Goal: Information Seeking & Learning: Learn about a topic

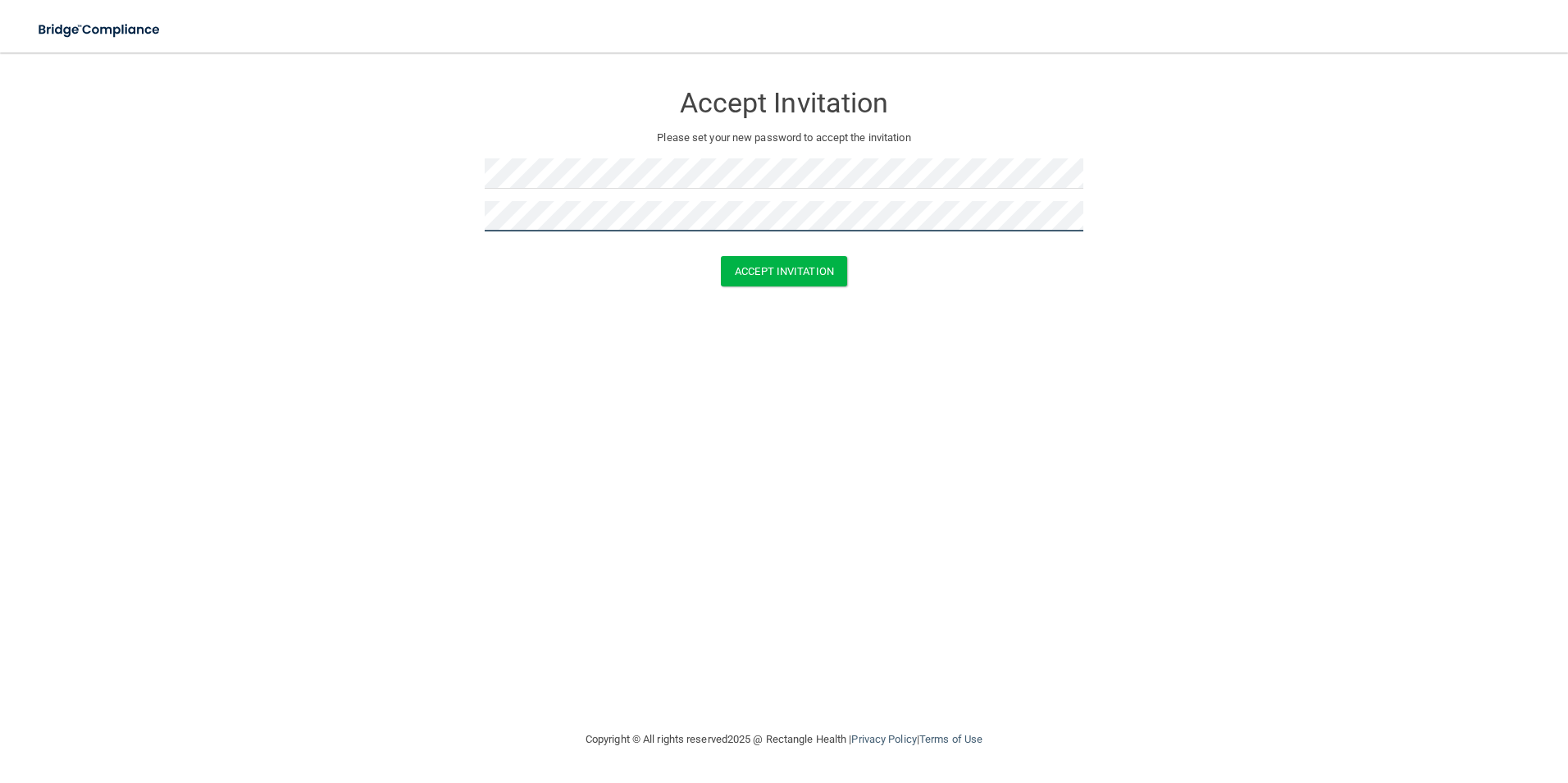
click at [721, 256] on button "Accept Invitation" at bounding box center [784, 271] width 126 height 30
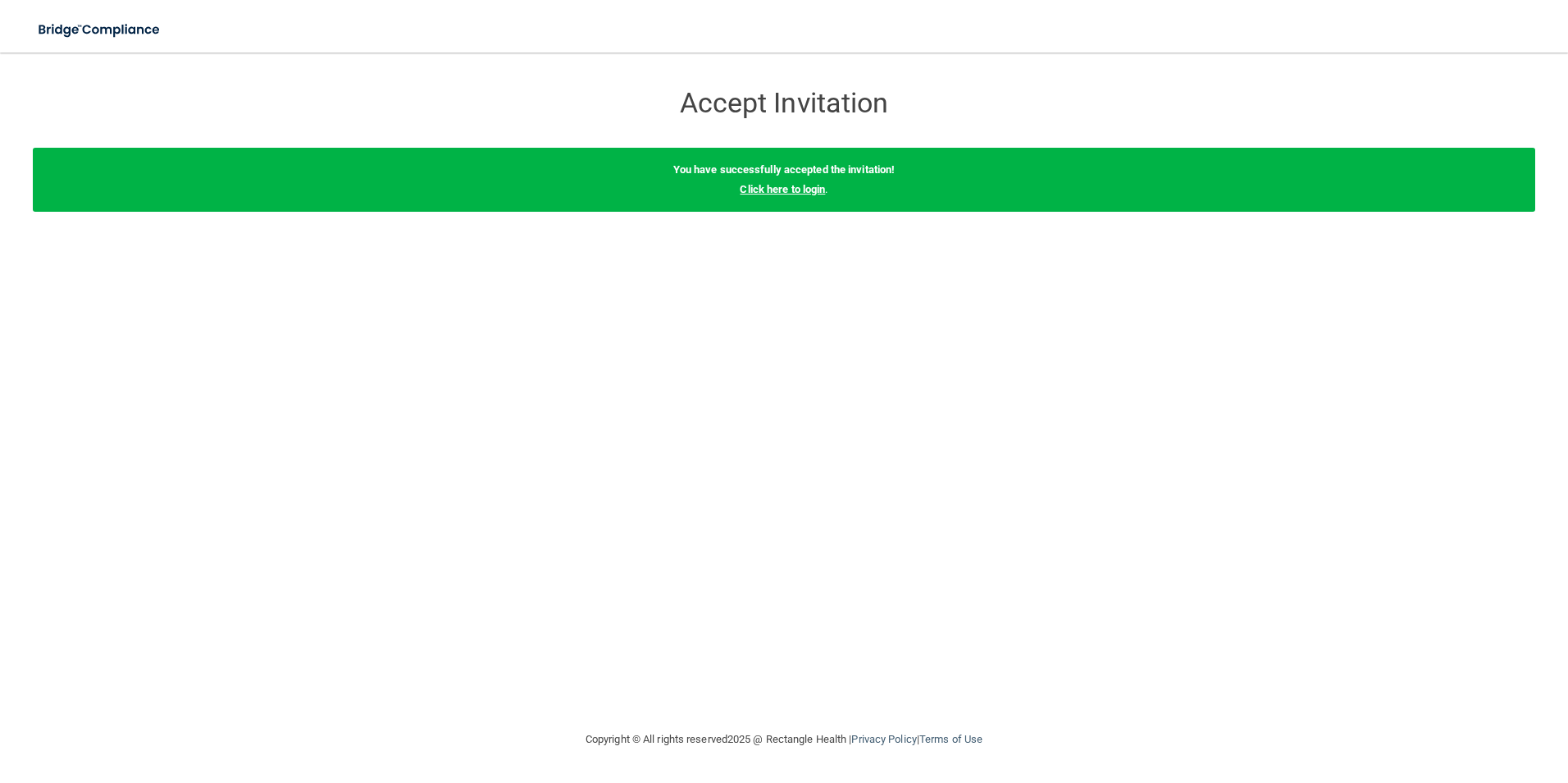
click at [777, 187] on link "Click here to login" at bounding box center [783, 189] width 85 height 12
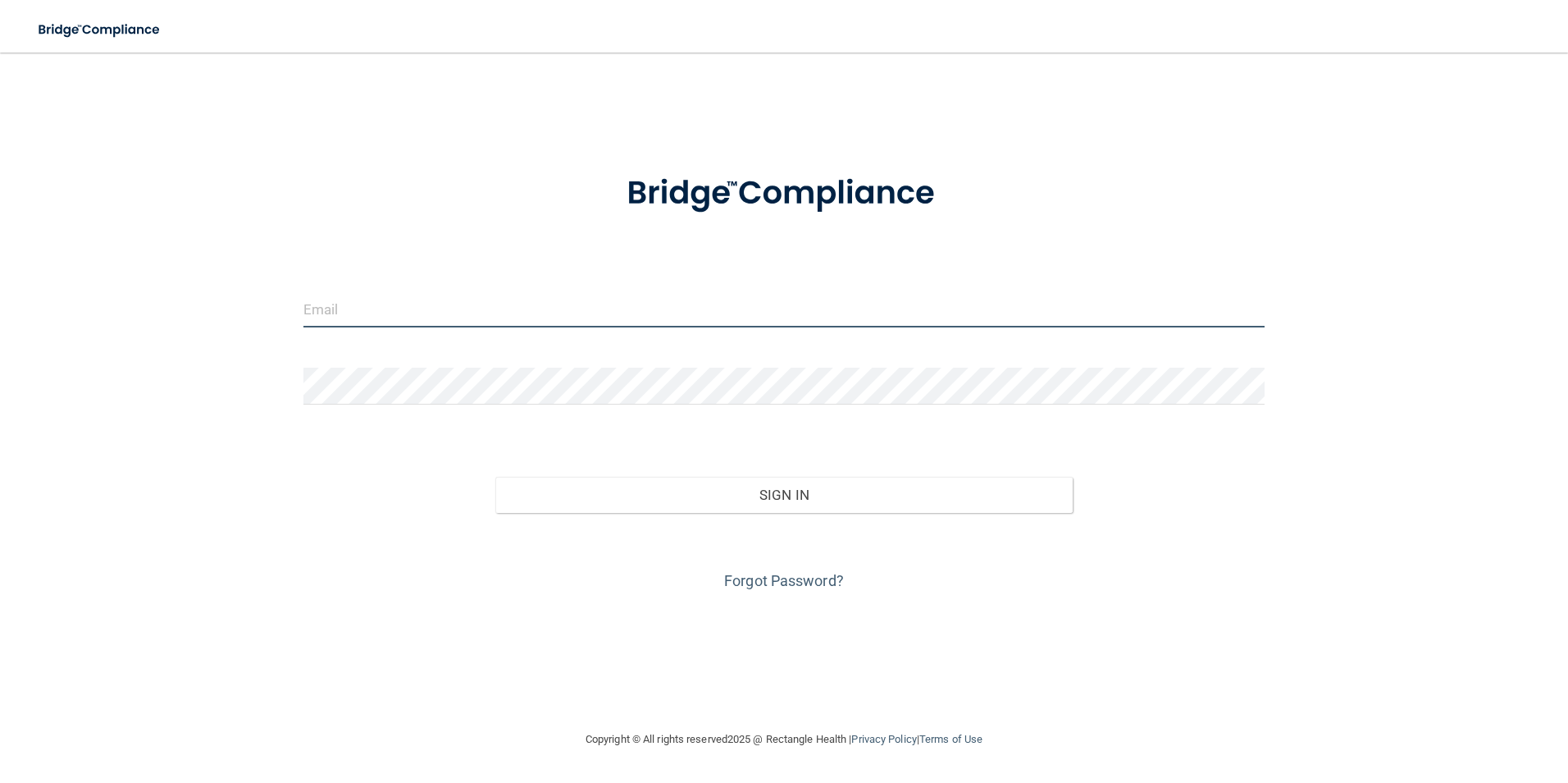
click at [370, 313] on input "email" at bounding box center [784, 309] width 962 height 37
type input "[EMAIL_ADDRESS][DOMAIN_NAME]"
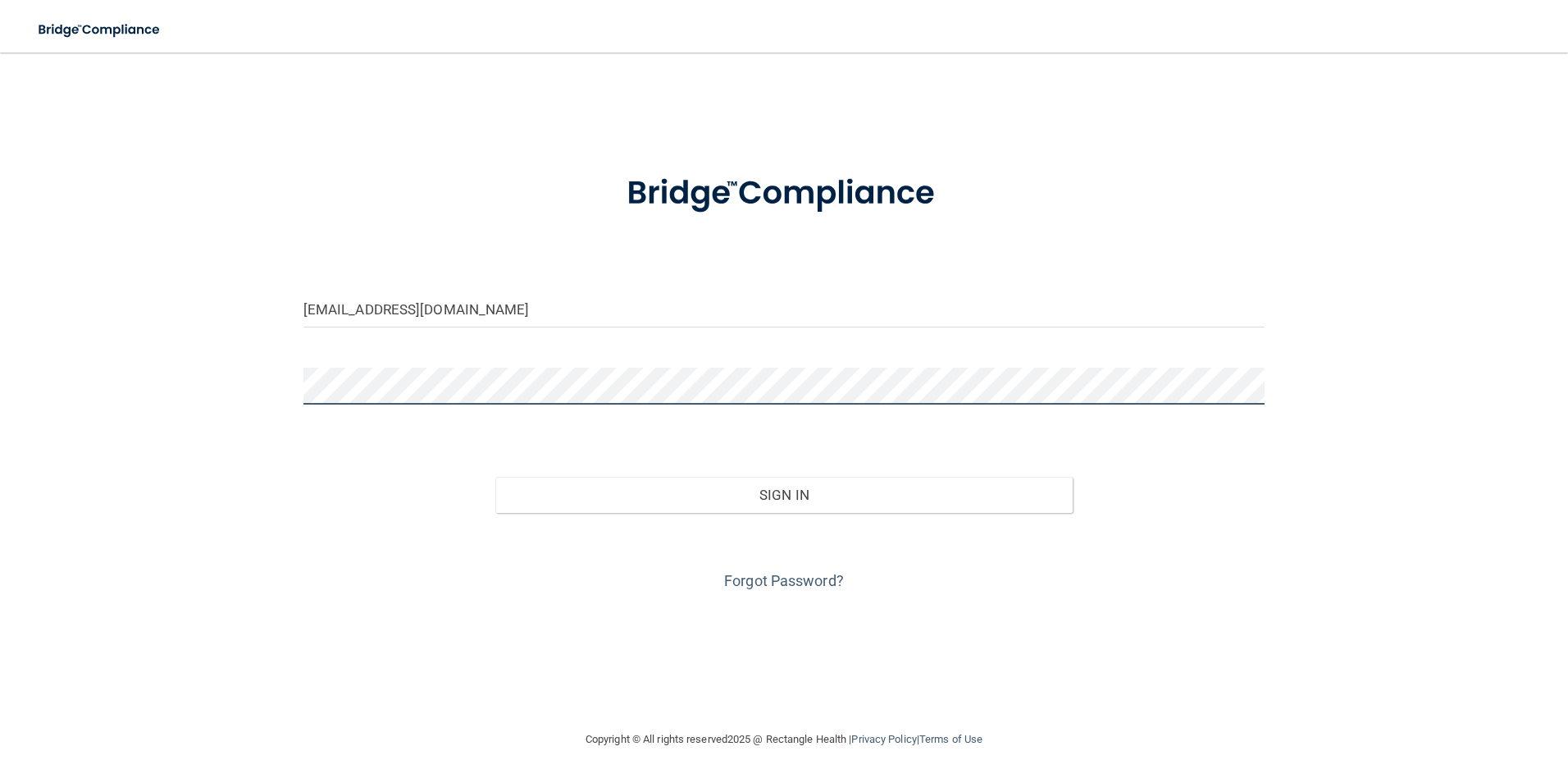
click at [495, 477] on button "Sign In" at bounding box center [784, 494] width 578 height 36
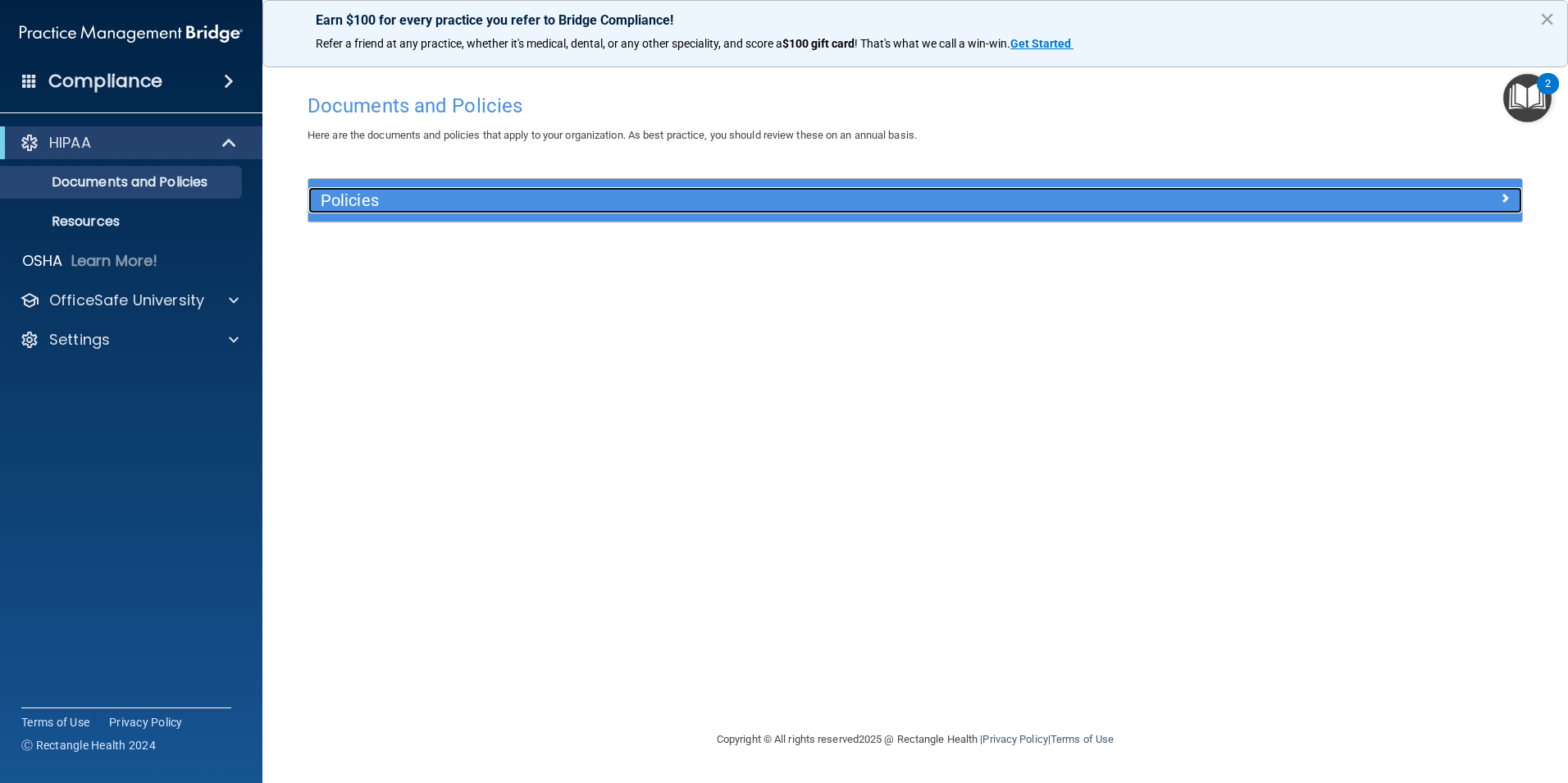
click at [371, 195] on h5 "Policies" at bounding box center [763, 200] width 886 height 18
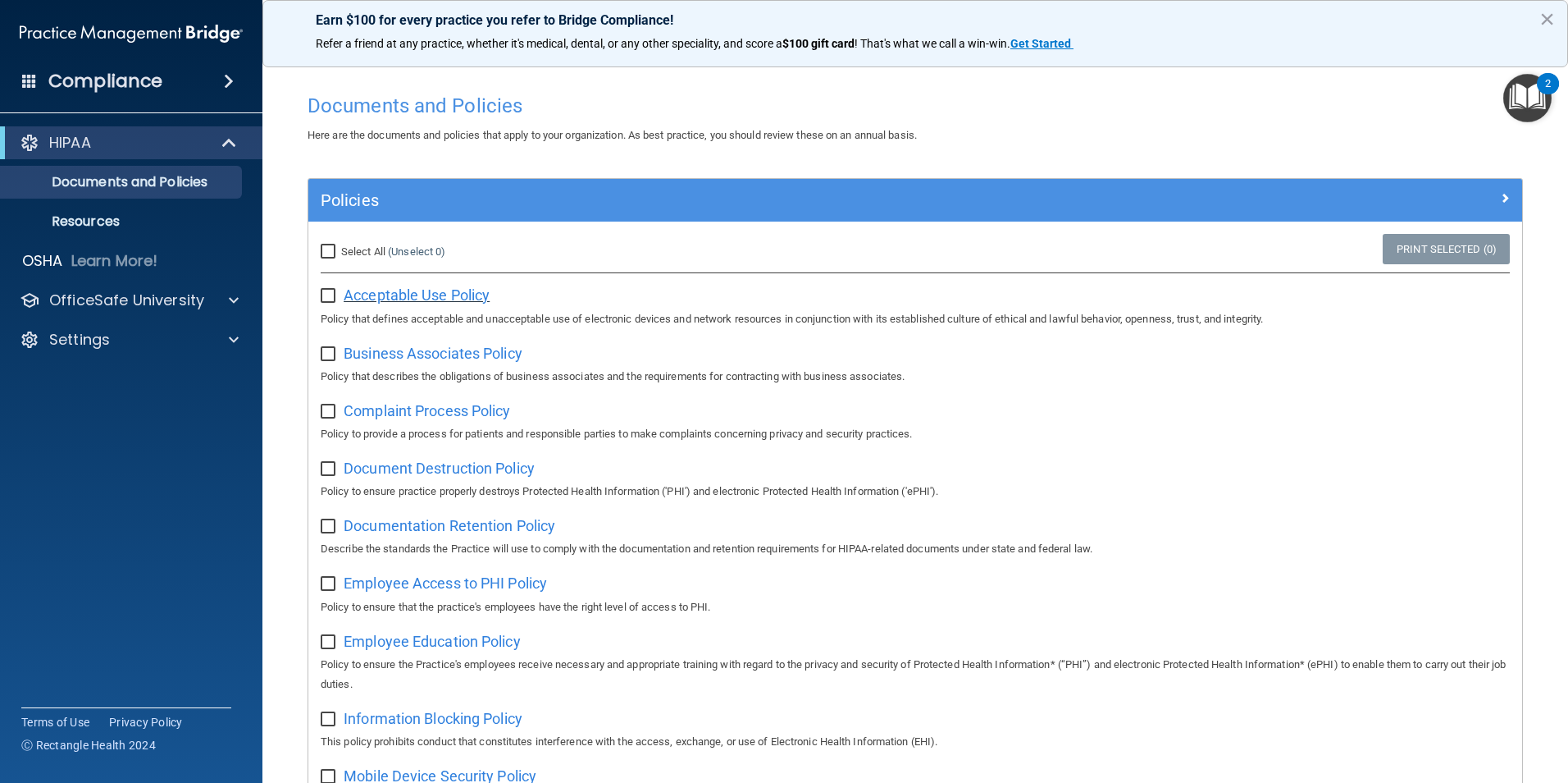
click at [414, 295] on span "Acceptable Use Policy" at bounding box center [416, 295] width 146 height 17
click at [183, 292] on p "OfficeSafe University" at bounding box center [126, 300] width 155 height 20
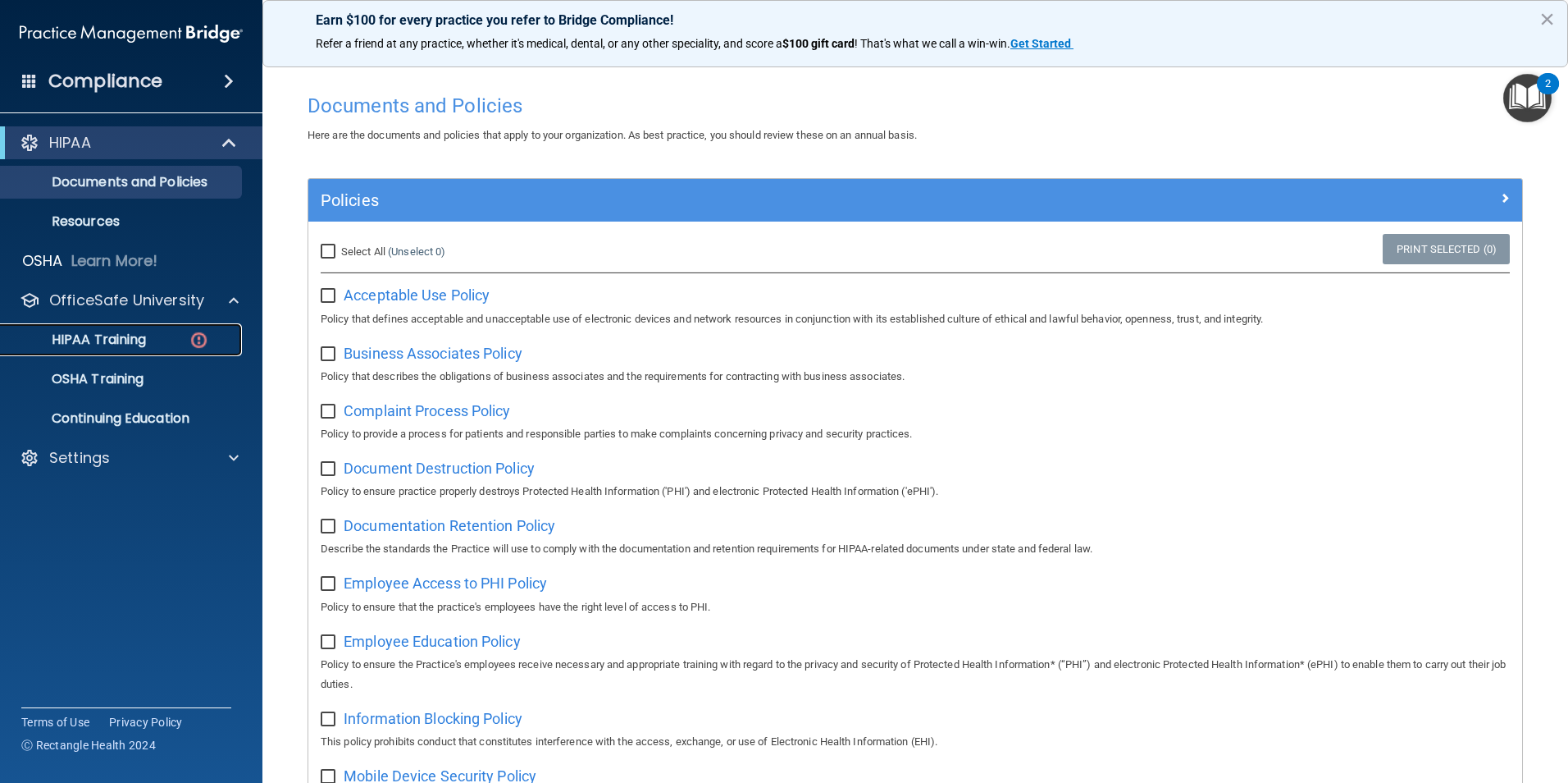
click at [113, 332] on p "HIPAA Training" at bounding box center [78, 339] width 136 height 16
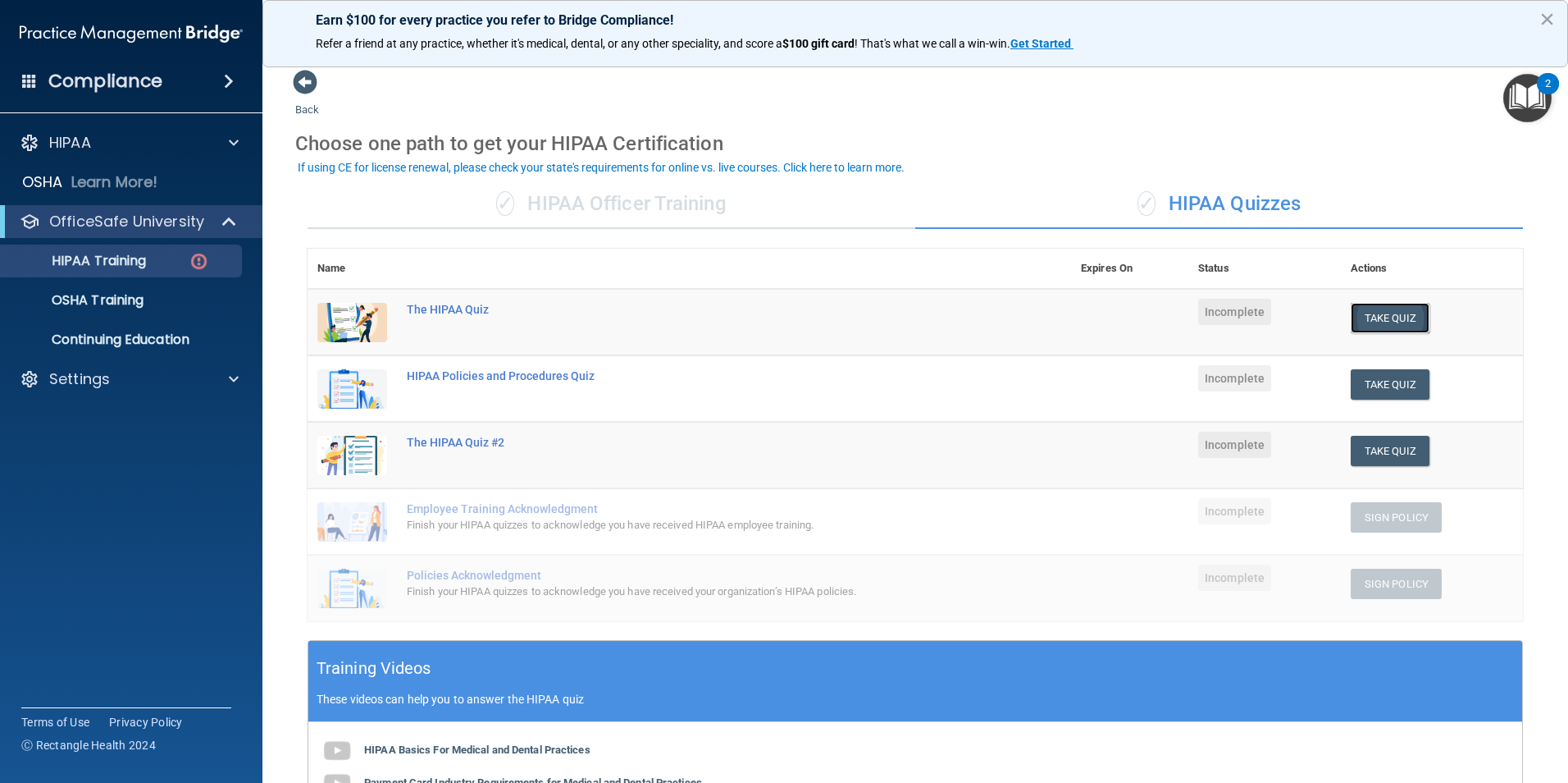
click at [1383, 313] on button "Take Quiz" at bounding box center [1390, 318] width 79 height 30
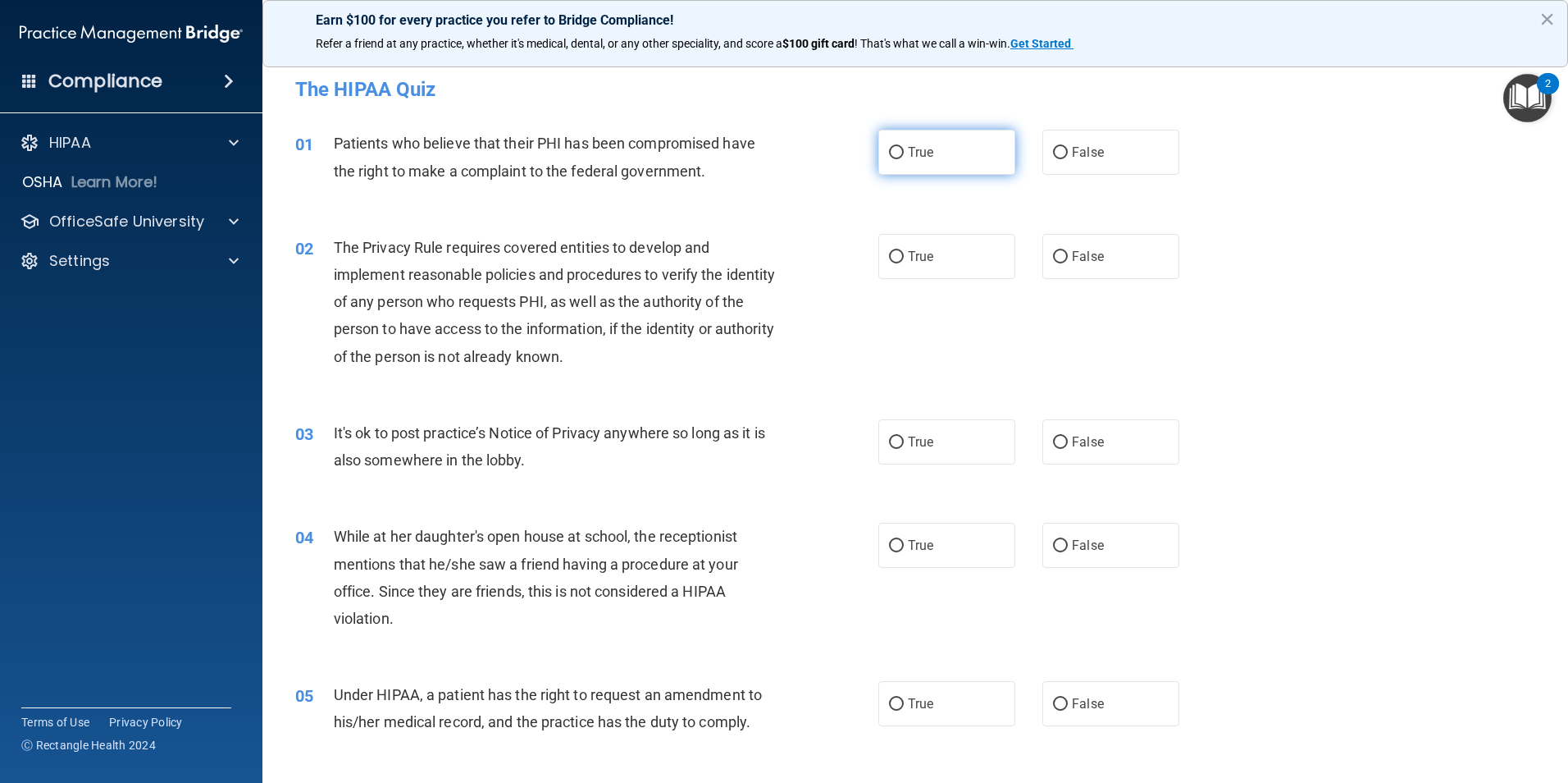
click at [911, 154] on span "True" at bounding box center [920, 153] width 26 height 16
click at [904, 154] on input "True" at bounding box center [896, 153] width 15 height 12
radio input "true"
click at [918, 261] on span "True" at bounding box center [920, 257] width 26 height 16
click at [1059, 450] on label "False" at bounding box center [1111, 441] width 137 height 45
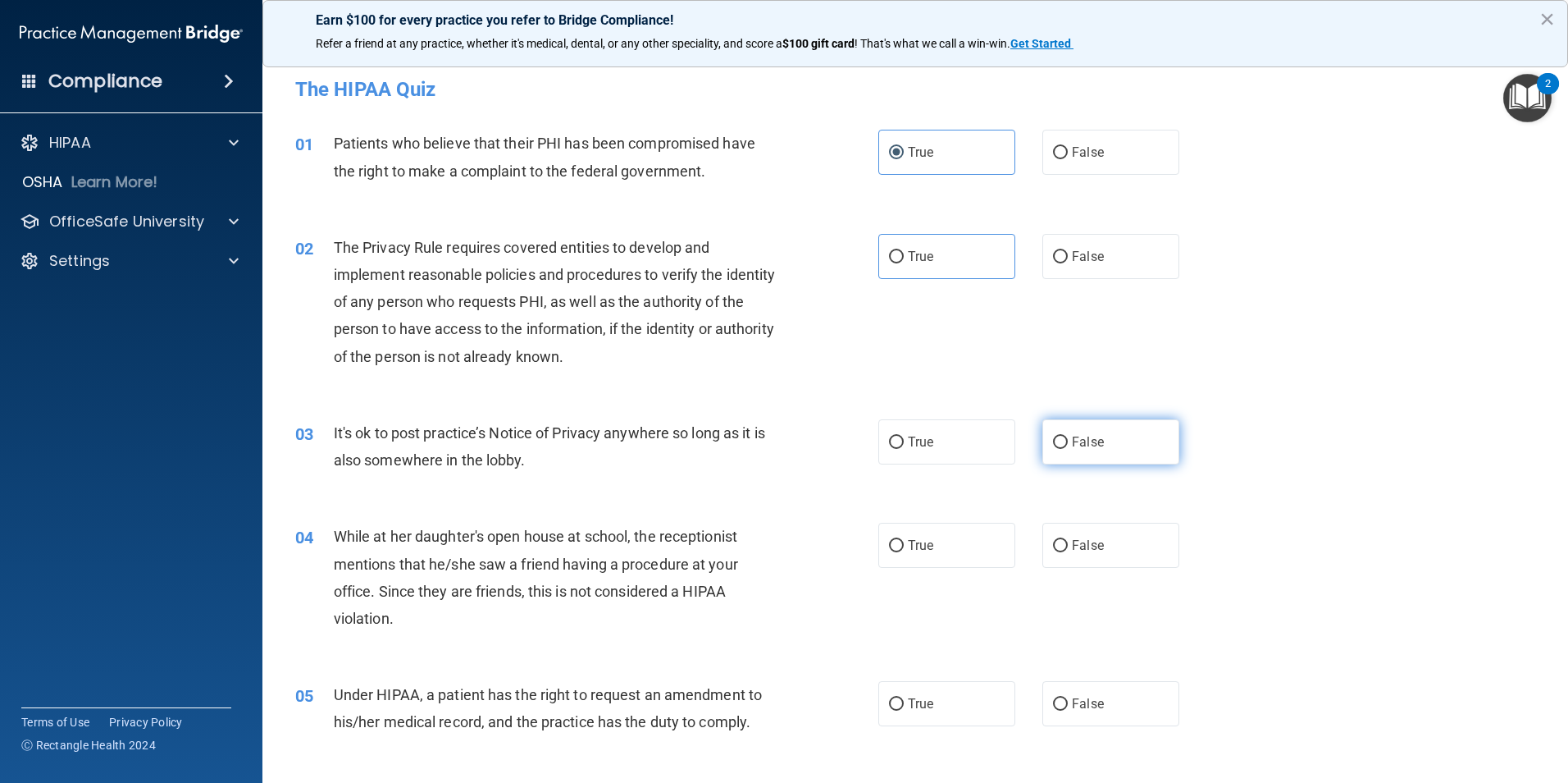
click at [1059, 449] on input "False" at bounding box center [1060, 443] width 15 height 12
radio input "true"
drag, startPoint x: 1070, startPoint y: 552, endPoint x: 1041, endPoint y: 556, distance: 29.3
click at [1069, 553] on label "False" at bounding box center [1111, 545] width 137 height 45
click at [1068, 552] on input "False" at bounding box center [1060, 546] width 15 height 12
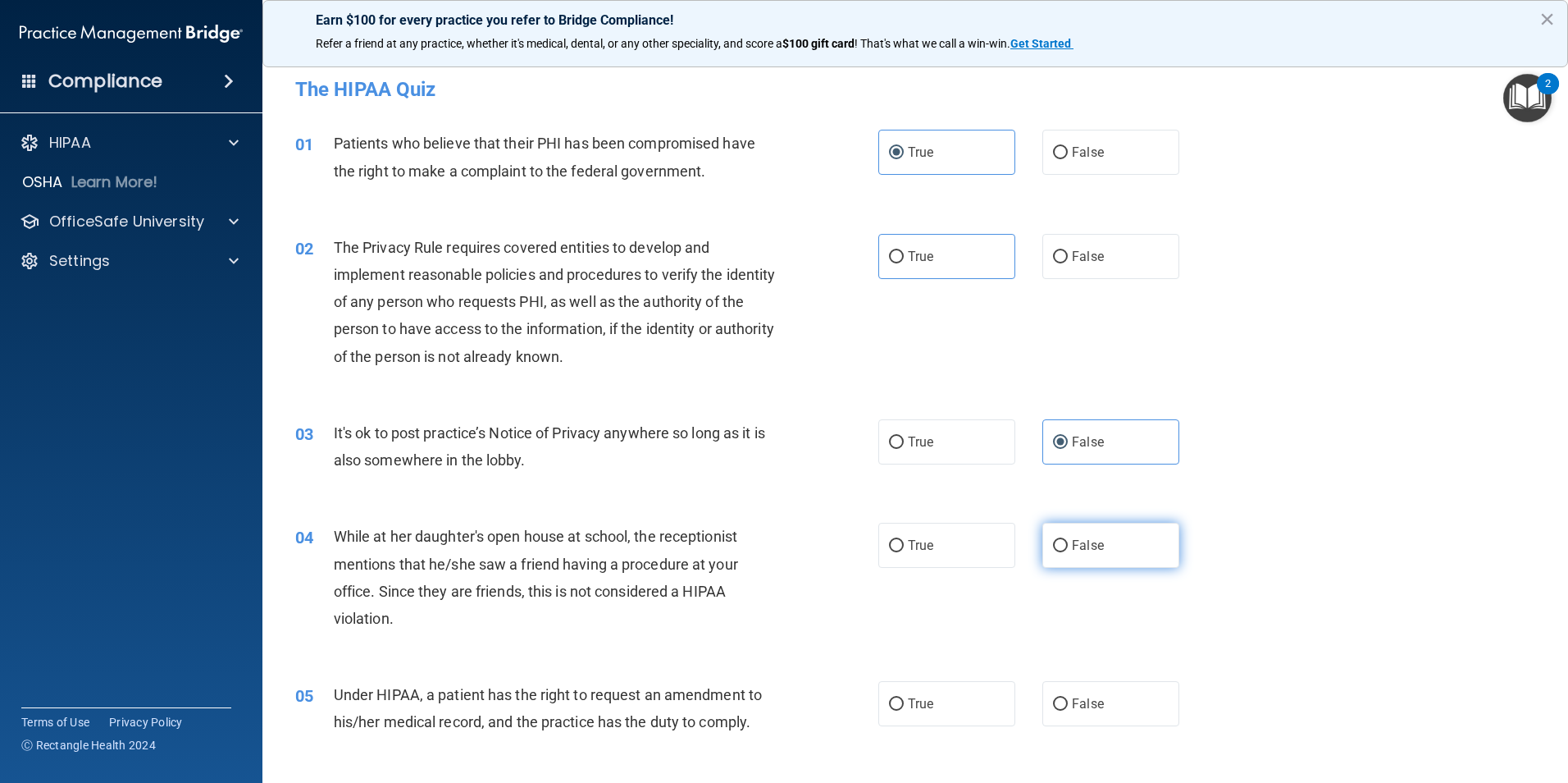
radio input "true"
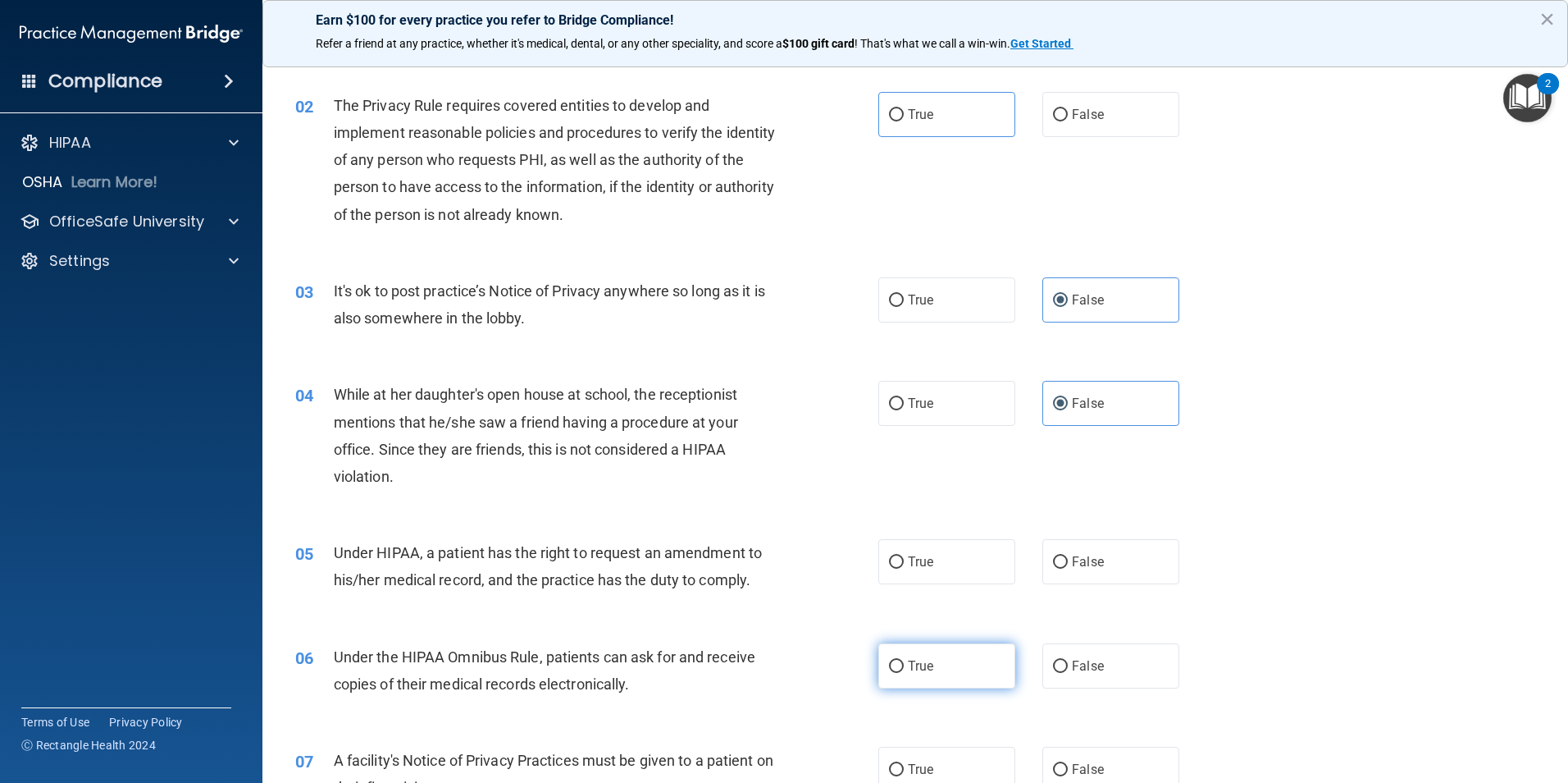
scroll to position [164, 0]
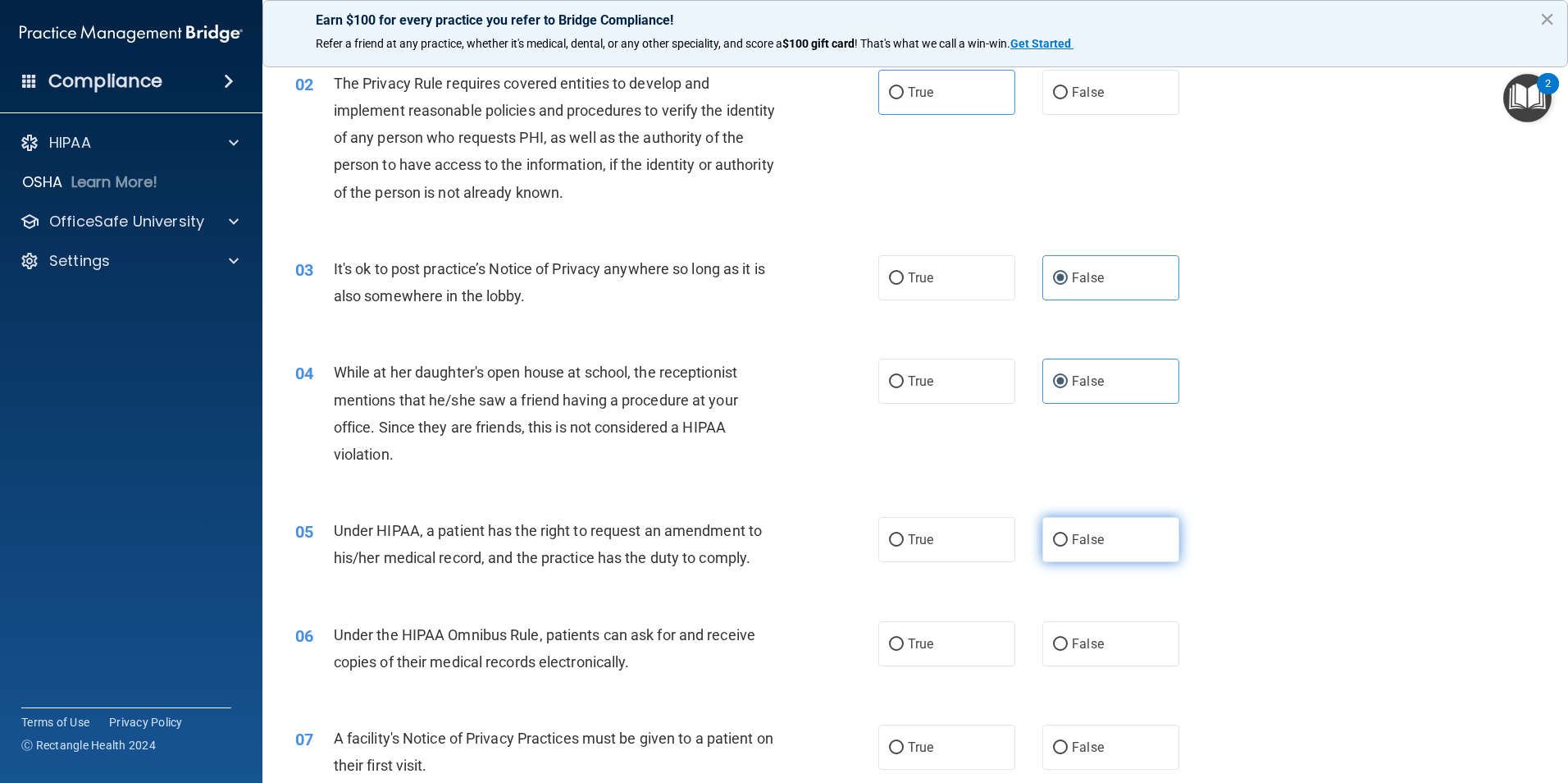
click at [1065, 549] on label "False" at bounding box center [1111, 539] width 137 height 45
click at [1065, 547] on input "False" at bounding box center [1060, 541] width 15 height 12
radio input "true"
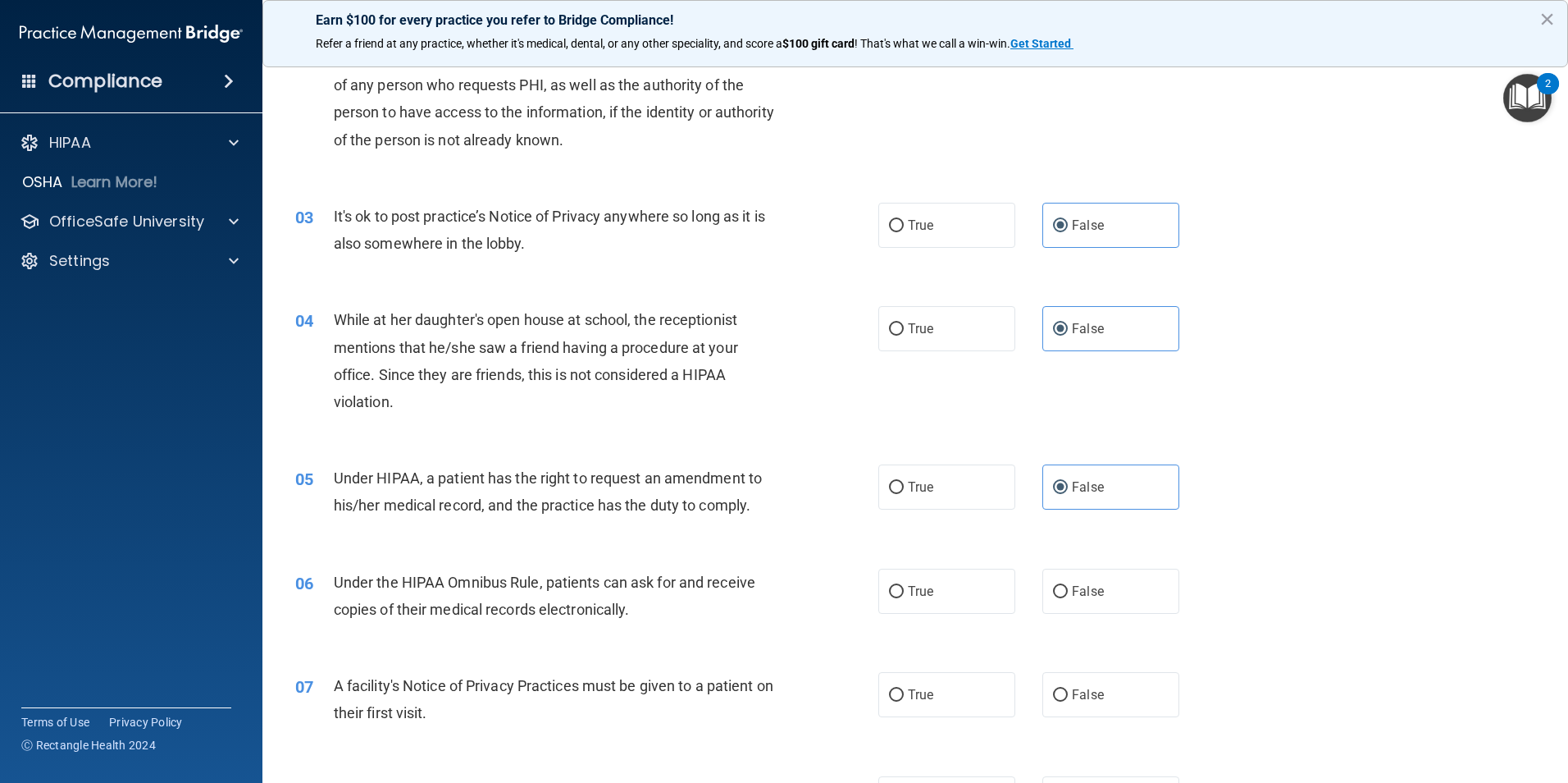
scroll to position [246, 0]
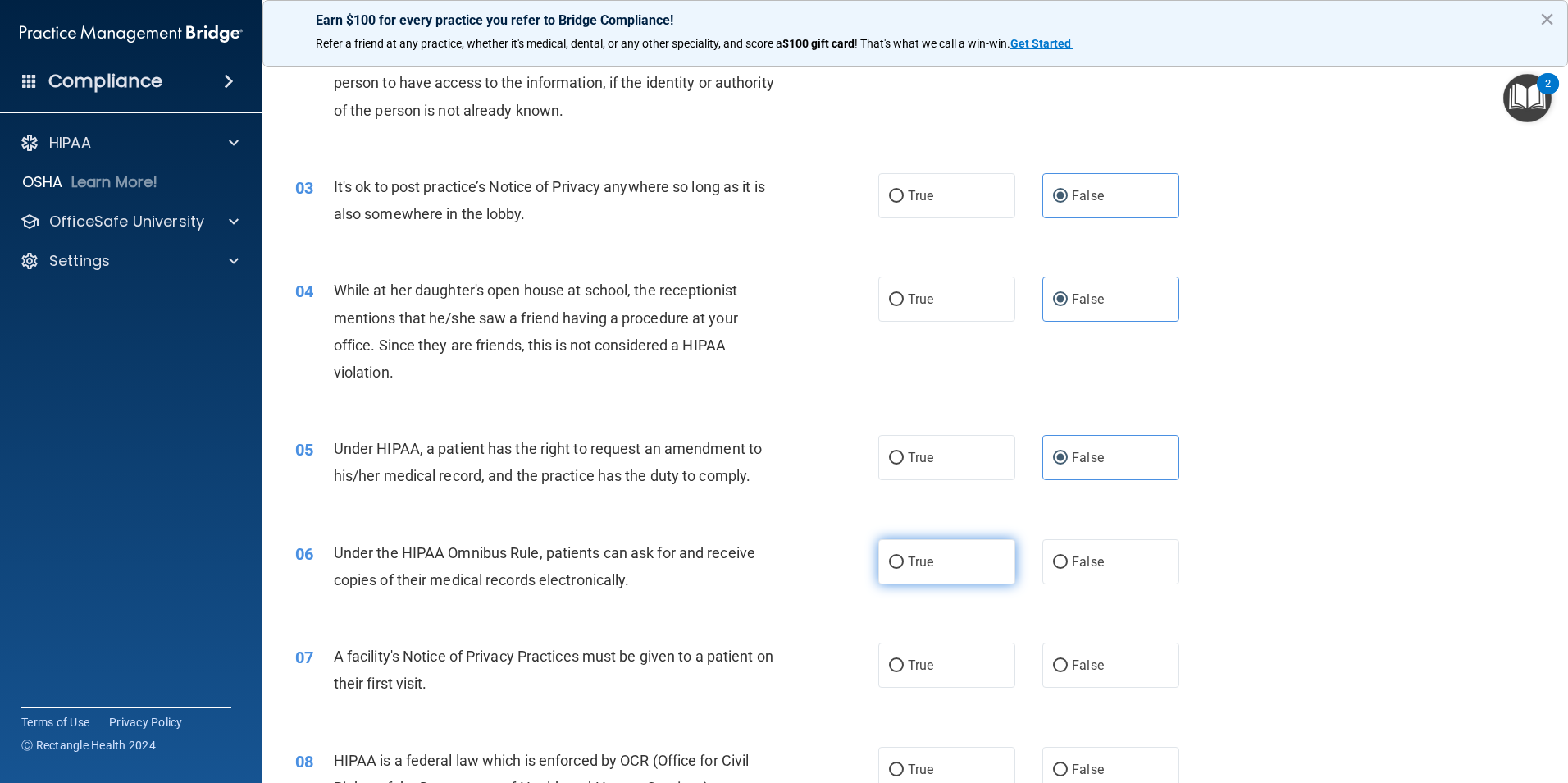
click at [946, 569] on label "True" at bounding box center [947, 561] width 137 height 45
click at [904, 569] on input "True" at bounding box center [896, 563] width 15 height 12
radio input "true"
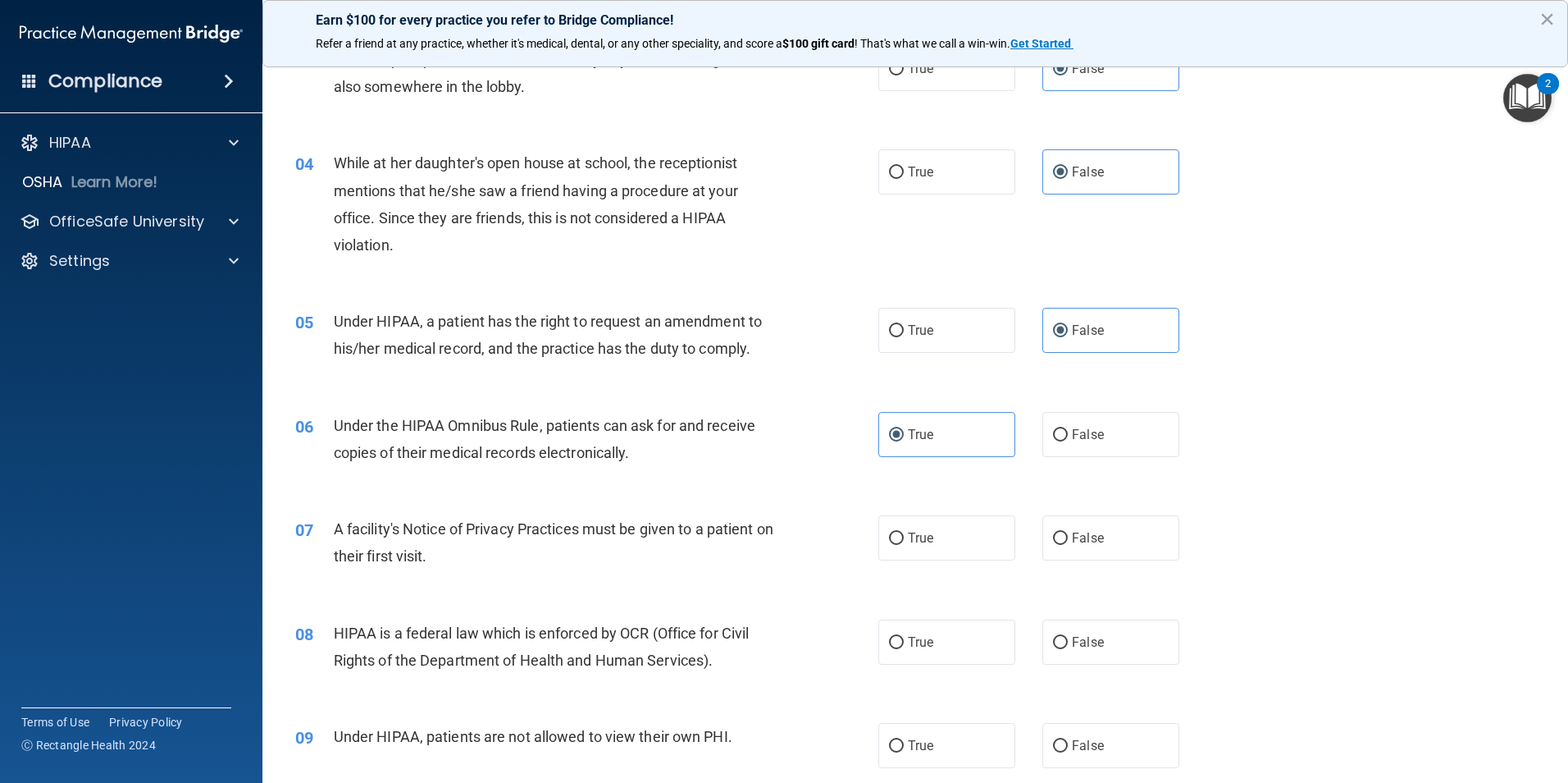
scroll to position [410, 0]
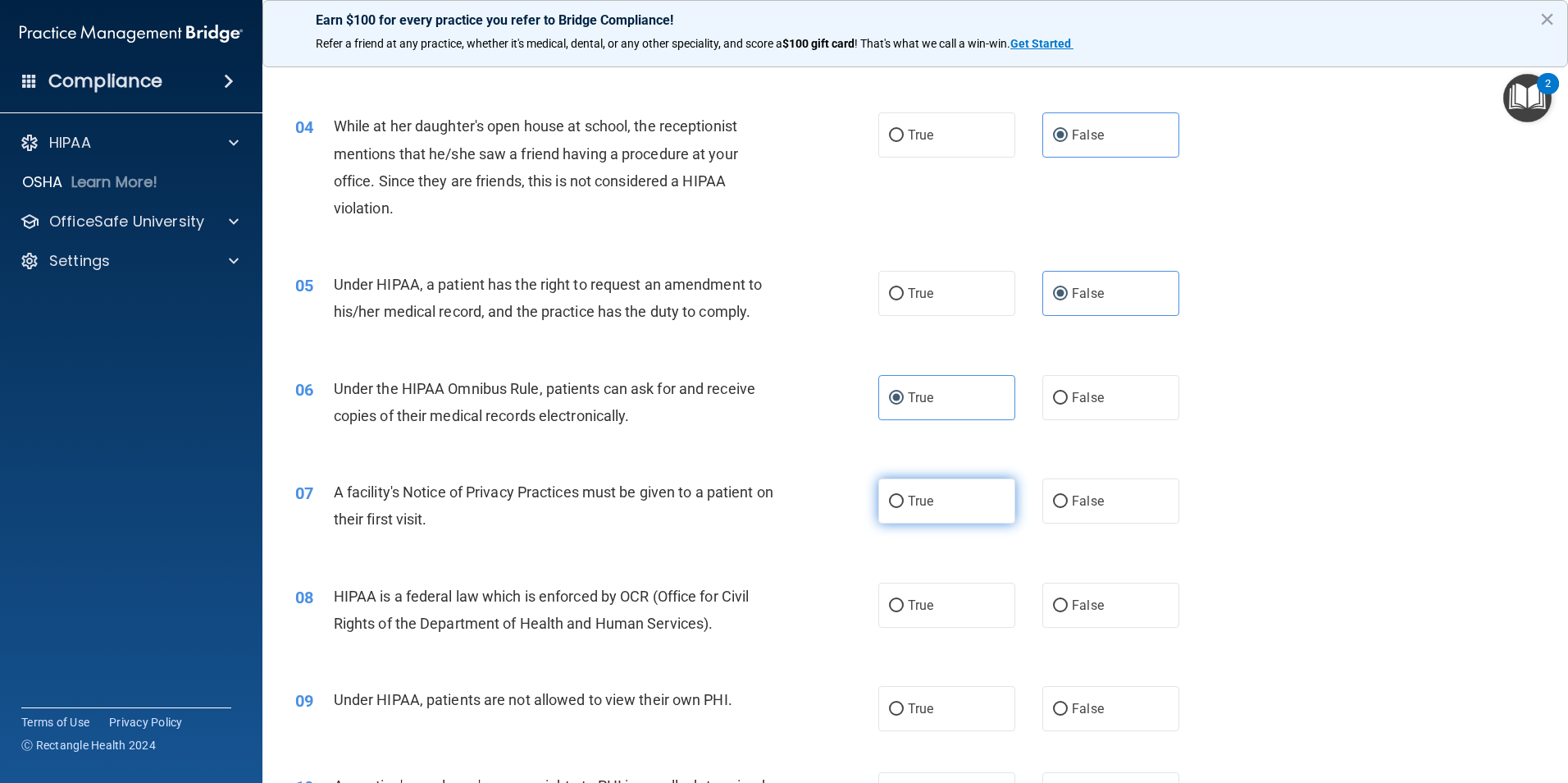
drag, startPoint x: 966, startPoint y: 510, endPoint x: 975, endPoint y: 514, distance: 9.8
click at [975, 514] on label "True" at bounding box center [947, 501] width 137 height 45
click at [904, 508] on input "True" at bounding box center [896, 502] width 15 height 12
radio input "true"
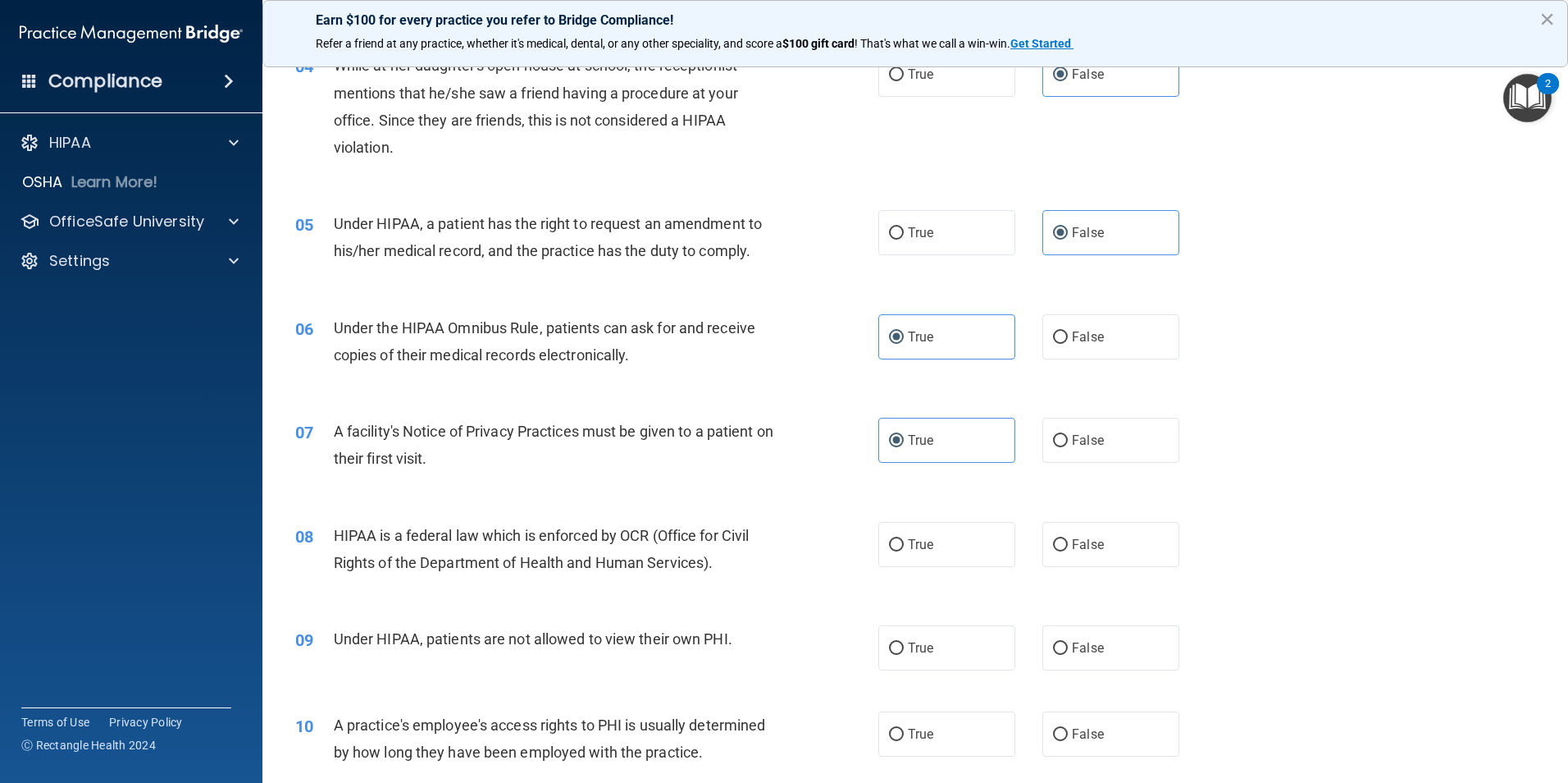
scroll to position [574, 0]
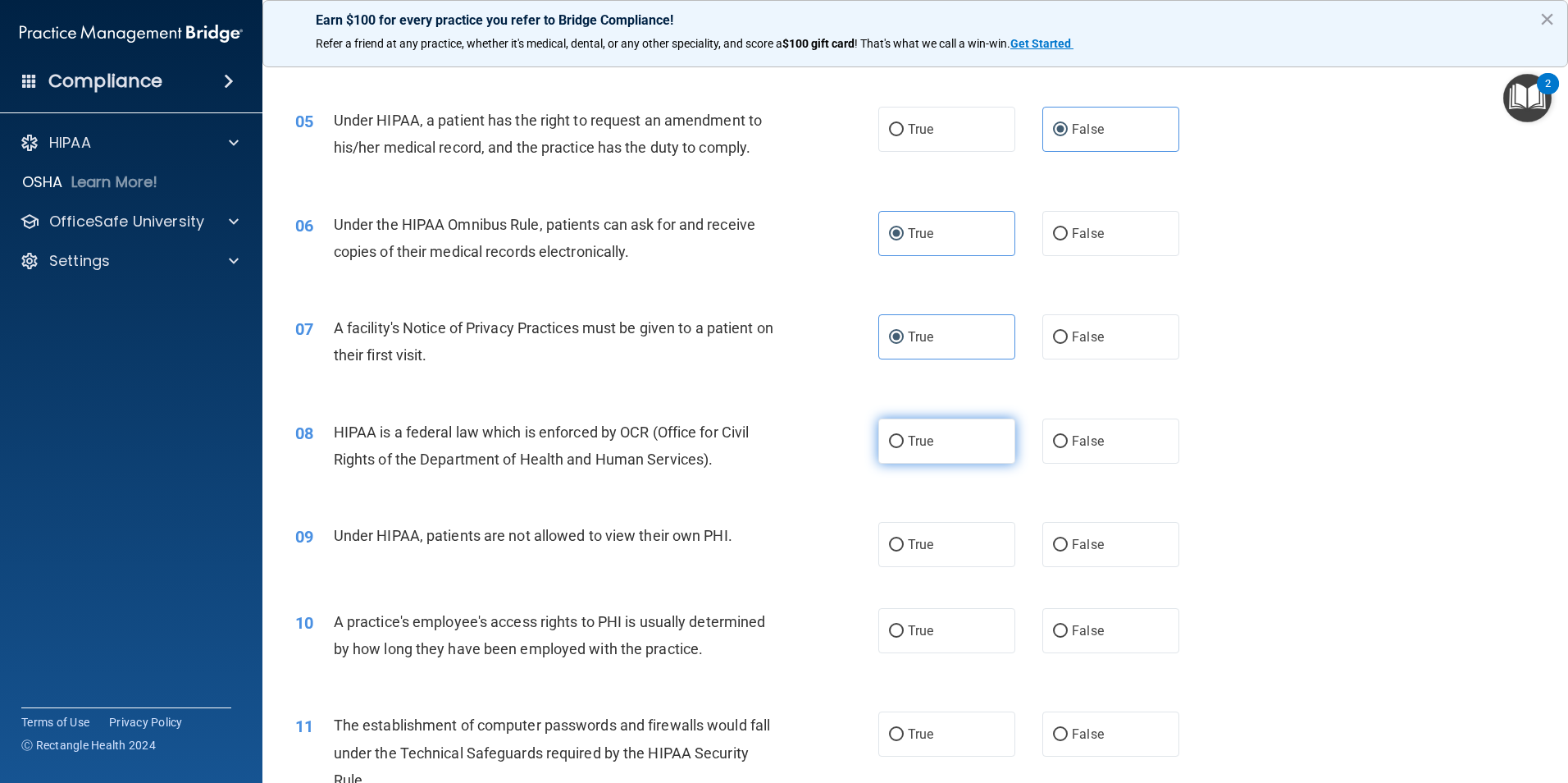
click at [940, 439] on label "True" at bounding box center [947, 440] width 137 height 45
click at [904, 439] on input "True" at bounding box center [896, 442] width 15 height 12
radio input "true"
click at [1053, 547] on input "False" at bounding box center [1060, 545] width 15 height 12
radio input "true"
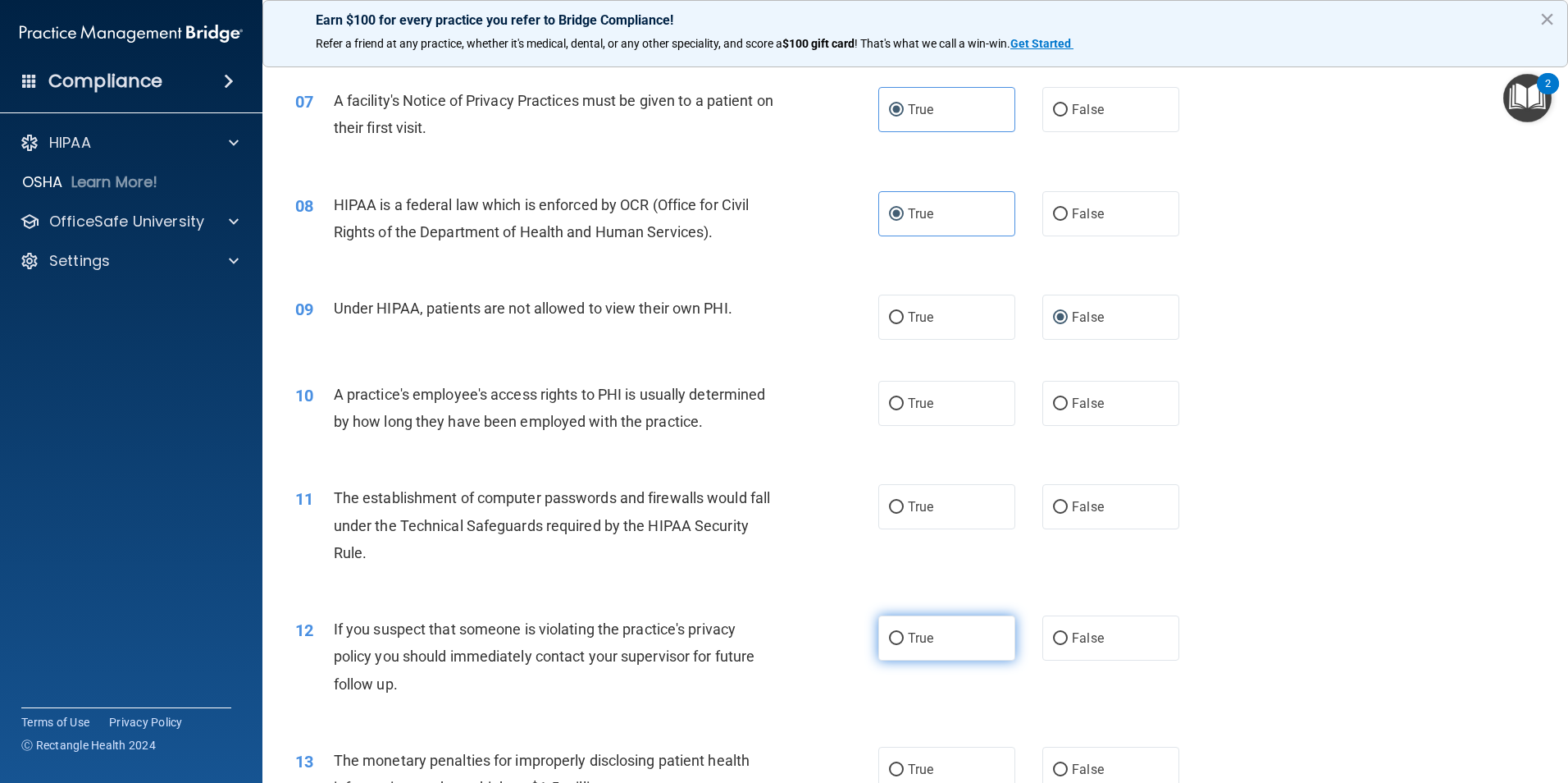
scroll to position [820, 0]
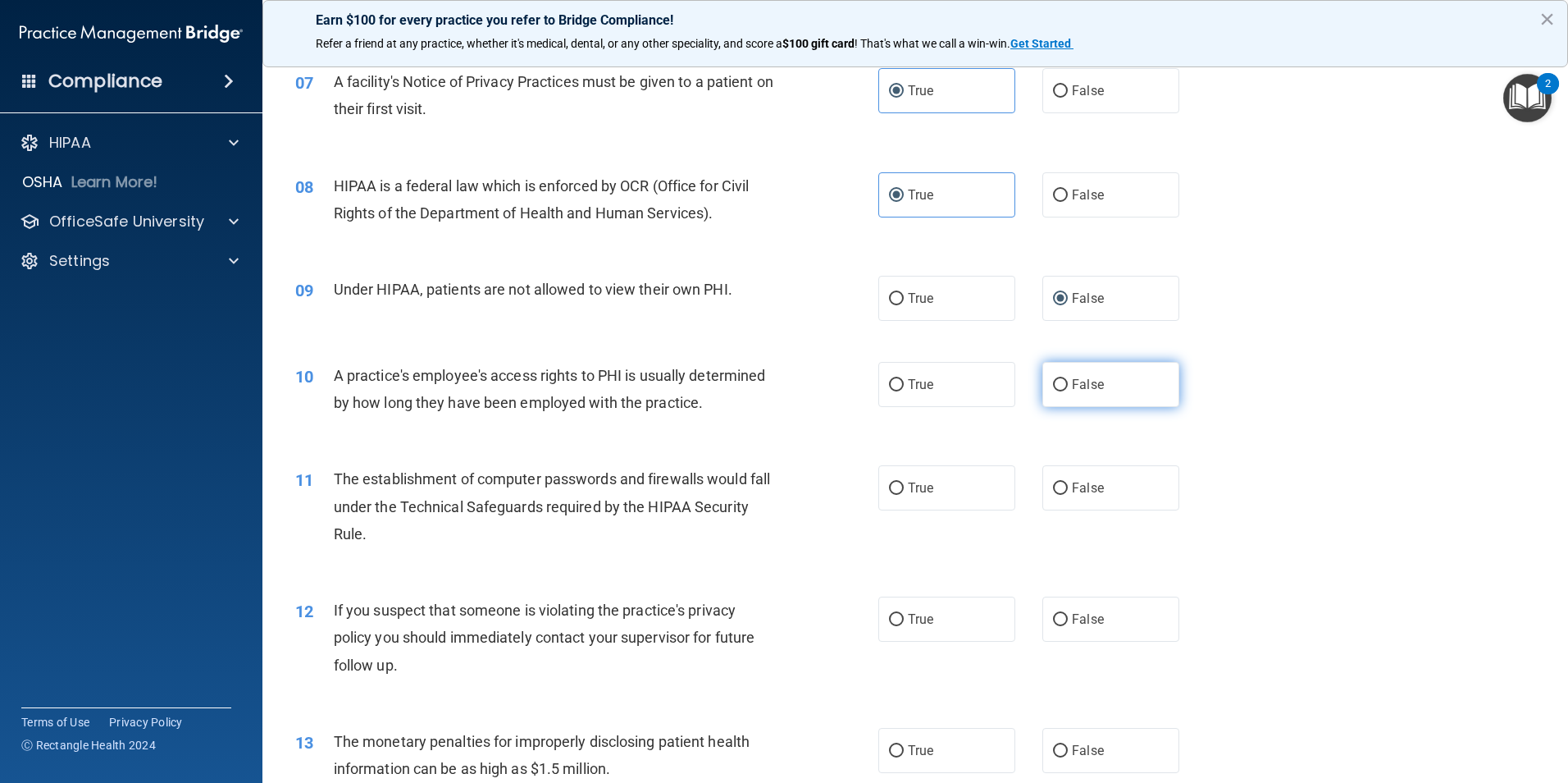
click at [1094, 395] on label "False" at bounding box center [1111, 384] width 137 height 45
click at [1068, 392] on input "False" at bounding box center [1060, 385] width 15 height 12
radio input "true"
click at [962, 502] on label "True" at bounding box center [947, 487] width 137 height 45
click at [904, 494] on input "True" at bounding box center [896, 489] width 15 height 12
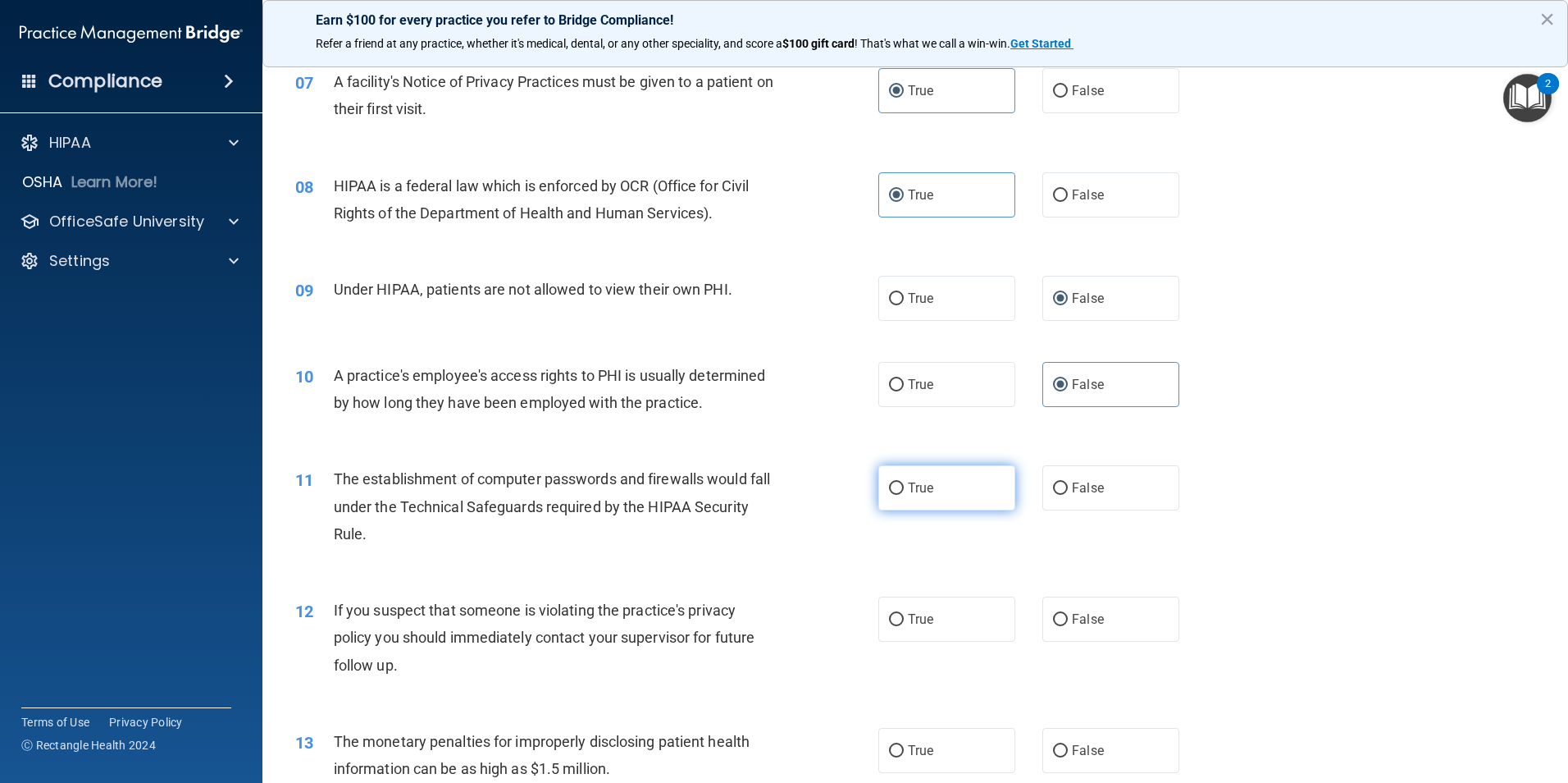
radio input "true"
click at [934, 625] on label "True" at bounding box center [947, 619] width 137 height 45
click at [904, 625] on input "True" at bounding box center [896, 620] width 15 height 12
radio input "true"
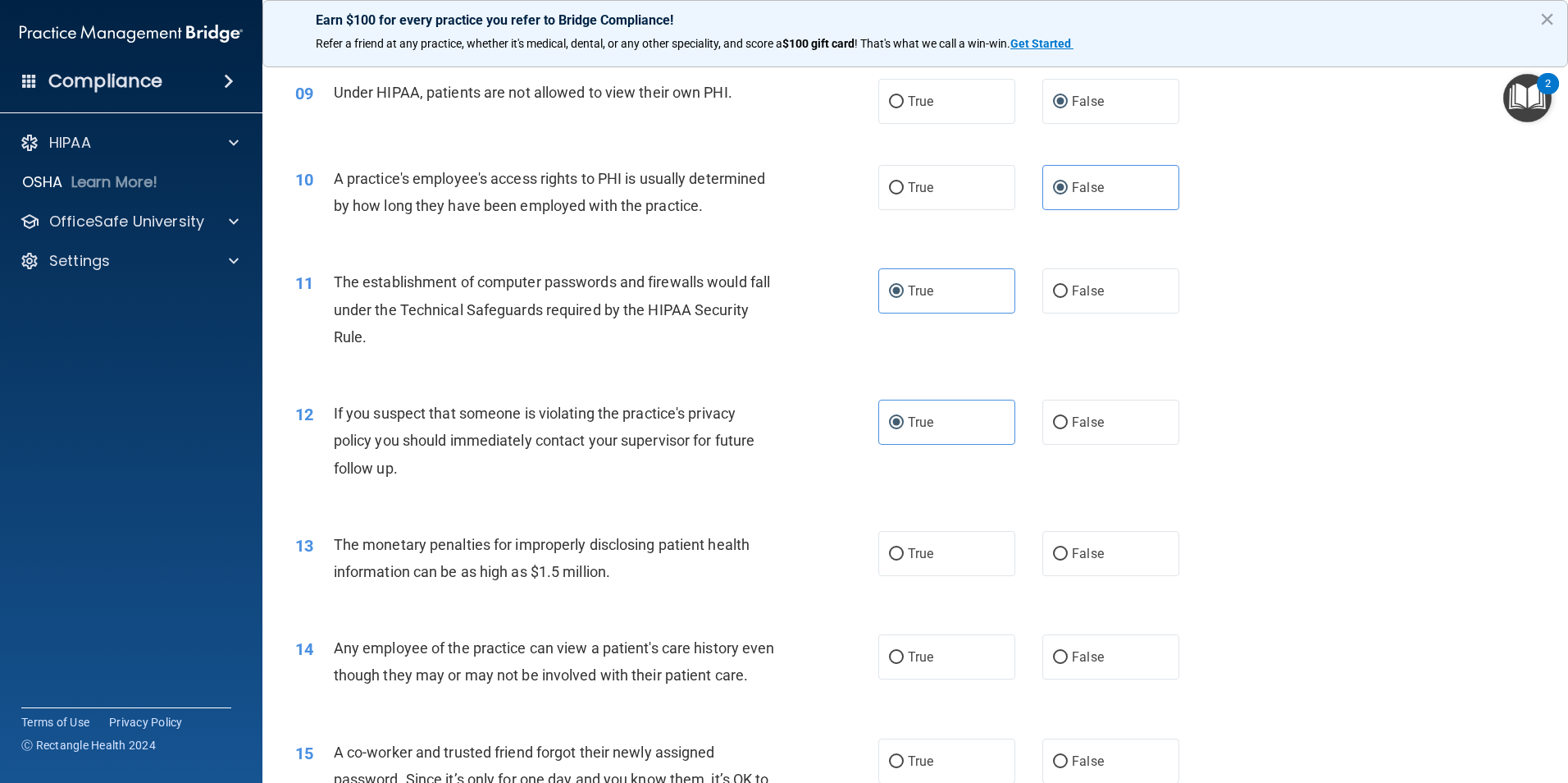
scroll to position [1067, 0]
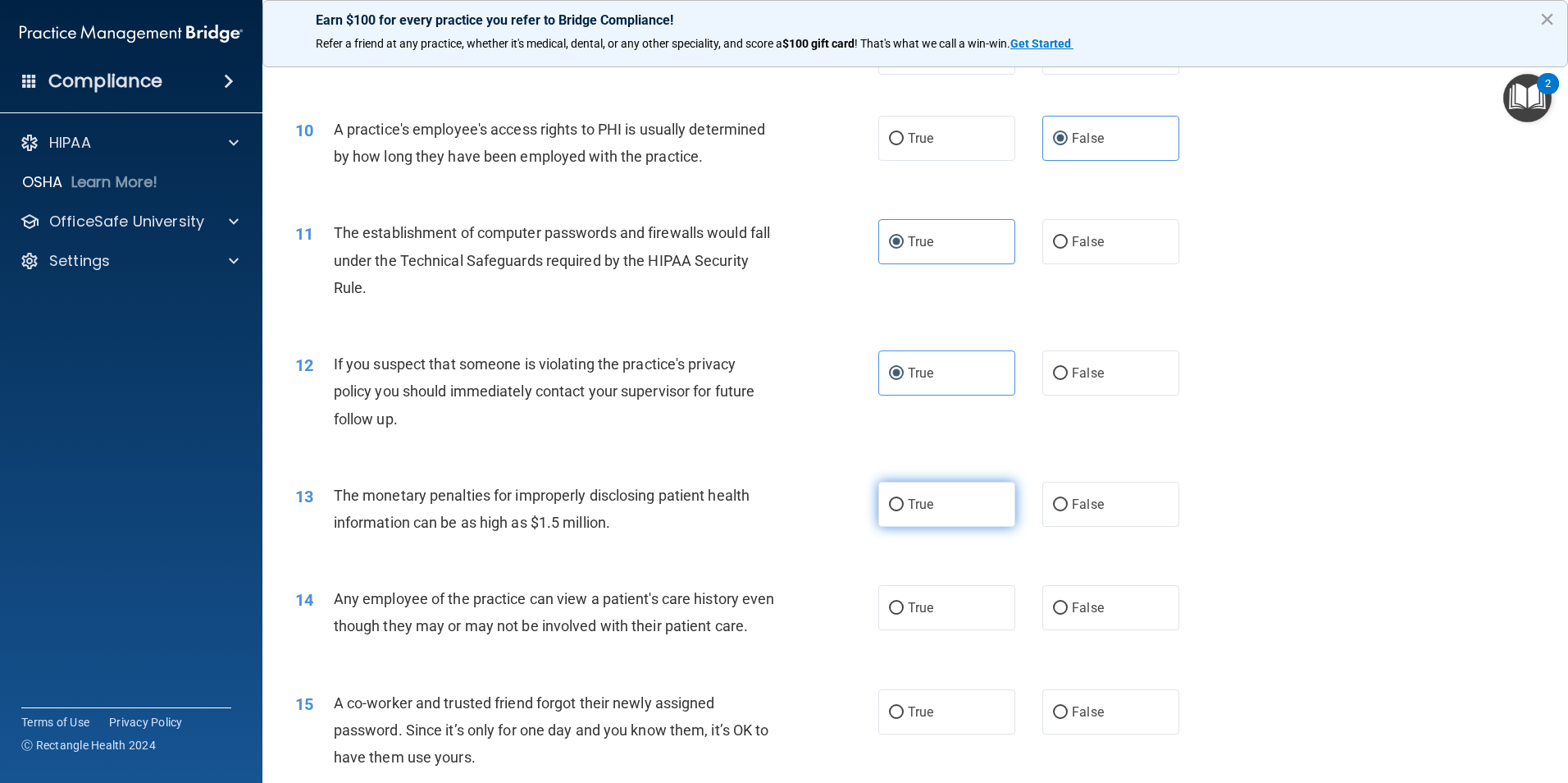
click at [918, 514] on label "True" at bounding box center [947, 504] width 137 height 45
click at [904, 511] on input "True" at bounding box center [896, 505] width 15 height 12
radio input "true"
click at [1101, 612] on label "False" at bounding box center [1111, 607] width 137 height 45
click at [1068, 612] on input "False" at bounding box center [1060, 609] width 15 height 12
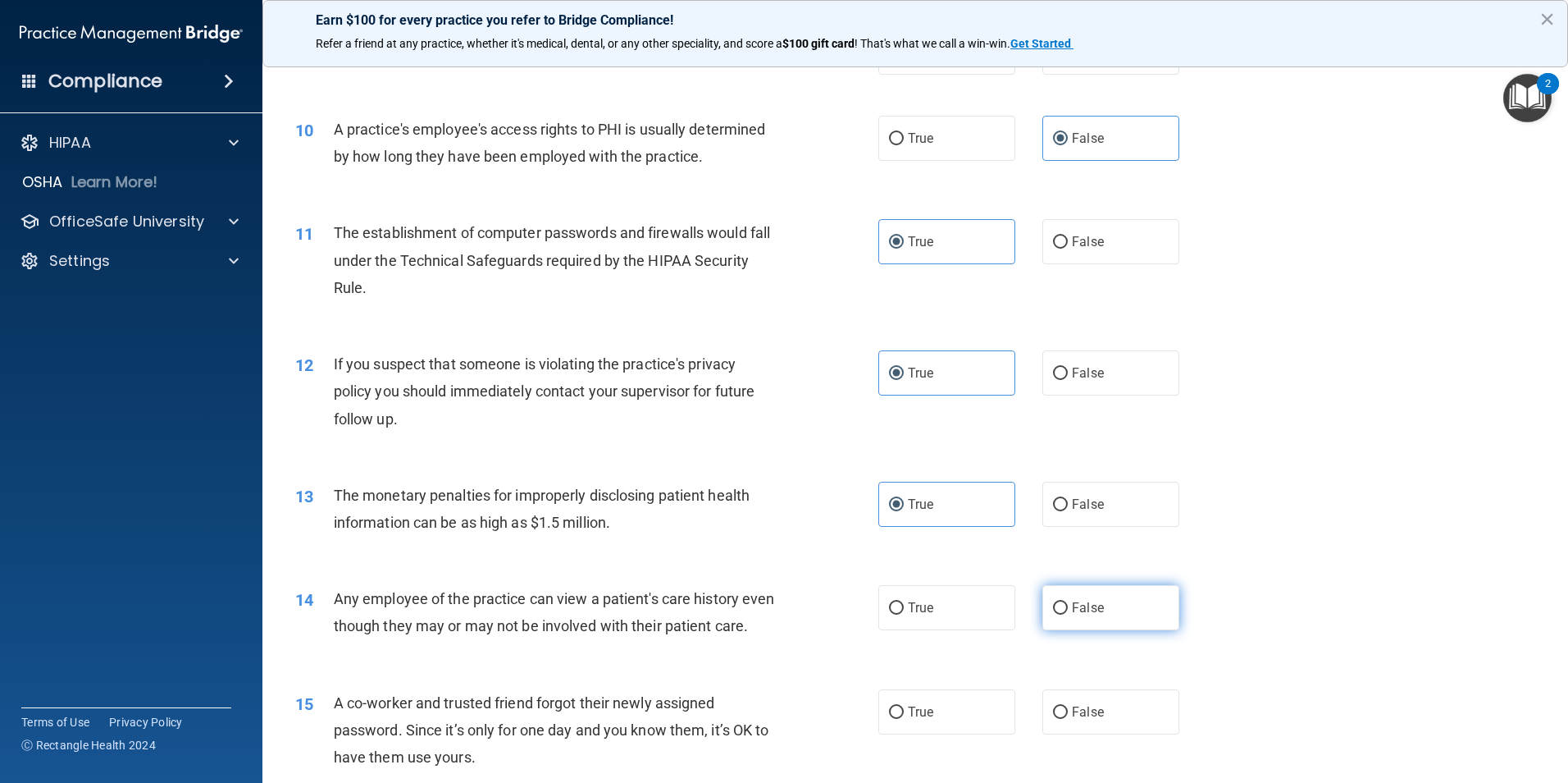
radio input "true"
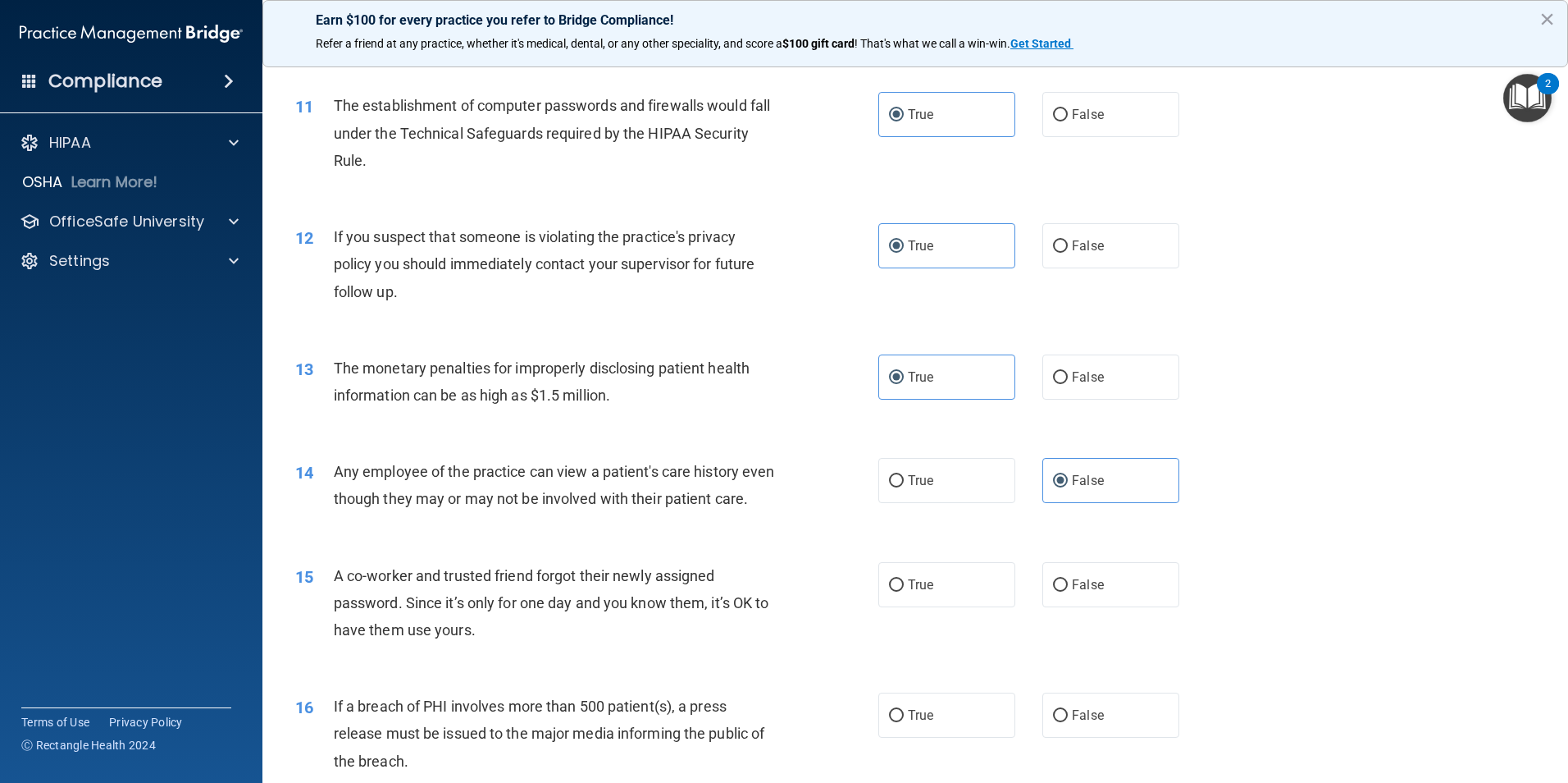
scroll to position [1231, 0]
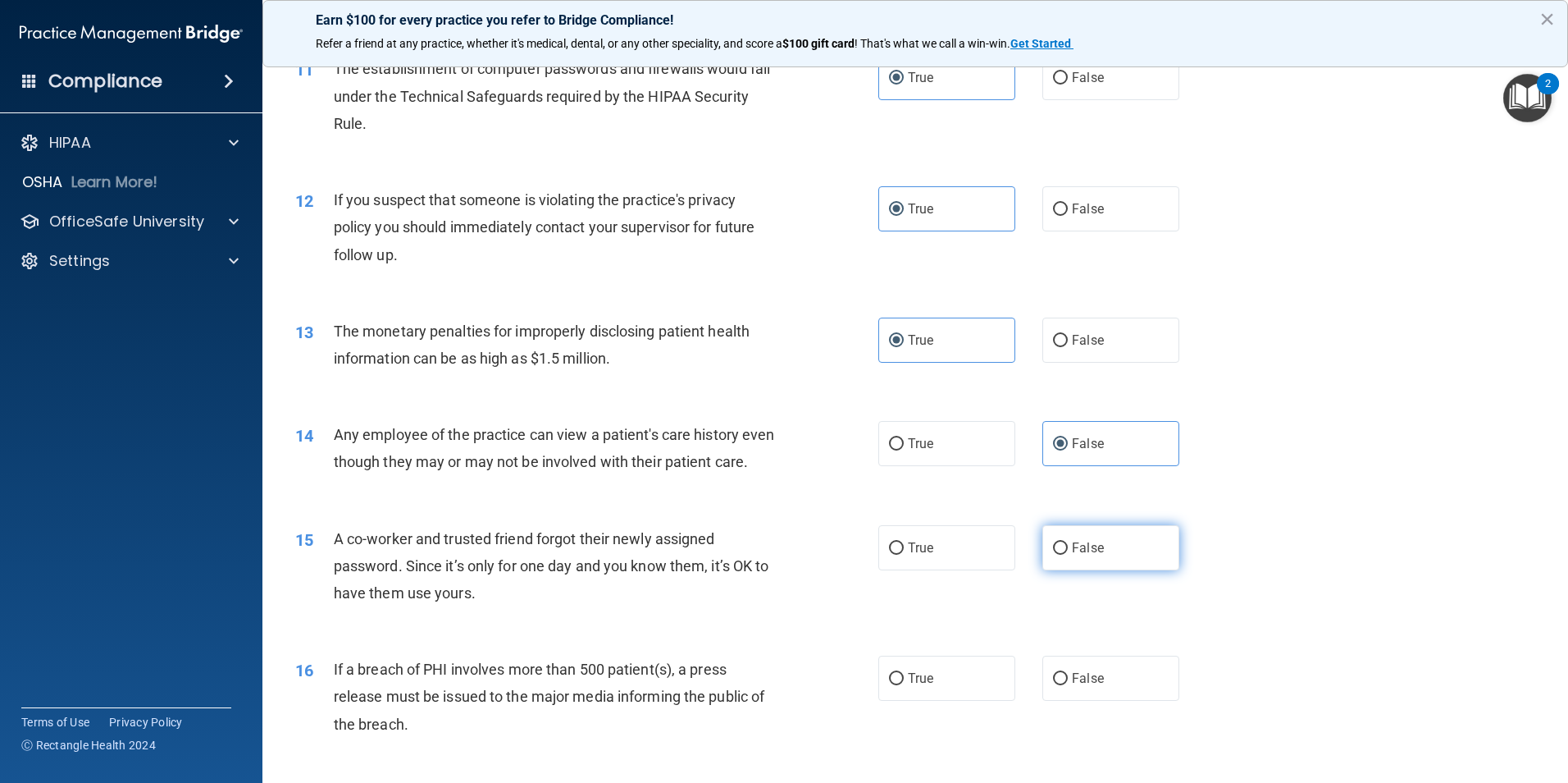
click at [1094, 570] on label "False" at bounding box center [1111, 548] width 137 height 45
click at [1068, 555] on input "False" at bounding box center [1060, 549] width 15 height 12
radio input "true"
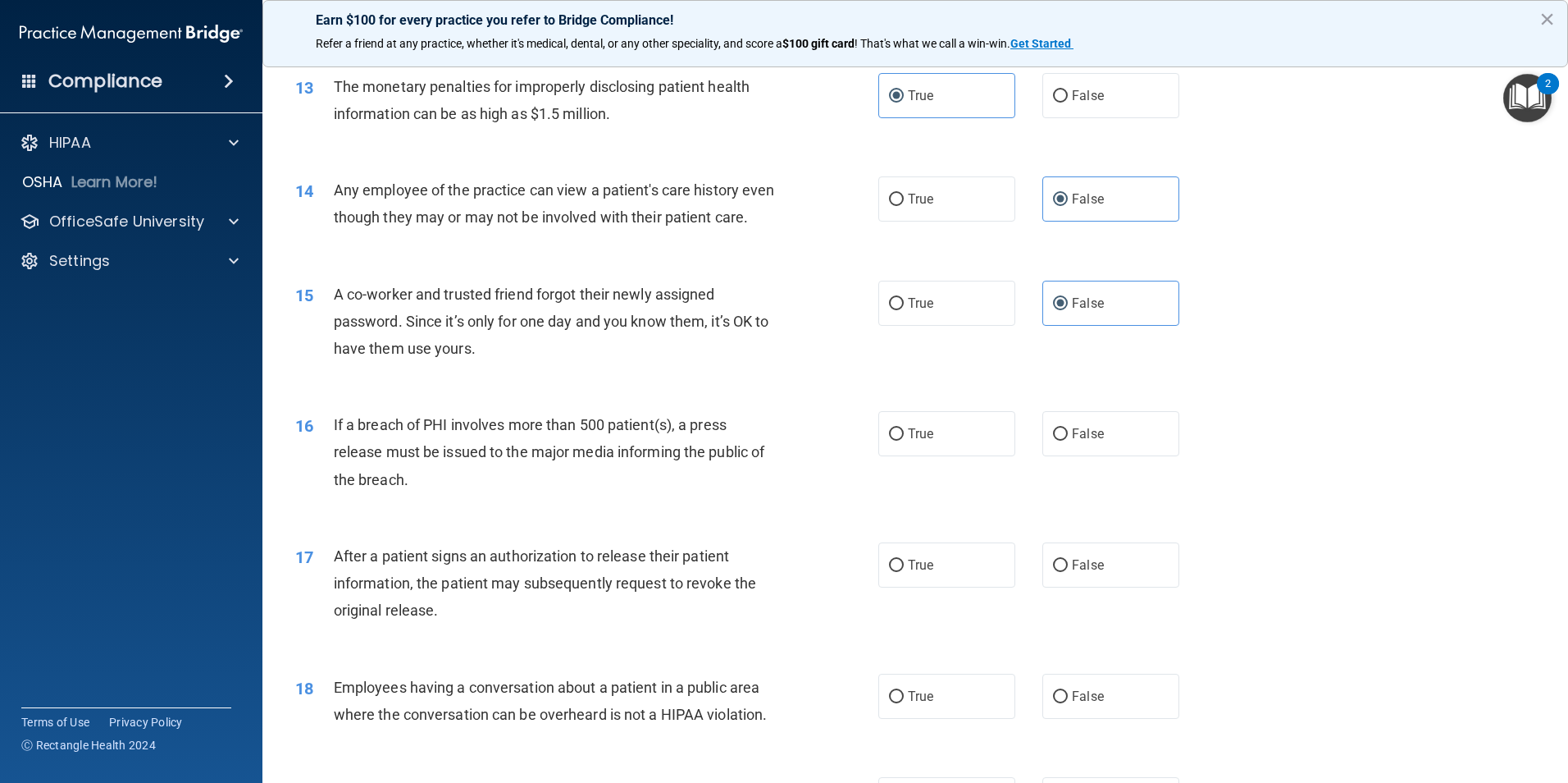
scroll to position [1477, 0]
click at [915, 439] on span "True" at bounding box center [920, 432] width 26 height 16
click at [904, 439] on input "True" at bounding box center [896, 433] width 15 height 12
radio input "true"
click at [914, 571] on span "True" at bounding box center [920, 564] width 26 height 16
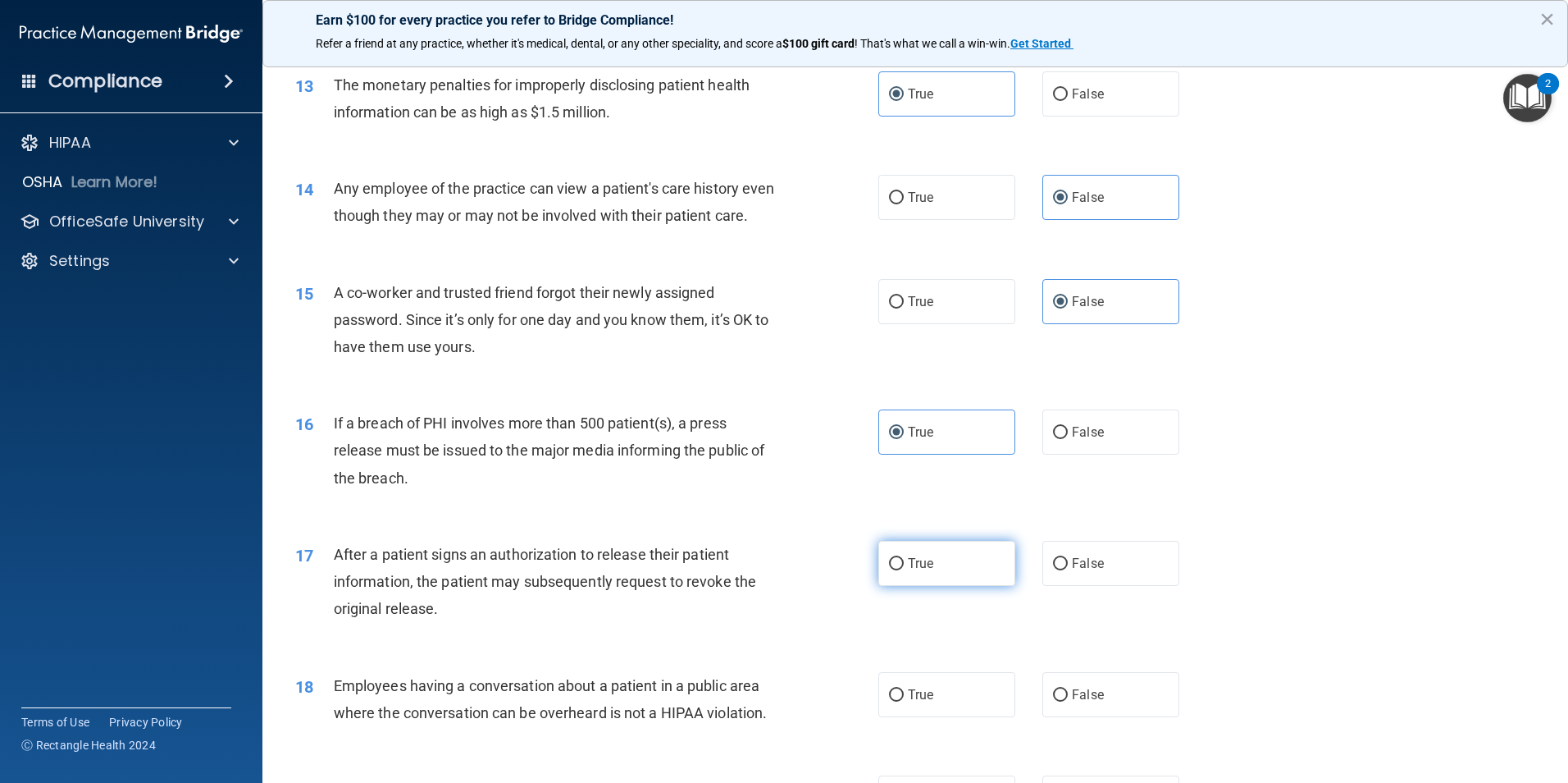
click at [904, 570] on input "True" at bounding box center [896, 565] width 15 height 12
radio input "true"
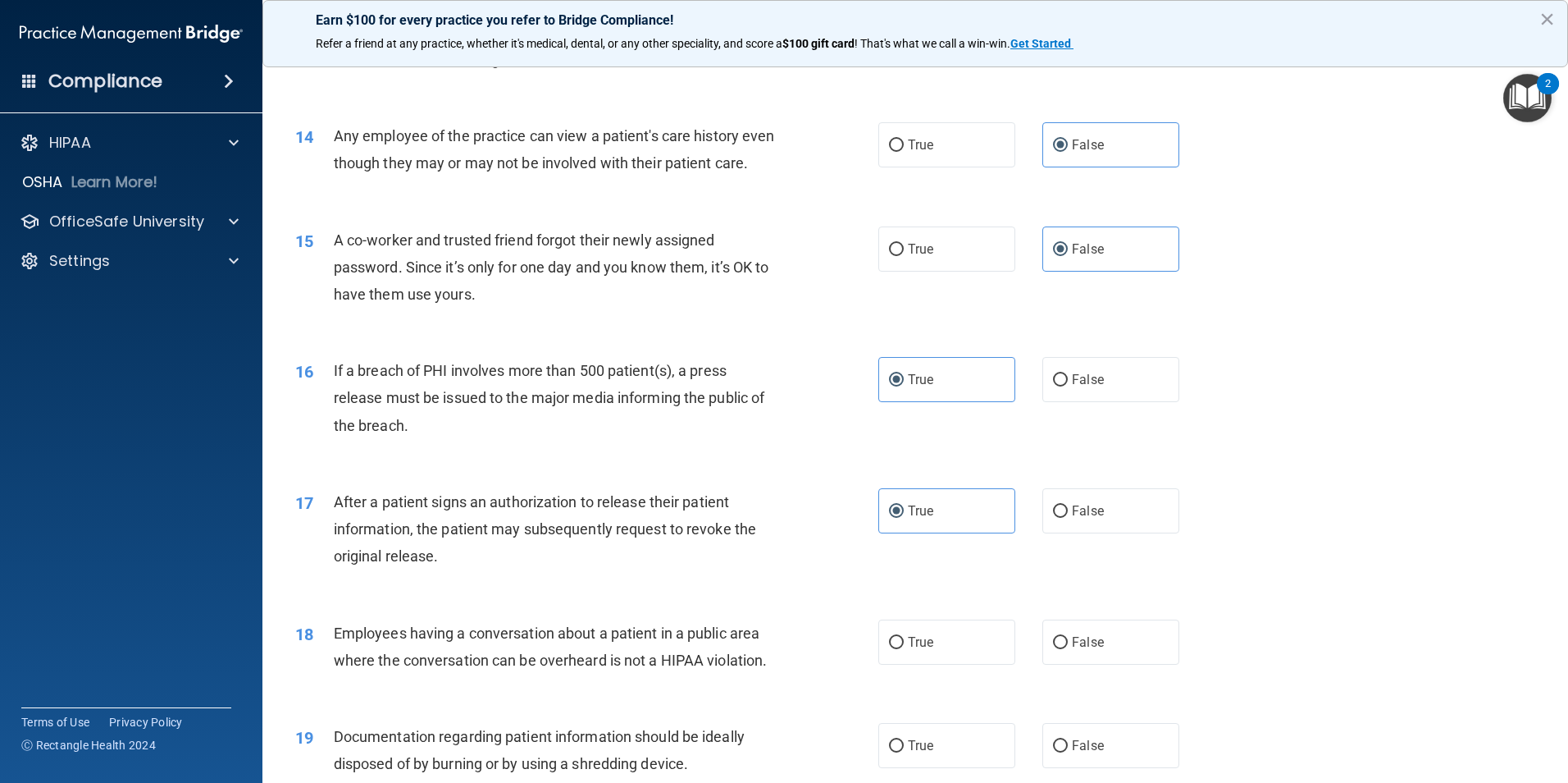
scroll to position [1641, 0]
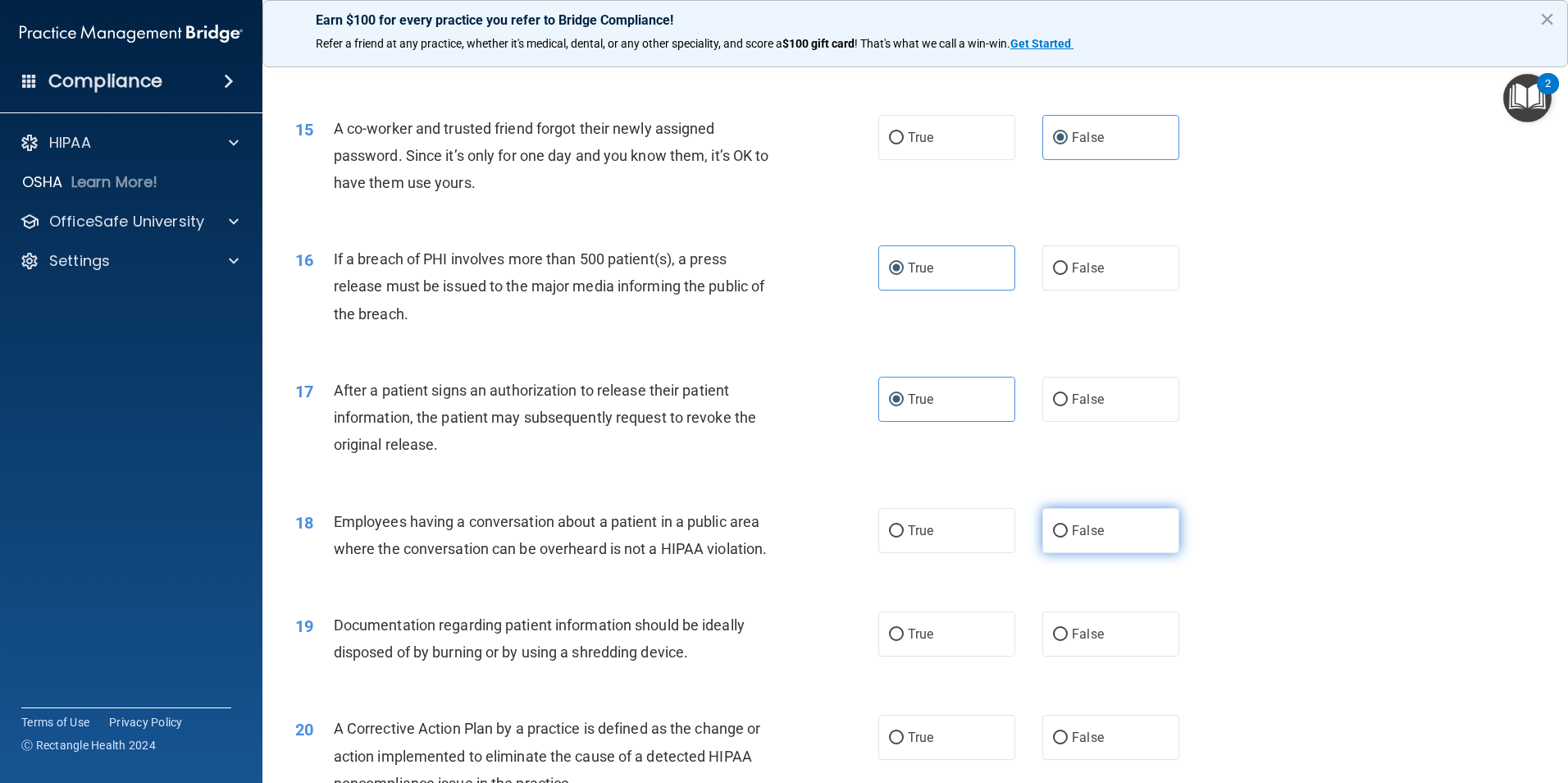
click at [1113, 553] on label "False" at bounding box center [1111, 530] width 137 height 45
click at [1068, 537] on input "False" at bounding box center [1060, 532] width 15 height 12
radio input "true"
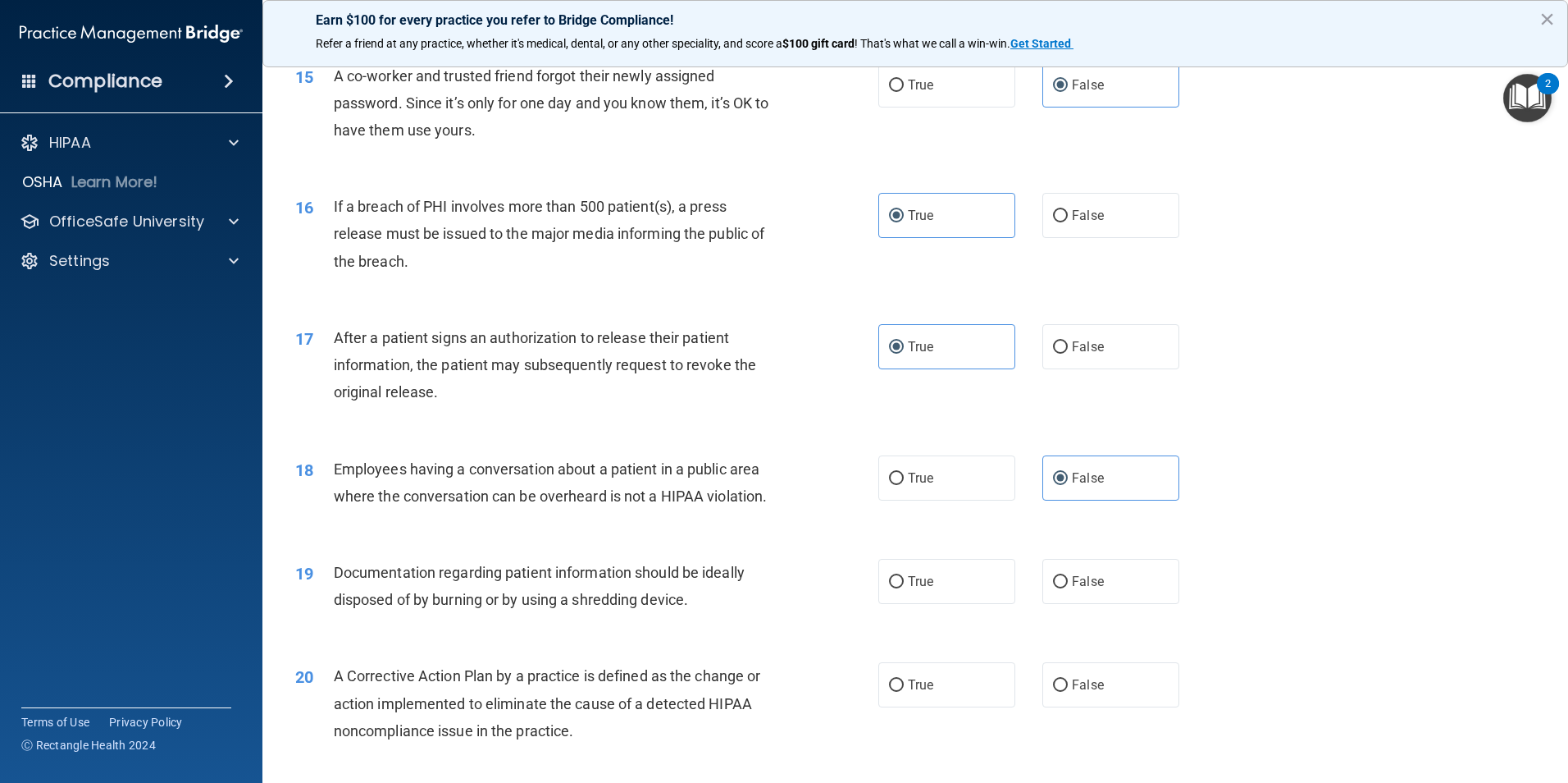
scroll to position [1723, 0]
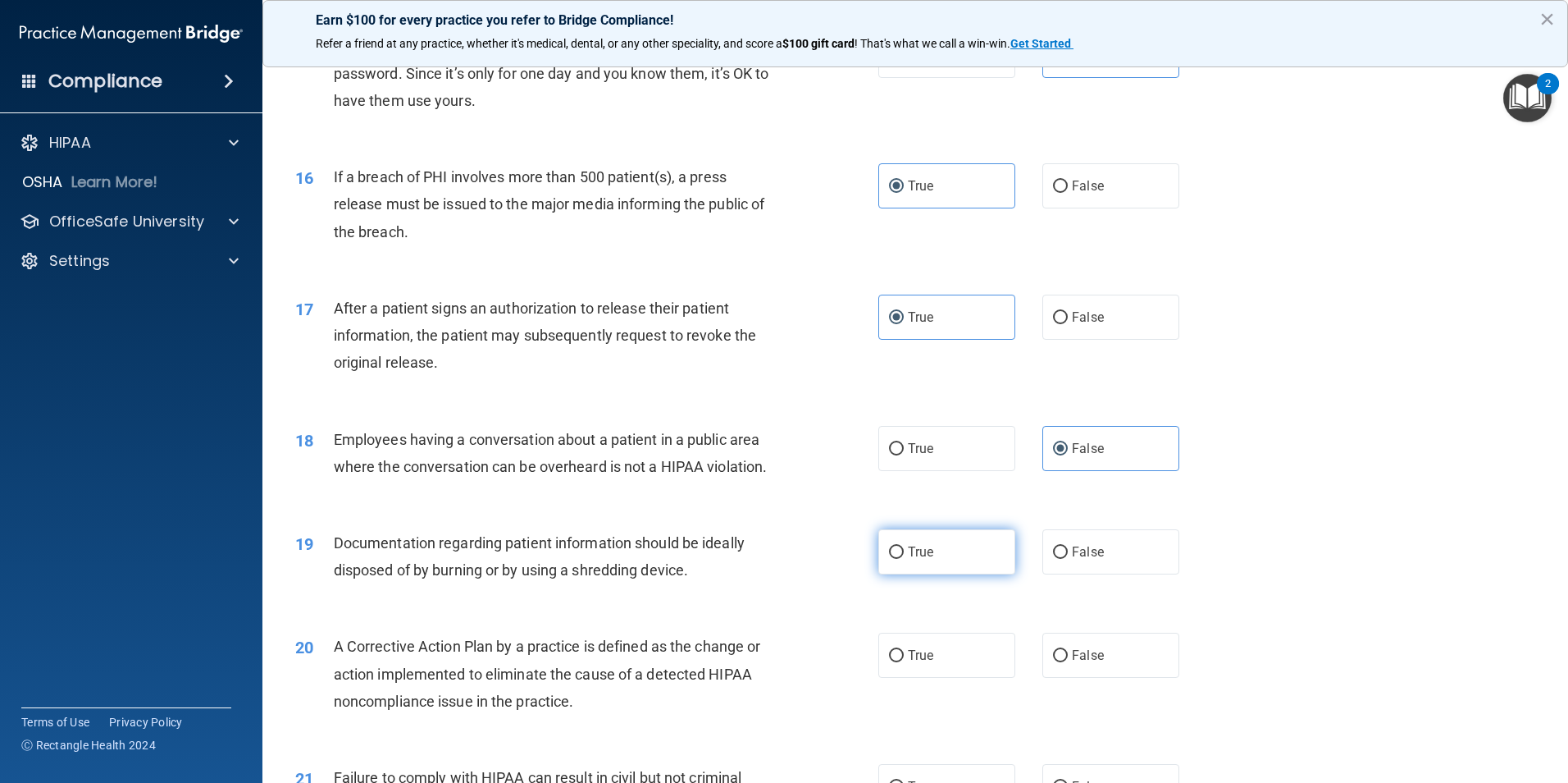
click at [921, 559] on span "True" at bounding box center [920, 552] width 26 height 16
click at [904, 559] on input "True" at bounding box center [896, 553] width 15 height 12
radio input "true"
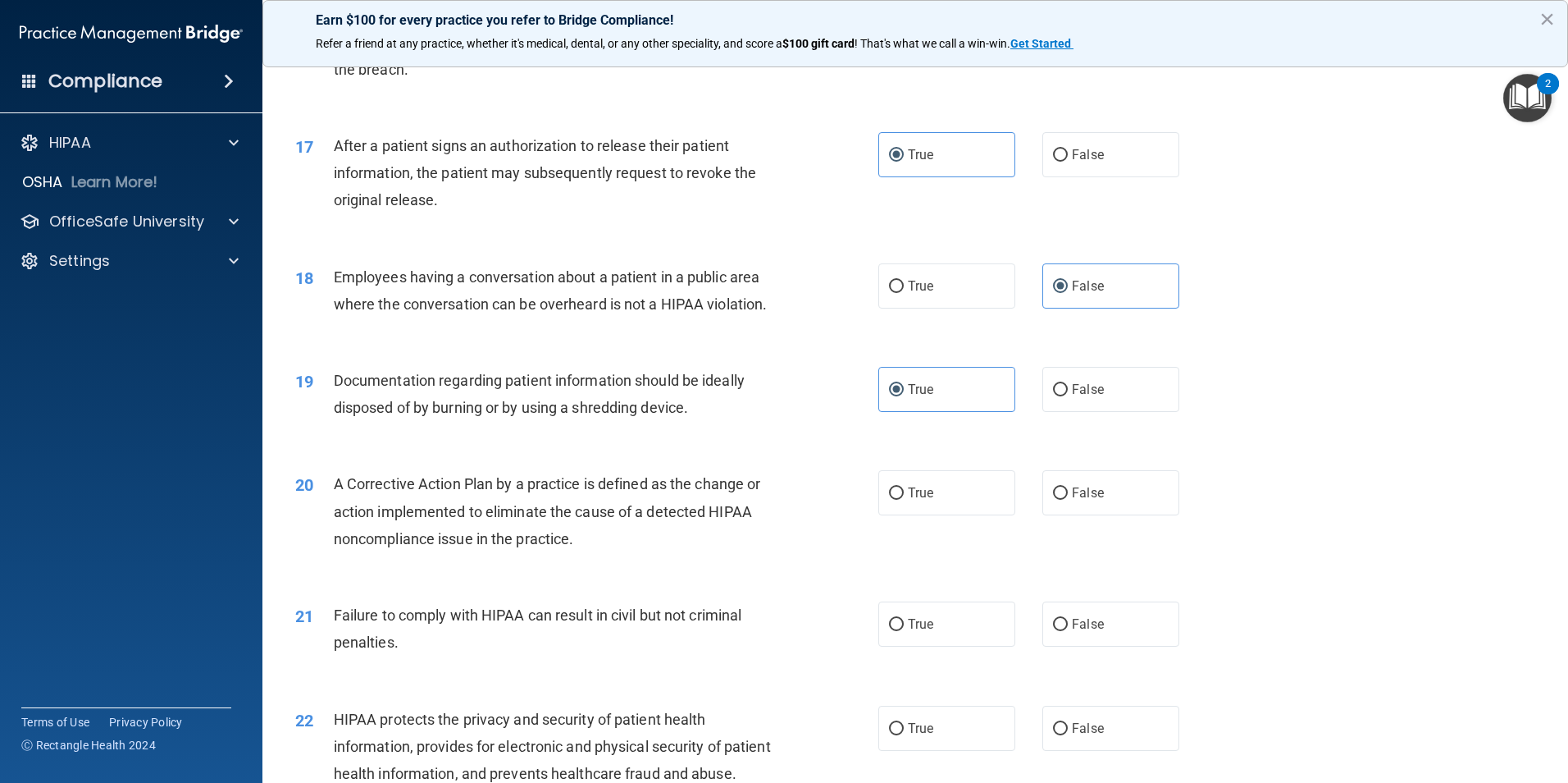
scroll to position [1887, 0]
click at [964, 514] on label "True" at bounding box center [947, 491] width 137 height 45
click at [904, 498] on input "True" at bounding box center [896, 492] width 15 height 12
radio input "true"
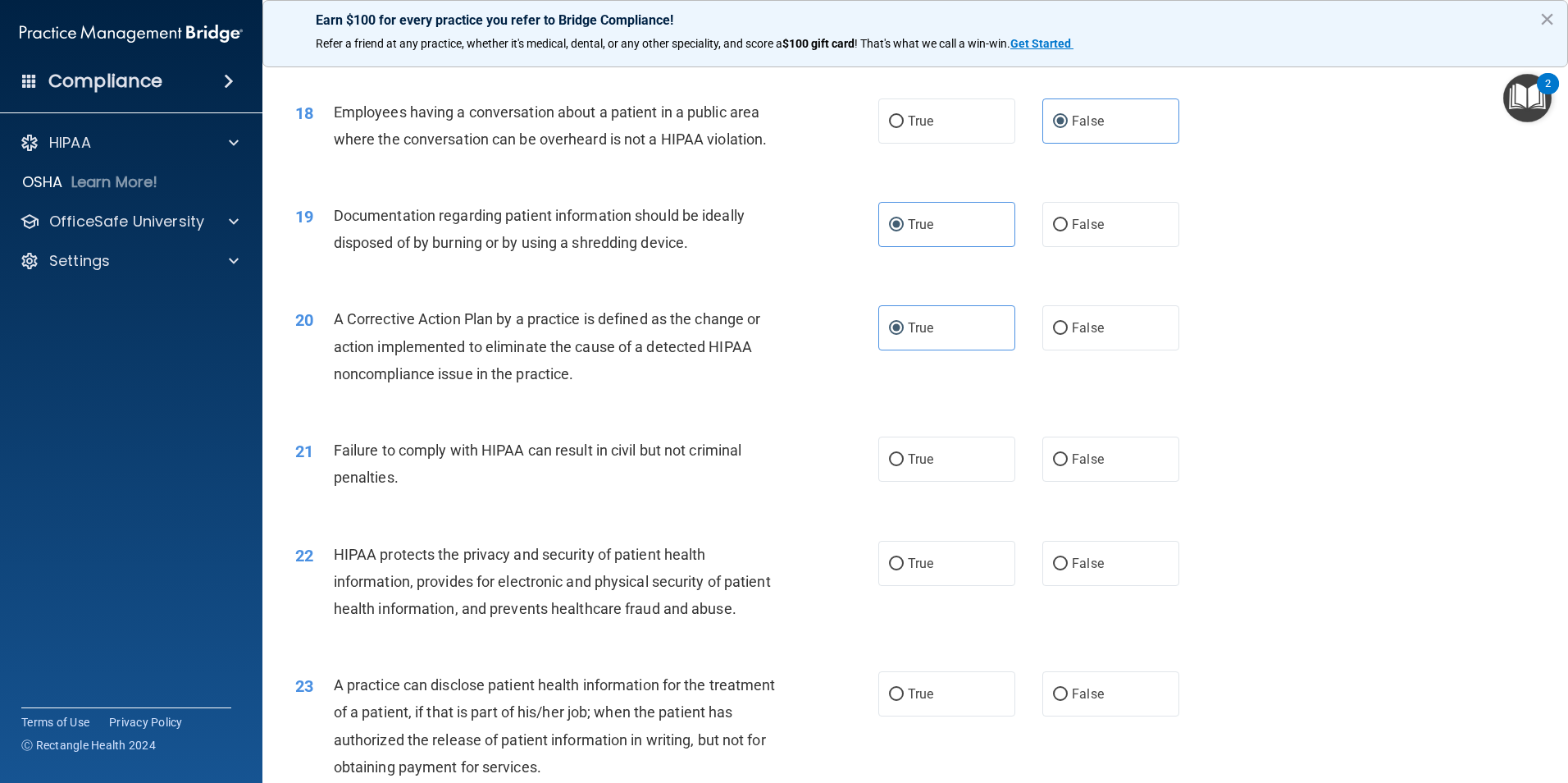
scroll to position [2052, 0]
click at [1134, 481] on label "False" at bounding box center [1111, 458] width 137 height 45
click at [1068, 465] on input "False" at bounding box center [1060, 459] width 15 height 12
radio input "true"
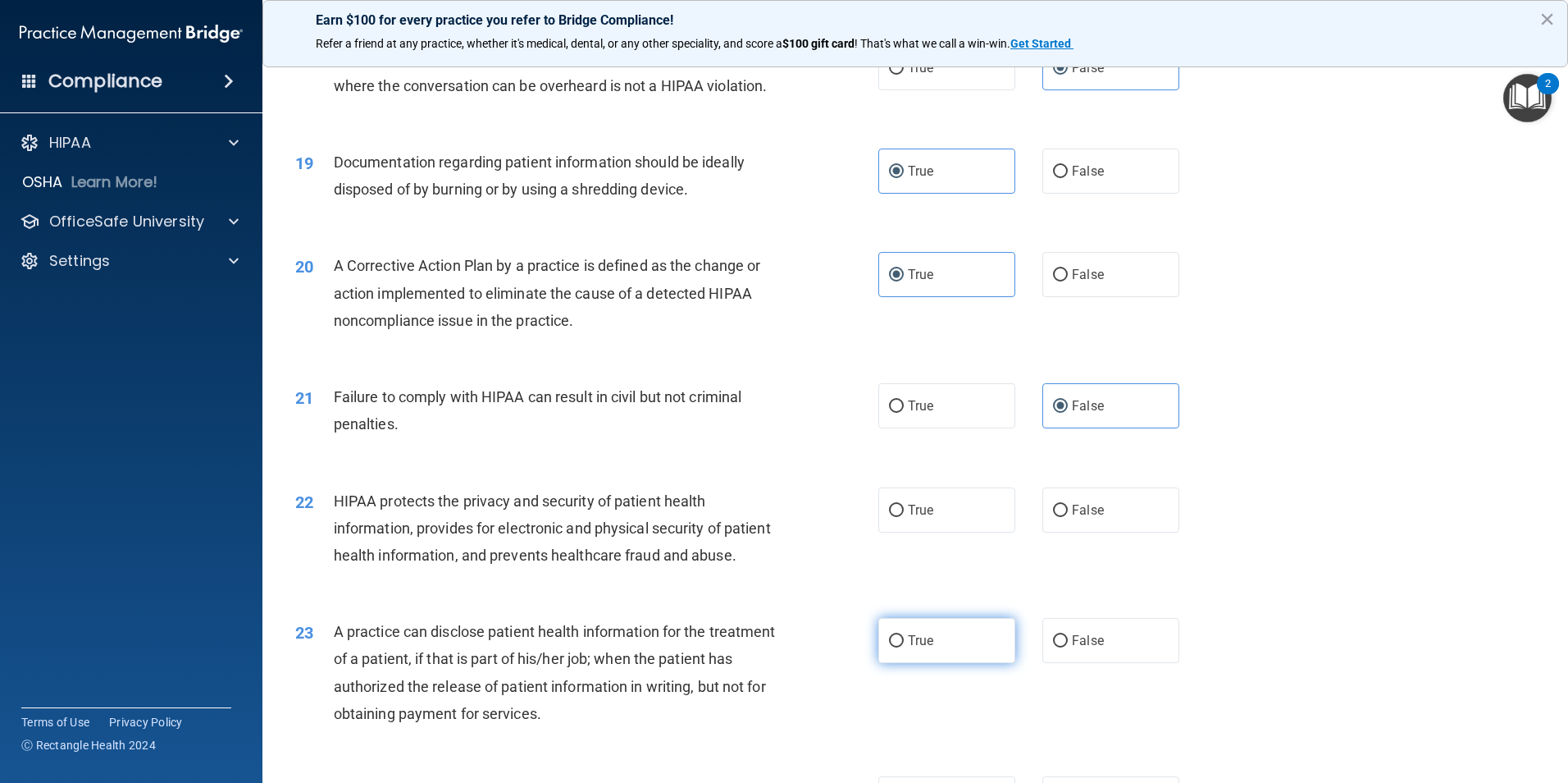
scroll to position [2133, 0]
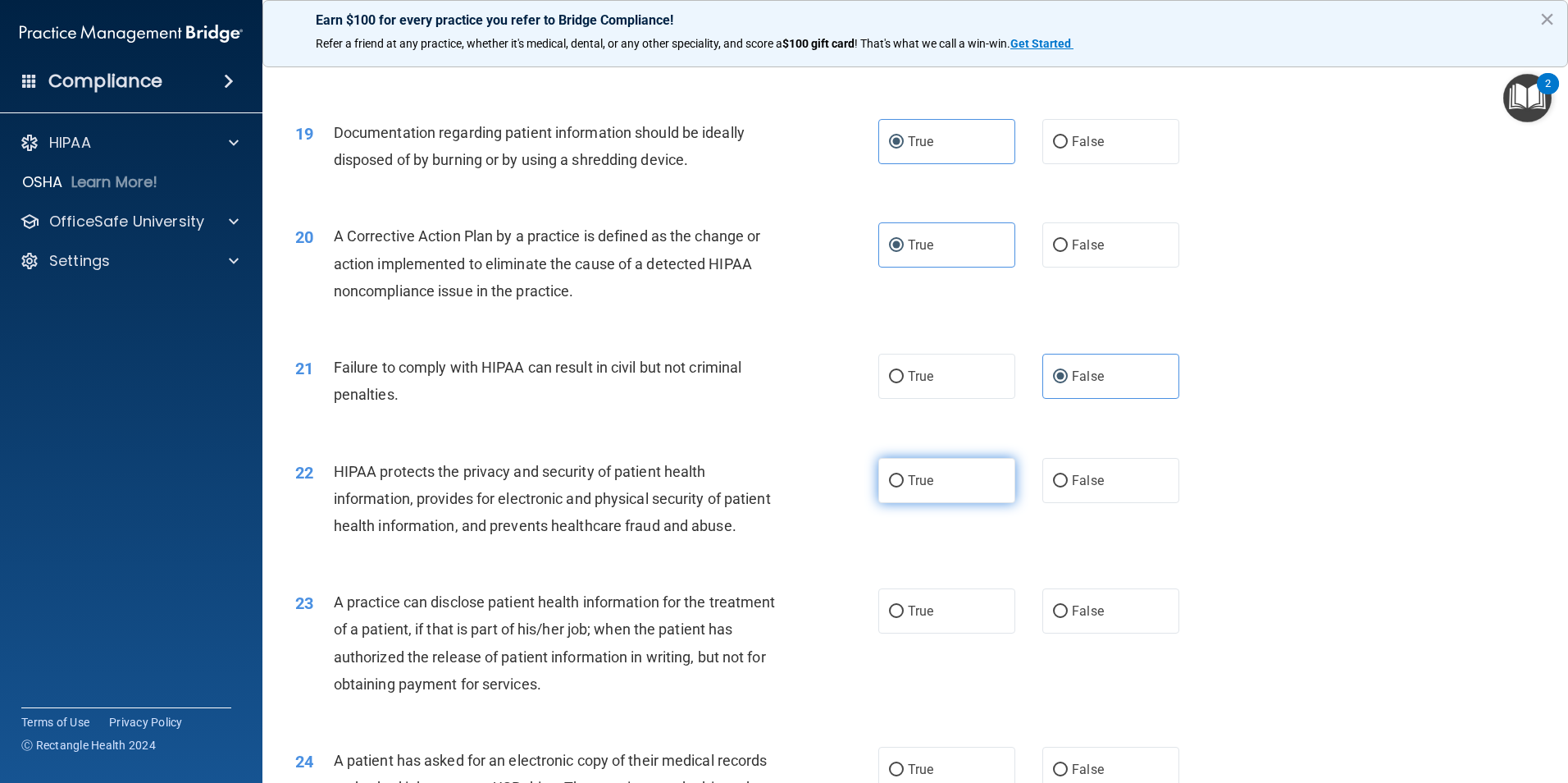
click at [891, 487] on input "True" at bounding box center [896, 481] width 15 height 12
radio input "true"
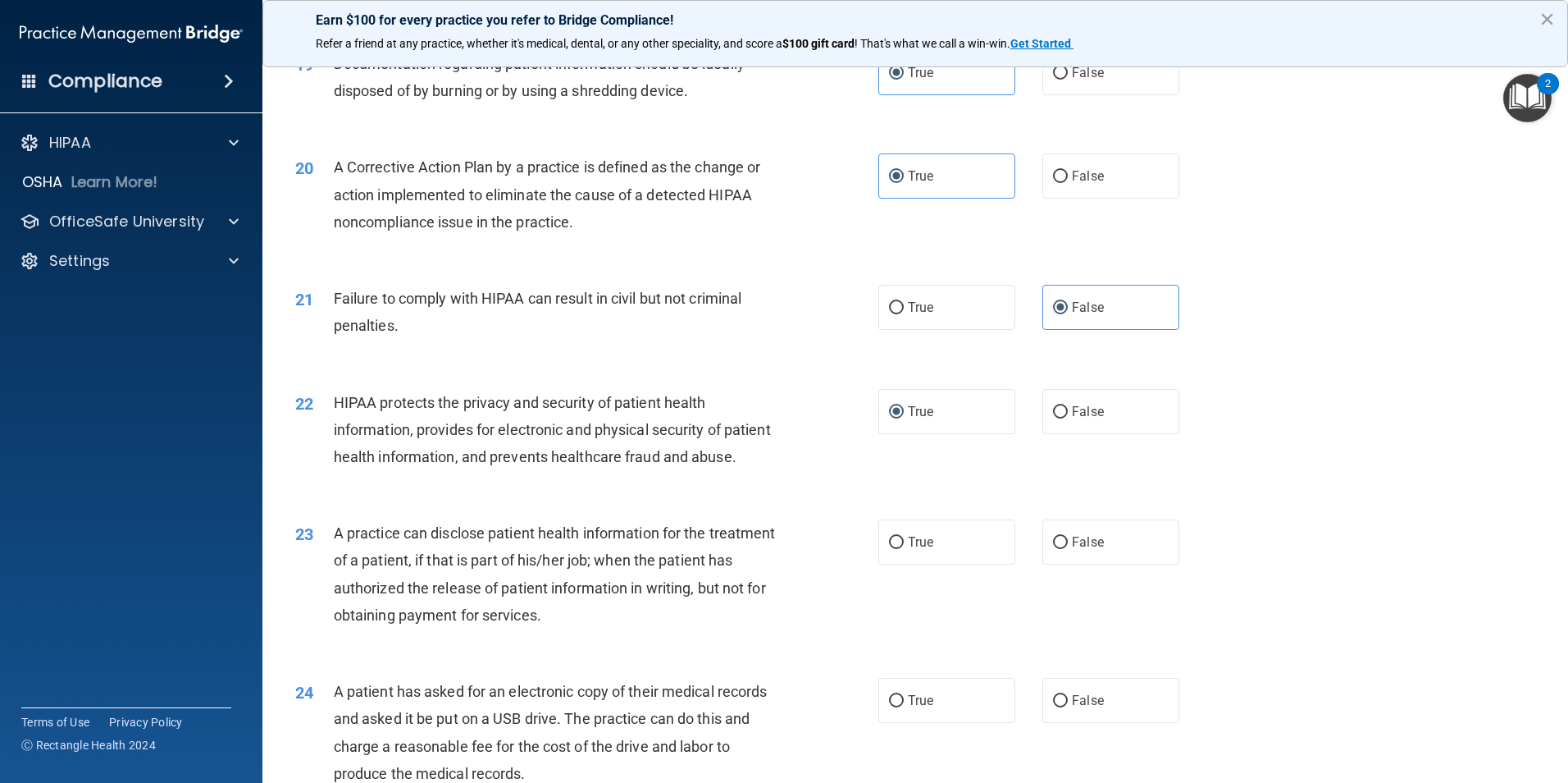
scroll to position [2298, 0]
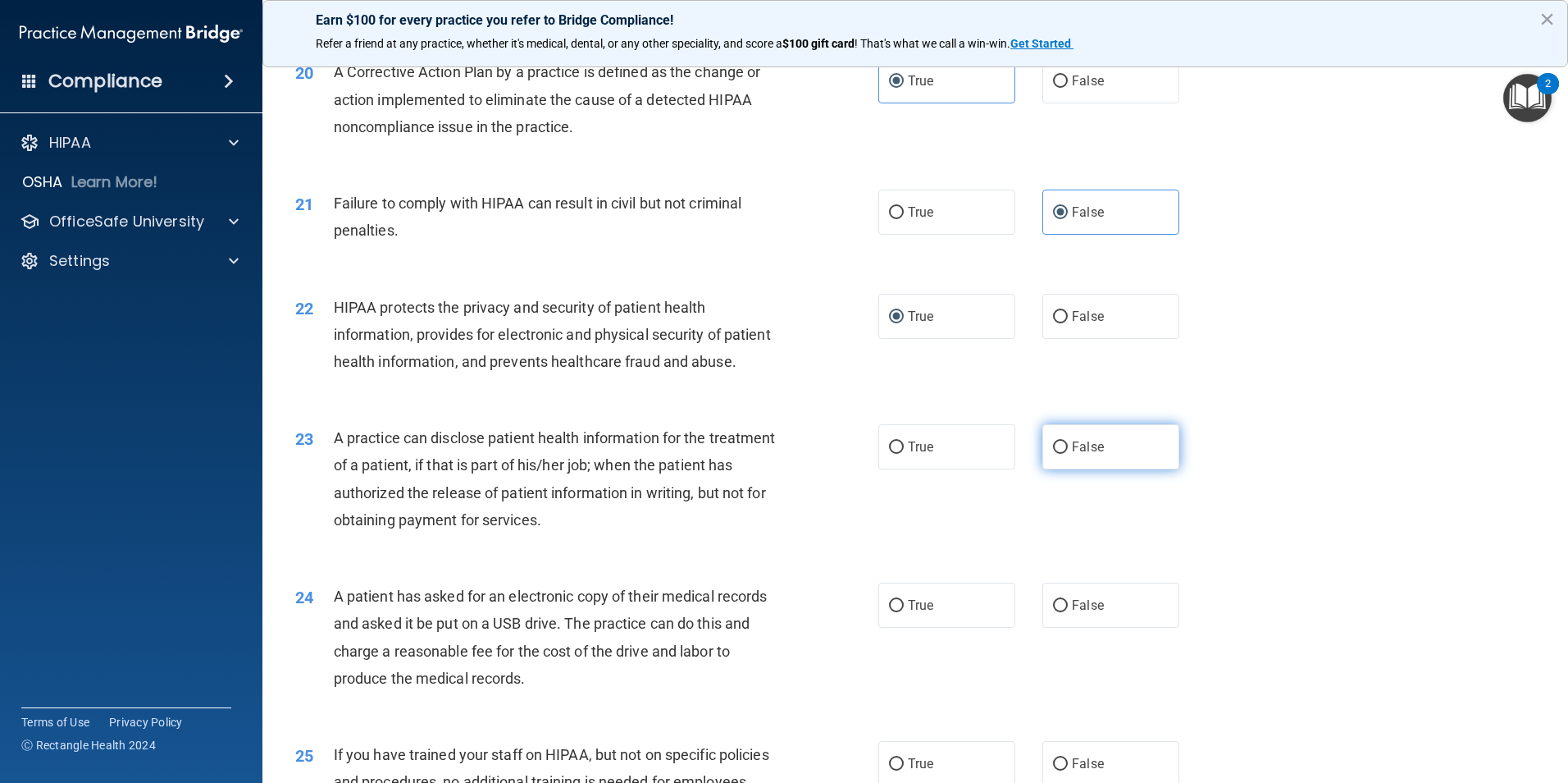
click at [1129, 470] on label "False" at bounding box center [1111, 447] width 137 height 45
click at [1068, 454] on input "False" at bounding box center [1060, 447] width 15 height 12
radio input "true"
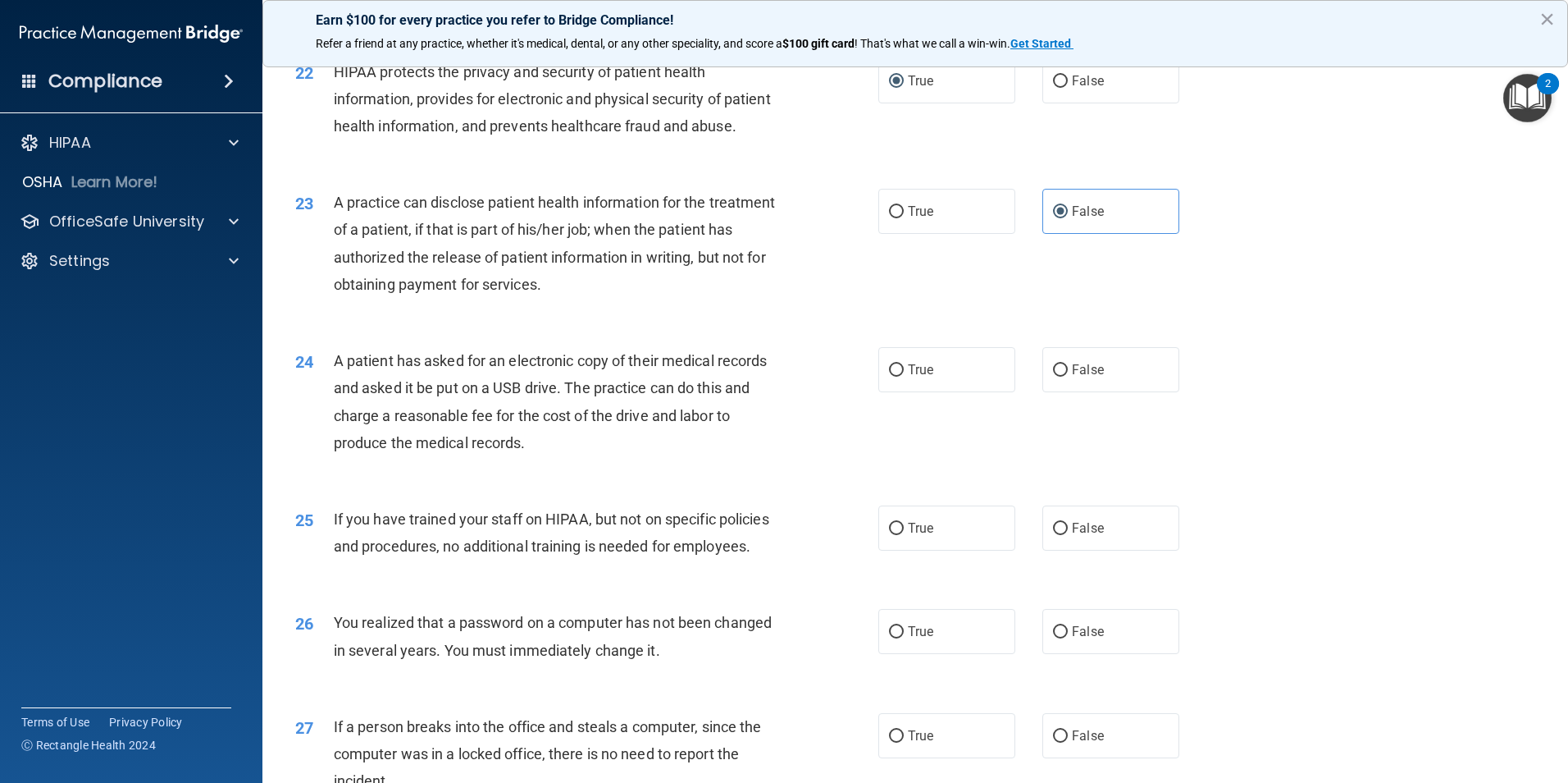
scroll to position [2544, 0]
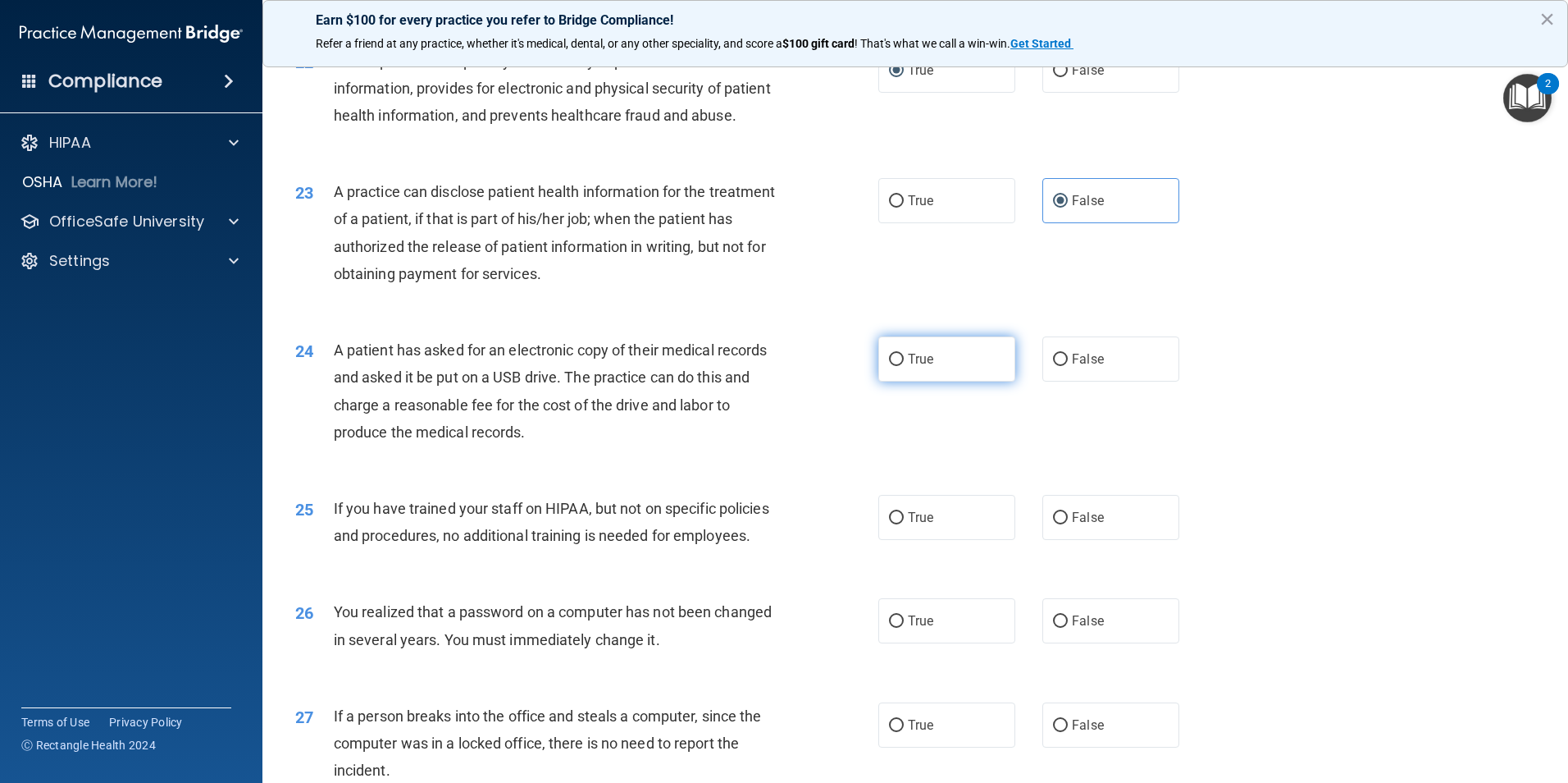
click at [918, 382] on label "True" at bounding box center [947, 359] width 137 height 45
click at [904, 366] on input "True" at bounding box center [896, 360] width 15 height 12
radio input "true"
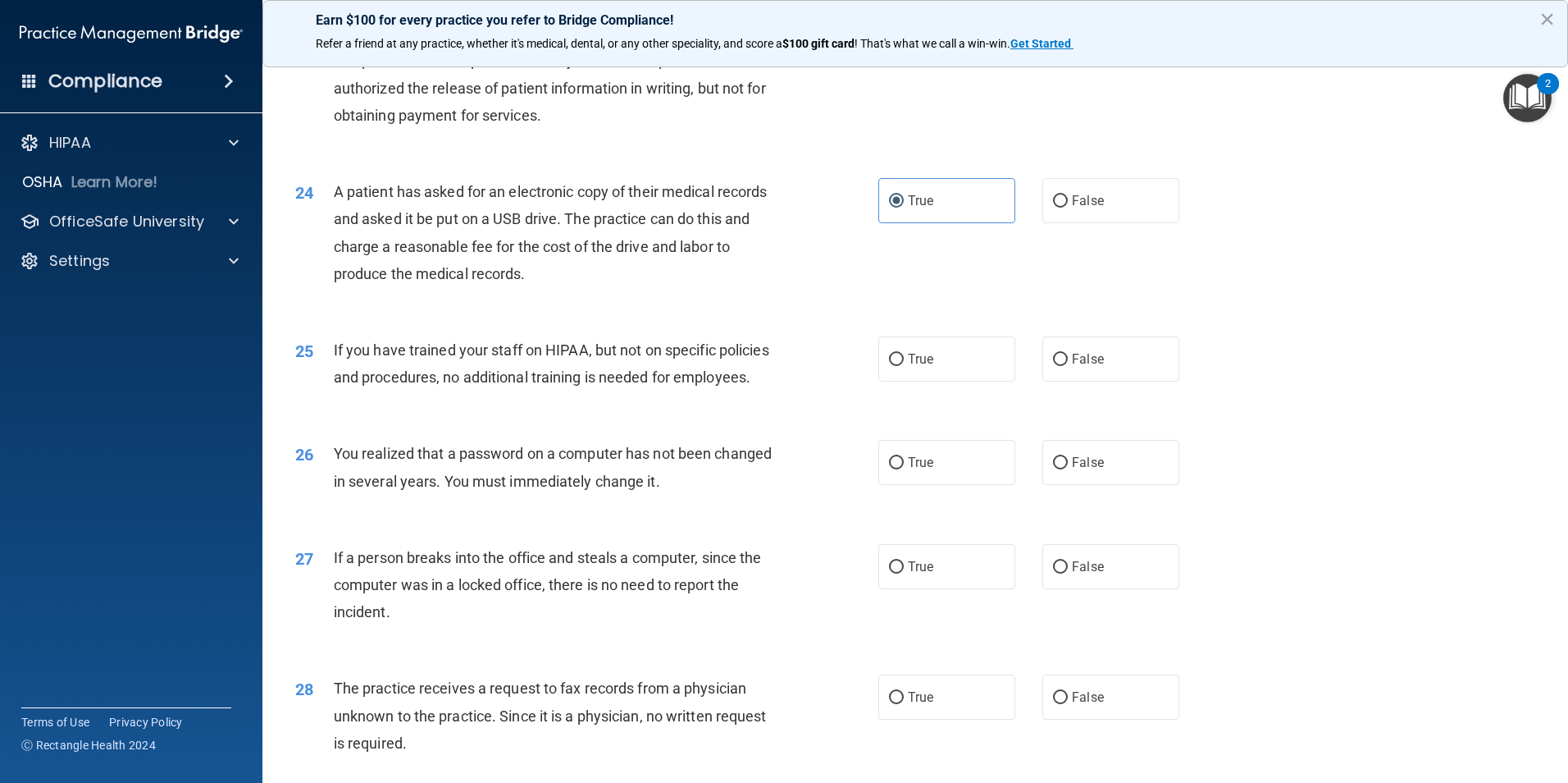
scroll to position [2709, 0]
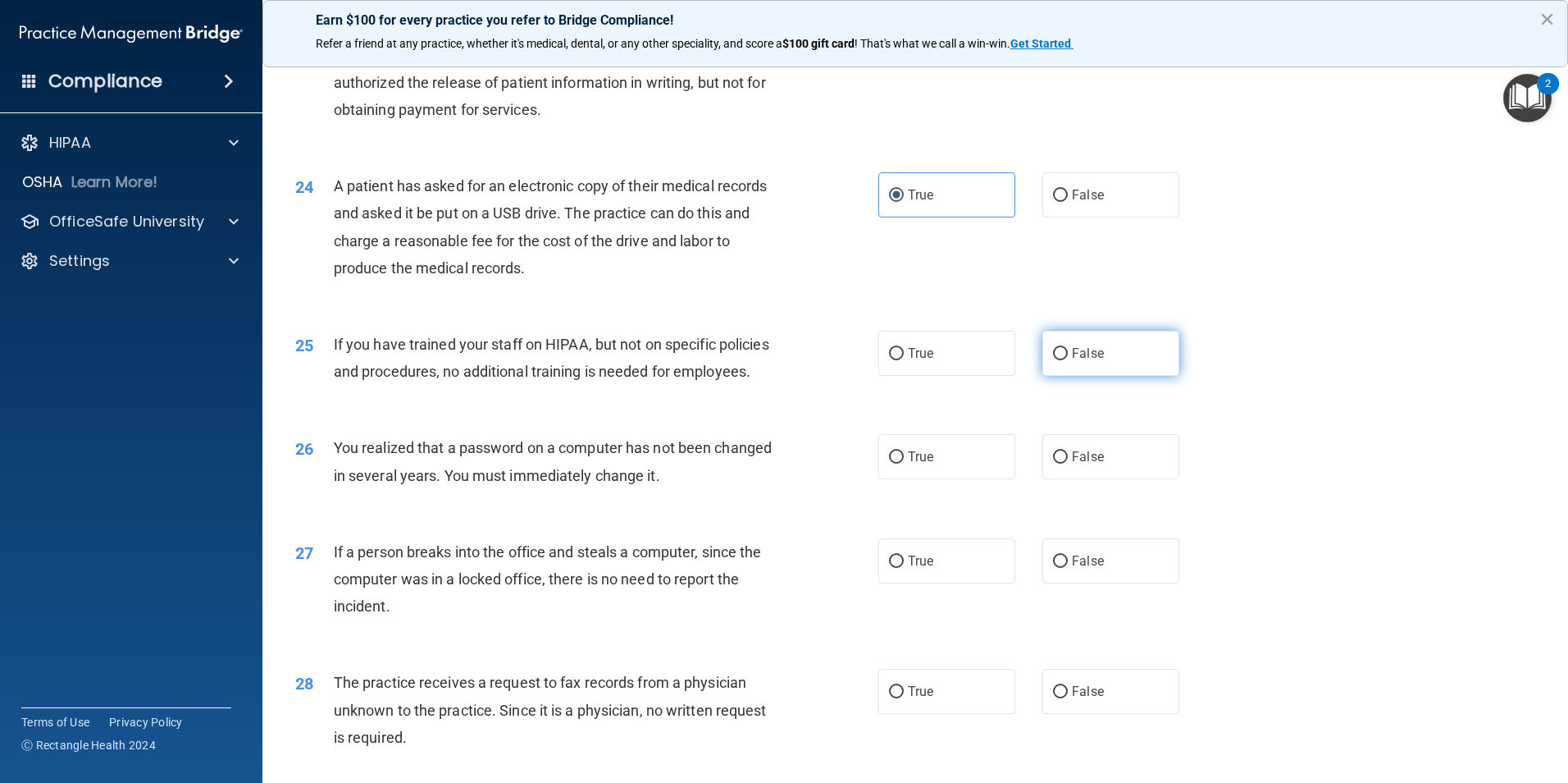
click at [1107, 376] on label "False" at bounding box center [1111, 353] width 137 height 45
click at [1068, 360] on input "False" at bounding box center [1060, 354] width 15 height 12
radio input "true"
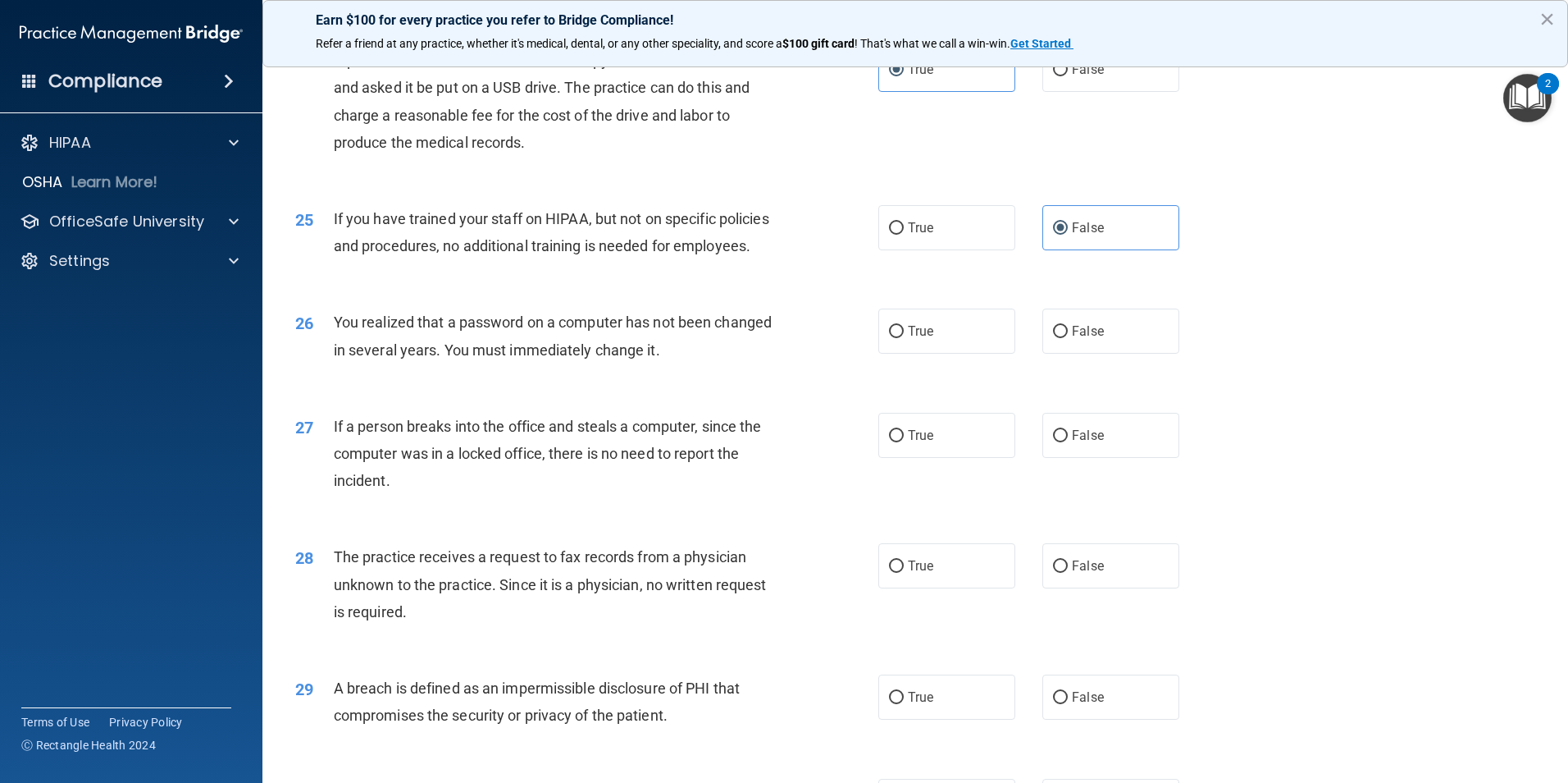
scroll to position [2872, 0]
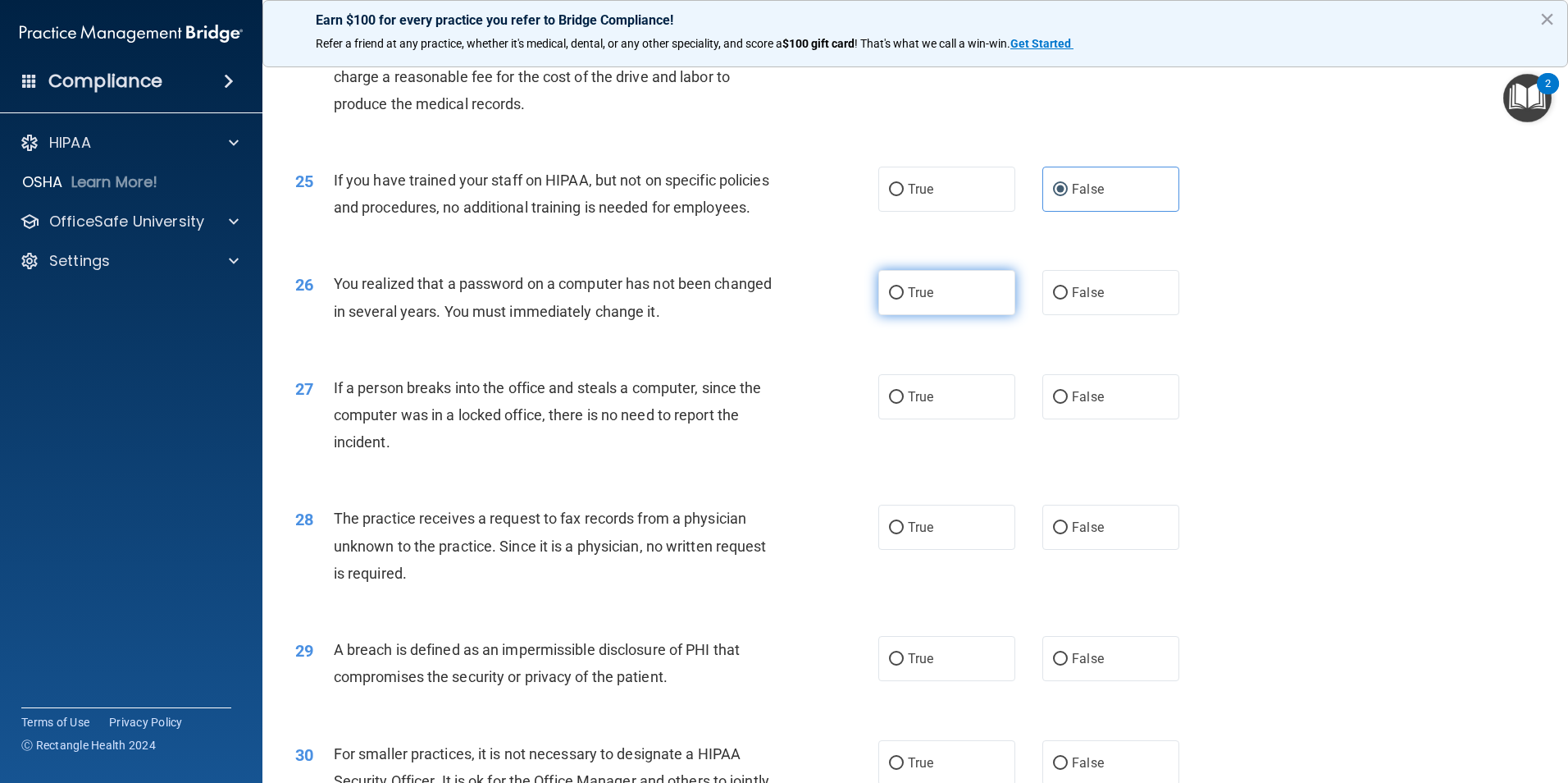
click at [935, 315] on label "True" at bounding box center [947, 292] width 137 height 45
click at [904, 299] on input "True" at bounding box center [896, 294] width 15 height 12
radio input "true"
click at [1130, 419] on label "False" at bounding box center [1111, 397] width 137 height 45
click at [1068, 404] on input "False" at bounding box center [1060, 398] width 15 height 12
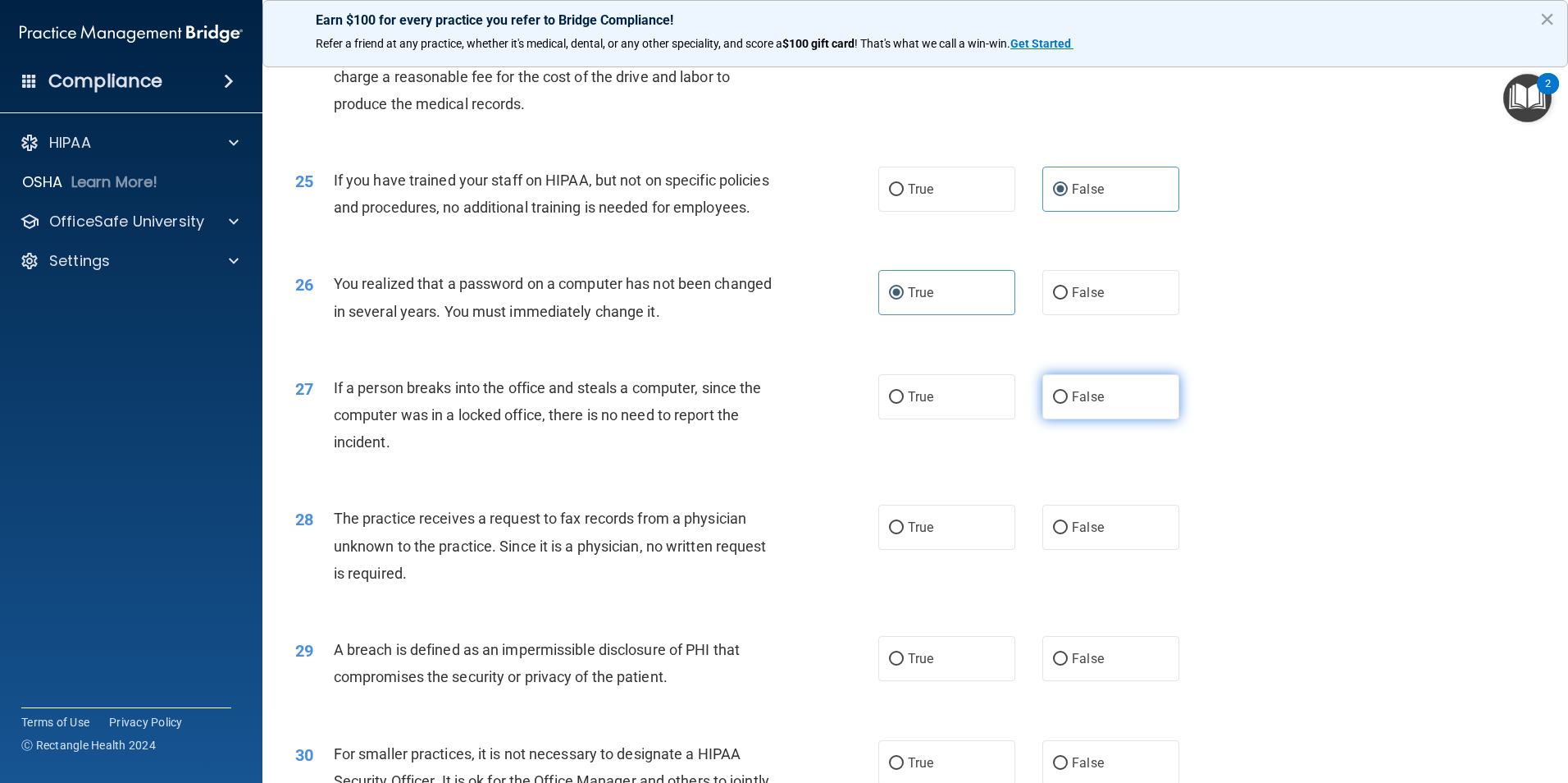
radio input "true"
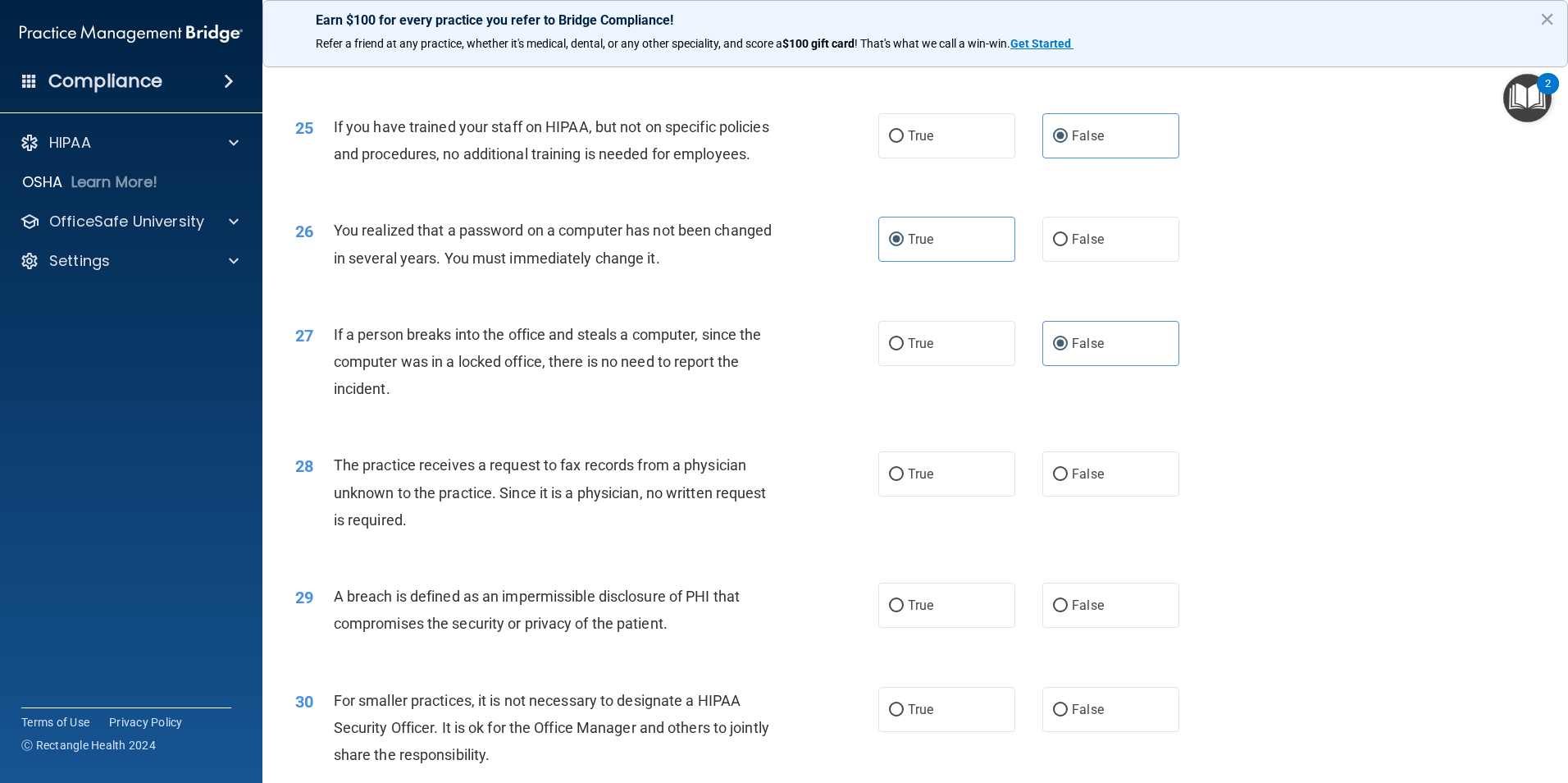
scroll to position [2954, 0]
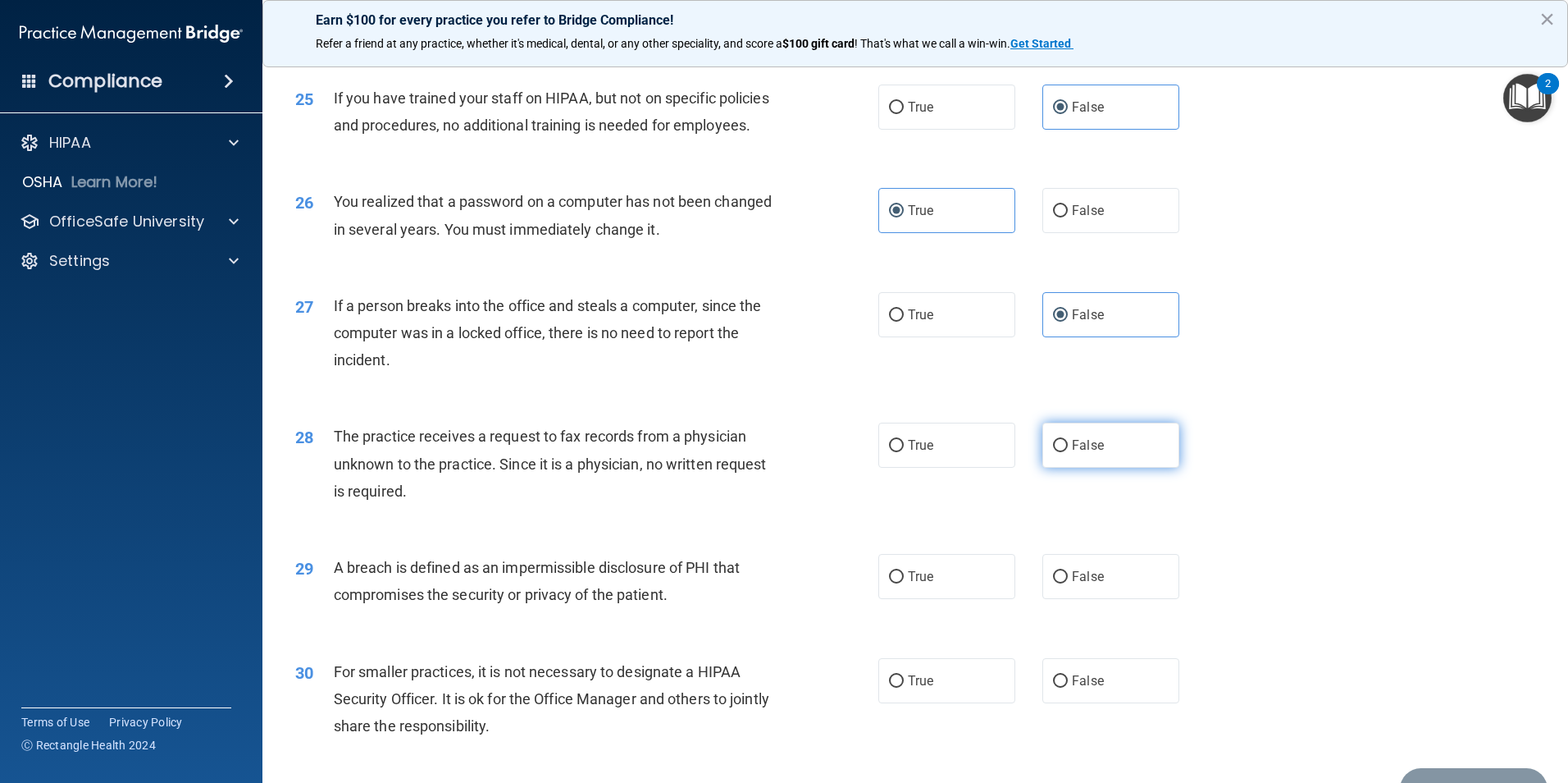
click at [1112, 468] on label "False" at bounding box center [1111, 445] width 137 height 45
click at [1068, 452] on input "False" at bounding box center [1060, 446] width 15 height 12
radio input "true"
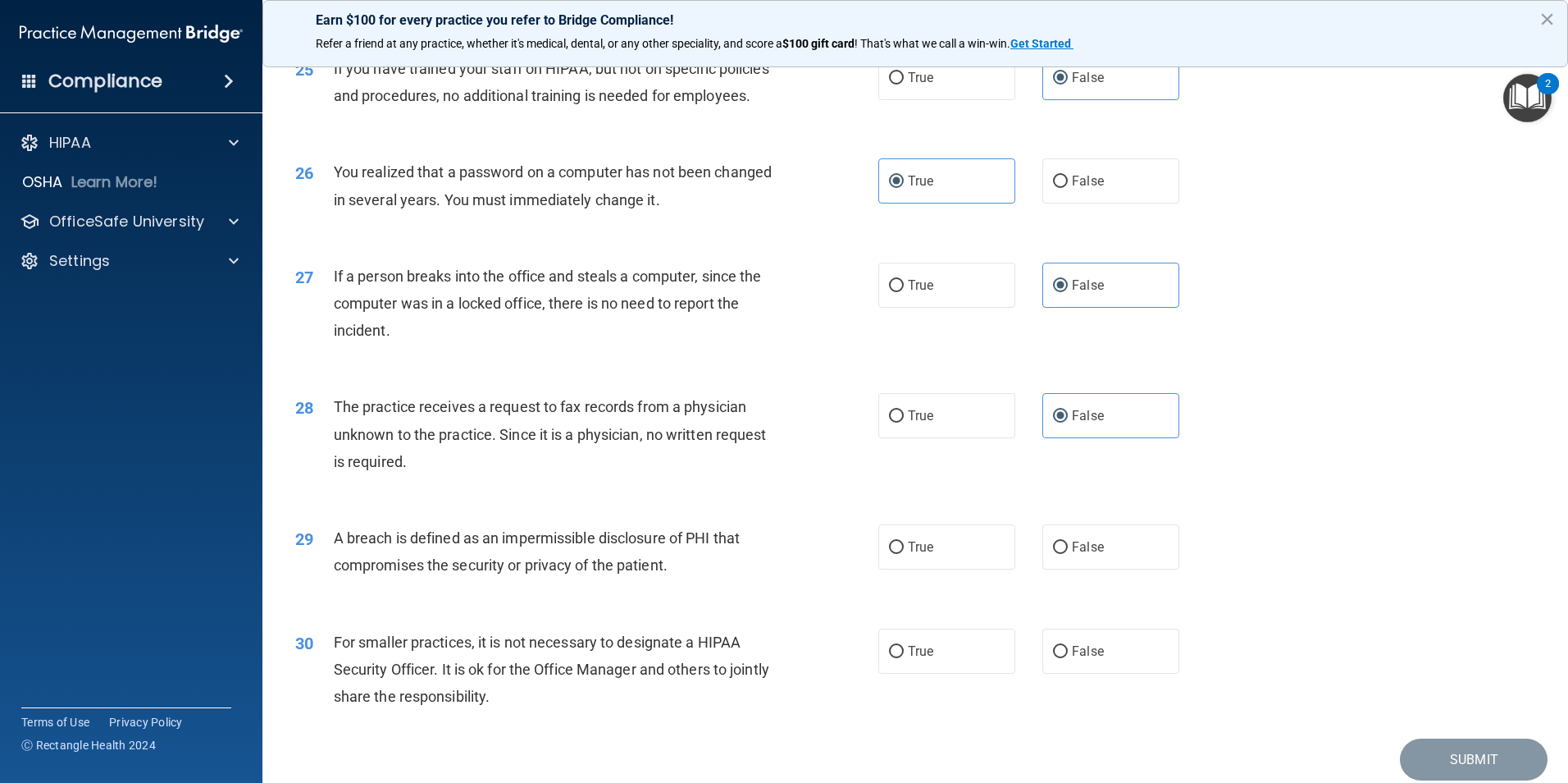
scroll to position [3119, 0]
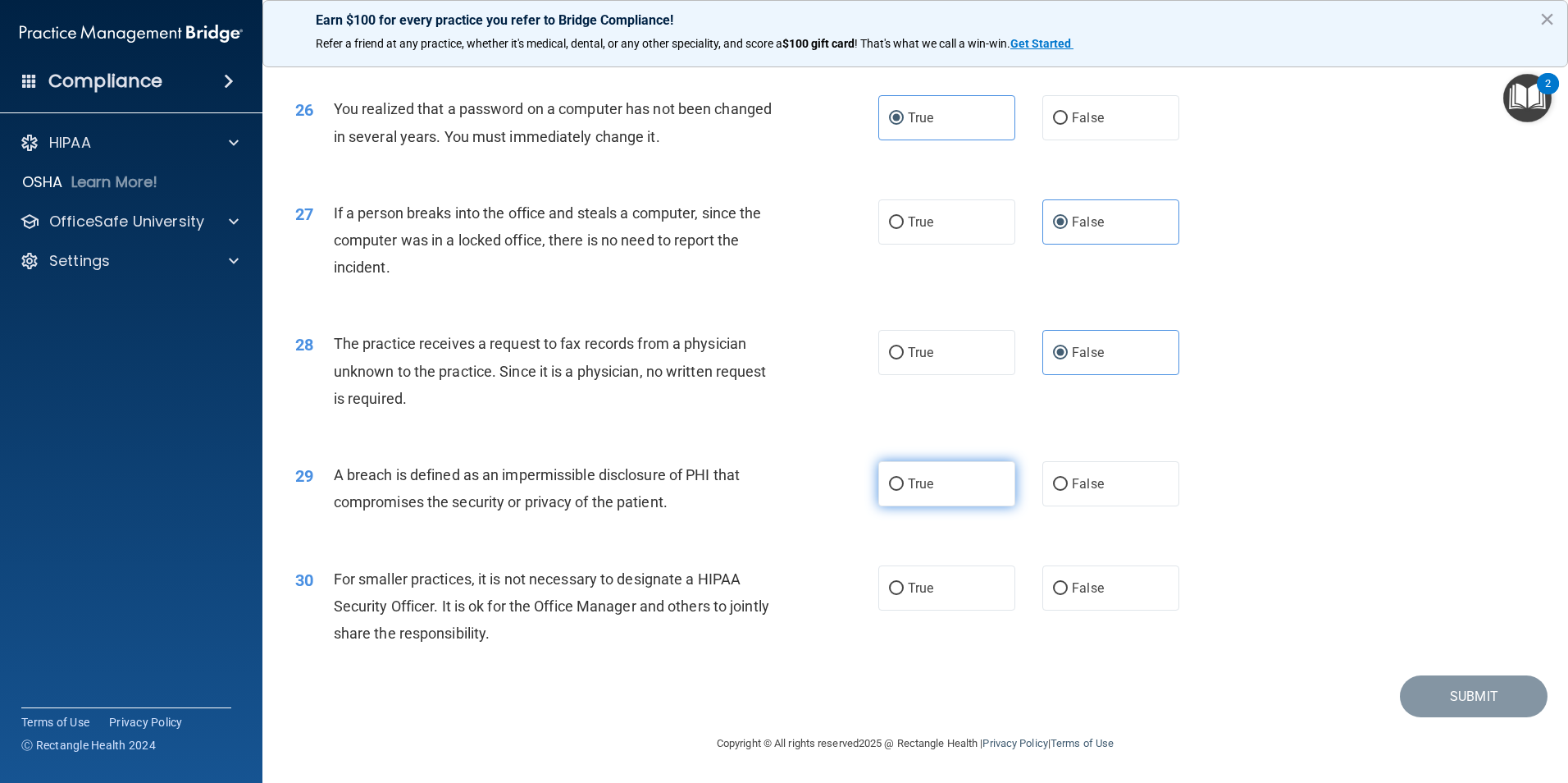
click at [955, 500] on label "True" at bounding box center [947, 484] width 137 height 45
click at [904, 491] on input "True" at bounding box center [896, 485] width 15 height 12
radio input "true"
click at [1093, 594] on span "False" at bounding box center [1088, 589] width 32 height 16
click at [1072, 592] on span "False" at bounding box center [1088, 589] width 32 height 16
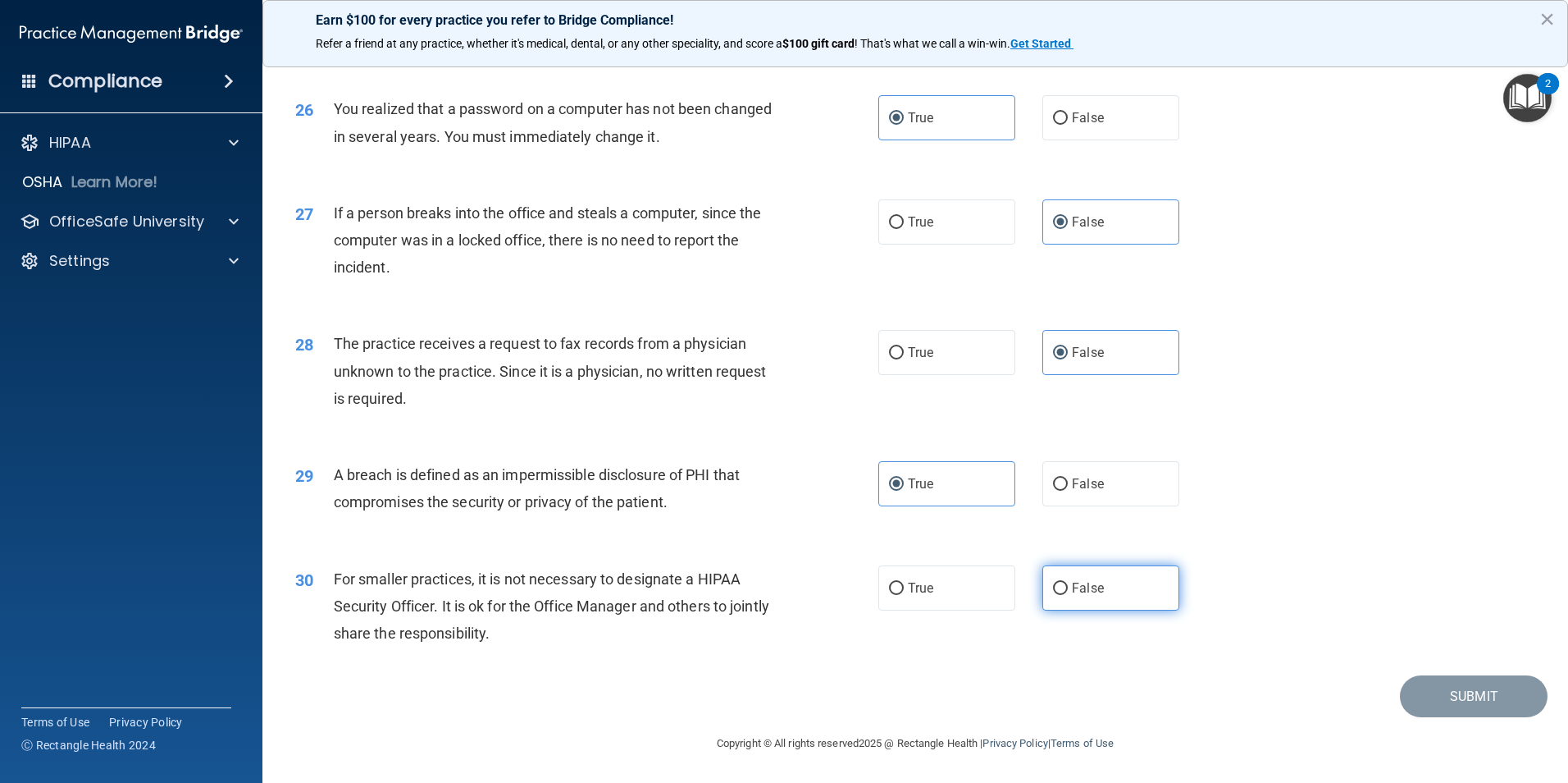
click at [1068, 592] on input "False" at bounding box center [1060, 589] width 15 height 12
radio input "true"
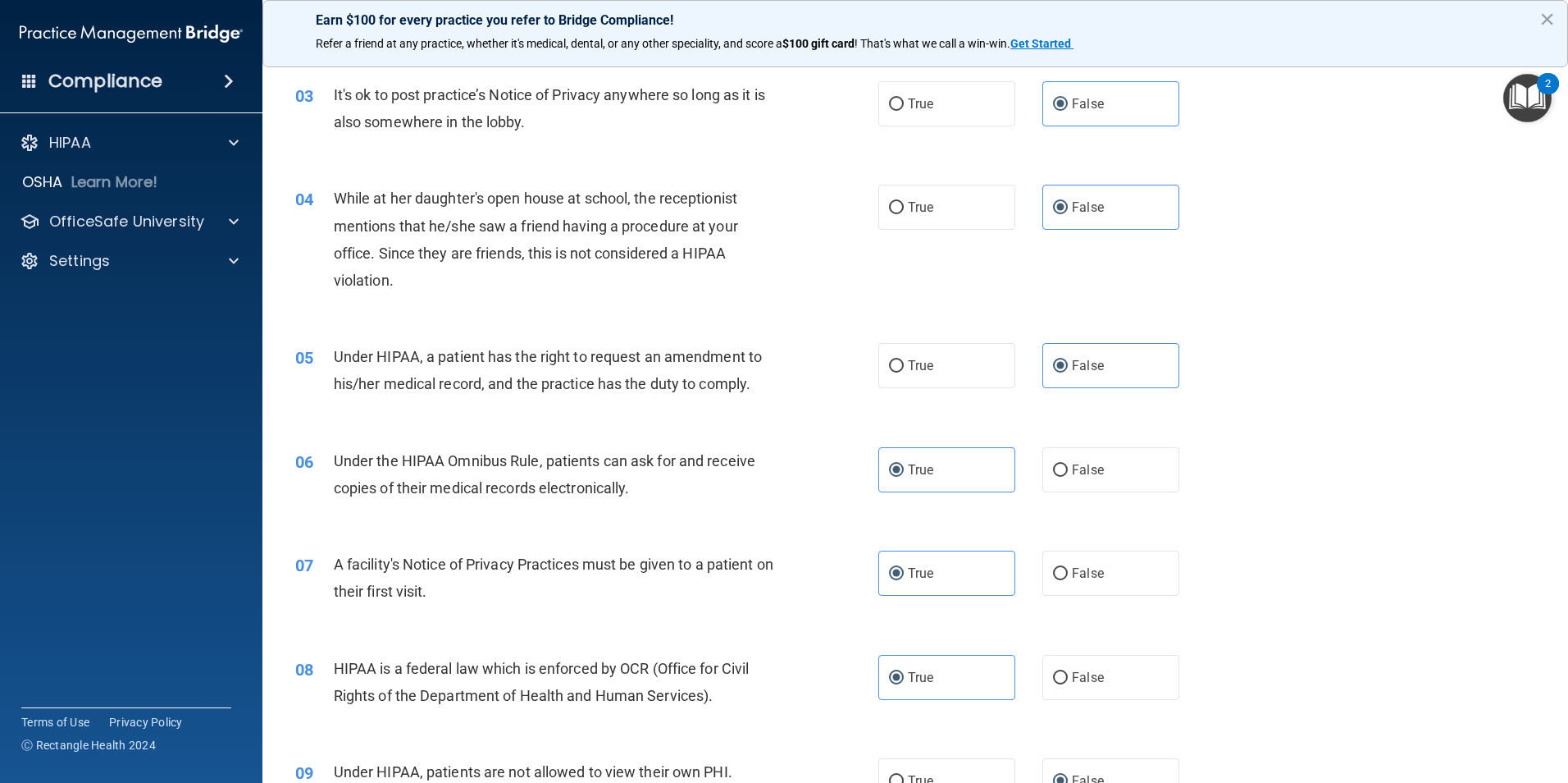
scroll to position [0, 0]
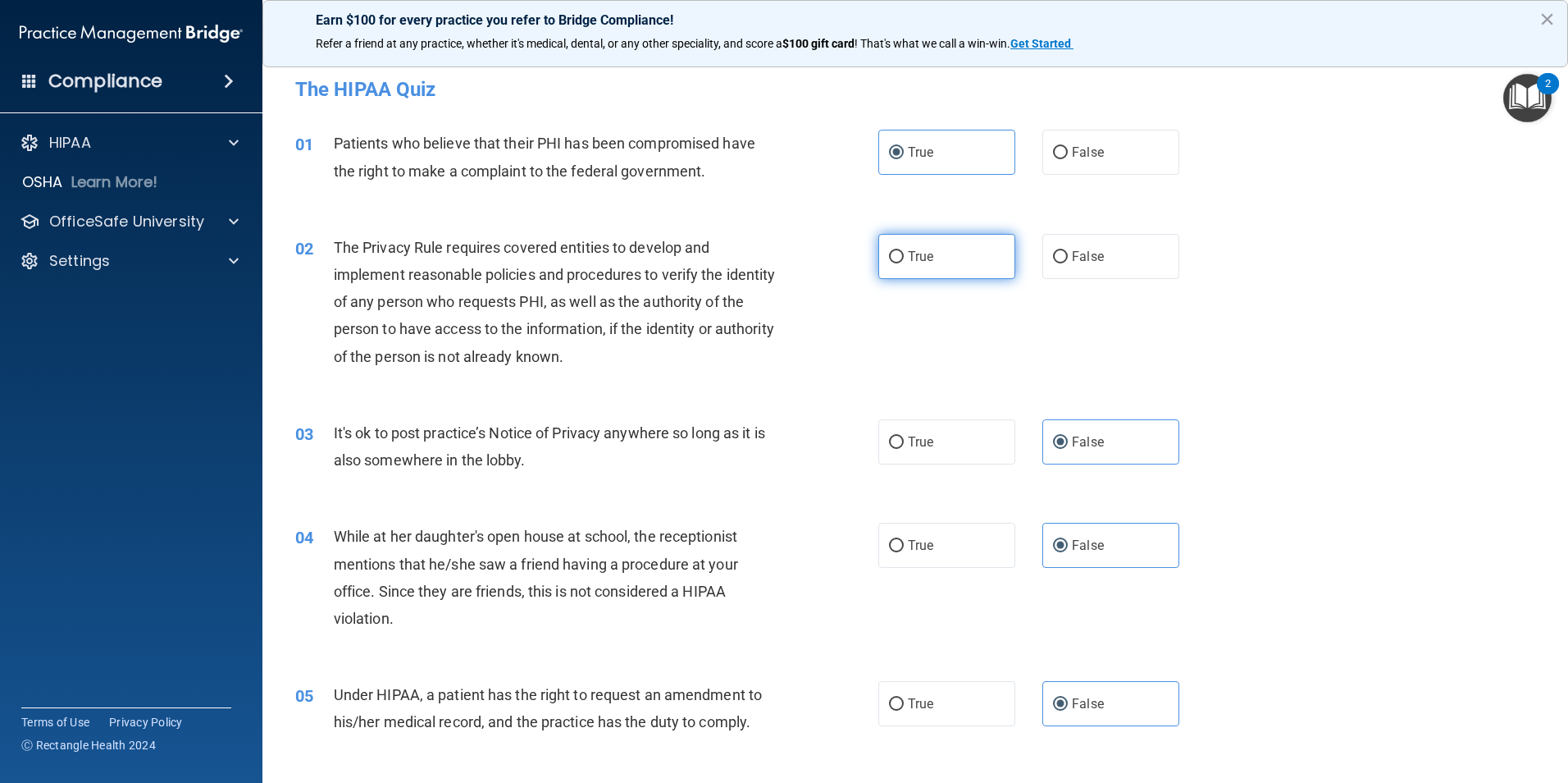
click at [918, 254] on span "True" at bounding box center [920, 257] width 26 height 16
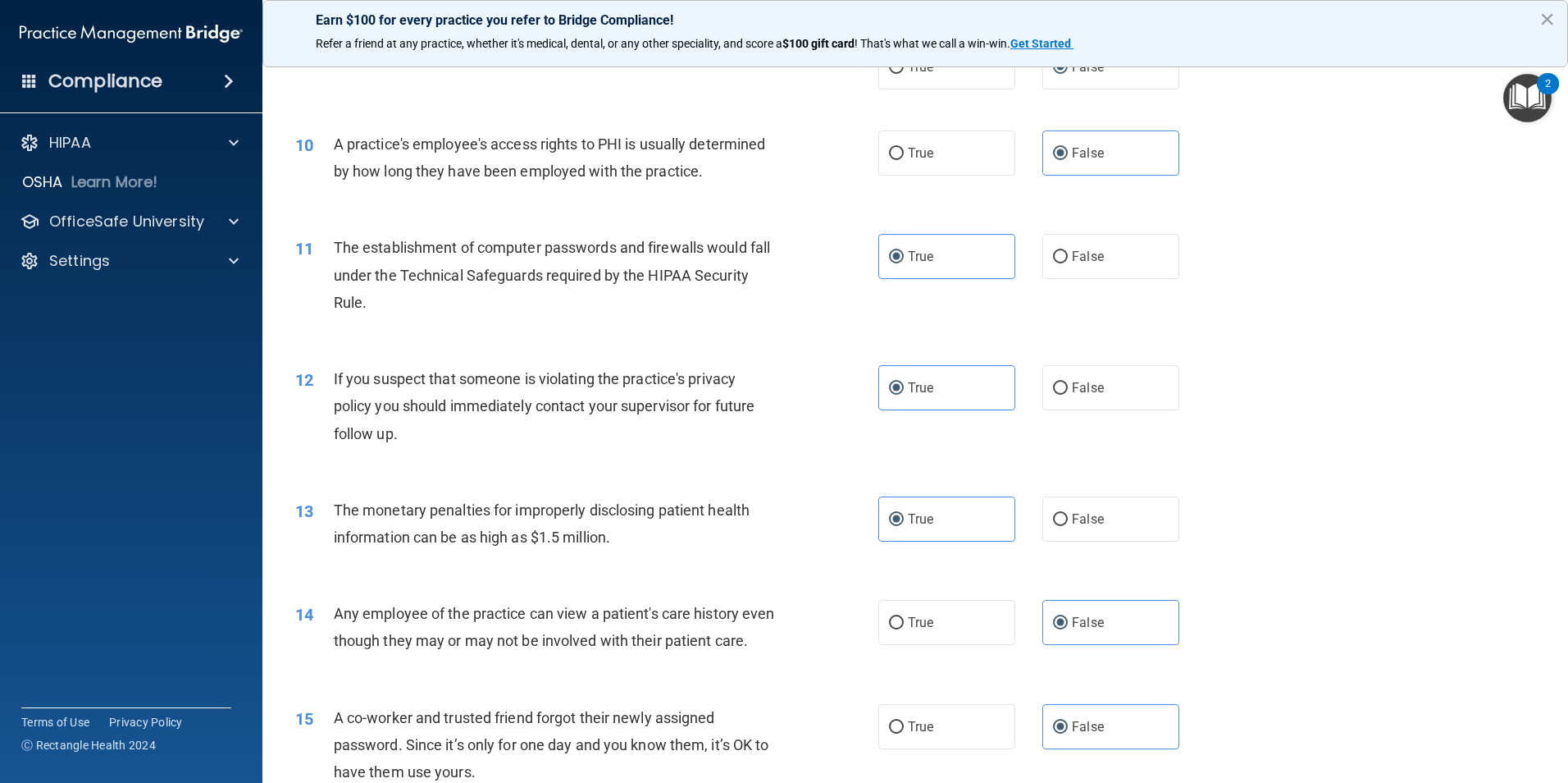
scroll to position [903, 0]
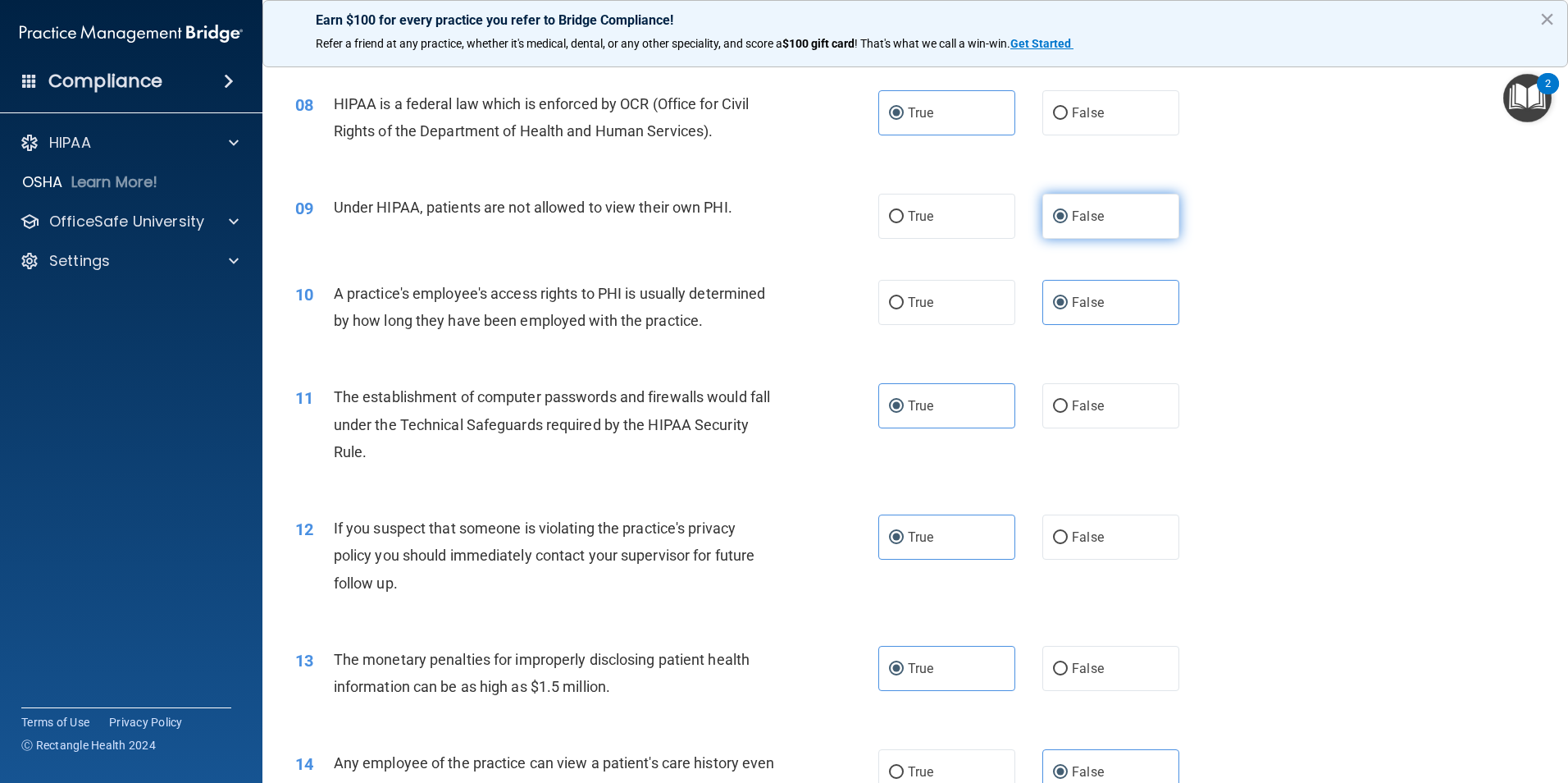
click at [1117, 218] on label "False" at bounding box center [1111, 216] width 137 height 45
click at [1068, 218] on input "False" at bounding box center [1060, 218] width 15 height 12
click at [975, 211] on label "True" at bounding box center [947, 216] width 137 height 45
click at [904, 211] on input "True" at bounding box center [896, 218] width 15 height 12
radio input "true"
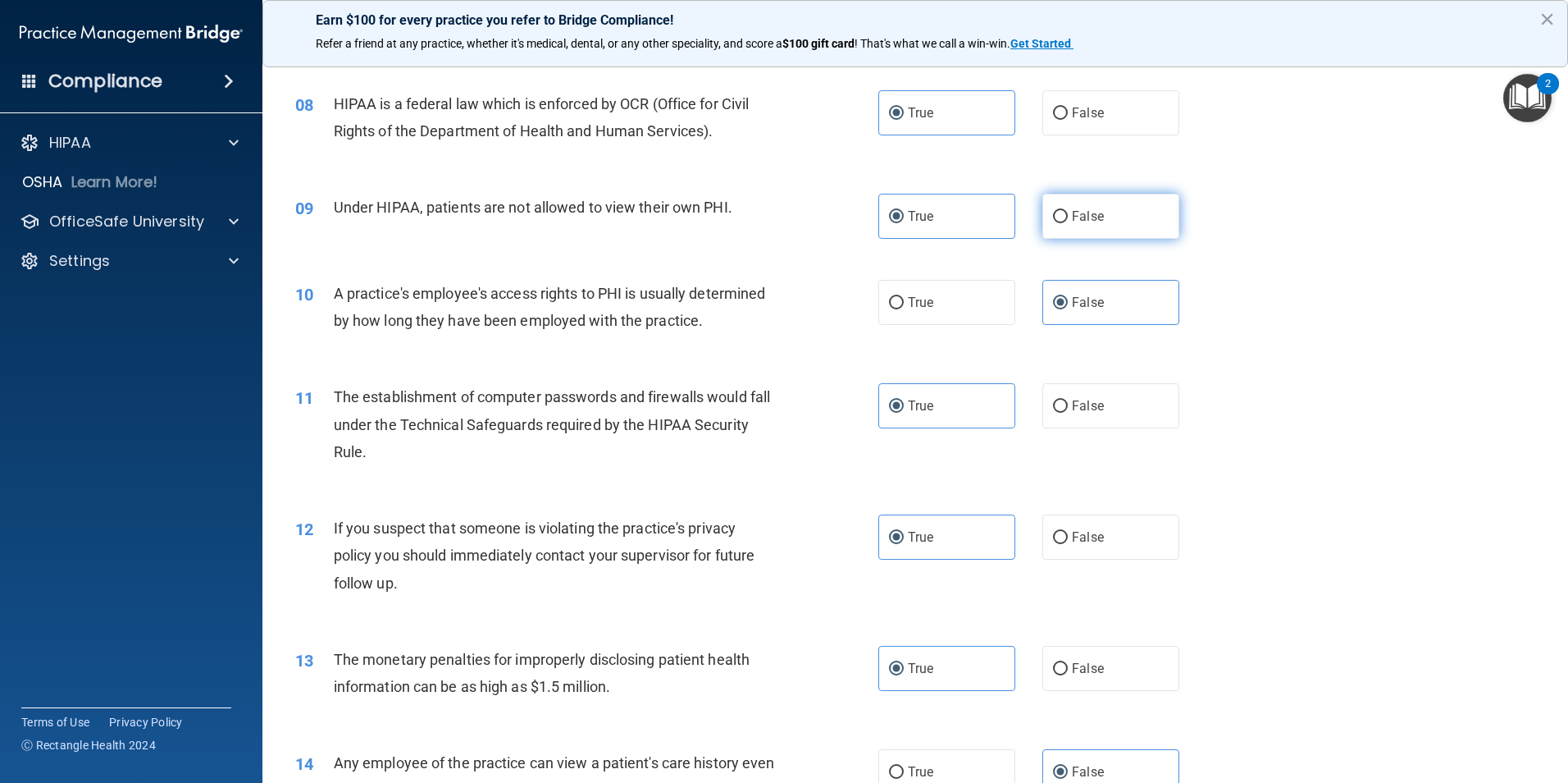
click at [1055, 212] on input "False" at bounding box center [1060, 218] width 15 height 12
radio input "true"
radio input "false"
click at [1075, 214] on span "False" at bounding box center [1088, 217] width 32 height 16
click at [1068, 214] on input "False" at bounding box center [1060, 218] width 15 height 12
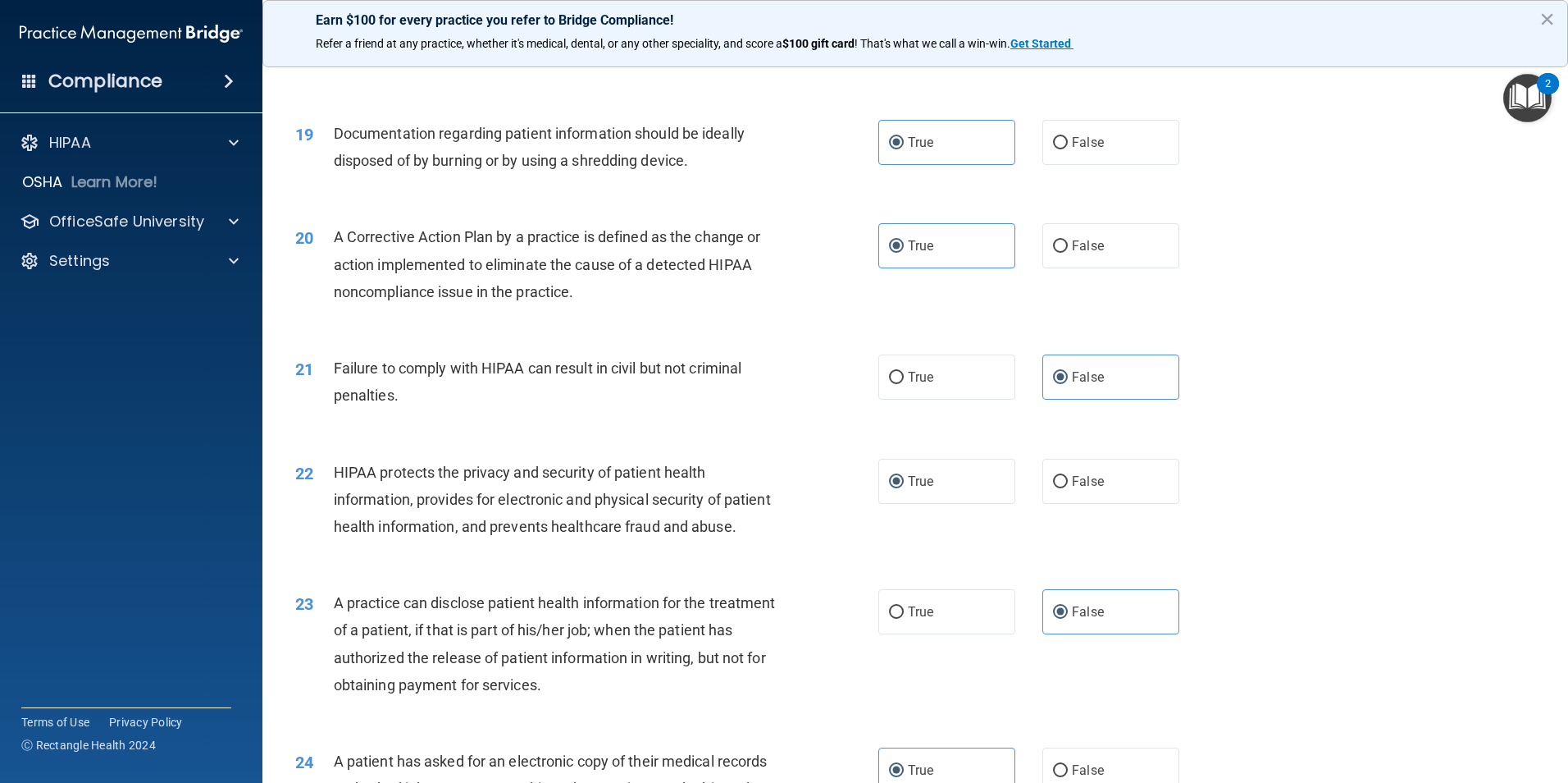
scroll to position [2133, 0]
click at [960, 503] on label "True" at bounding box center [947, 480] width 137 height 45
click at [904, 487] on input "True" at bounding box center [896, 481] width 15 height 12
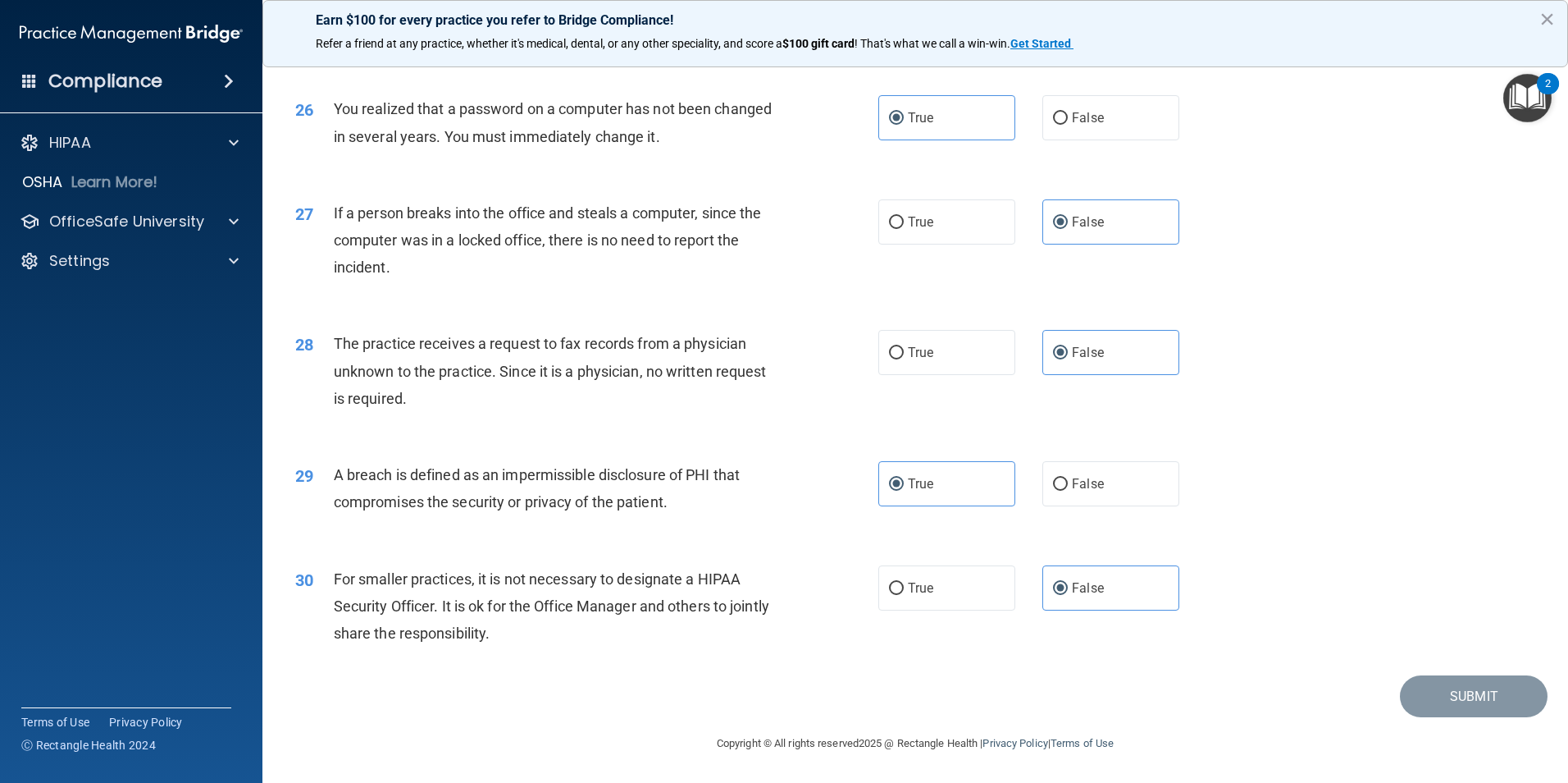
scroll to position [3128, 0]
click at [1523, 90] on img "Open Resource Center, 2 new notifications" at bounding box center [1527, 98] width 49 height 49
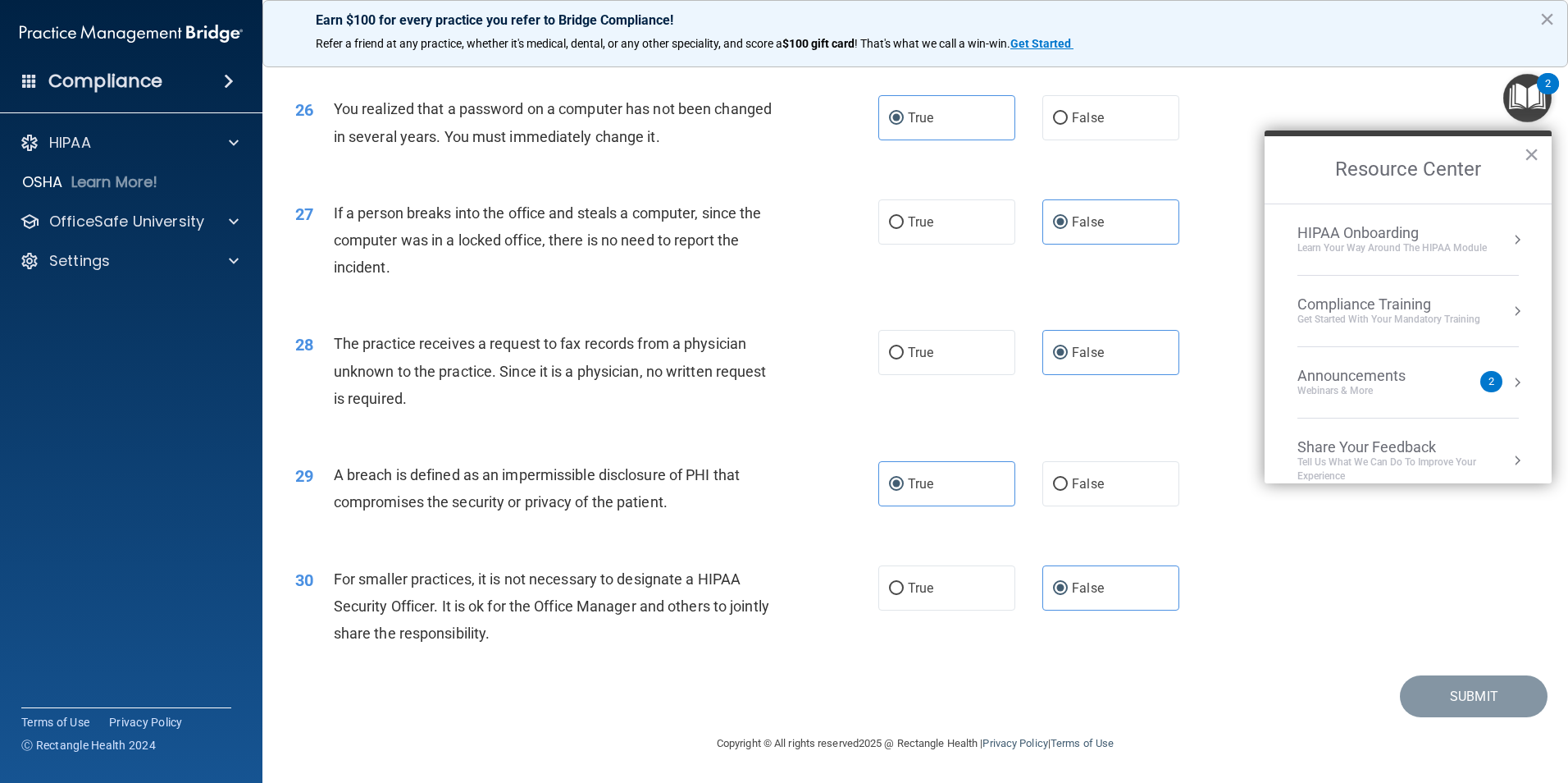
click at [1454, 87] on div "26 You realized that a password on a computer has not been changed in several y…" at bounding box center [915, 126] width 1265 height 103
click at [1533, 153] on button "×" at bounding box center [1533, 154] width 16 height 27
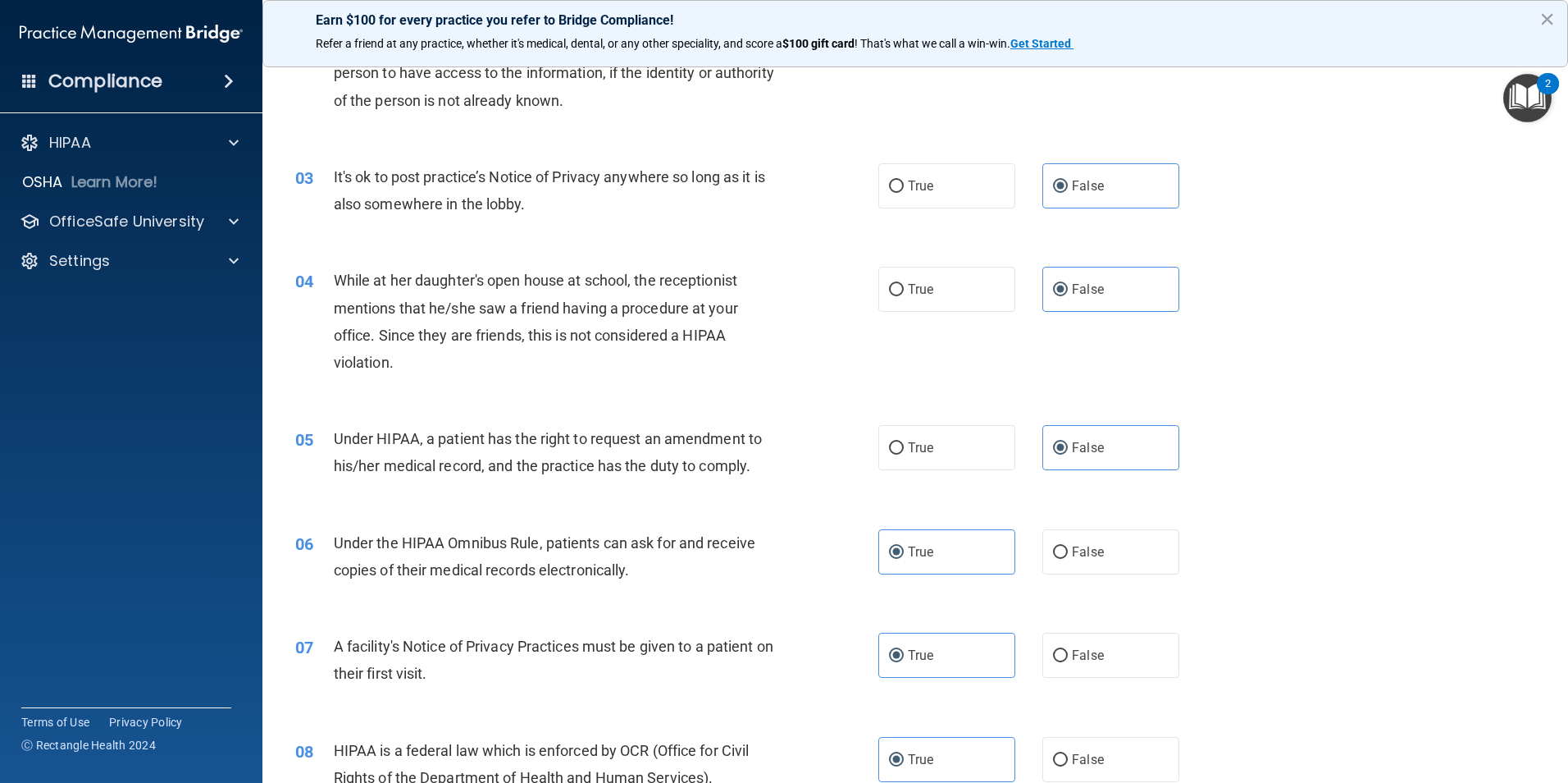
scroll to position [0, 0]
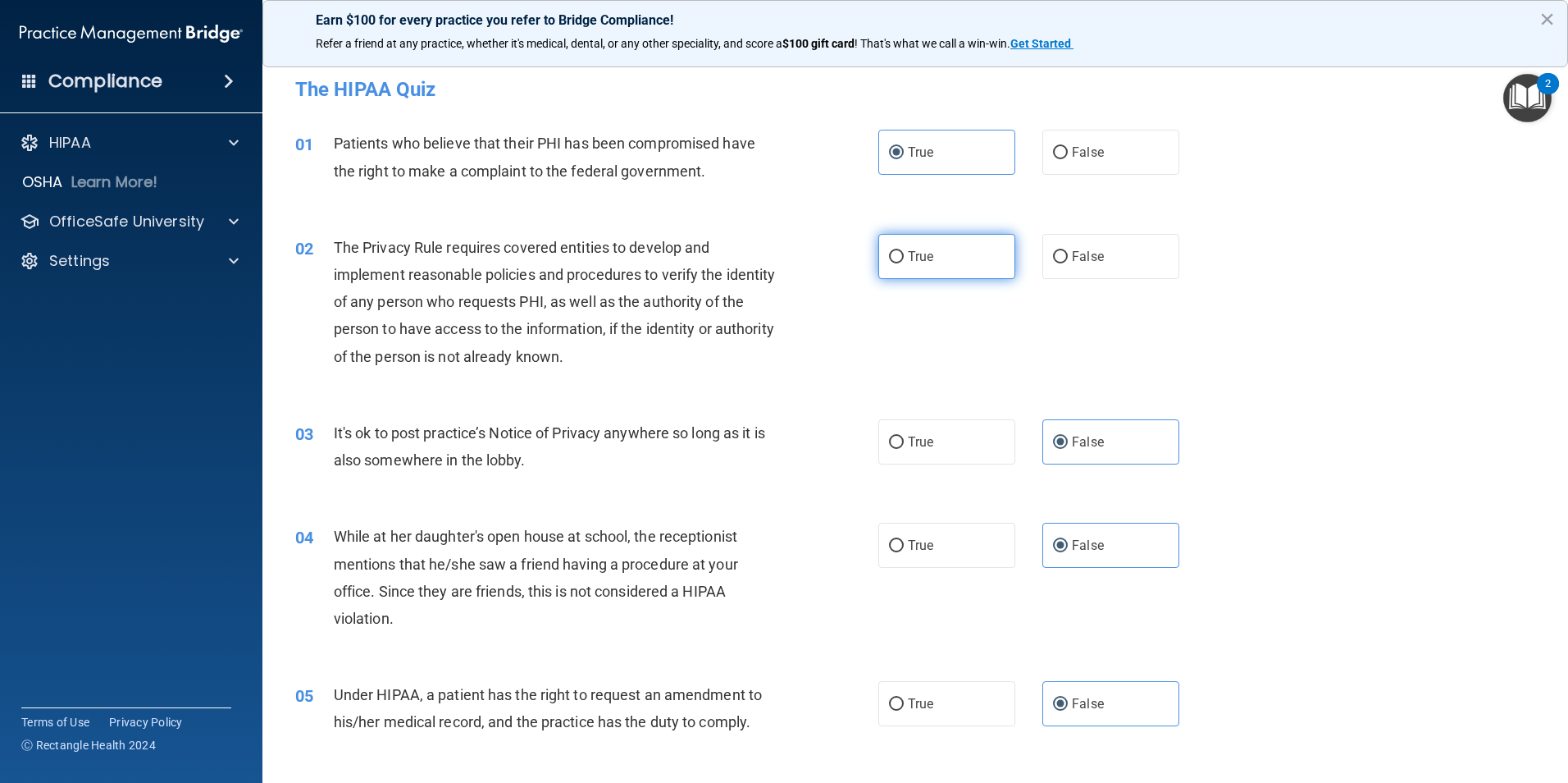
click at [919, 256] on span "True" at bounding box center [920, 257] width 26 height 16
click at [904, 256] on input "True" at bounding box center [896, 257] width 15 height 12
radio input "true"
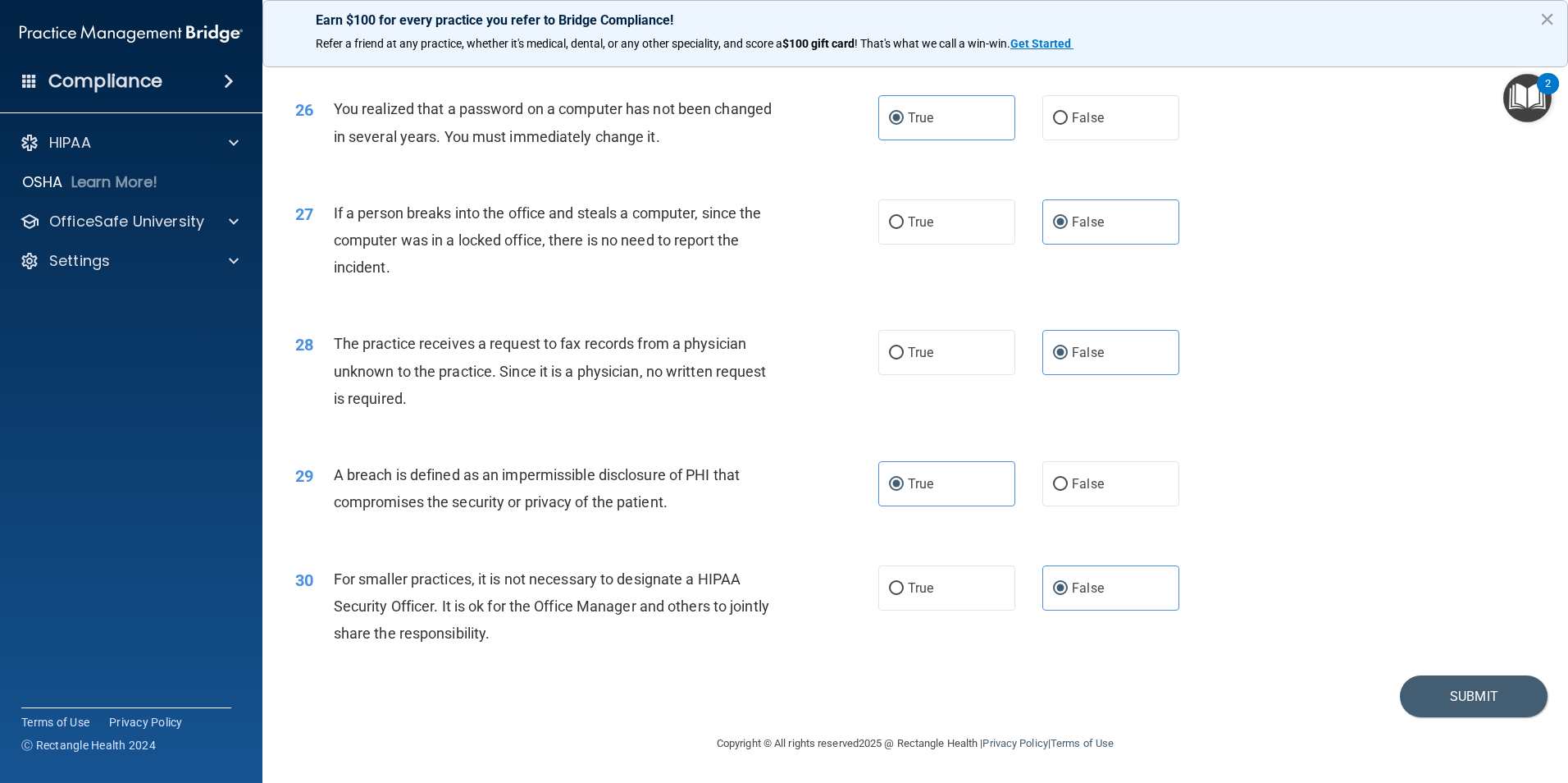
scroll to position [3128, 0]
click at [1449, 694] on button "Submit" at bounding box center [1474, 696] width 147 height 42
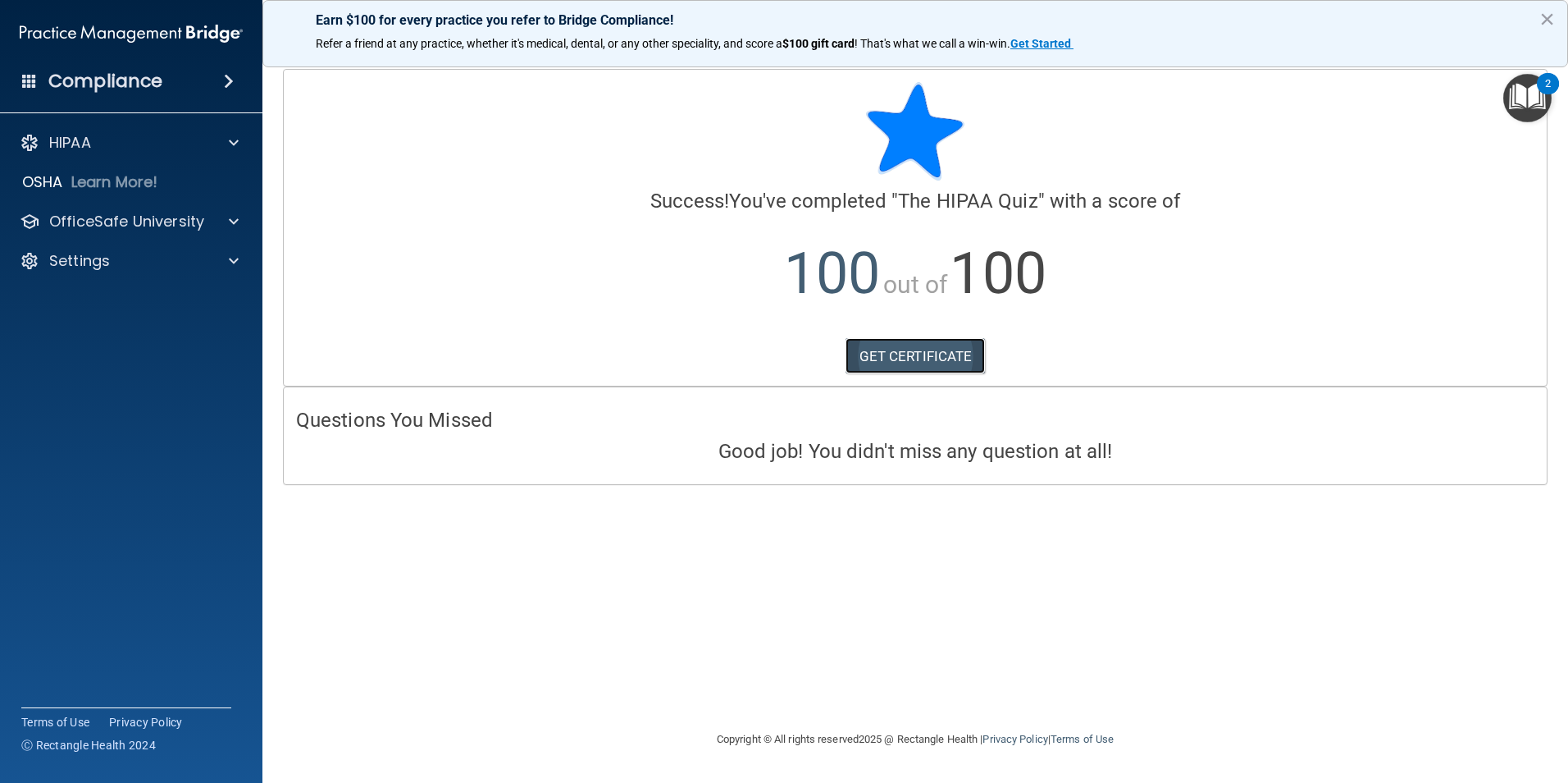
click at [914, 352] on link "GET CERTIFICATE" at bounding box center [916, 356] width 140 height 36
click at [1551, 13] on button "×" at bounding box center [1548, 19] width 16 height 27
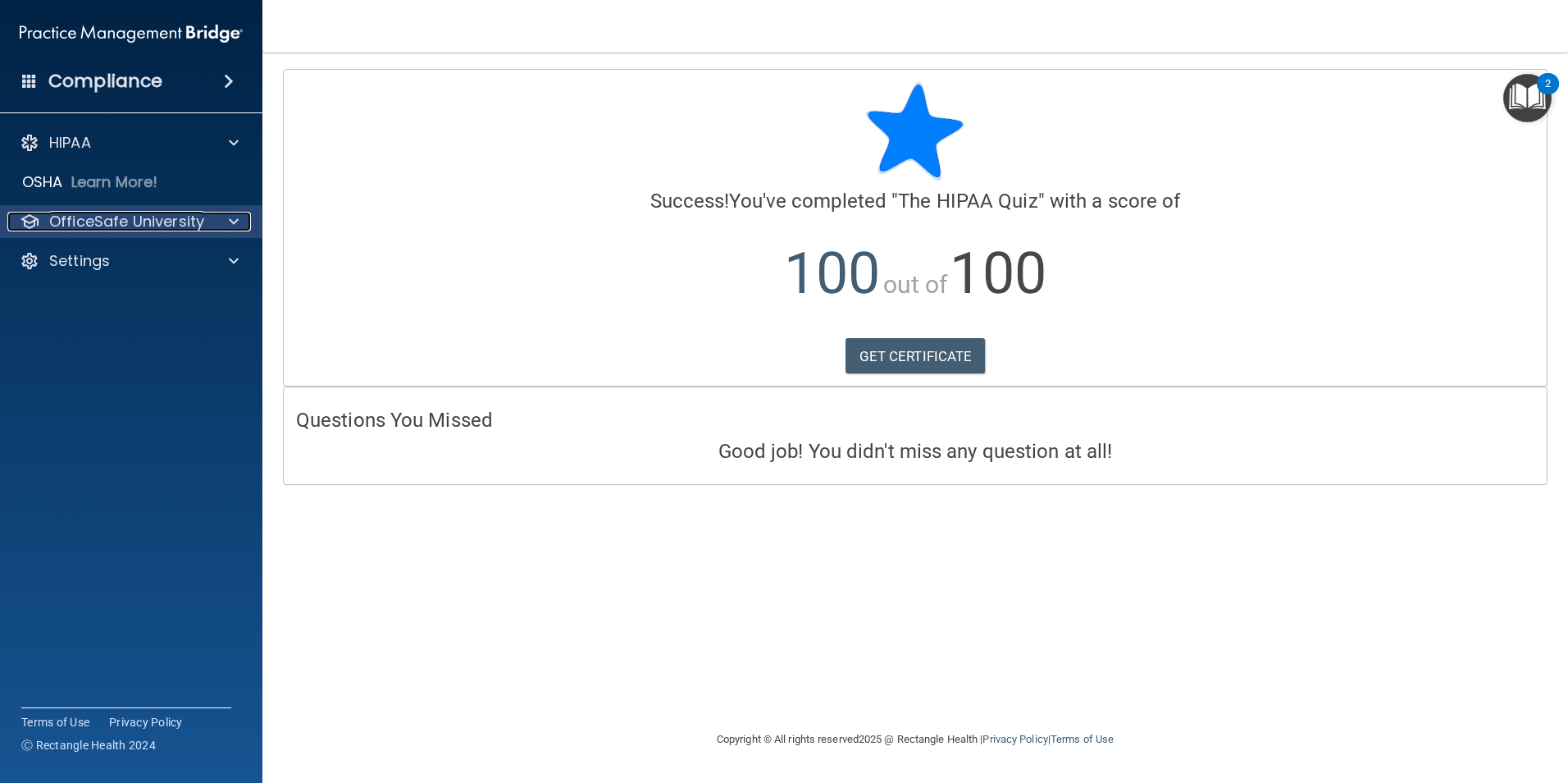
click at [184, 221] on p "OfficeSafe University" at bounding box center [126, 221] width 155 height 20
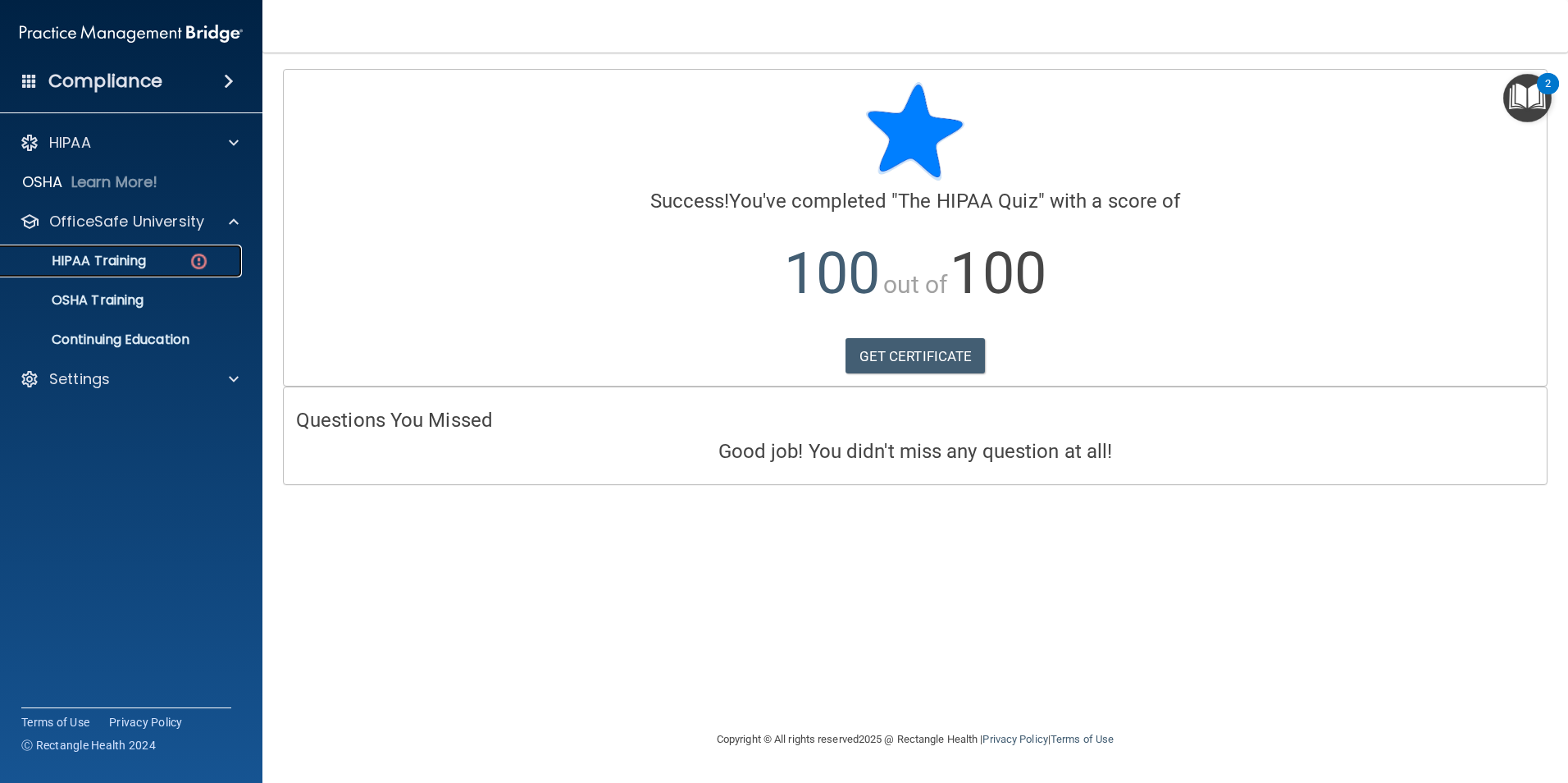
click at [95, 255] on p "HIPAA Training" at bounding box center [78, 261] width 136 height 16
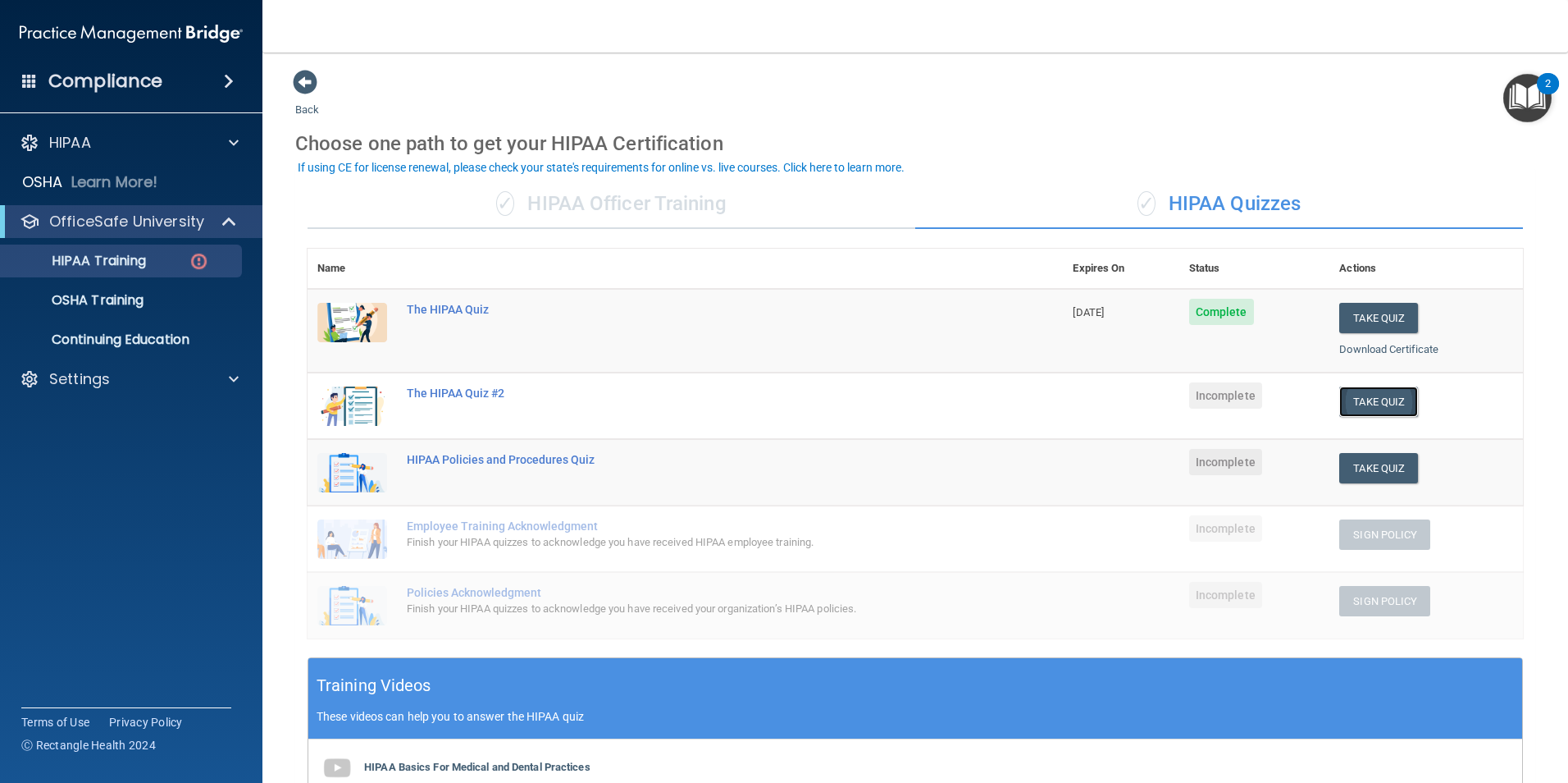
click at [1371, 394] on button "Take Quiz" at bounding box center [1379, 401] width 79 height 30
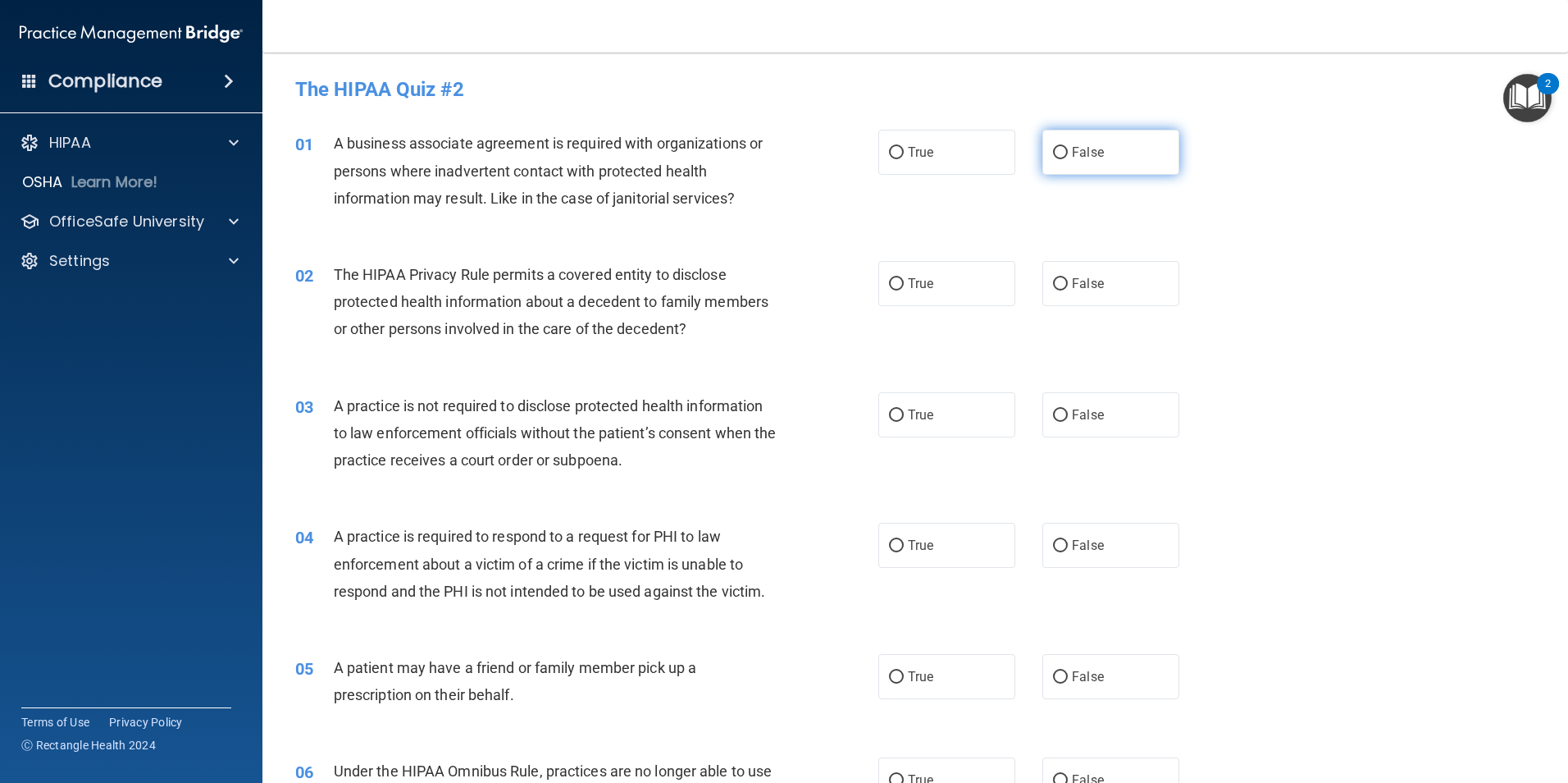
click at [1092, 158] on span "False" at bounding box center [1088, 153] width 32 height 16
click at [1068, 158] on input "False" at bounding box center [1060, 153] width 15 height 12
radio input "true"
click at [1090, 288] on span "False" at bounding box center [1088, 284] width 32 height 16
click at [1068, 288] on input "False" at bounding box center [1060, 284] width 15 height 12
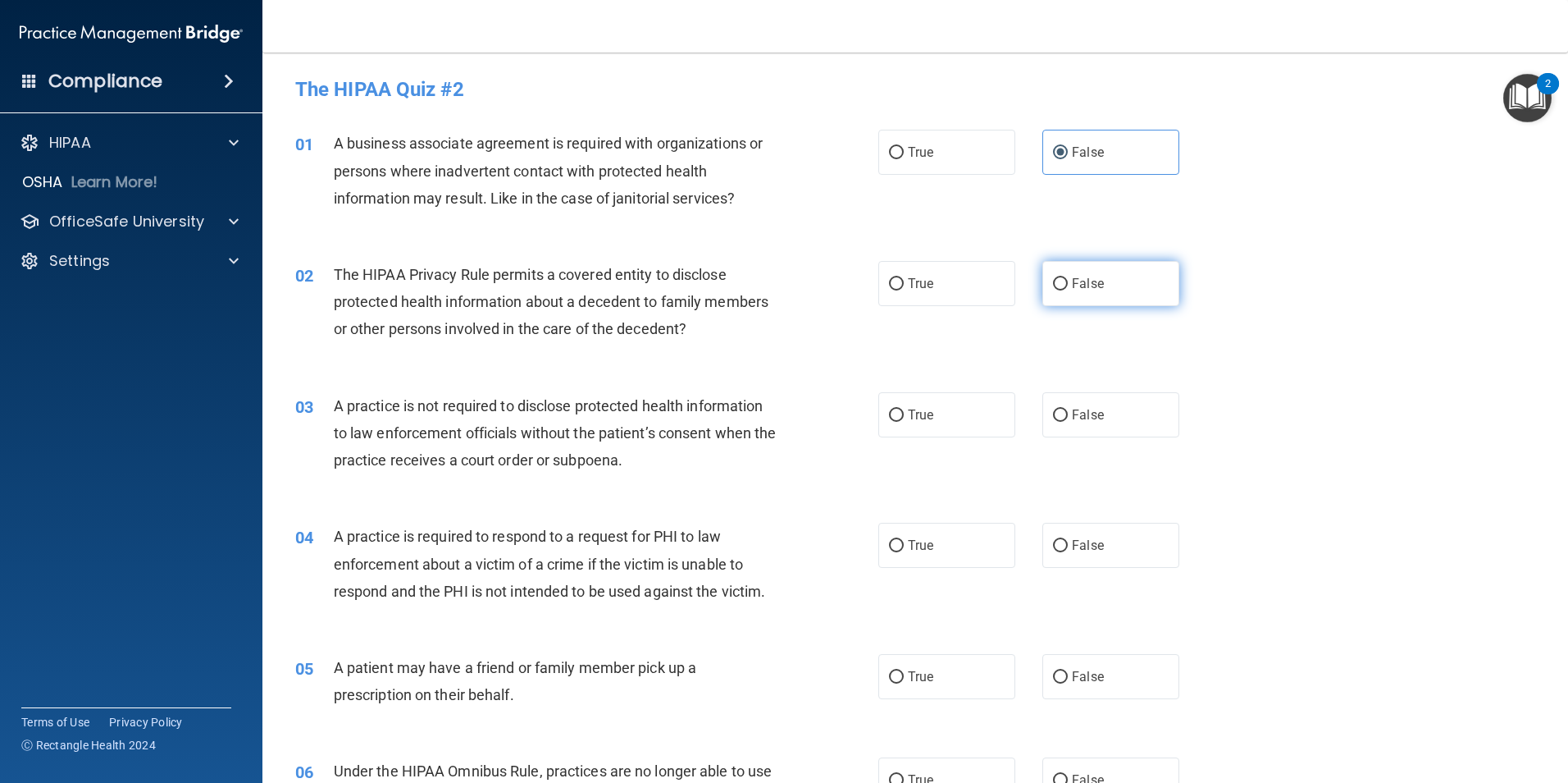
radio input "true"
click at [1095, 420] on span "False" at bounding box center [1088, 415] width 32 height 16
click at [1068, 420] on input "False" at bounding box center [1060, 415] width 15 height 12
radio input "true"
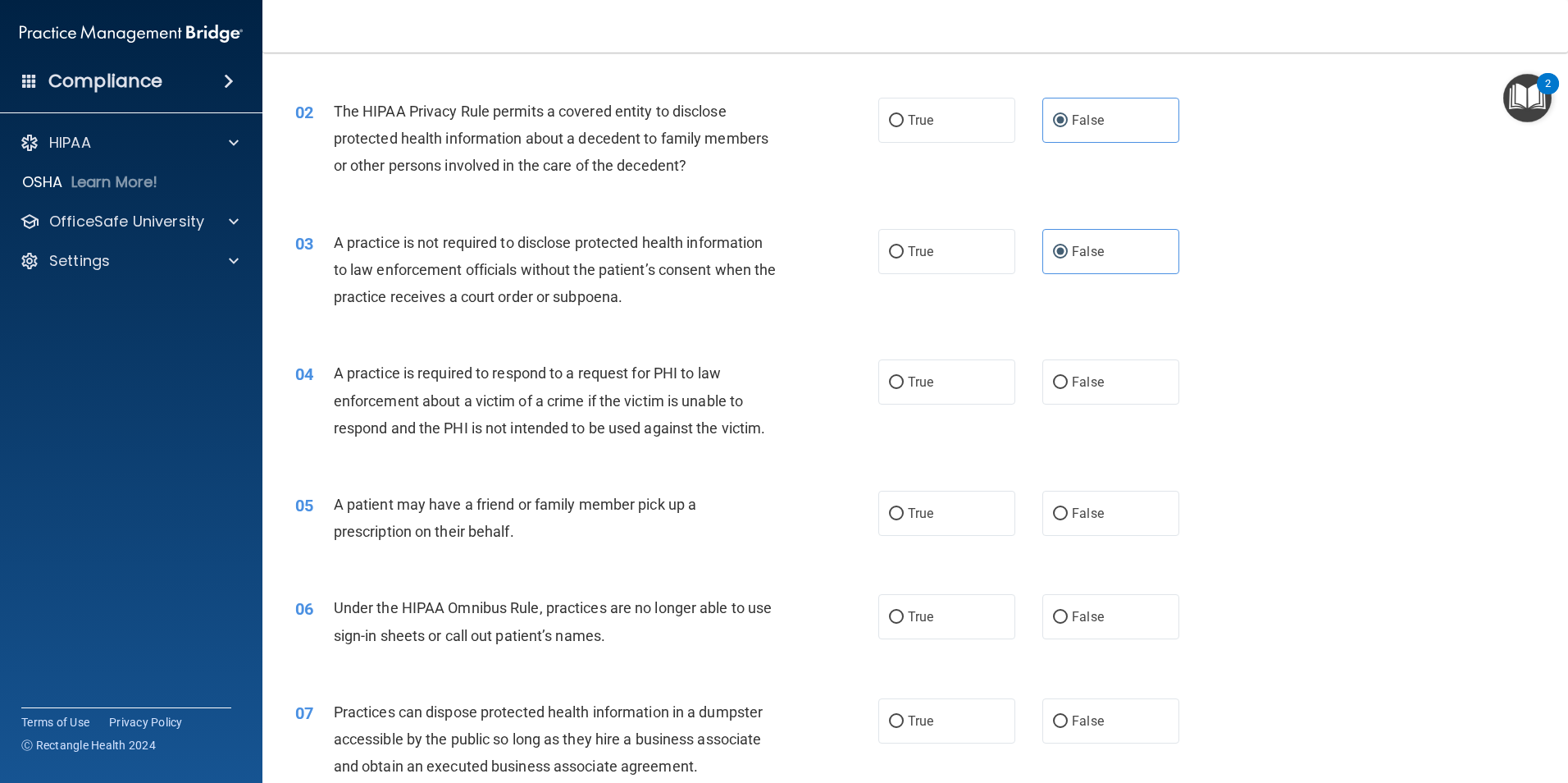
scroll to position [164, 0]
click at [940, 378] on label "True" at bounding box center [947, 381] width 137 height 45
click at [904, 378] on input "True" at bounding box center [896, 382] width 15 height 12
radio input "true"
click at [908, 510] on span "True" at bounding box center [920, 513] width 26 height 16
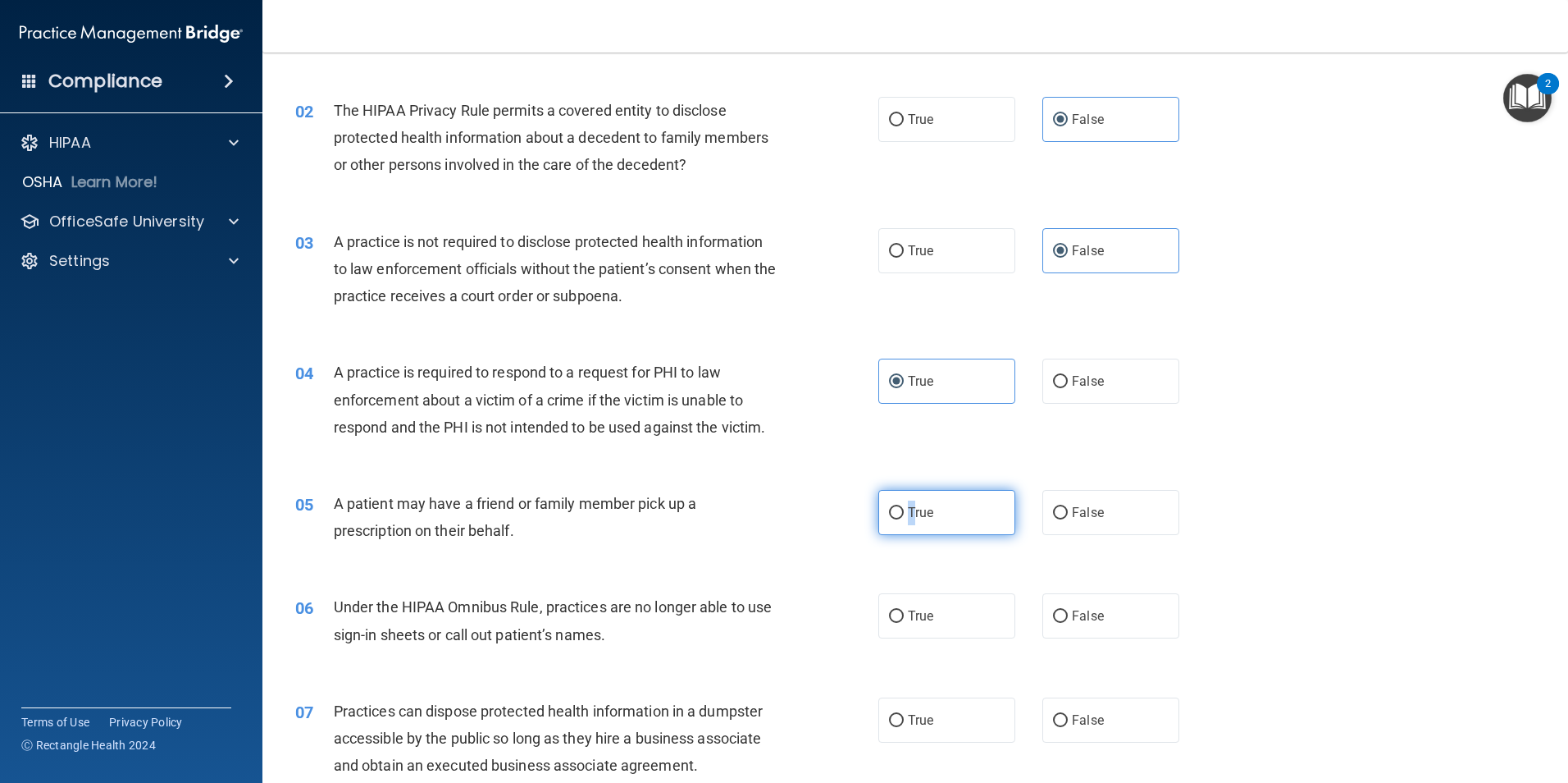
drag, startPoint x: 908, startPoint y: 510, endPoint x: 891, endPoint y: 510, distance: 17.0
click at [891, 510] on input "True" at bounding box center [896, 513] width 15 height 12
radio input "true"
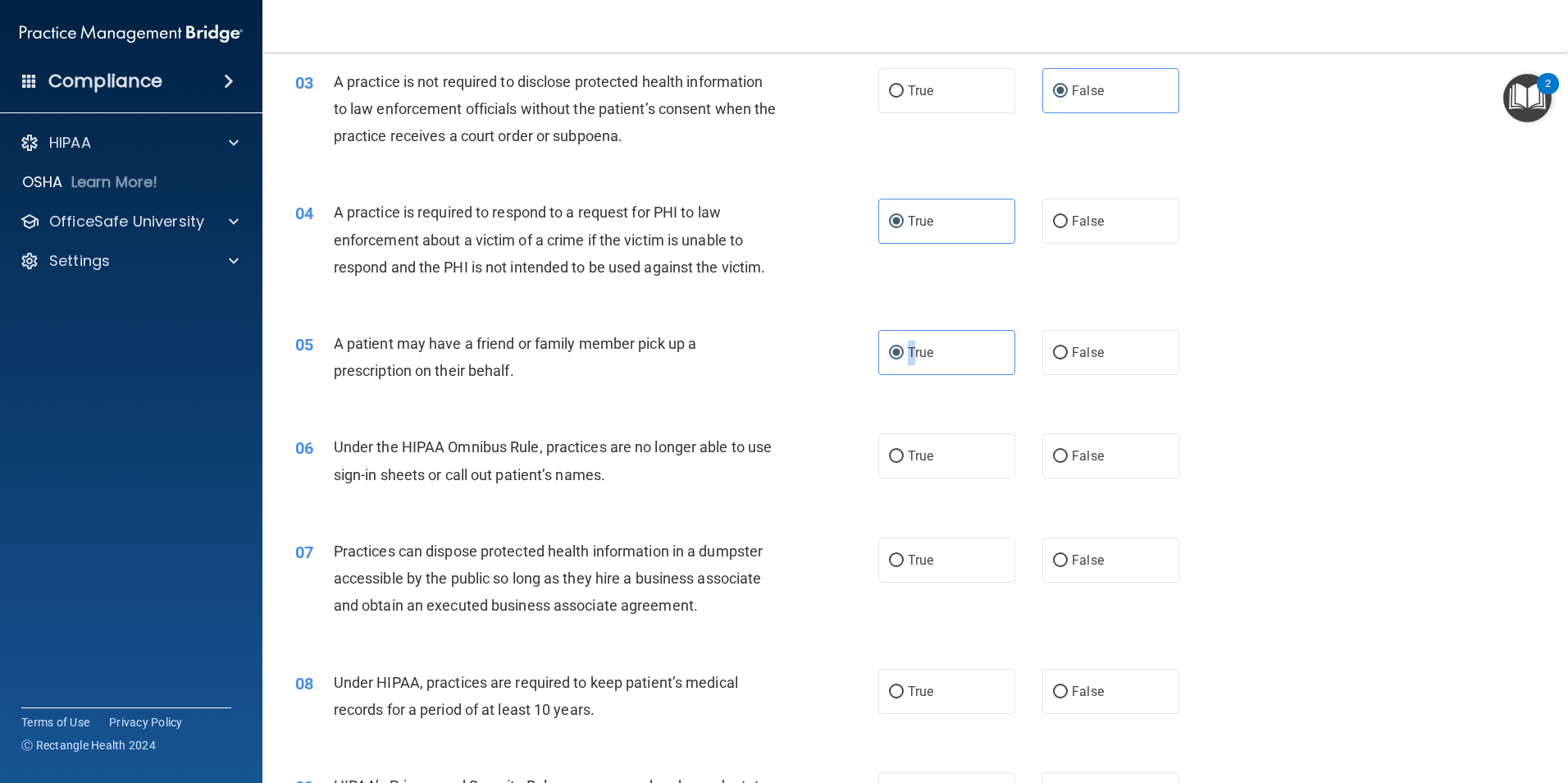
scroll to position [328, 0]
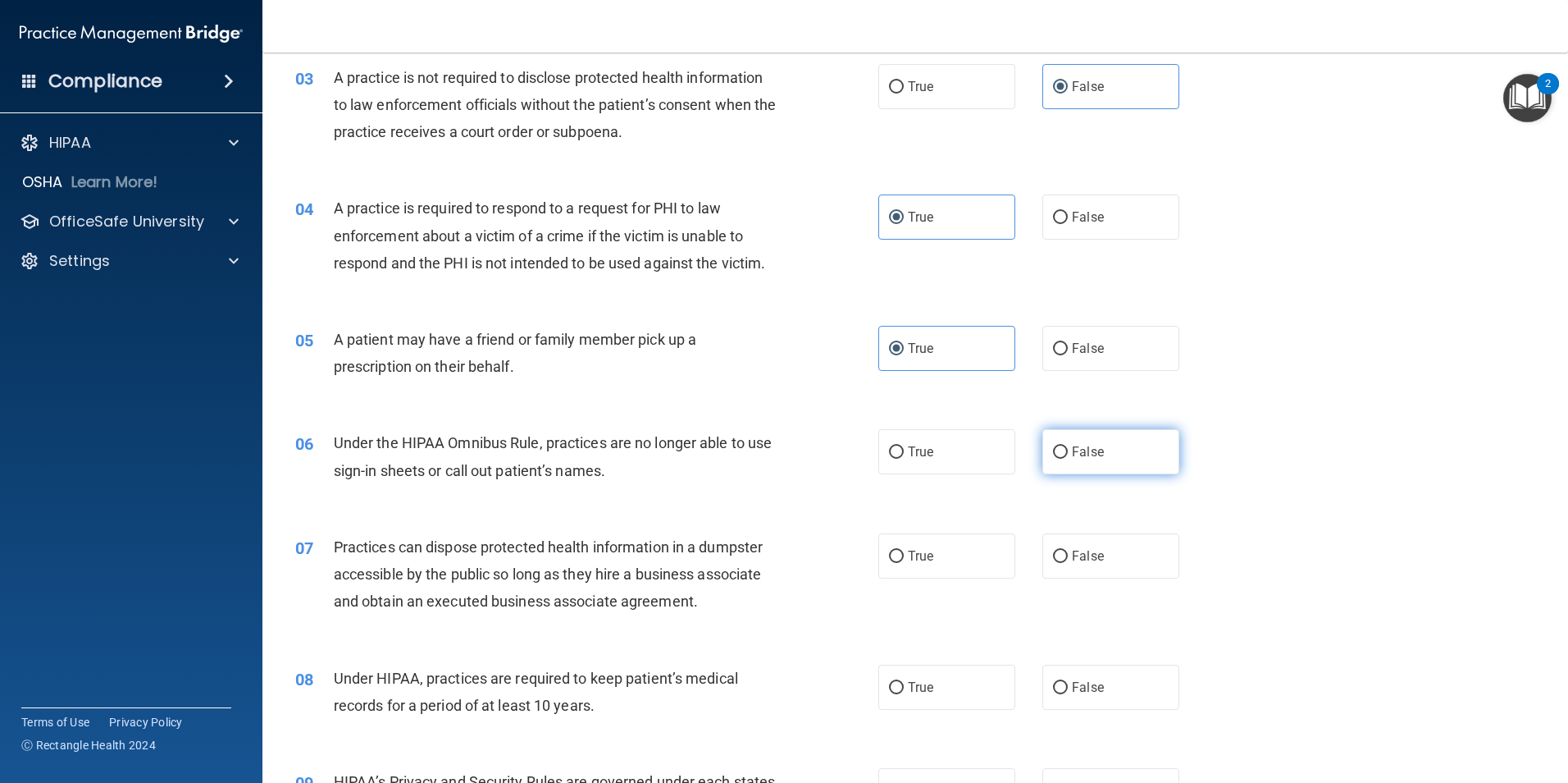
click at [1080, 444] on label "False" at bounding box center [1111, 451] width 137 height 45
click at [1068, 447] on input "False" at bounding box center [1060, 453] width 15 height 12
radio input "true"
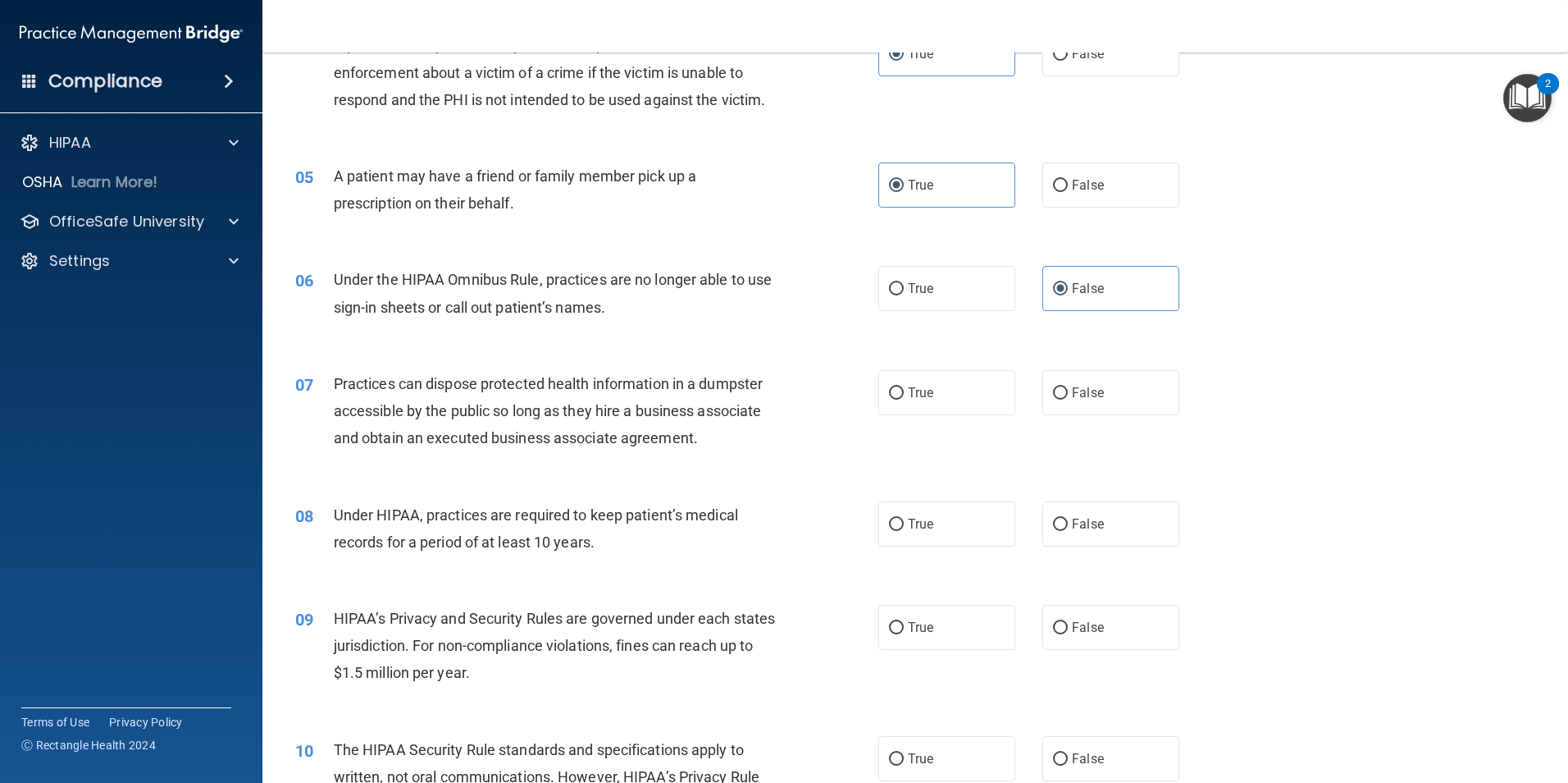
scroll to position [493, 0]
click at [1100, 395] on label "False" at bounding box center [1111, 392] width 137 height 45
click at [1068, 395] on input "False" at bounding box center [1060, 392] width 15 height 12
radio input "true"
click at [1112, 517] on label "False" at bounding box center [1111, 523] width 137 height 45
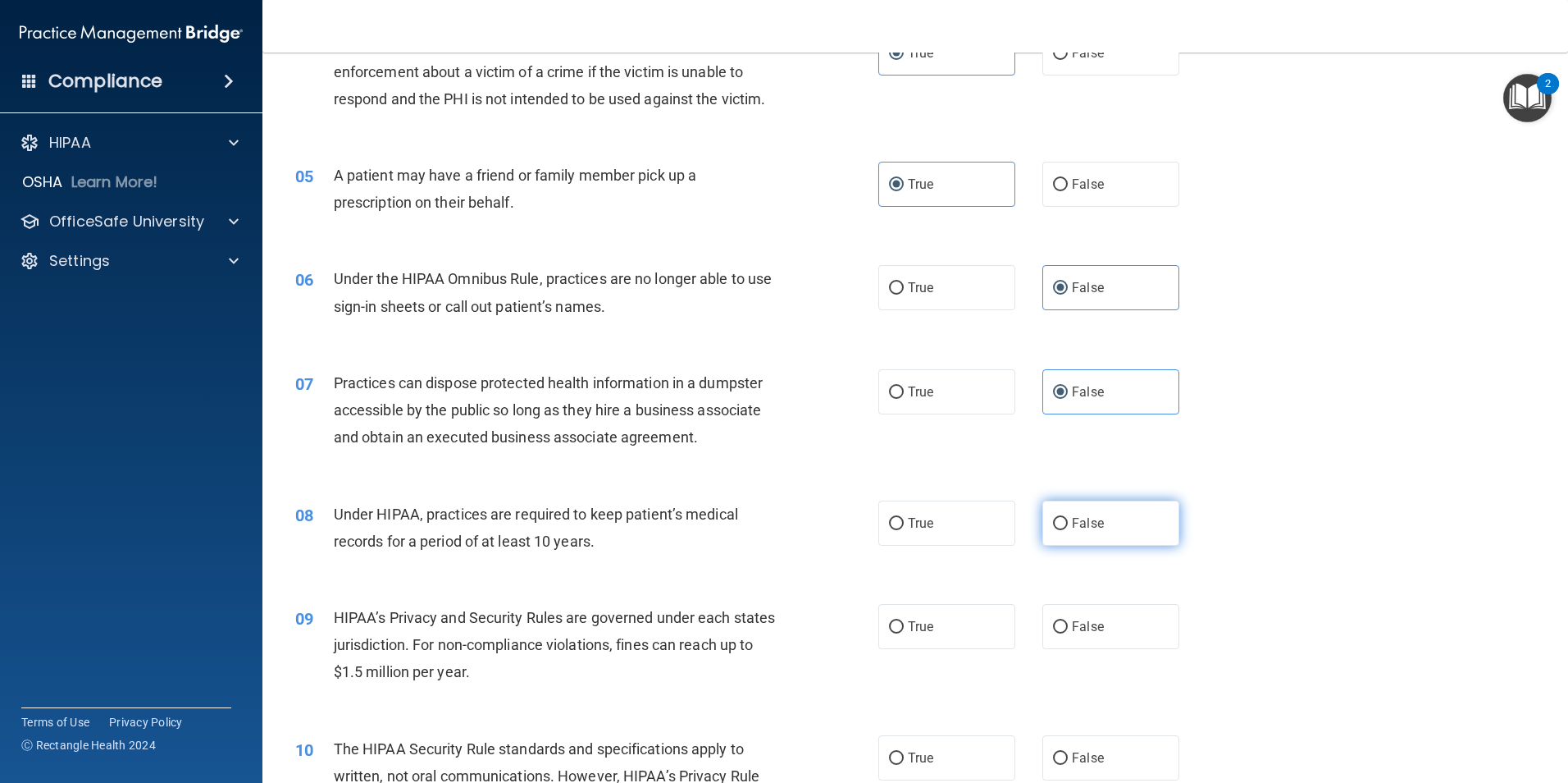
click at [1068, 518] on input "False" at bounding box center [1060, 524] width 15 height 12
radio input "true"
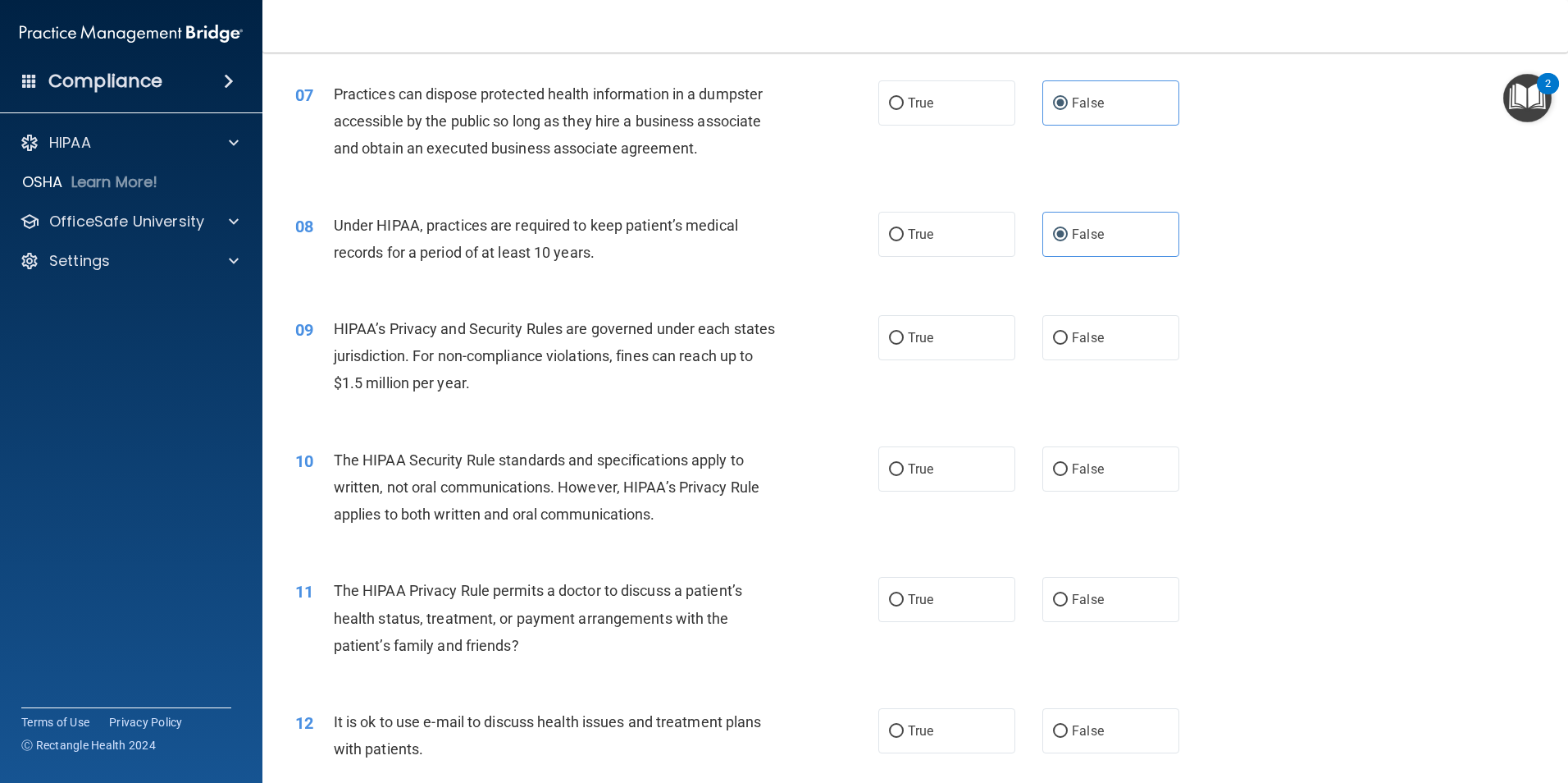
scroll to position [820, 0]
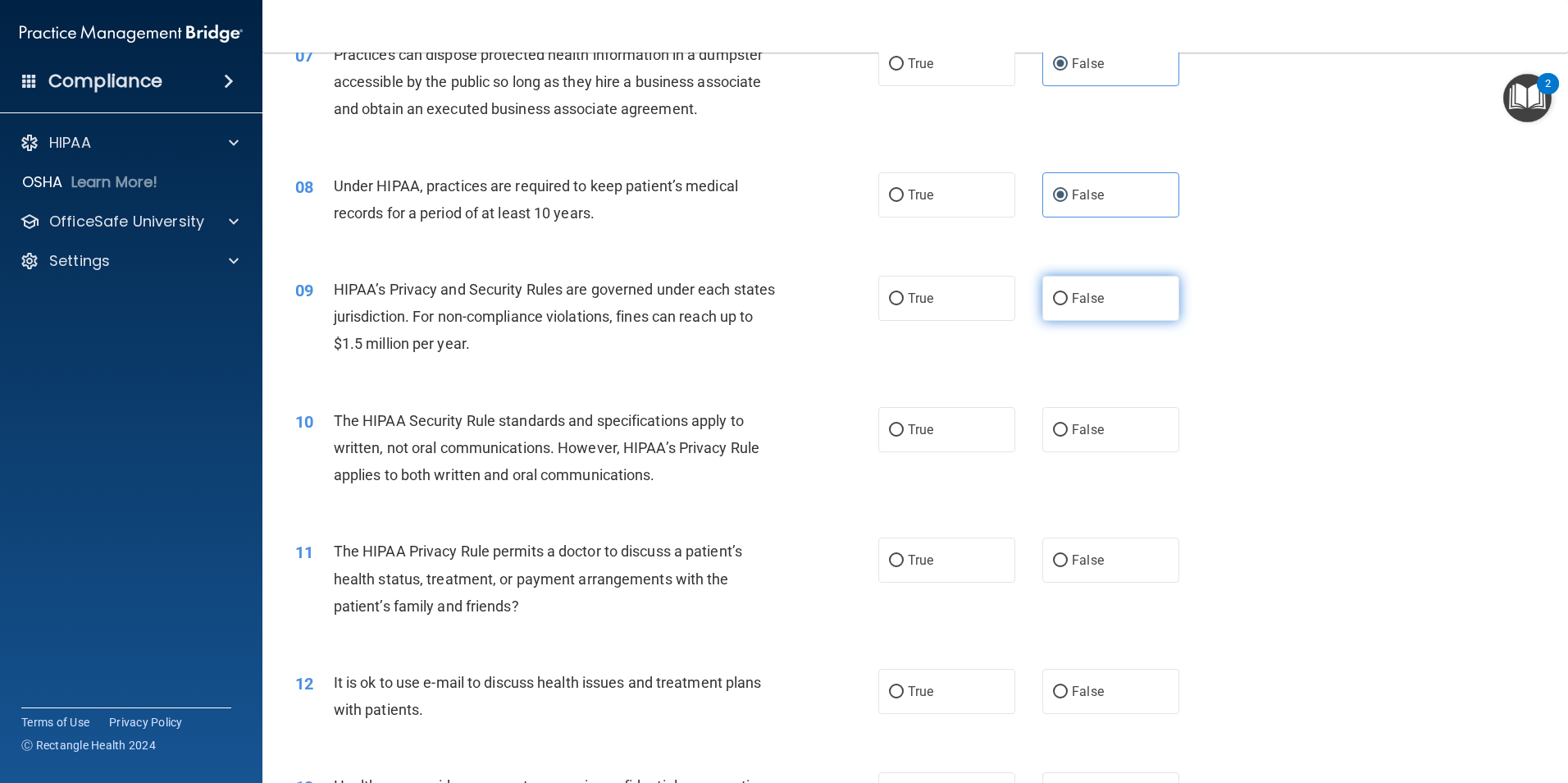
click at [1101, 297] on label "False" at bounding box center [1111, 298] width 137 height 45
click at [1068, 297] on input "False" at bounding box center [1060, 299] width 15 height 12
radio input "true"
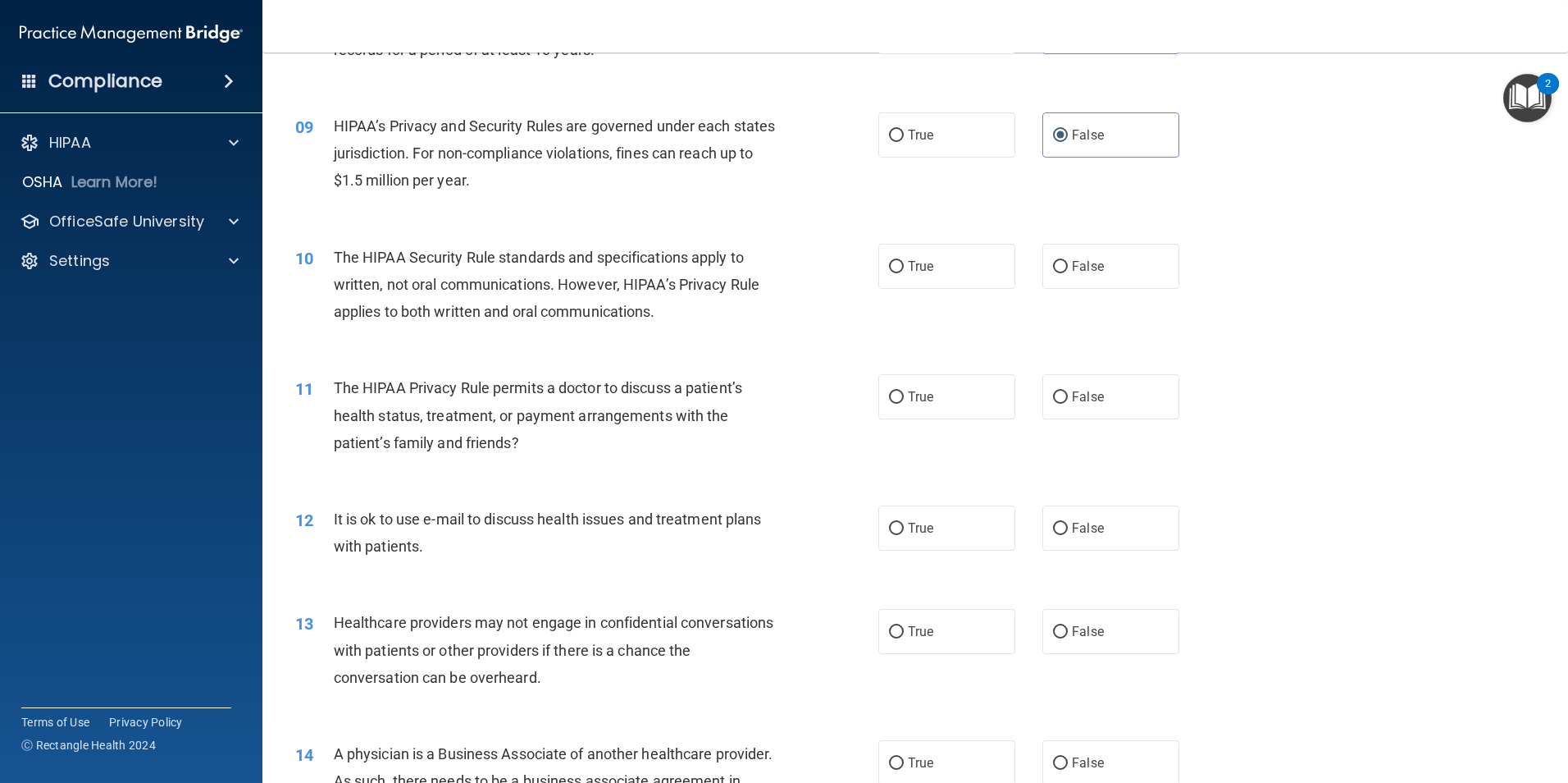
scroll to position [985, 0]
click at [910, 267] on span "True" at bounding box center [920, 265] width 26 height 16
click at [904, 267] on input "True" at bounding box center [896, 266] width 15 height 12
radio input "true"
click at [914, 394] on span "True" at bounding box center [920, 396] width 26 height 16
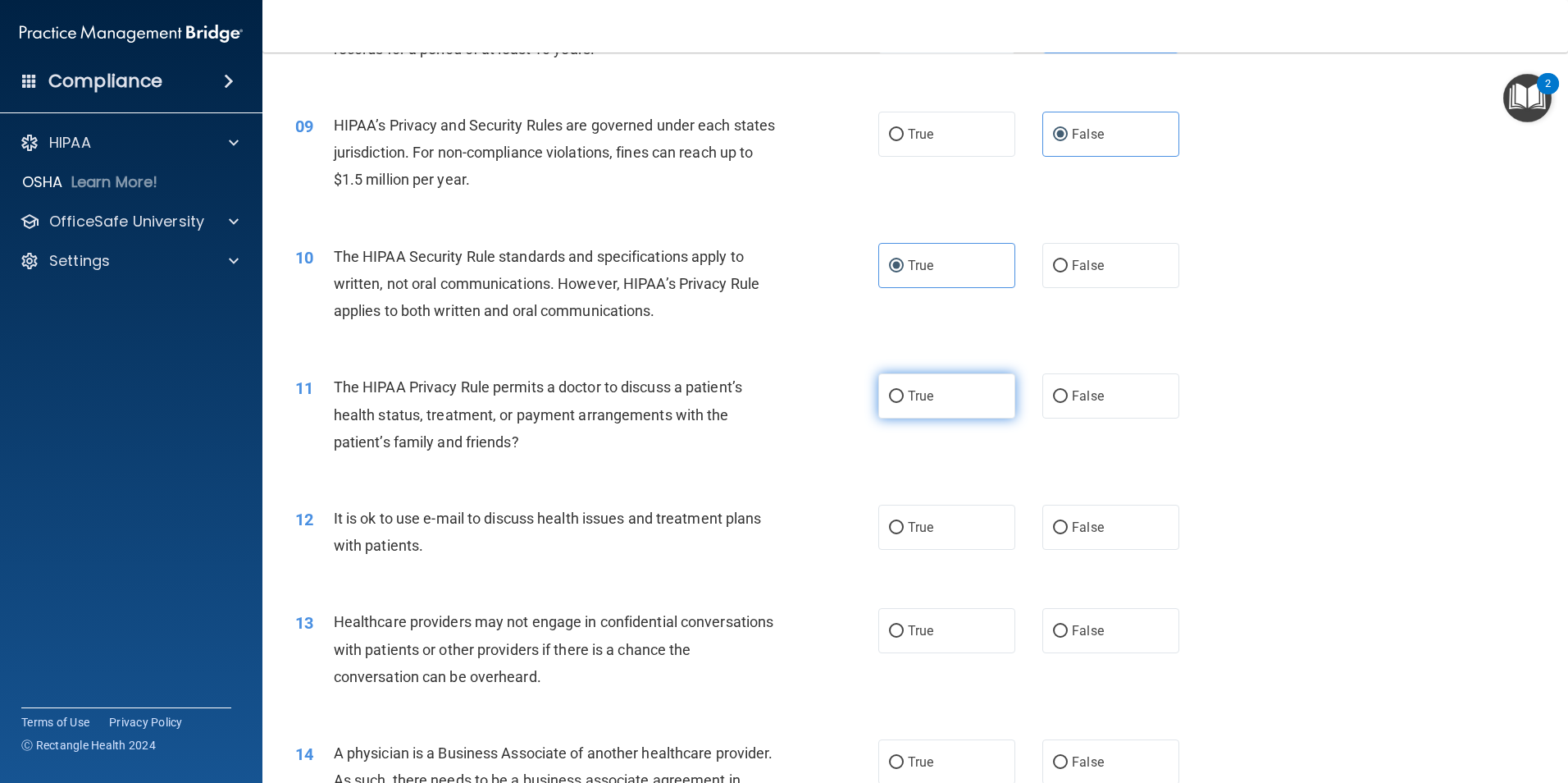
click at [904, 394] on input "True" at bounding box center [896, 397] width 15 height 12
radio input "true"
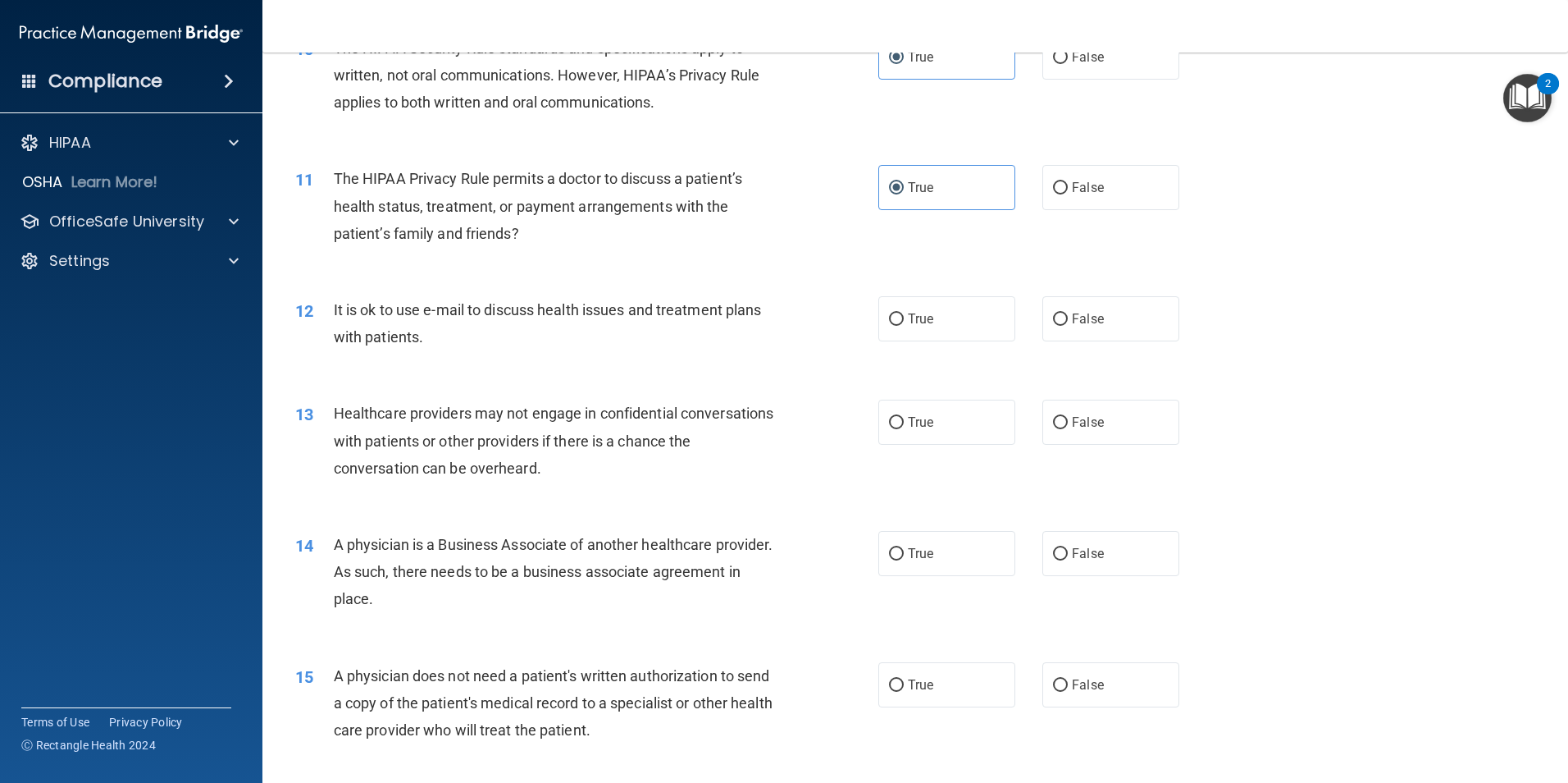
scroll to position [1231, 0]
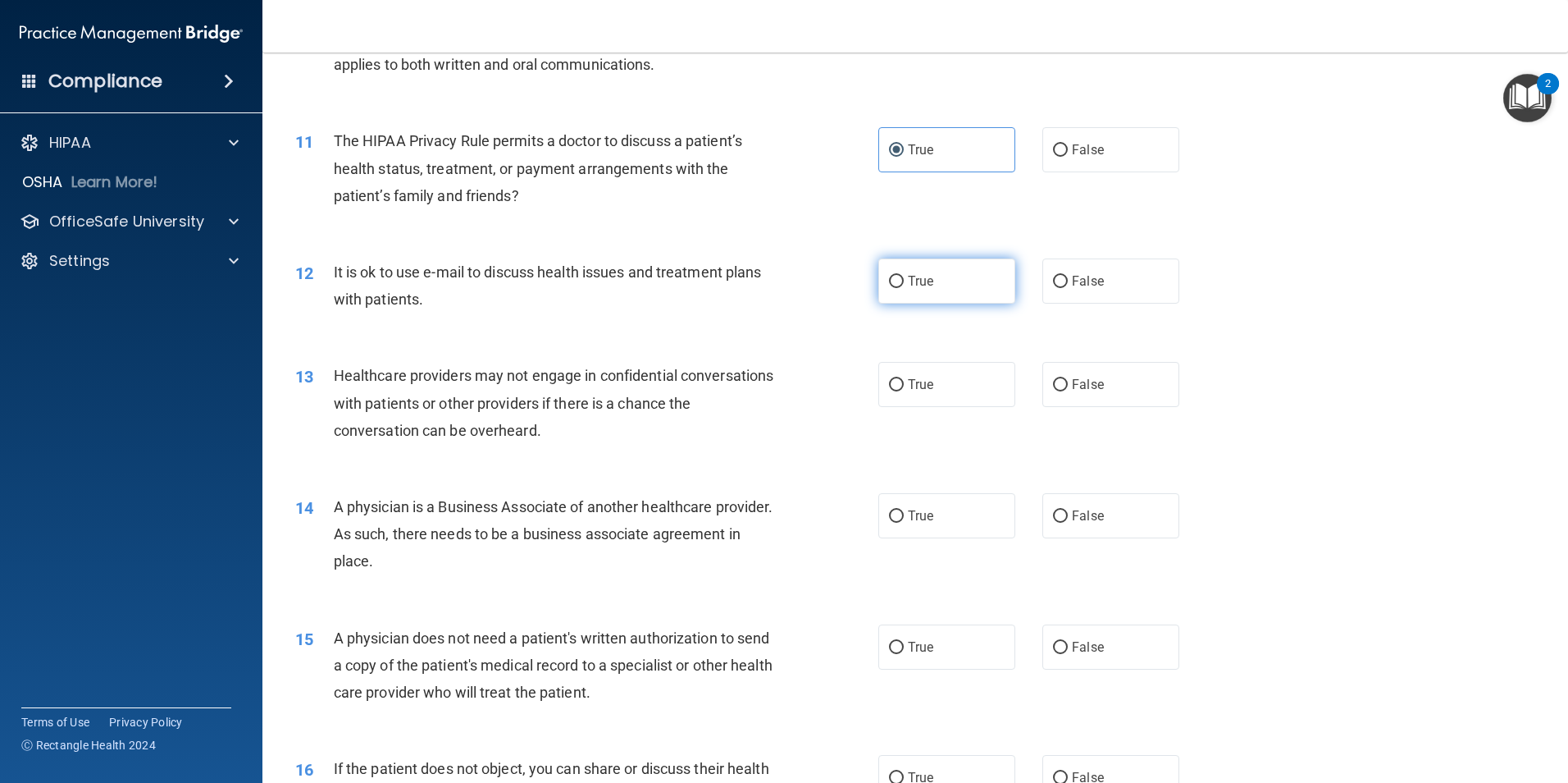
click at [915, 278] on span "True" at bounding box center [920, 281] width 26 height 16
click at [904, 278] on input "True" at bounding box center [896, 282] width 15 height 12
radio input "true"
click at [1080, 386] on span "False" at bounding box center [1088, 384] width 32 height 16
click at [1068, 386] on input "False" at bounding box center [1060, 385] width 15 height 12
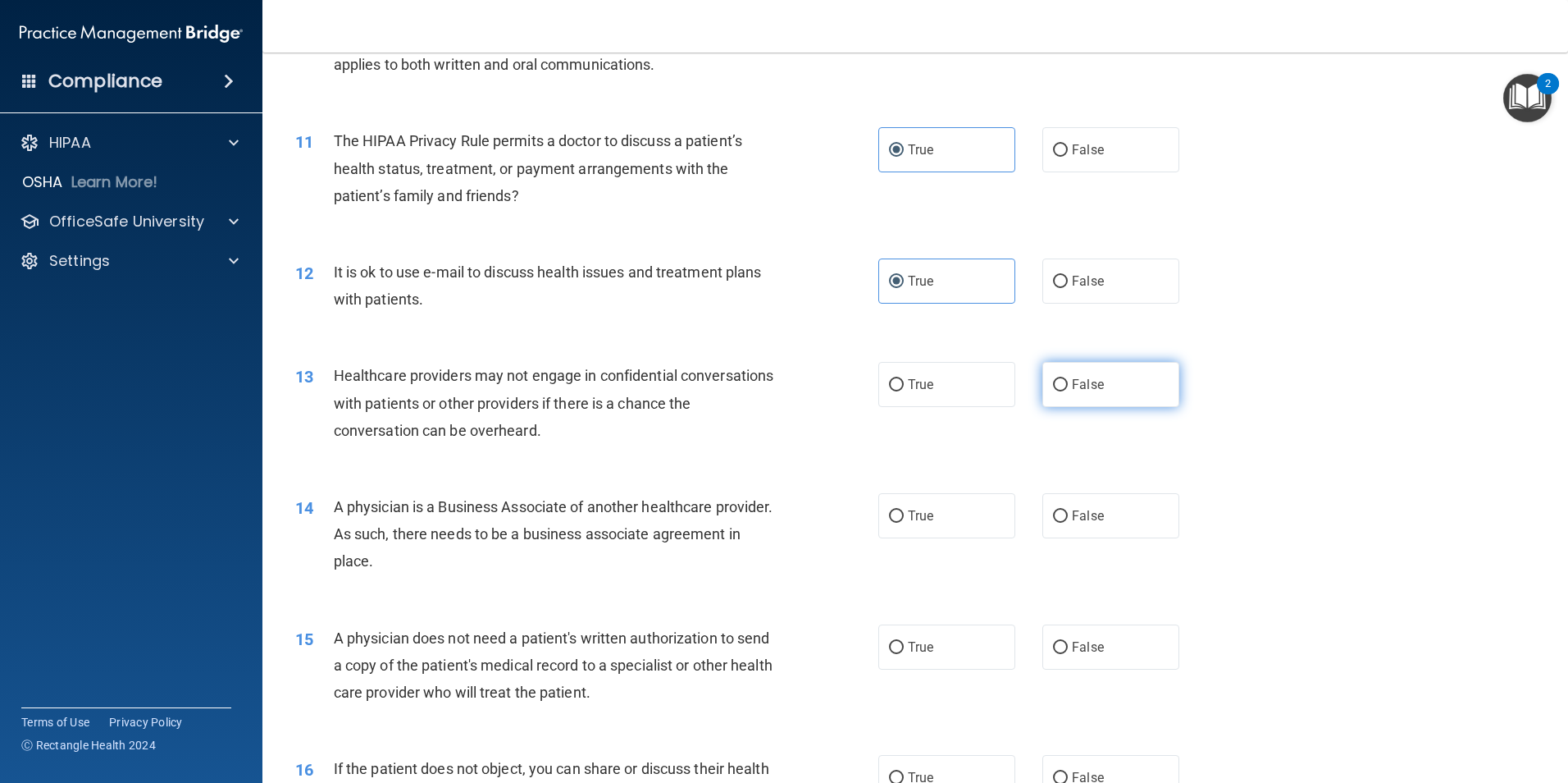
radio input "true"
click at [1062, 511] on label "False" at bounding box center [1111, 516] width 137 height 45
click at [1062, 511] on input "False" at bounding box center [1060, 517] width 15 height 12
radio input "true"
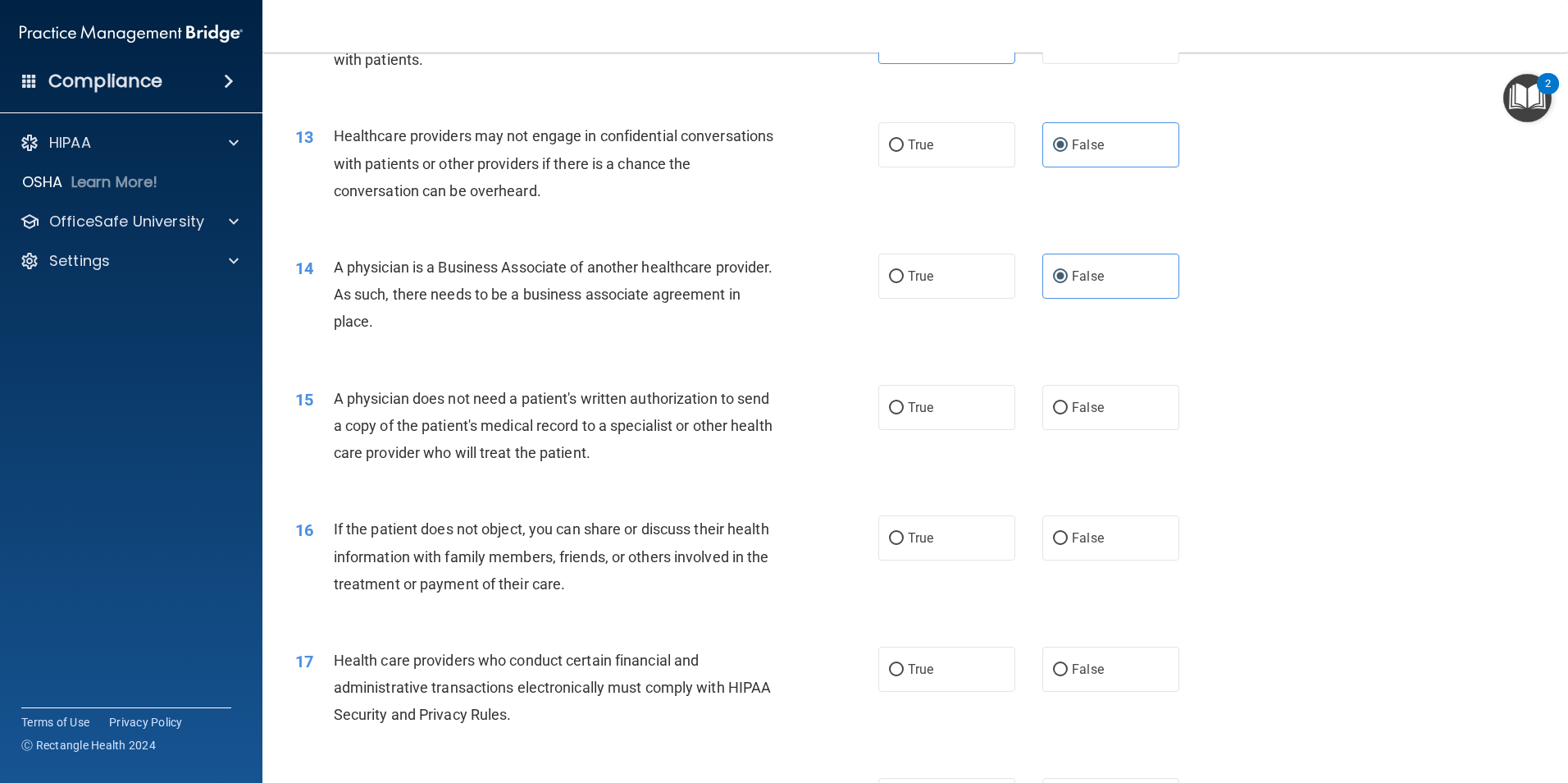
scroll to position [1477, 0]
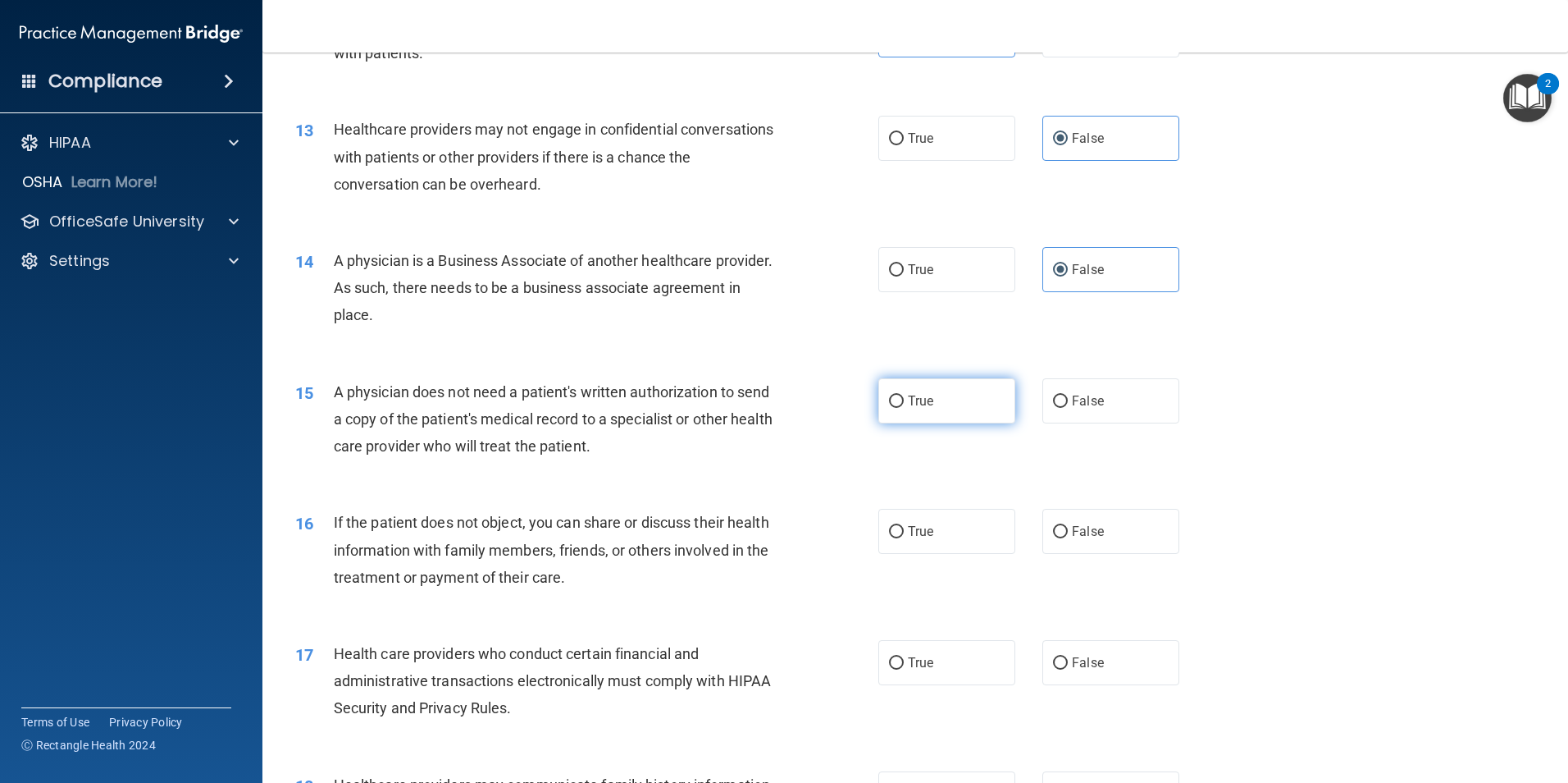
click at [950, 415] on label "True" at bounding box center [947, 400] width 137 height 45
click at [904, 407] on input "True" at bounding box center [896, 402] width 15 height 12
radio input "true"
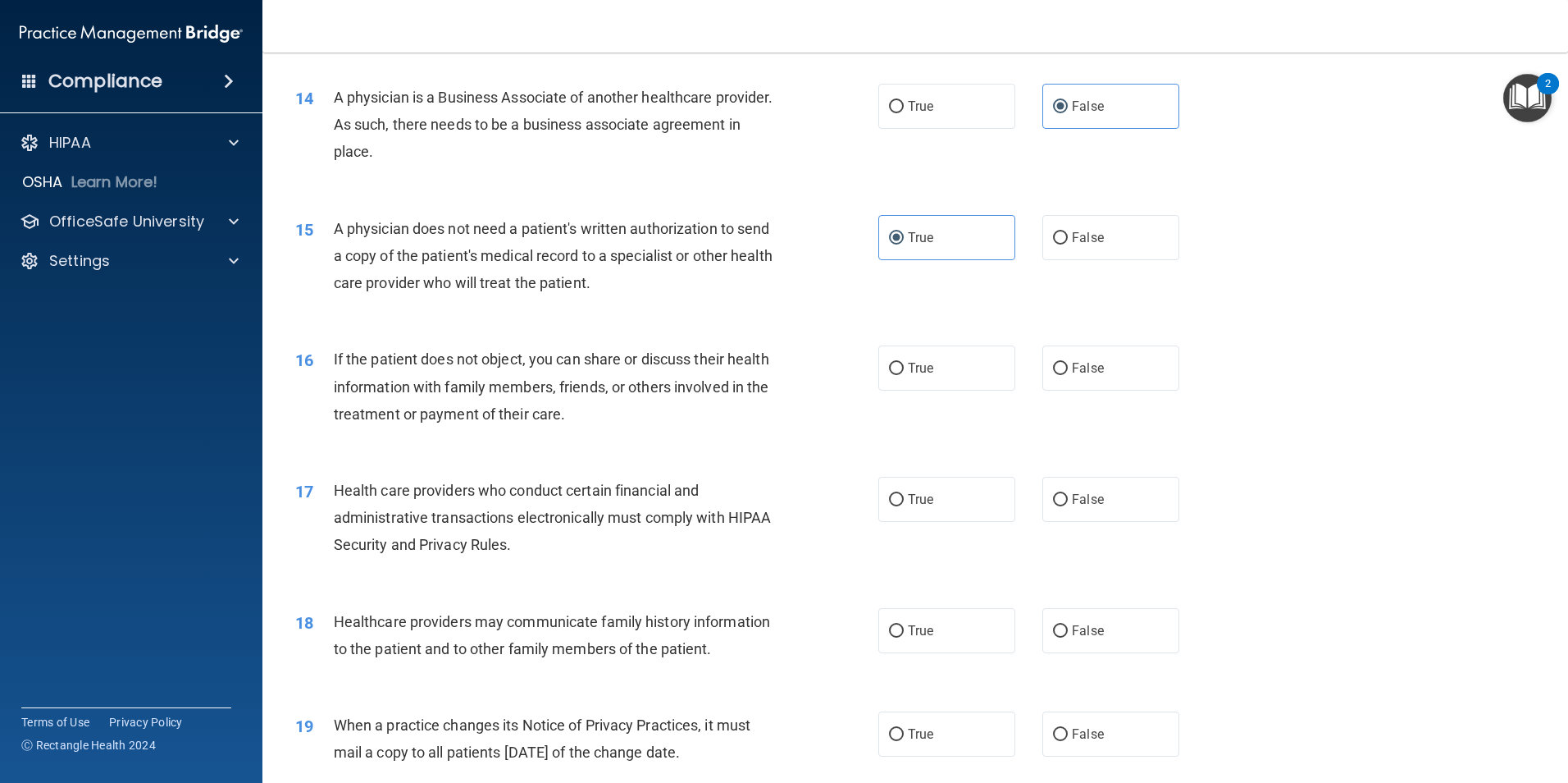
scroll to position [1641, 0]
click at [910, 360] on span "True" at bounding box center [920, 368] width 26 height 16
click at [904, 362] on input "True" at bounding box center [896, 368] width 15 height 12
radio input "true"
click at [951, 501] on label "True" at bounding box center [947, 498] width 137 height 45
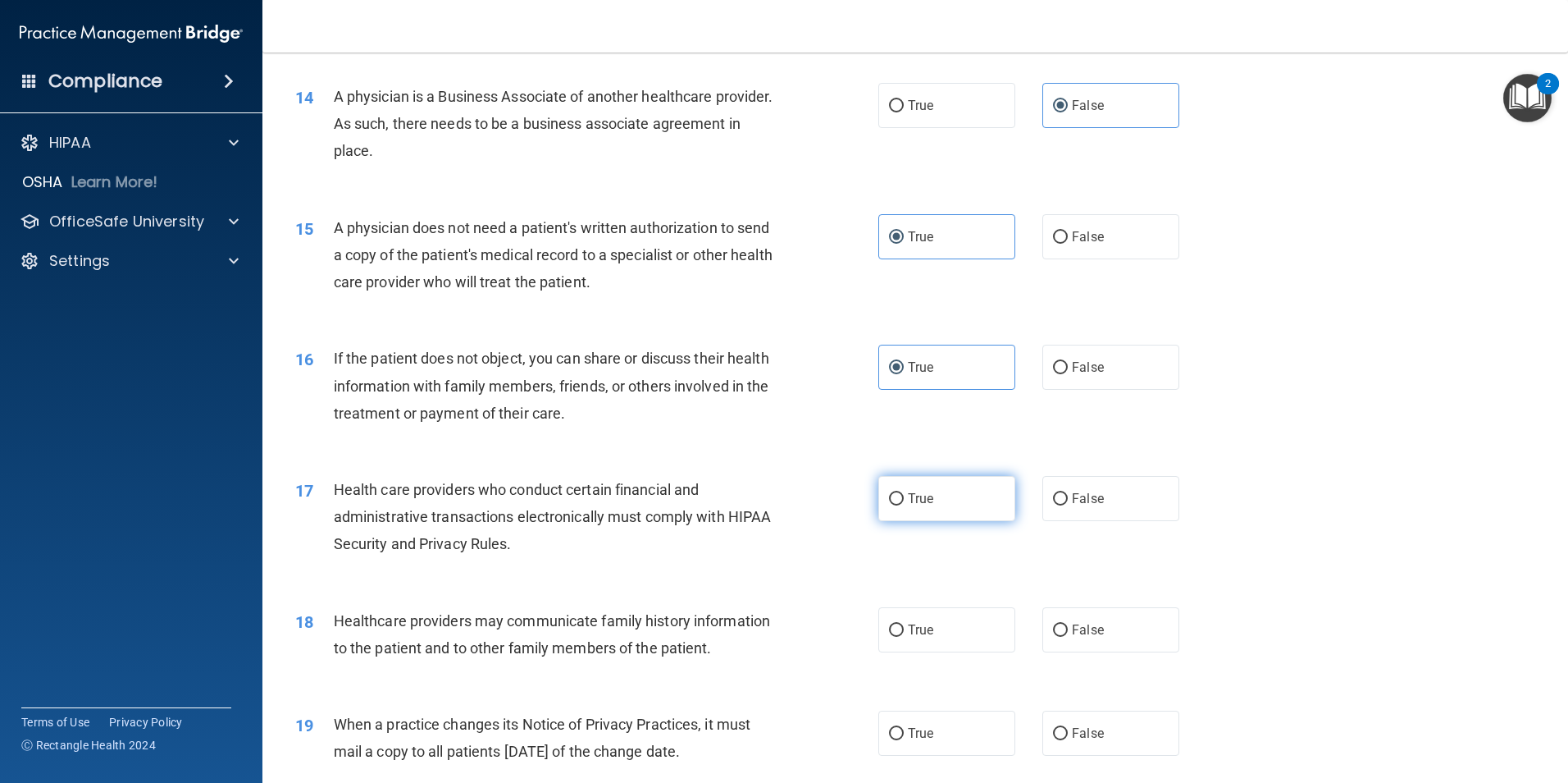
click at [904, 501] on input "True" at bounding box center [896, 500] width 15 height 12
radio input "true"
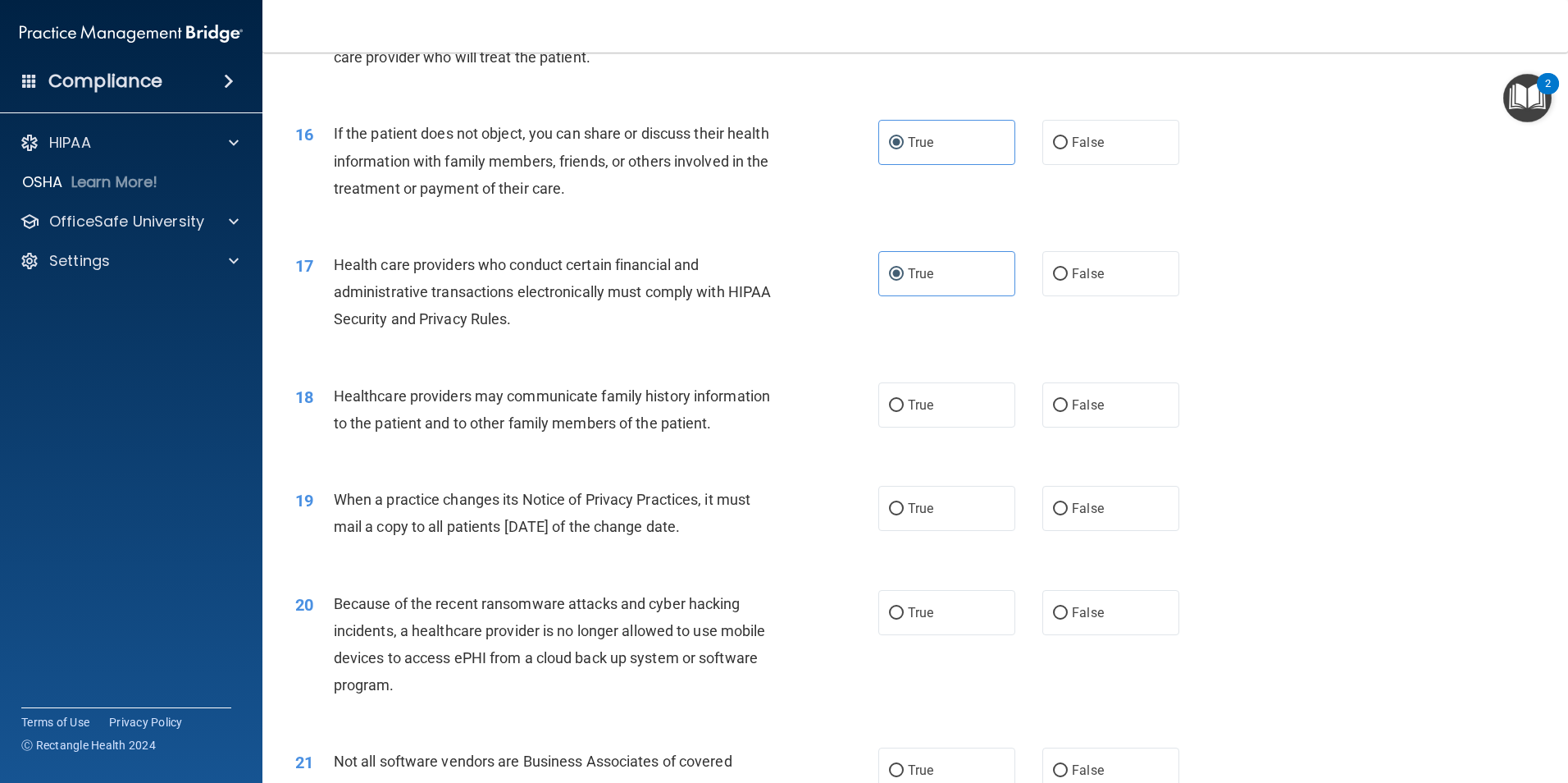
scroll to position [1887, 0]
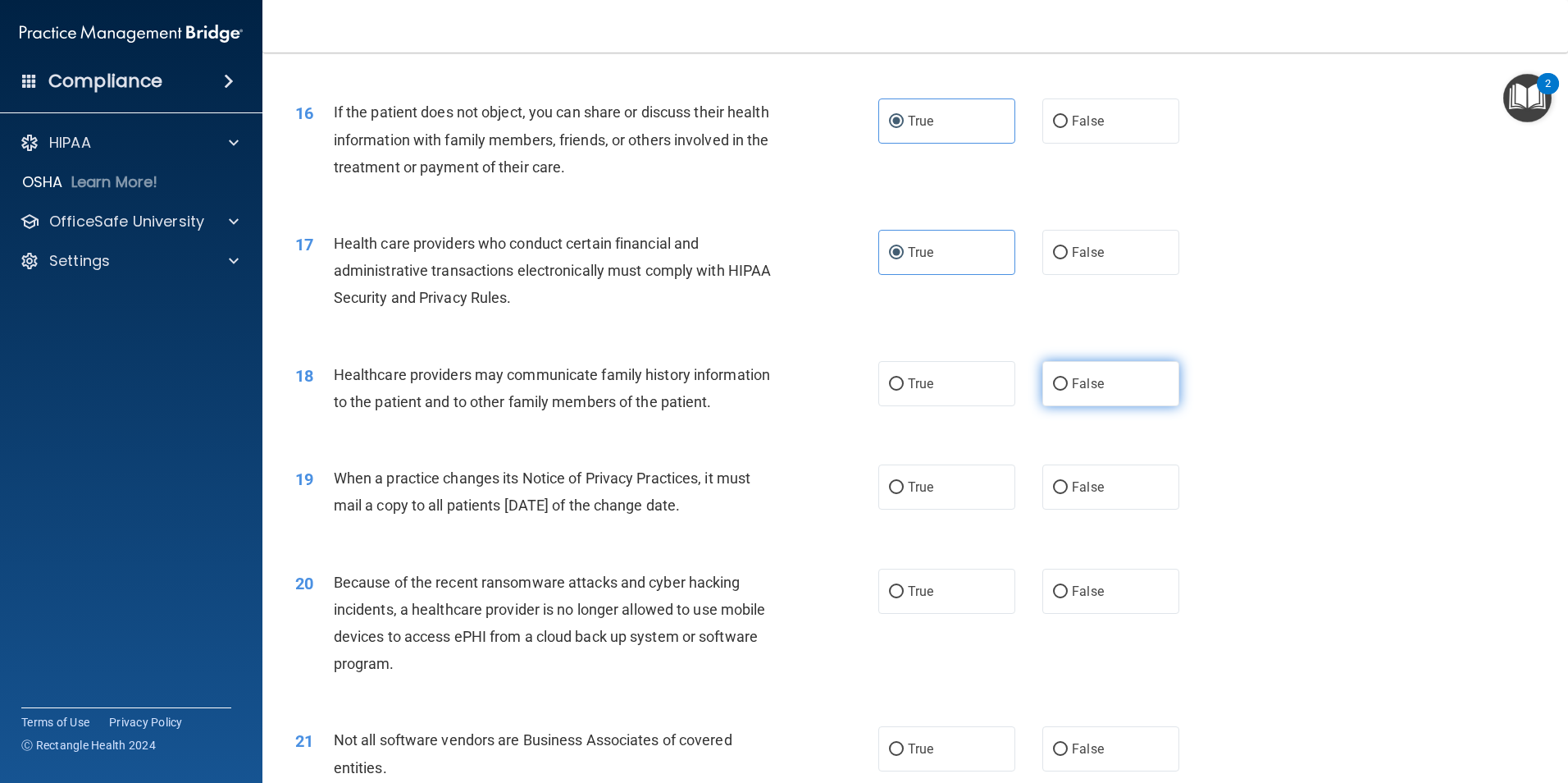
click at [1076, 383] on span "False" at bounding box center [1088, 384] width 32 height 16
click at [1068, 383] on input "False" at bounding box center [1060, 384] width 15 height 12
radio input "true"
drag, startPoint x: 1072, startPoint y: 485, endPoint x: 1076, endPoint y: 494, distance: 9.8
click at [1076, 494] on span "False" at bounding box center [1088, 487] width 32 height 16
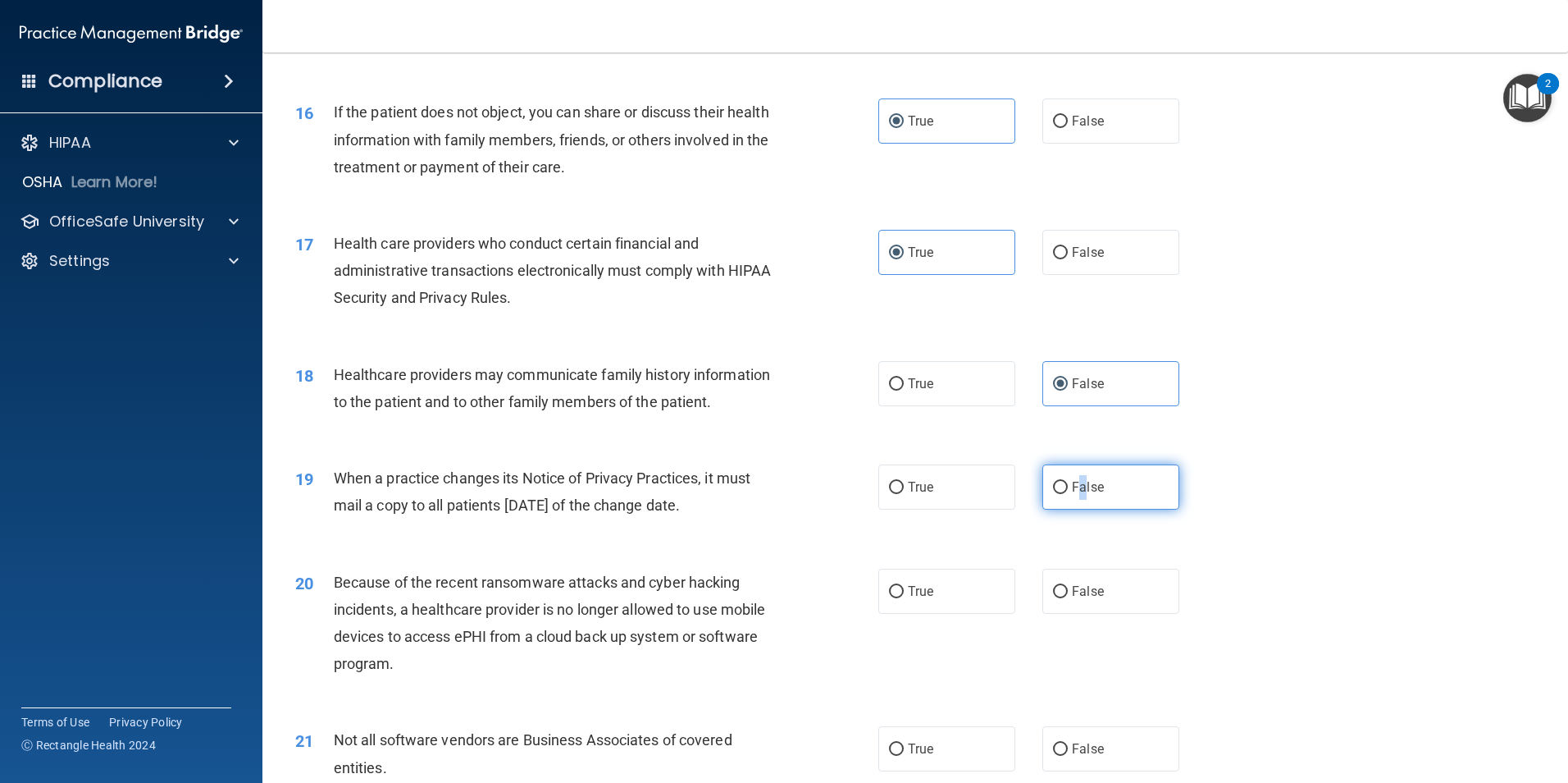
drag, startPoint x: 1076, startPoint y: 494, endPoint x: 1050, endPoint y: 483, distance: 28.2
click at [1053, 485] on input "False" at bounding box center [1060, 488] width 15 height 12
radio input "true"
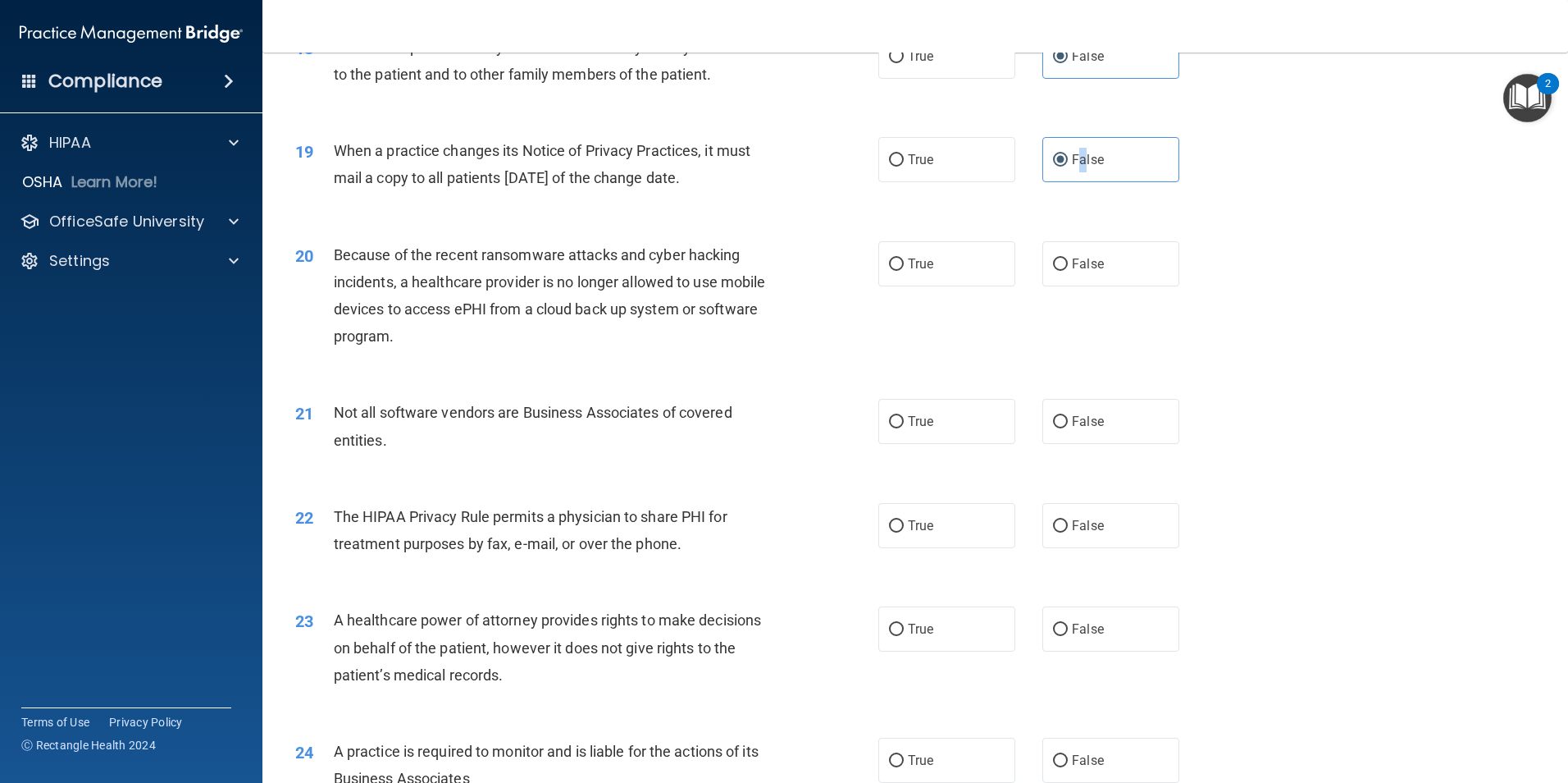
scroll to position [2216, 0]
click at [1063, 272] on label "False" at bounding box center [1111, 263] width 137 height 45
click at [1063, 270] on input "False" at bounding box center [1060, 264] width 15 height 12
radio input "true"
click at [927, 413] on span "True" at bounding box center [920, 421] width 26 height 16
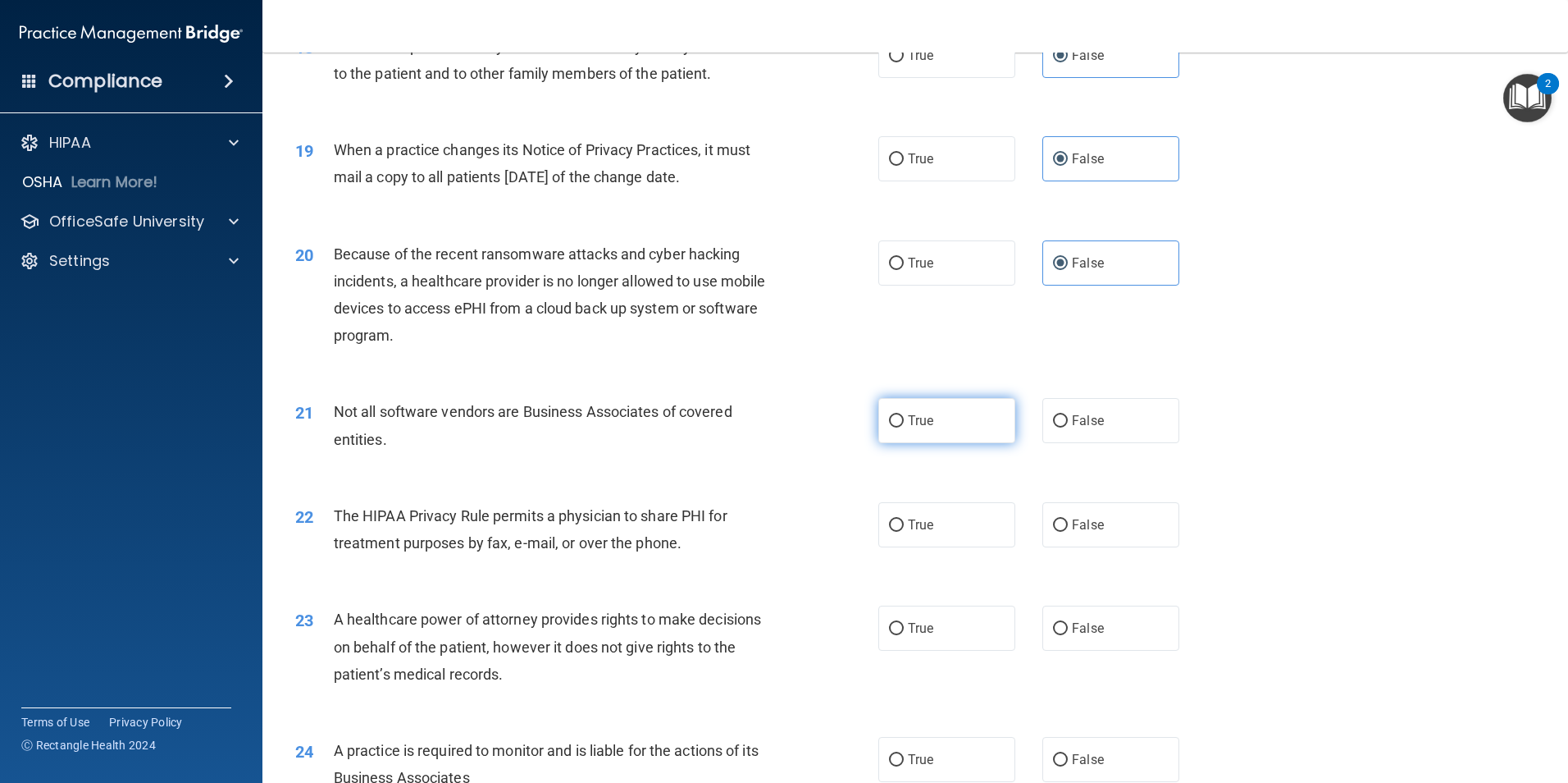
click at [904, 415] on input "True" at bounding box center [896, 422] width 15 height 12
radio input "true"
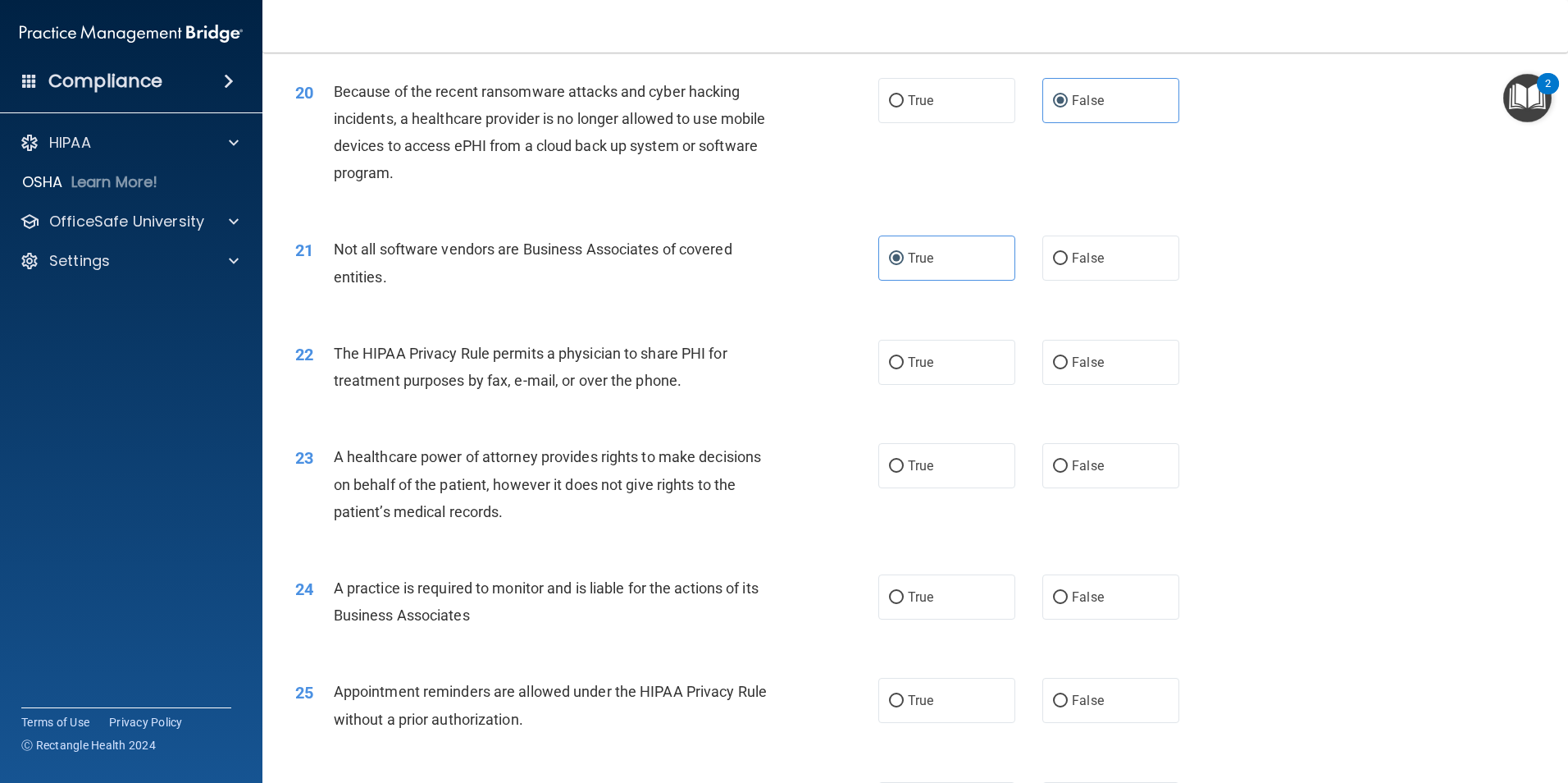
scroll to position [2380, 0]
click at [908, 354] on span "True" at bounding box center [920, 360] width 26 height 16
drag, startPoint x: 908, startPoint y: 354, endPoint x: 886, endPoint y: 357, distance: 22.2
click at [889, 357] on input "True" at bounding box center [896, 361] width 15 height 12
radio input "true"
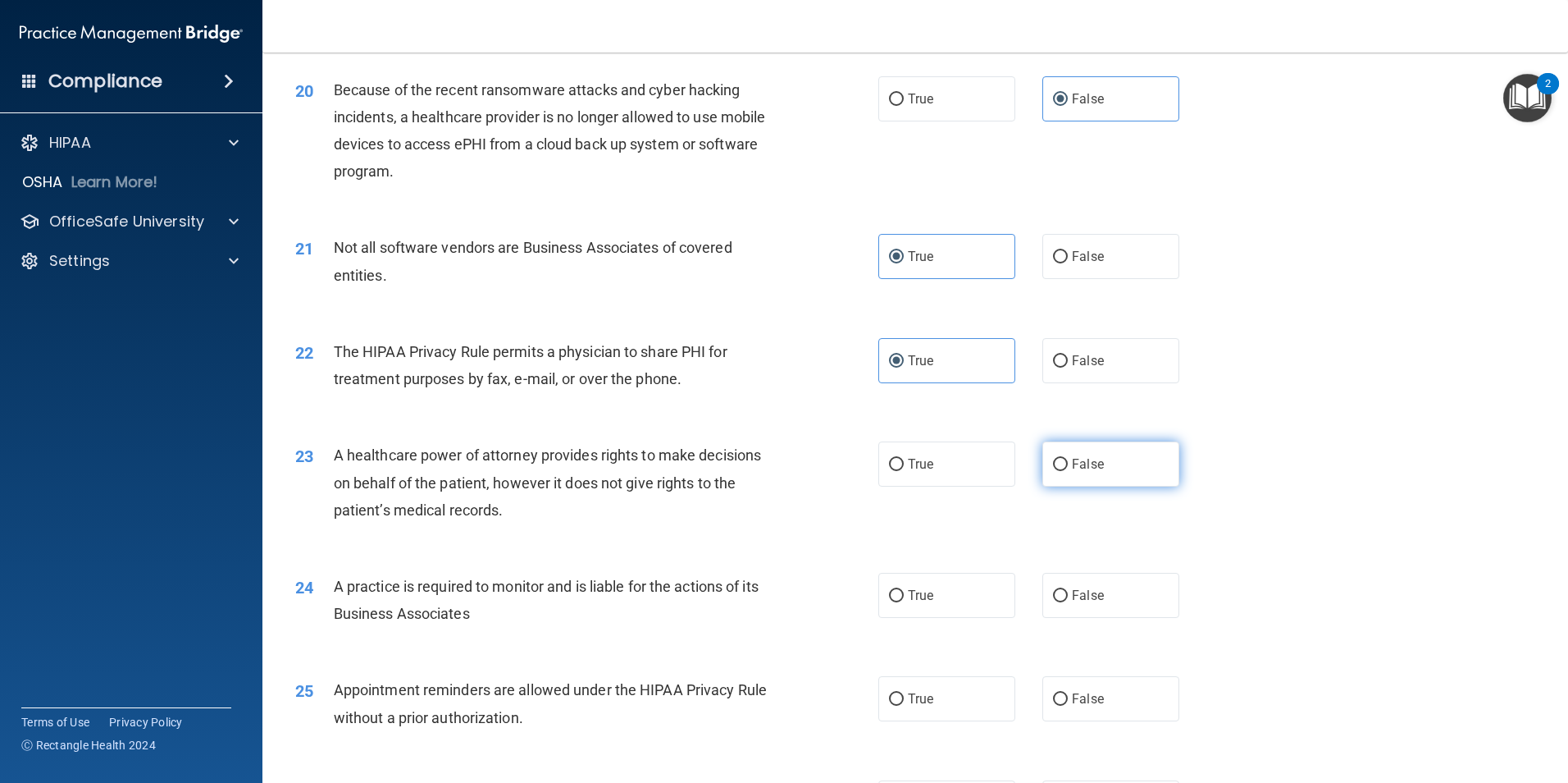
click at [1080, 453] on label "False" at bounding box center [1111, 463] width 137 height 45
click at [1068, 459] on input "False" at bounding box center [1060, 465] width 15 height 12
radio input "true"
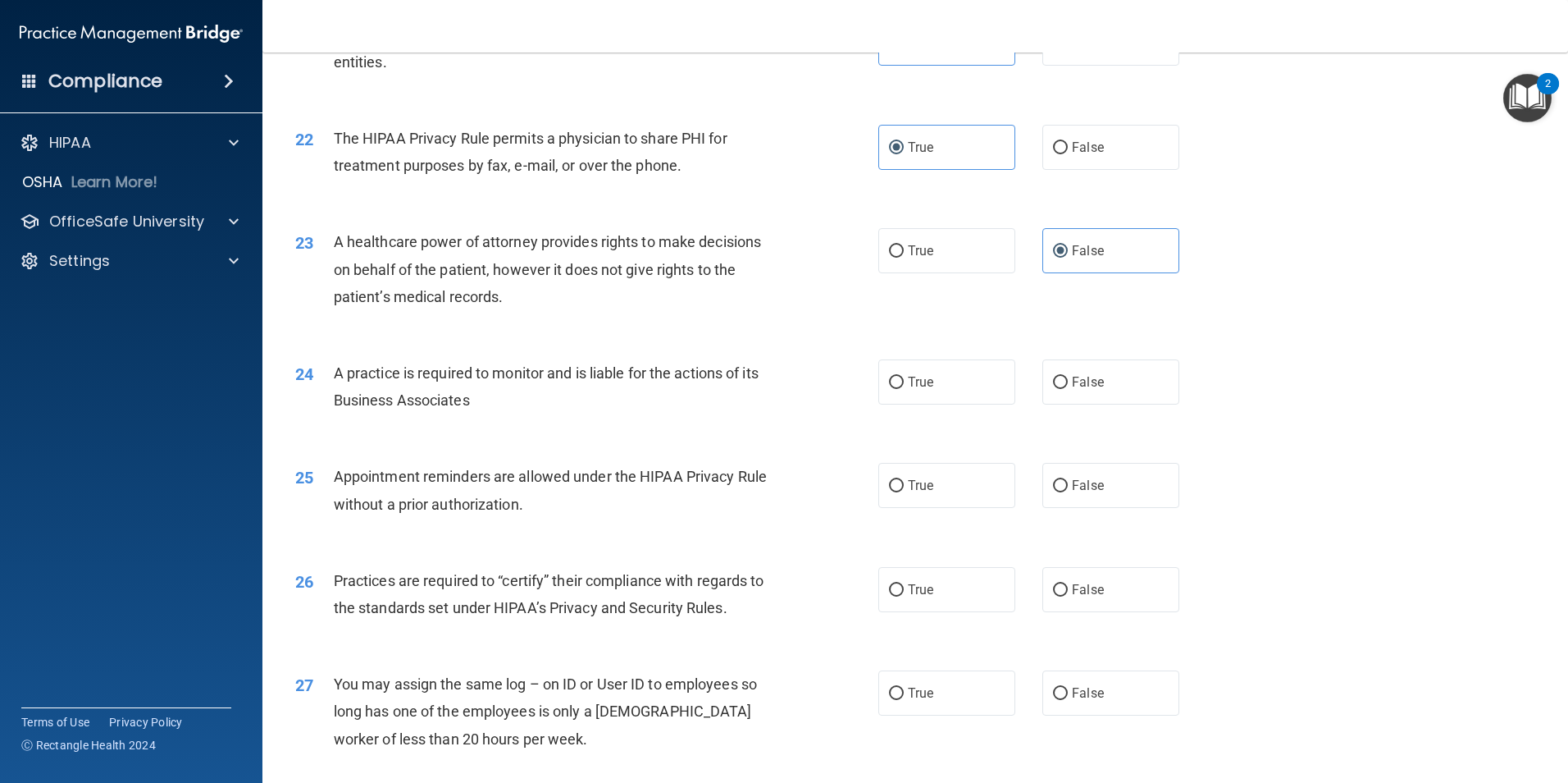
scroll to position [2626, 0]
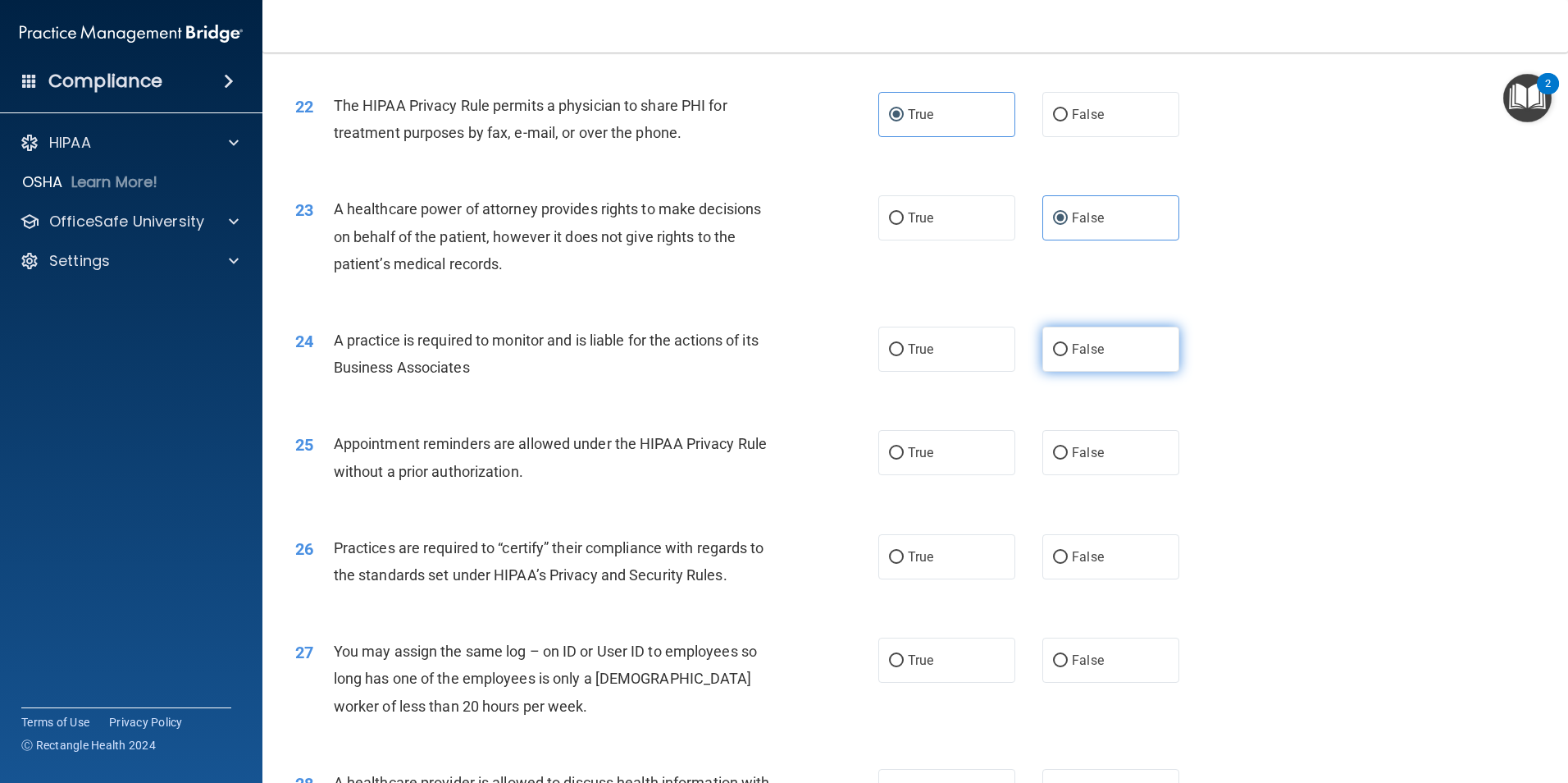
click at [1098, 341] on label "False" at bounding box center [1111, 349] width 137 height 45
click at [1068, 344] on input "False" at bounding box center [1060, 350] width 15 height 12
radio input "true"
click at [908, 449] on span "True" at bounding box center [920, 453] width 26 height 16
click at [904, 449] on input "True" at bounding box center [896, 454] width 15 height 12
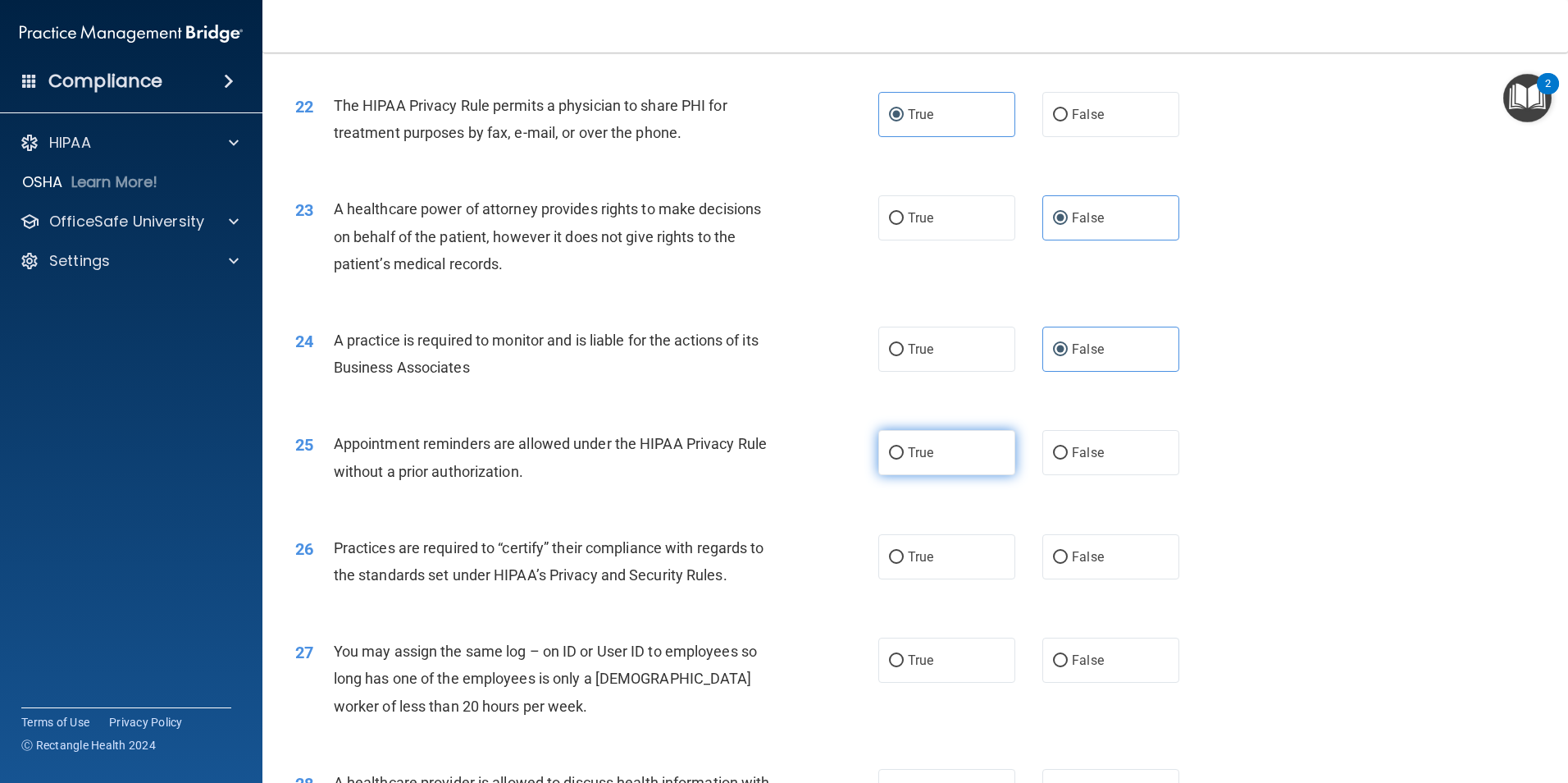
radio input "true"
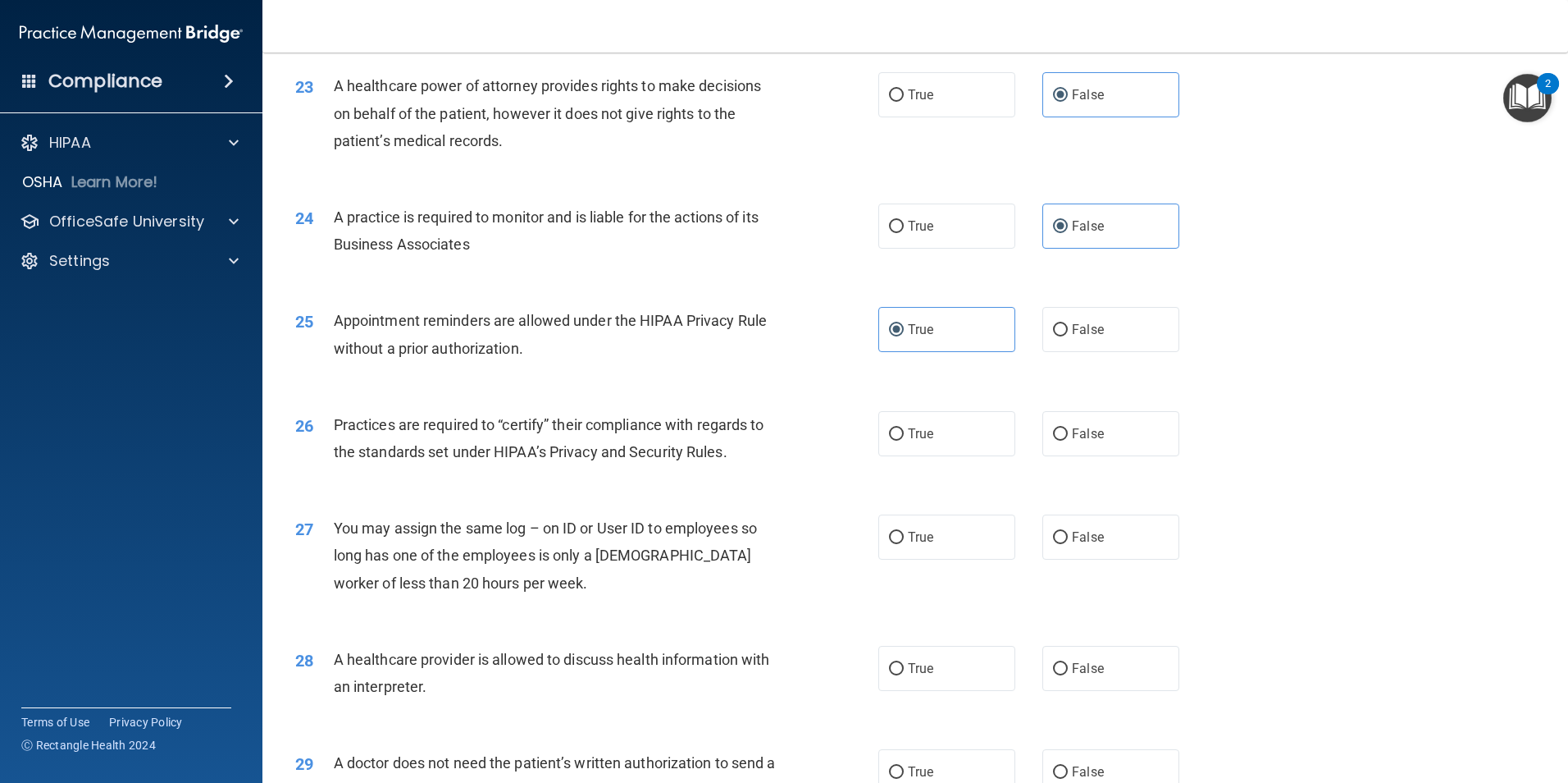
scroll to position [2790, 0]
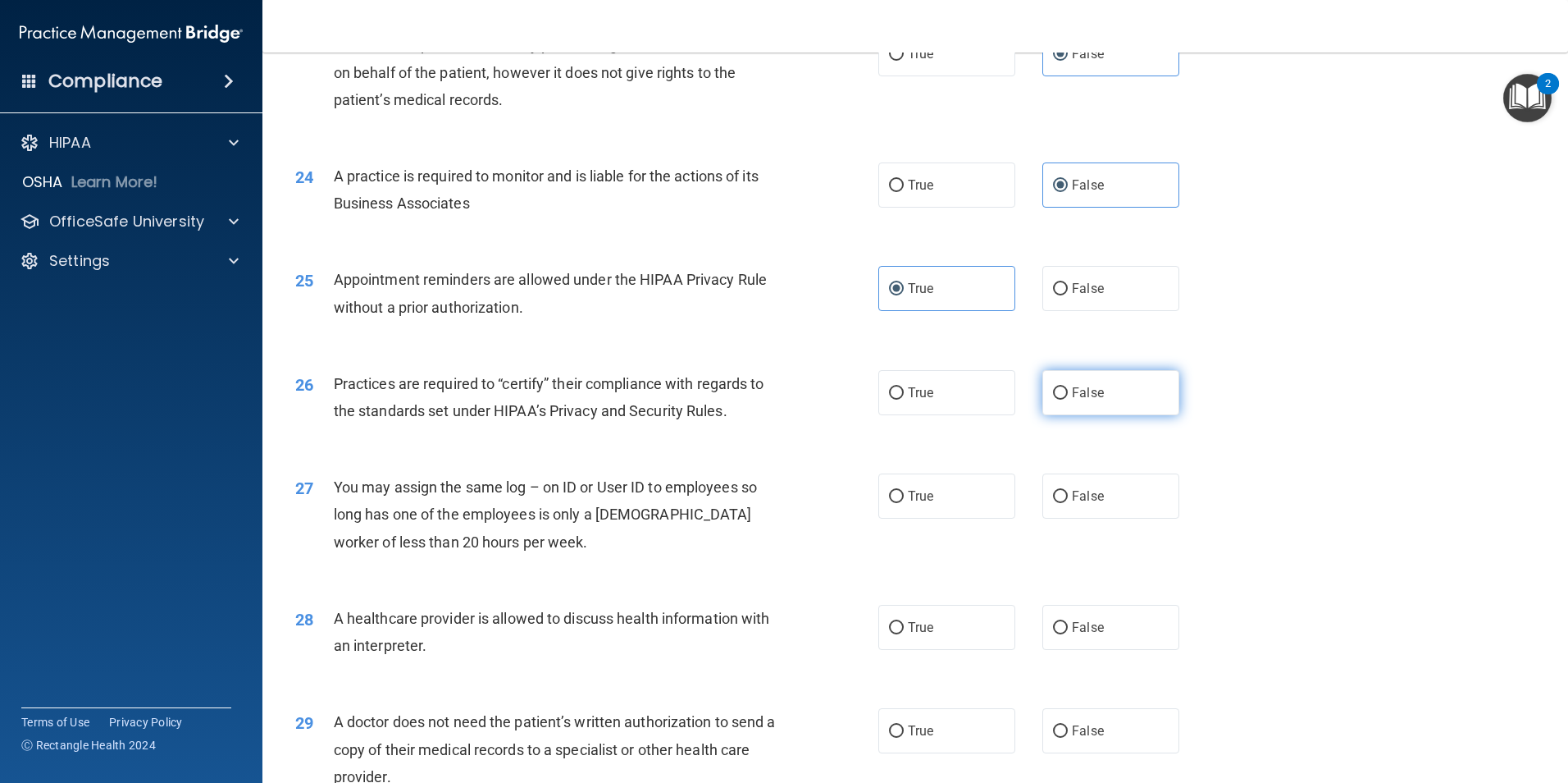
click at [1056, 387] on input "False" at bounding box center [1060, 393] width 15 height 12
radio input "true"
click at [908, 489] on span "True" at bounding box center [920, 496] width 26 height 16
click at [904, 491] on input "True" at bounding box center [896, 497] width 15 height 12
radio input "true"
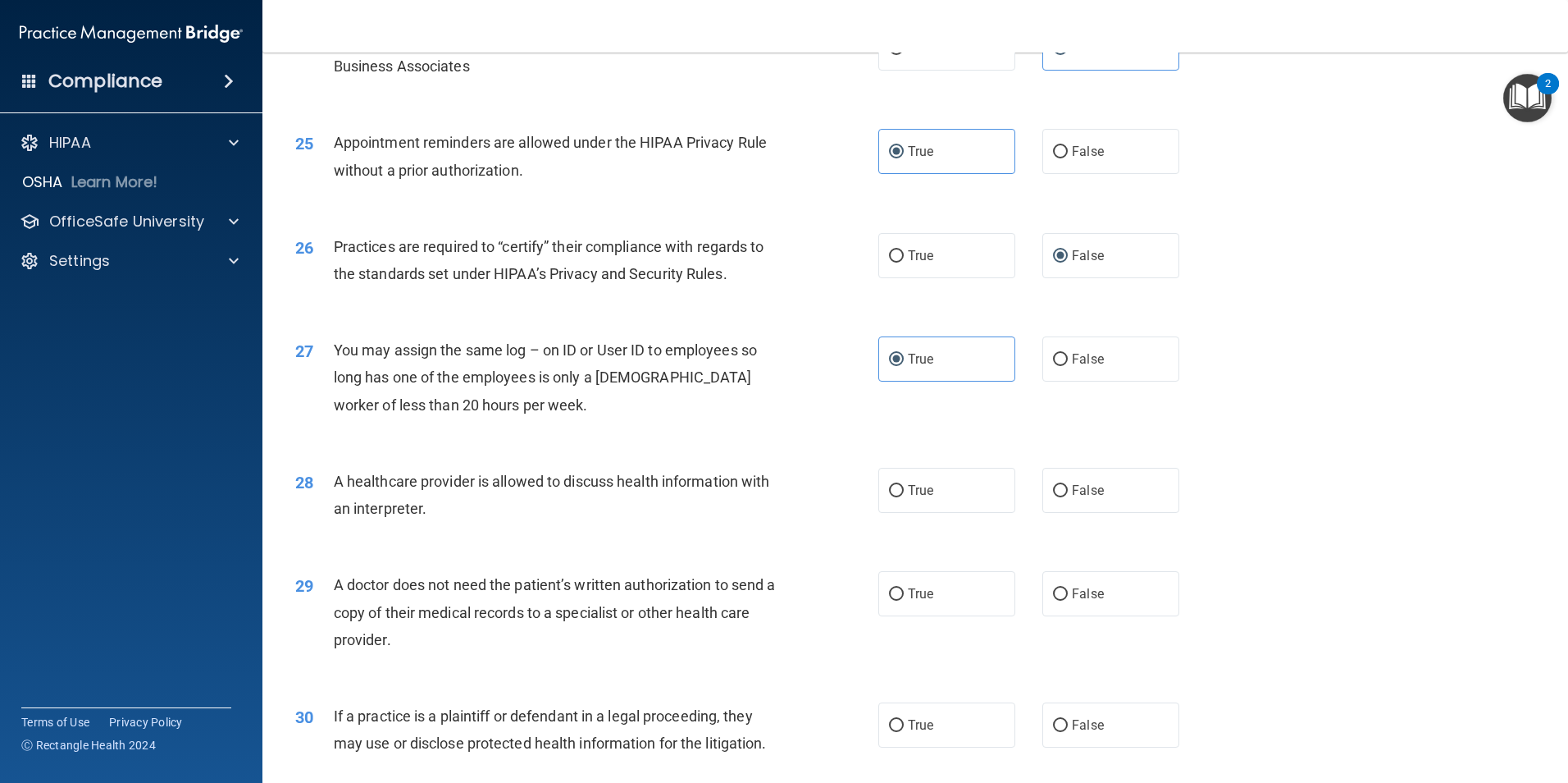
scroll to position [2954, 0]
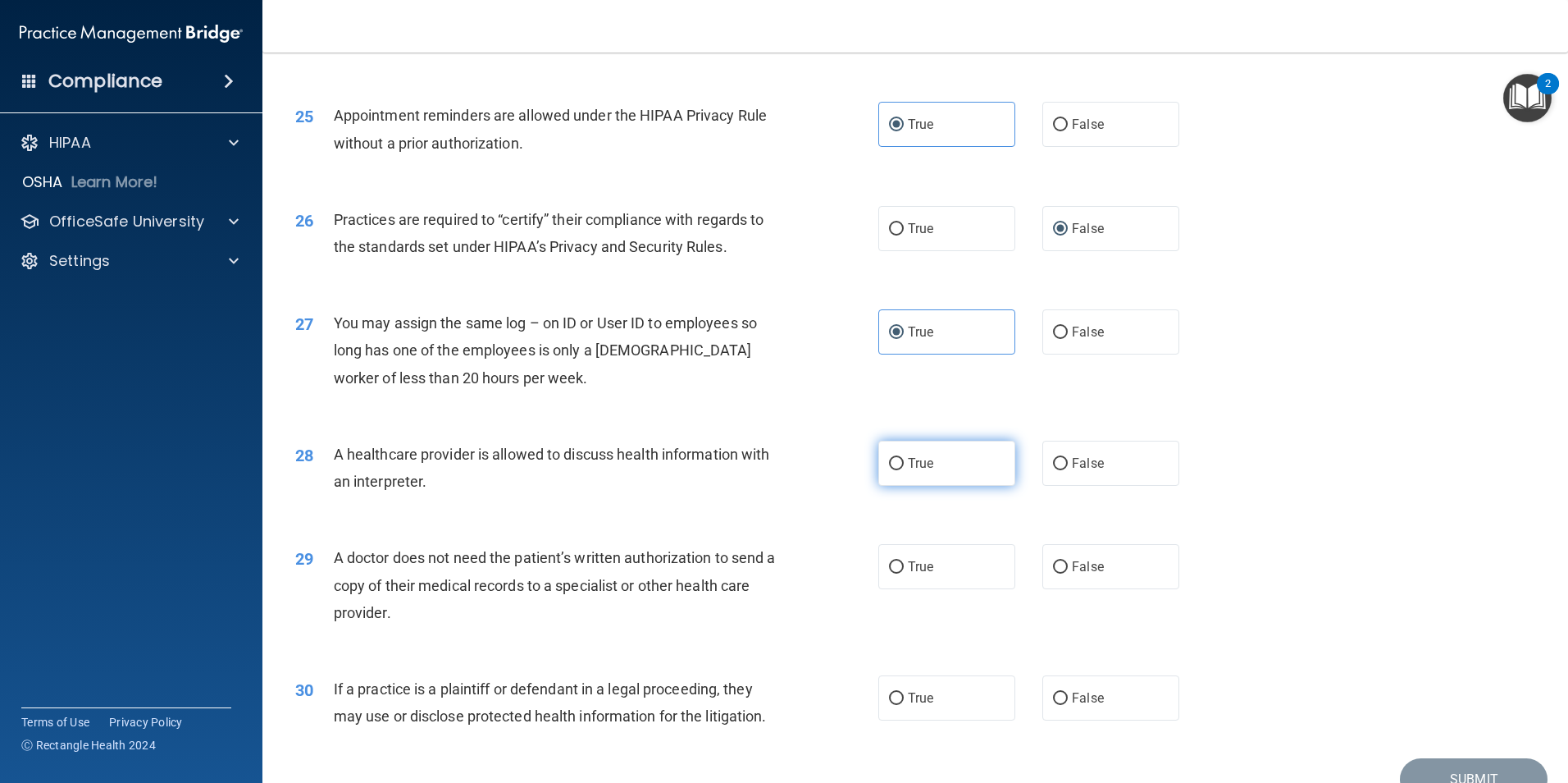
click at [910, 456] on span "True" at bounding box center [920, 463] width 26 height 16
click at [904, 458] on input "True" at bounding box center [896, 464] width 15 height 12
radio input "true"
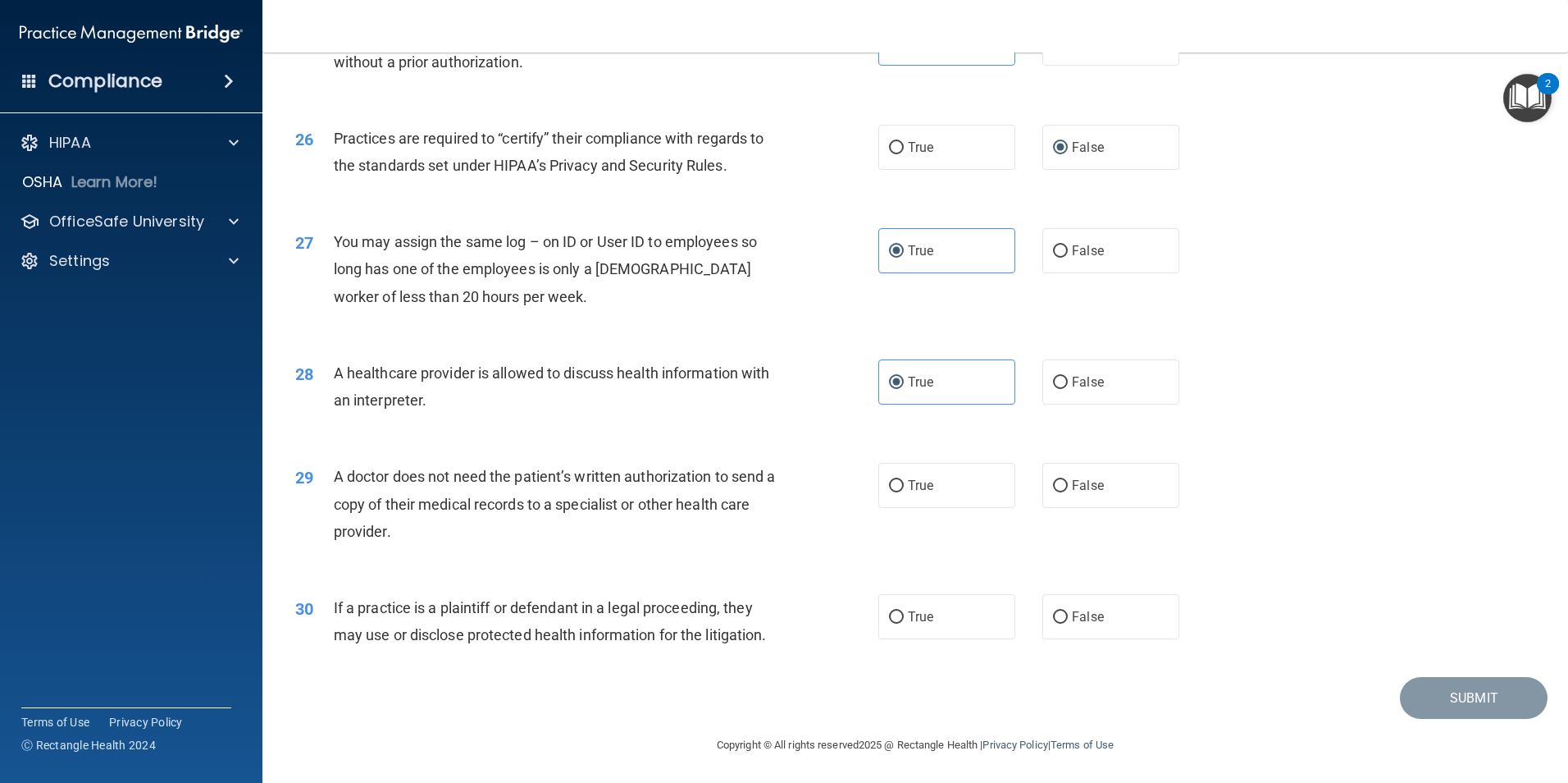
scroll to position [3037, 0]
click at [908, 479] on span "True" at bounding box center [920, 484] width 26 height 16
click at [903, 479] on input "True" at bounding box center [896, 485] width 15 height 12
radio input "true"
click at [908, 609] on span "True" at bounding box center [920, 615] width 26 height 16
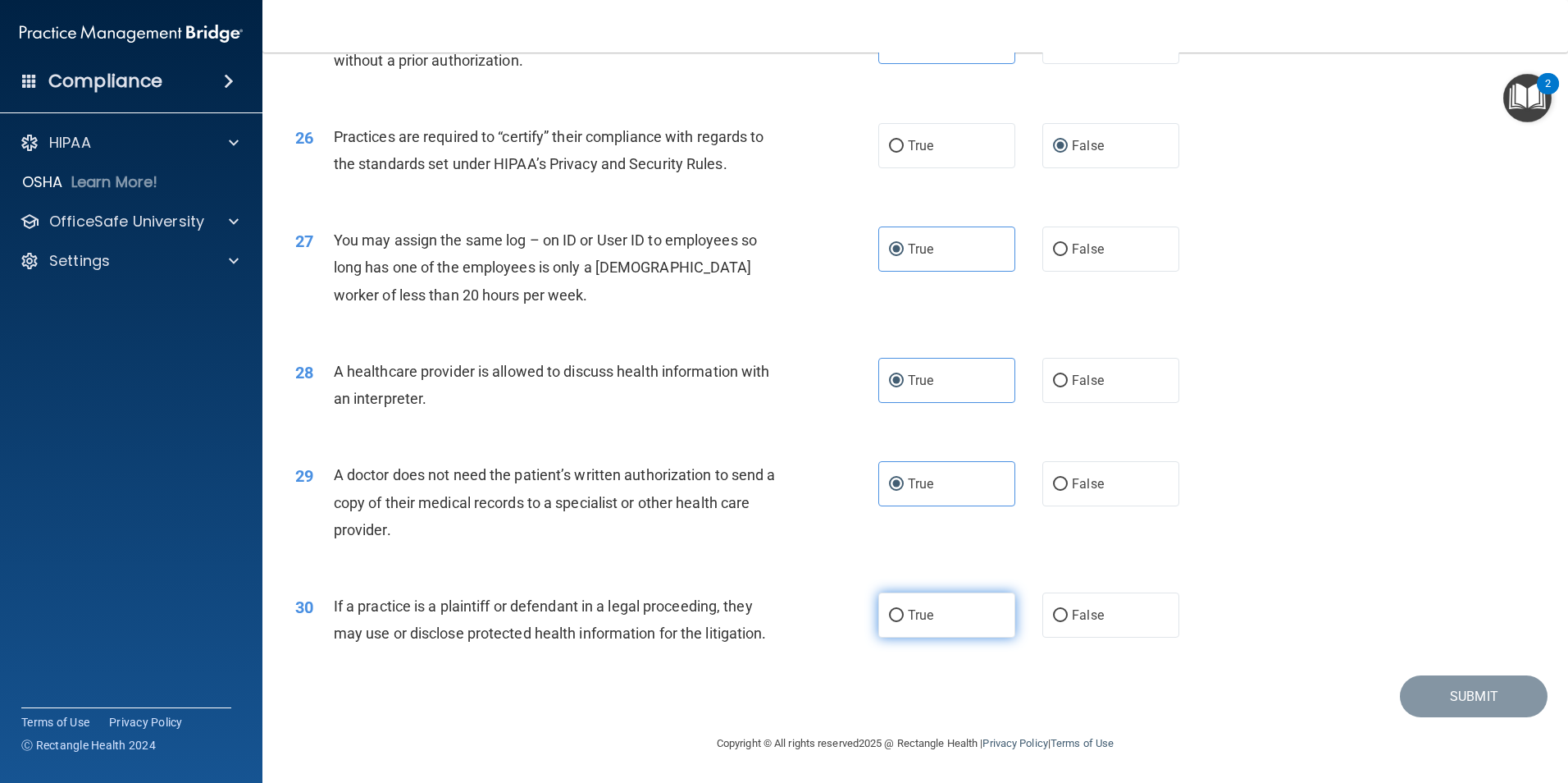
click at [904, 610] on input "True" at bounding box center [896, 616] width 15 height 12
radio input "true"
click at [1463, 692] on button "Submit" at bounding box center [1474, 696] width 147 height 42
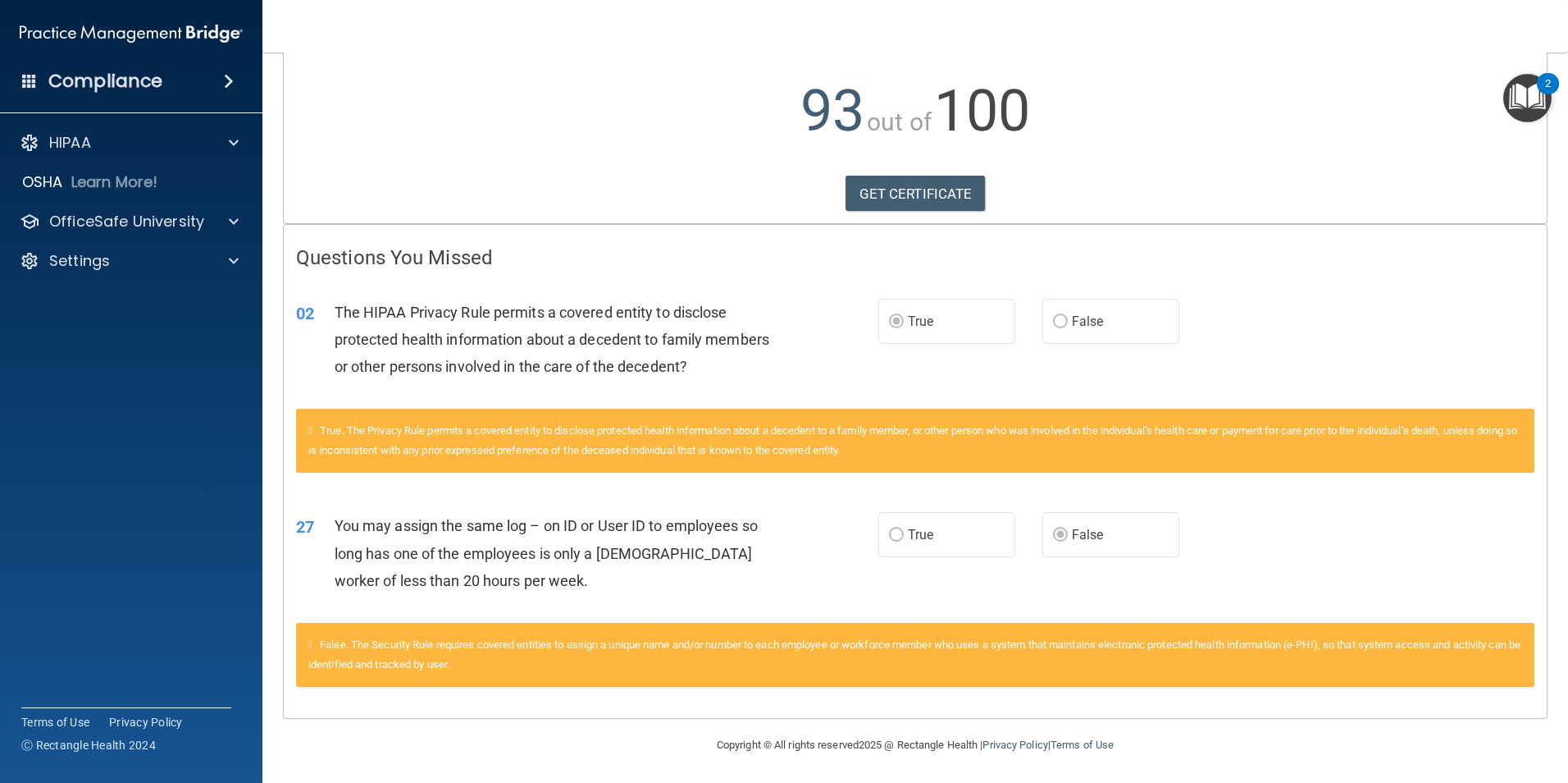
scroll to position [164, 0]
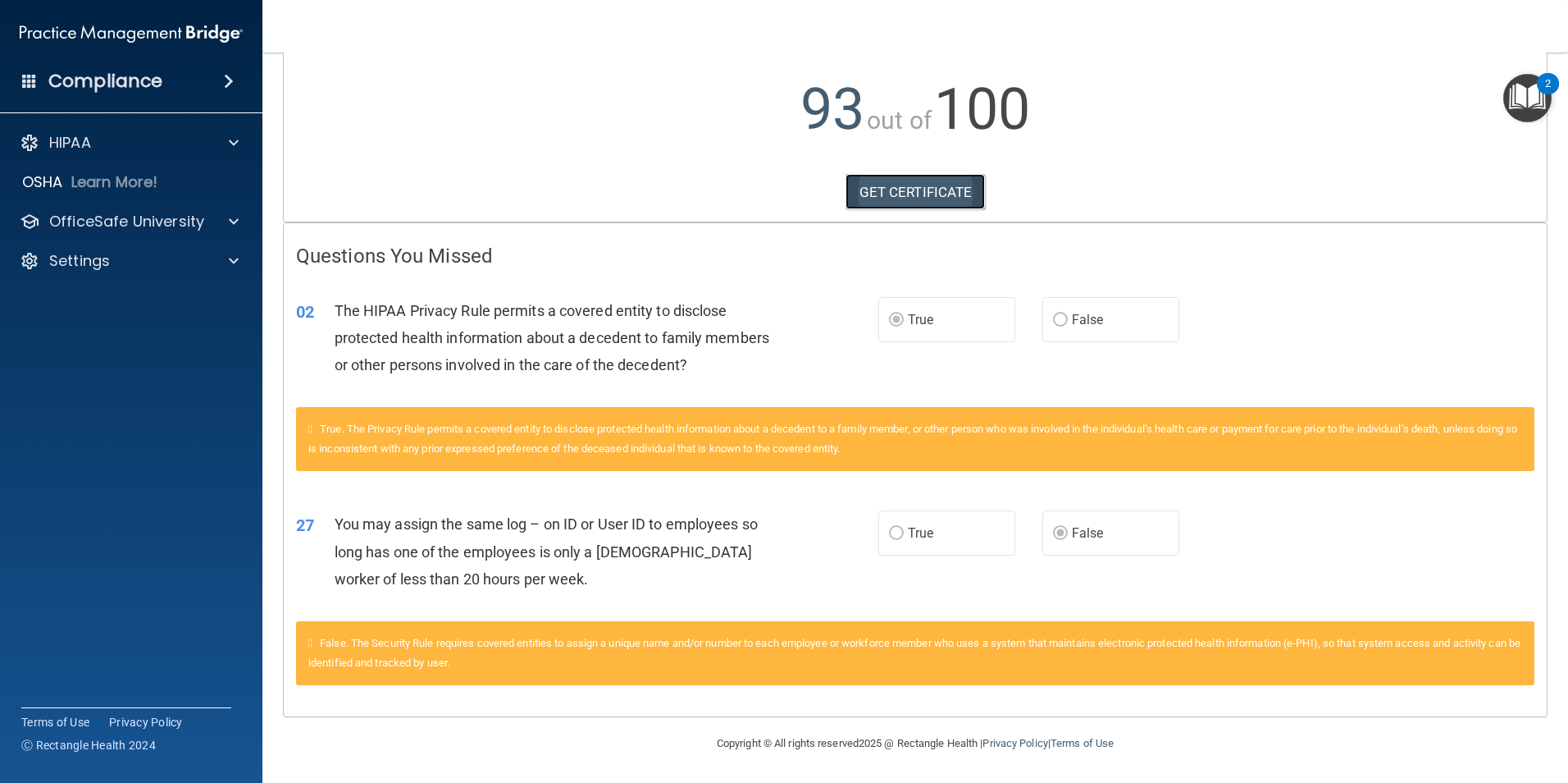
click at [878, 181] on link "GET CERTIFICATE" at bounding box center [916, 192] width 140 height 36
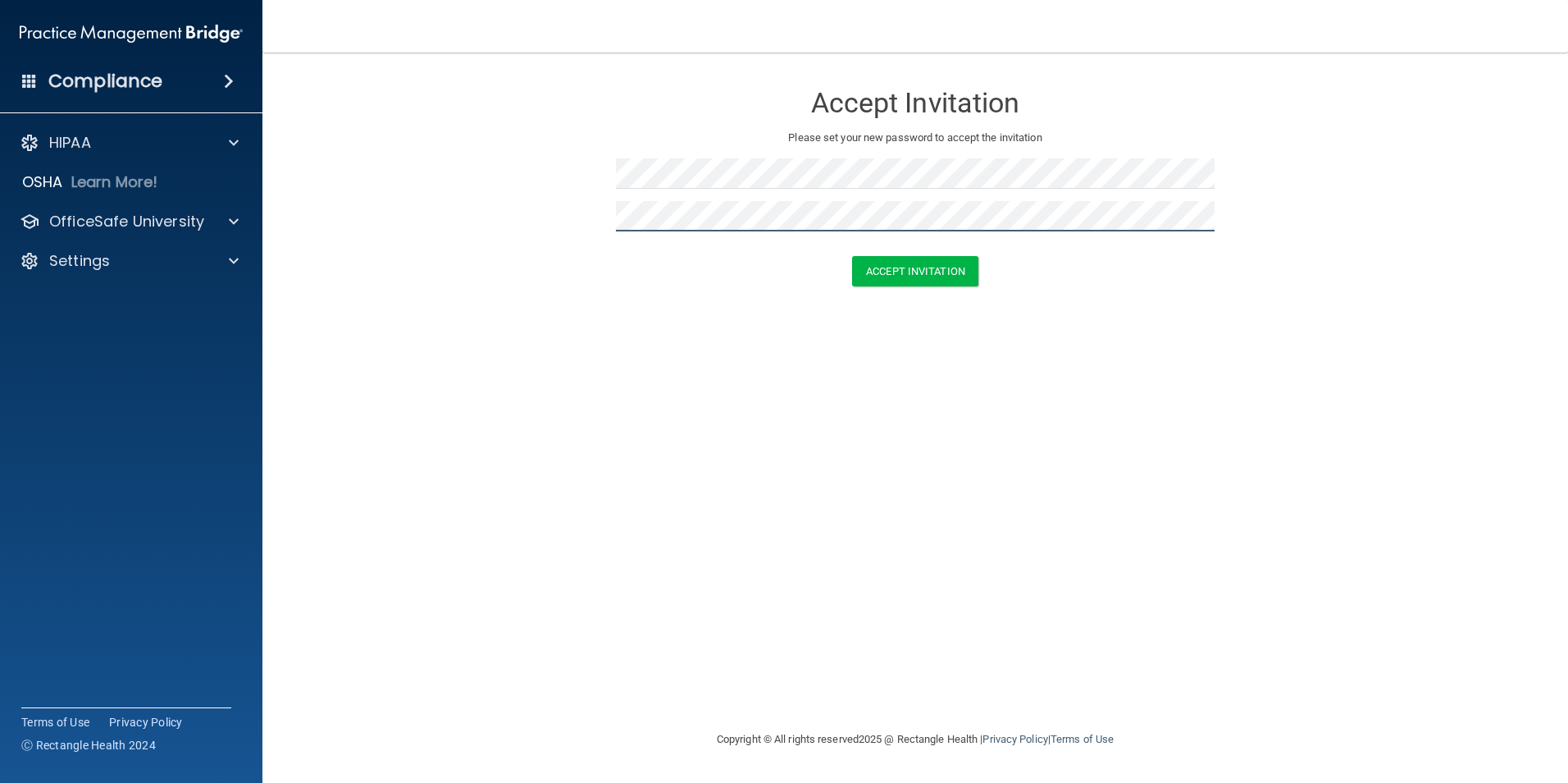
click at [852, 256] on button "Accept Invitation" at bounding box center [915, 271] width 126 height 30
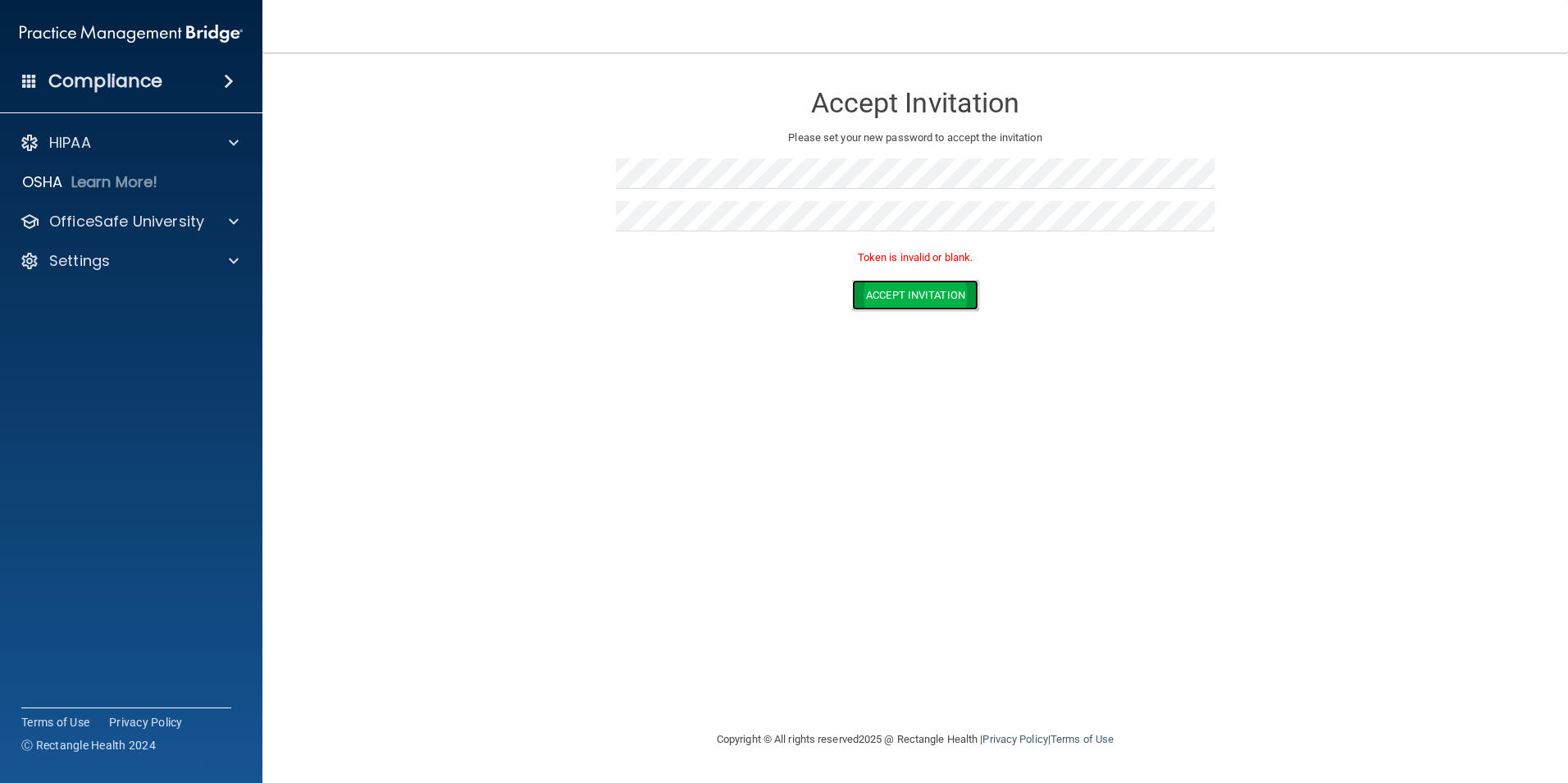
click at [928, 295] on button "Accept Invitation" at bounding box center [915, 295] width 126 height 30
click at [139, 217] on p "OfficeSafe University" at bounding box center [126, 221] width 155 height 20
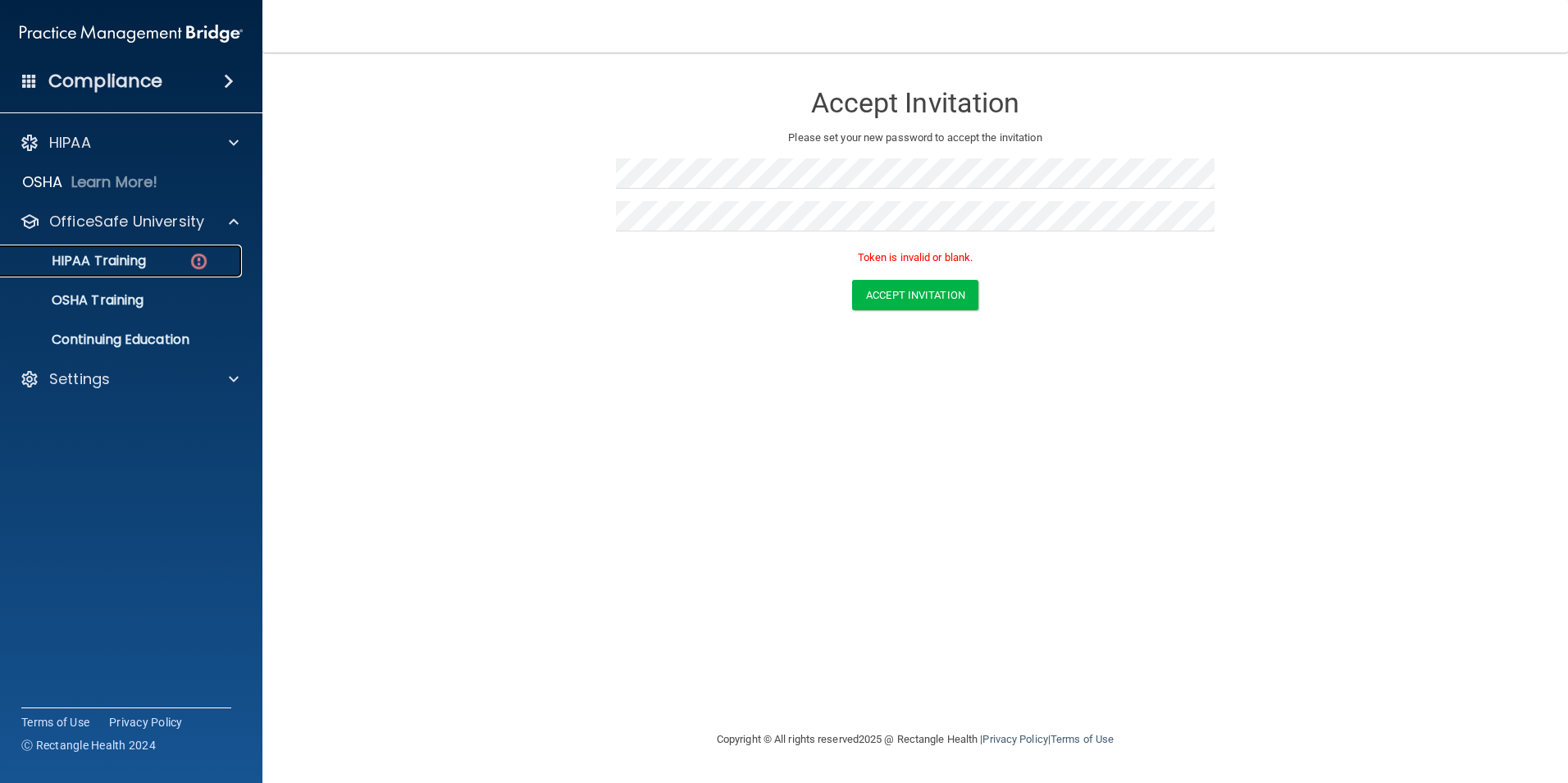
click at [125, 253] on p "HIPAA Training" at bounding box center [78, 261] width 136 height 16
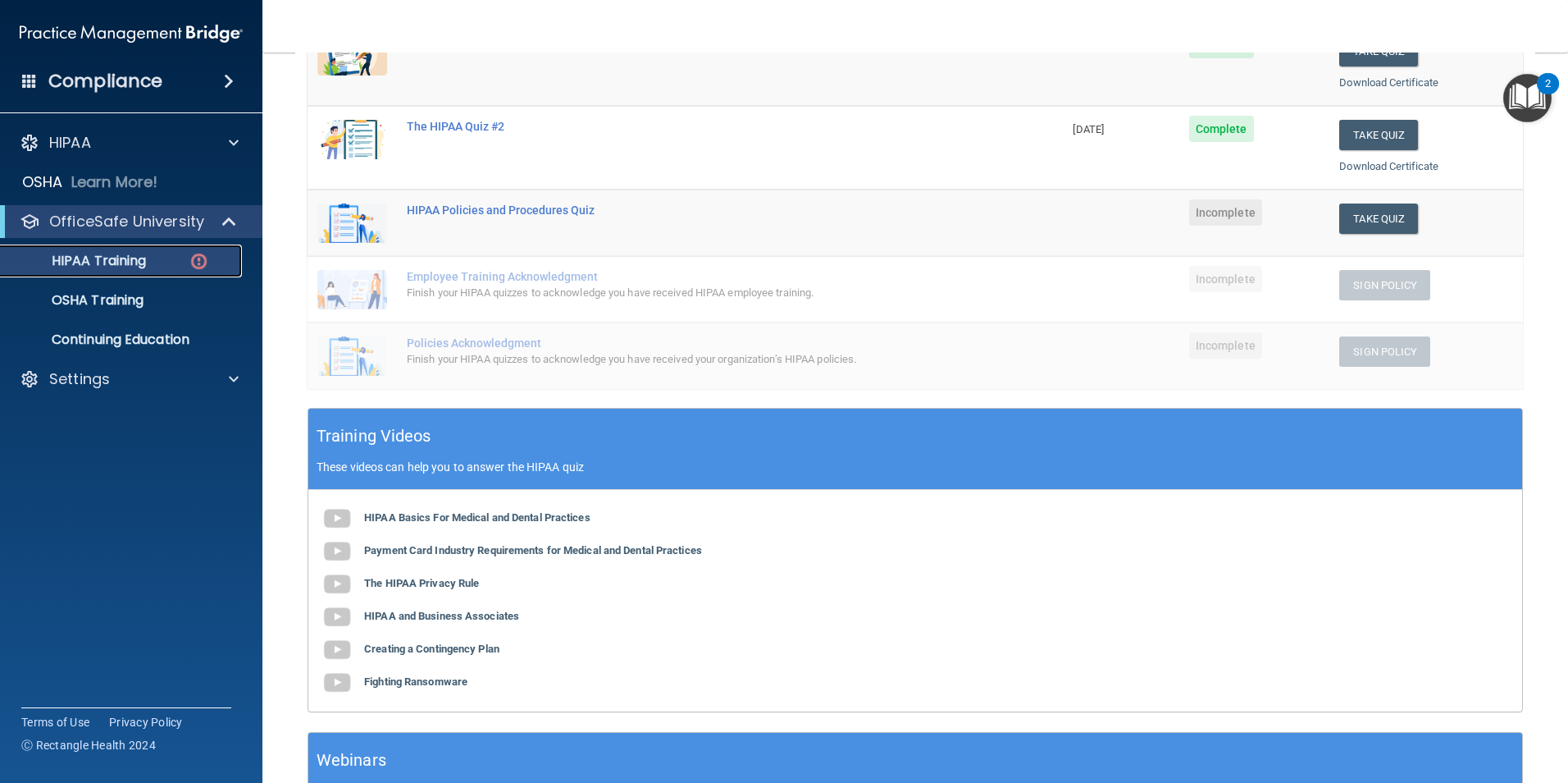
scroll to position [237, 0]
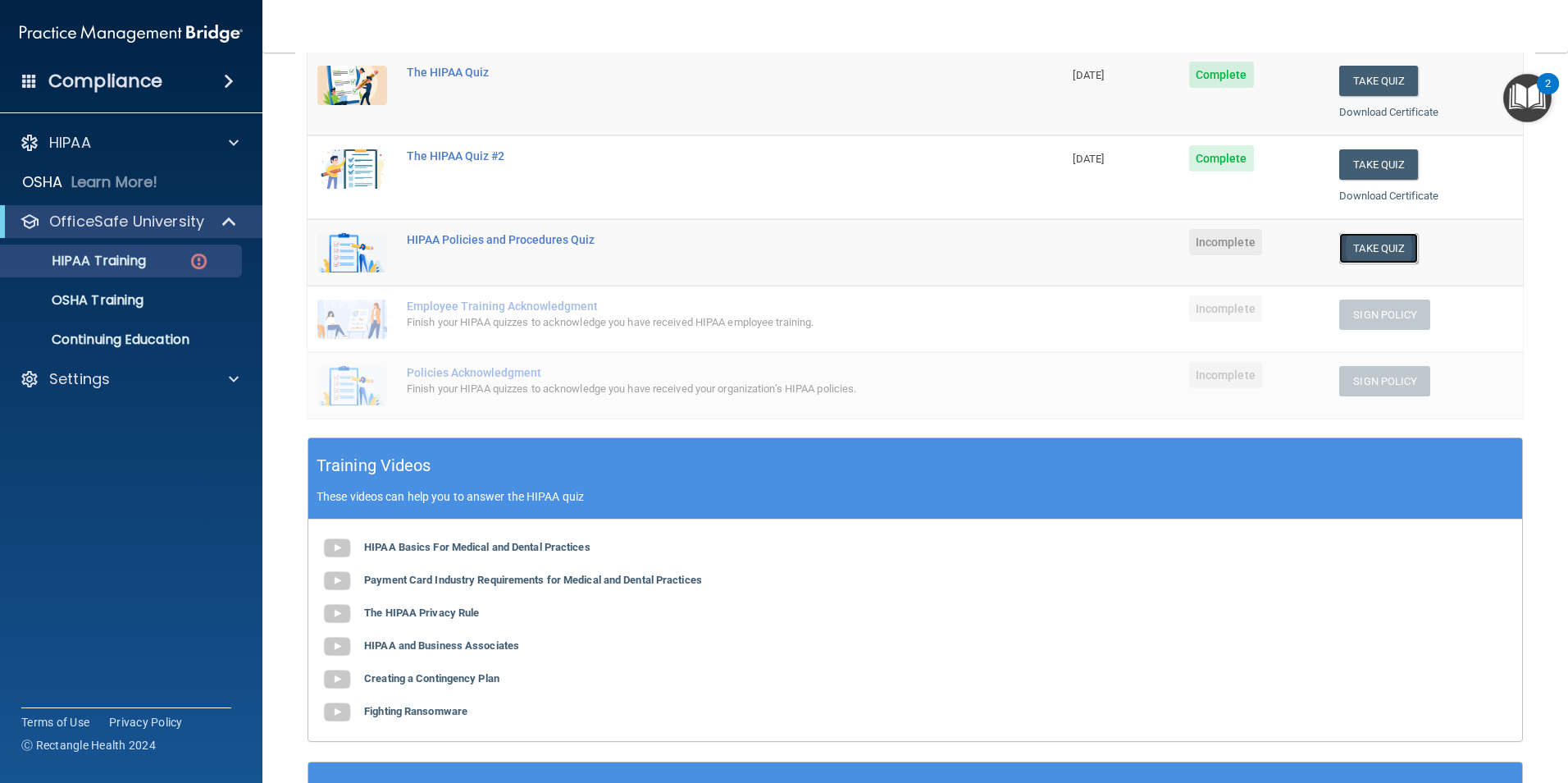
drag, startPoint x: 1373, startPoint y: 247, endPoint x: 1357, endPoint y: 240, distance: 17.5
click at [1359, 240] on button "Take Quiz" at bounding box center [1379, 249] width 79 height 30
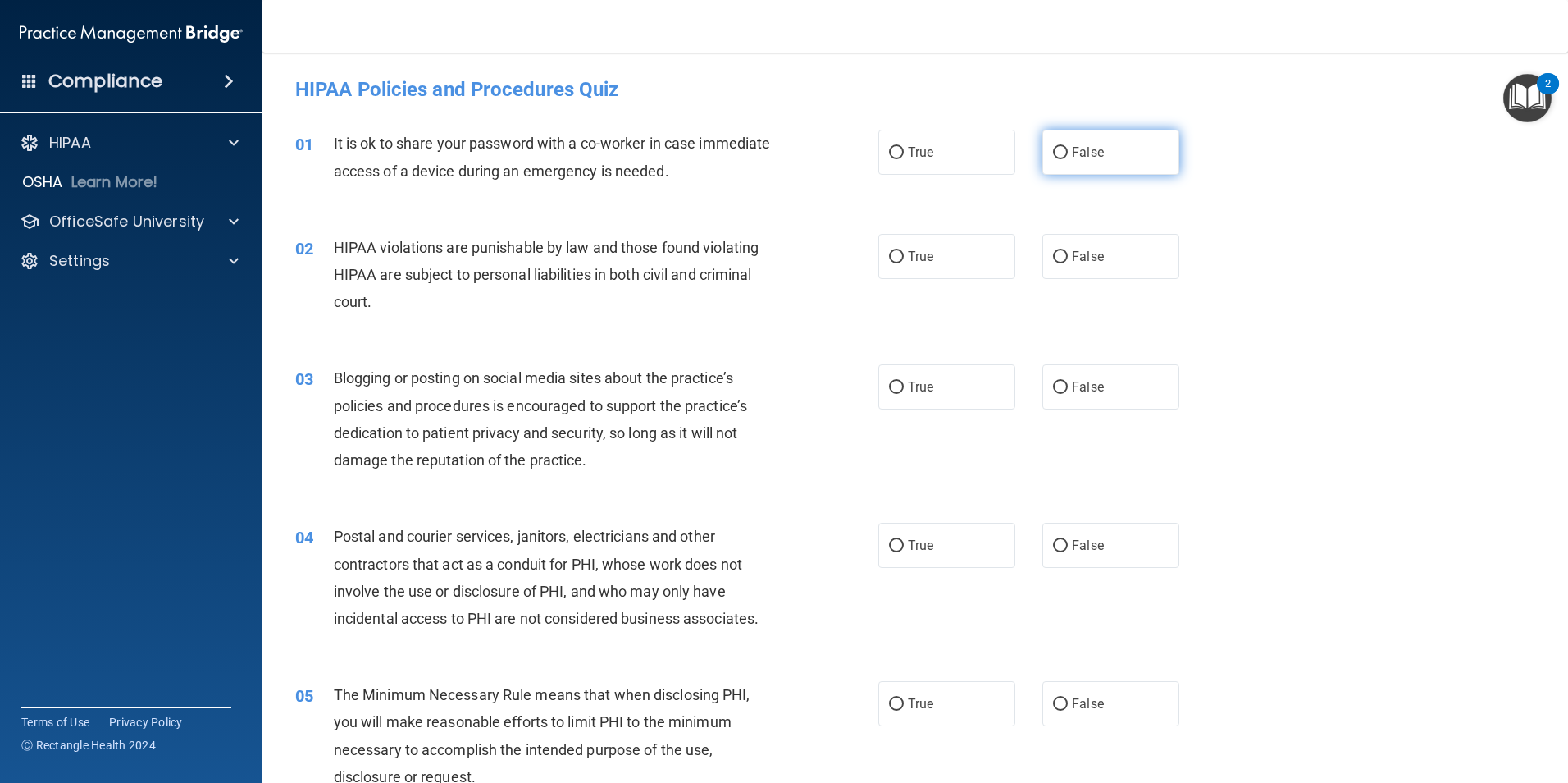
click at [1080, 146] on span "False" at bounding box center [1088, 153] width 32 height 16
click at [1068, 146] on input "False" at bounding box center [1060, 153] width 15 height 12
radio input "true"
click at [926, 255] on span "True" at bounding box center [920, 257] width 26 height 16
click at [904, 255] on input "True" at bounding box center [896, 257] width 15 height 12
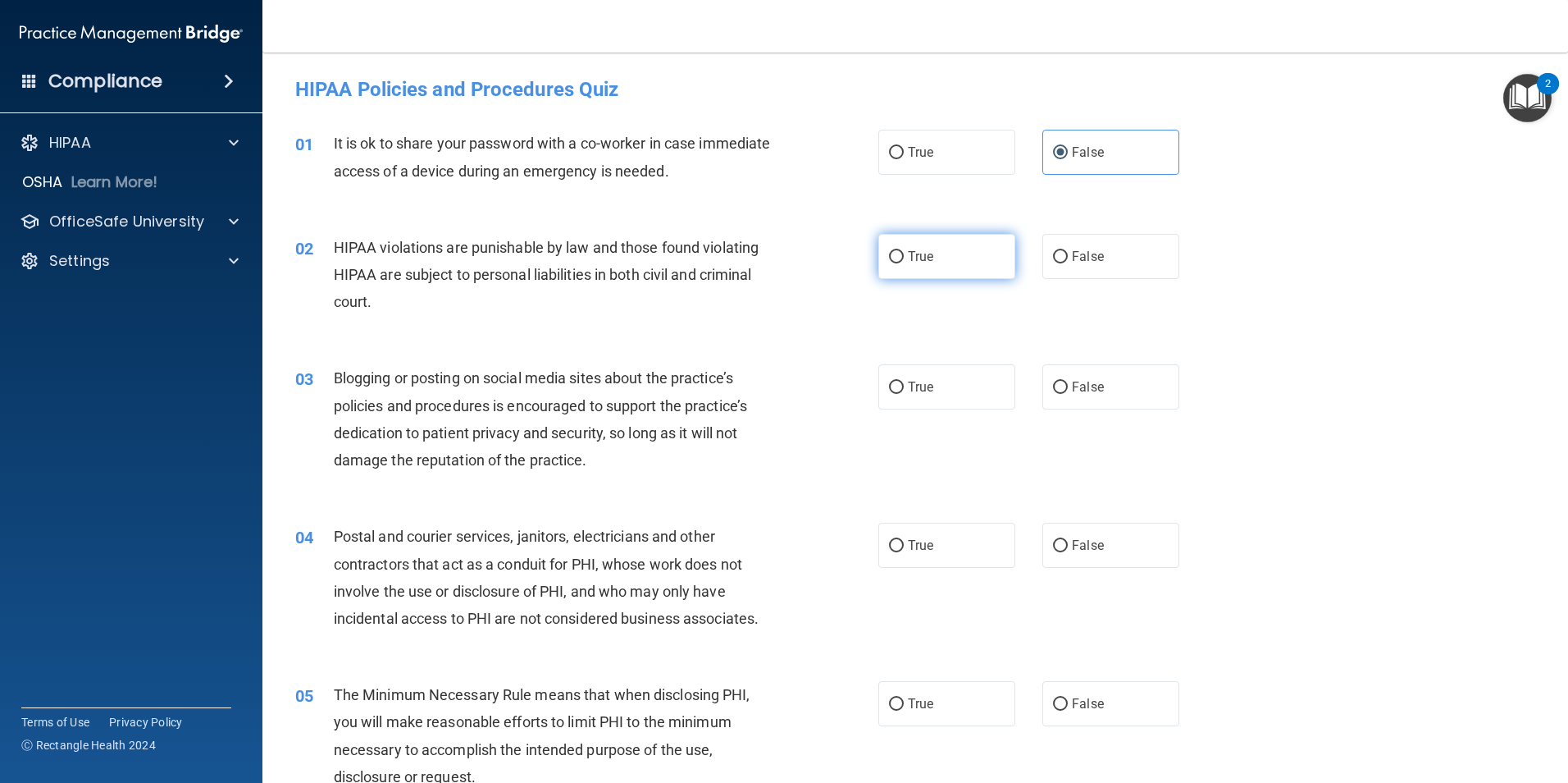
radio input "true"
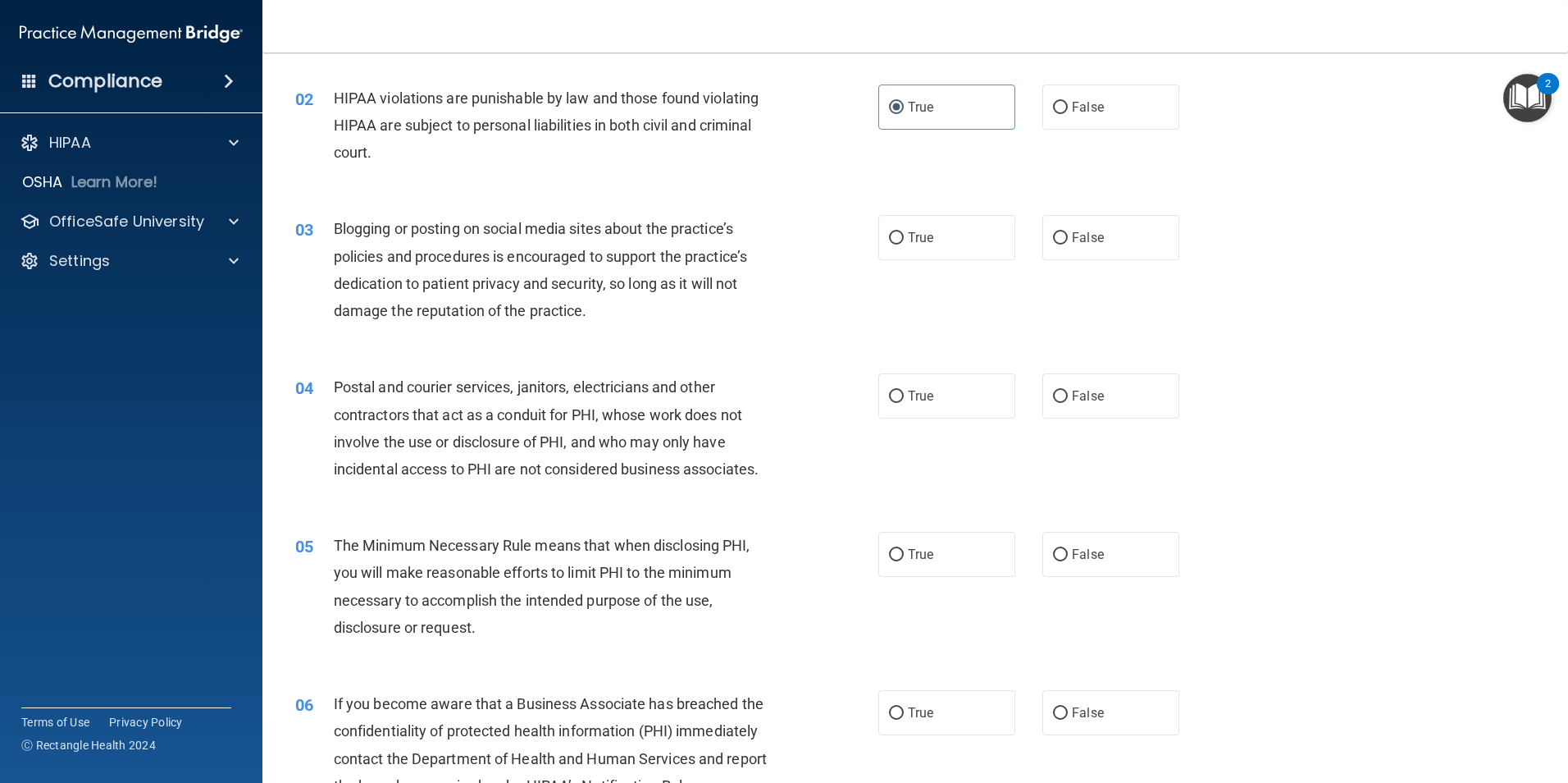
scroll to position [164, 0]
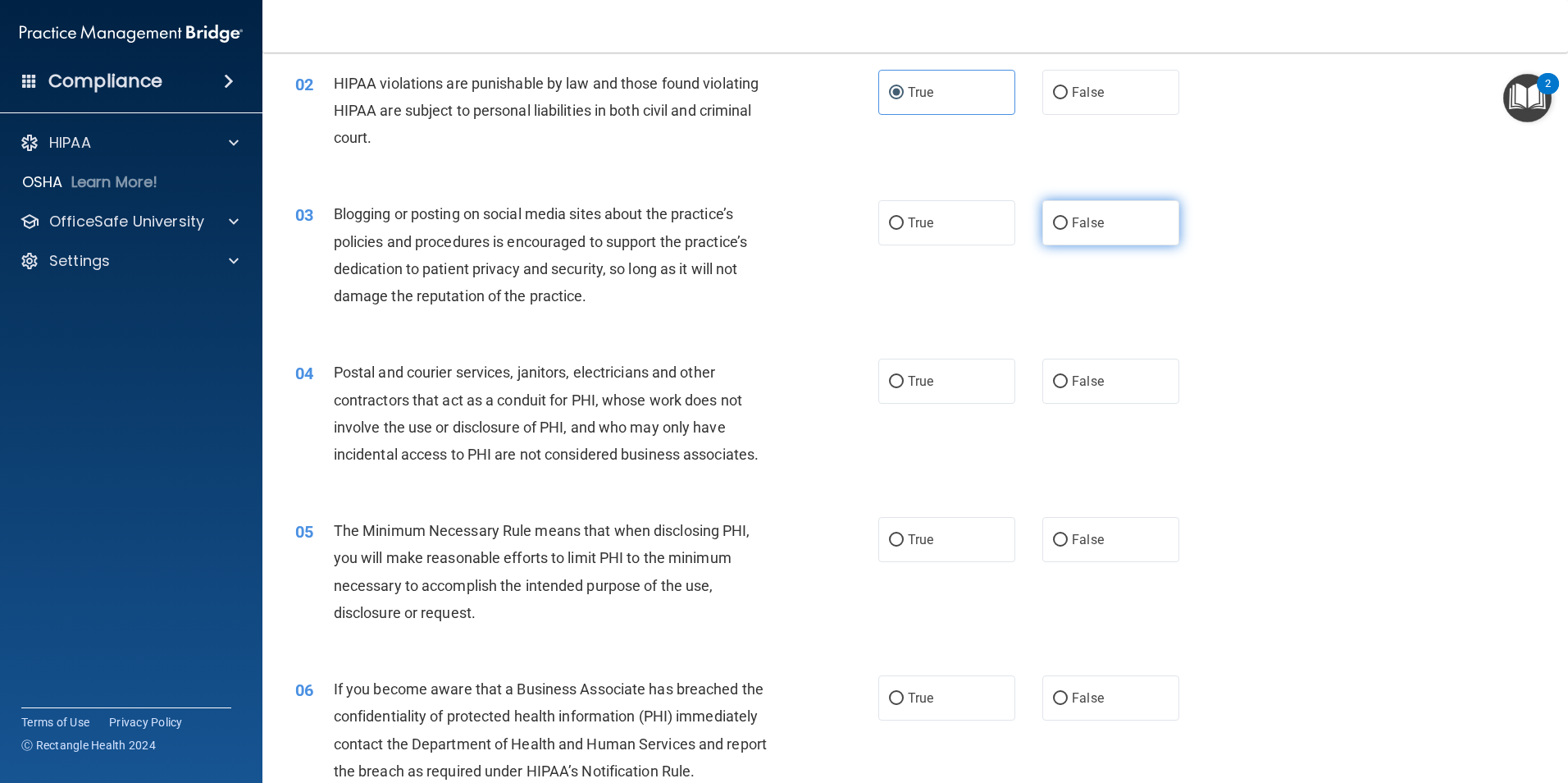
click at [1056, 228] on input "False" at bounding box center [1060, 224] width 15 height 12
radio input "true"
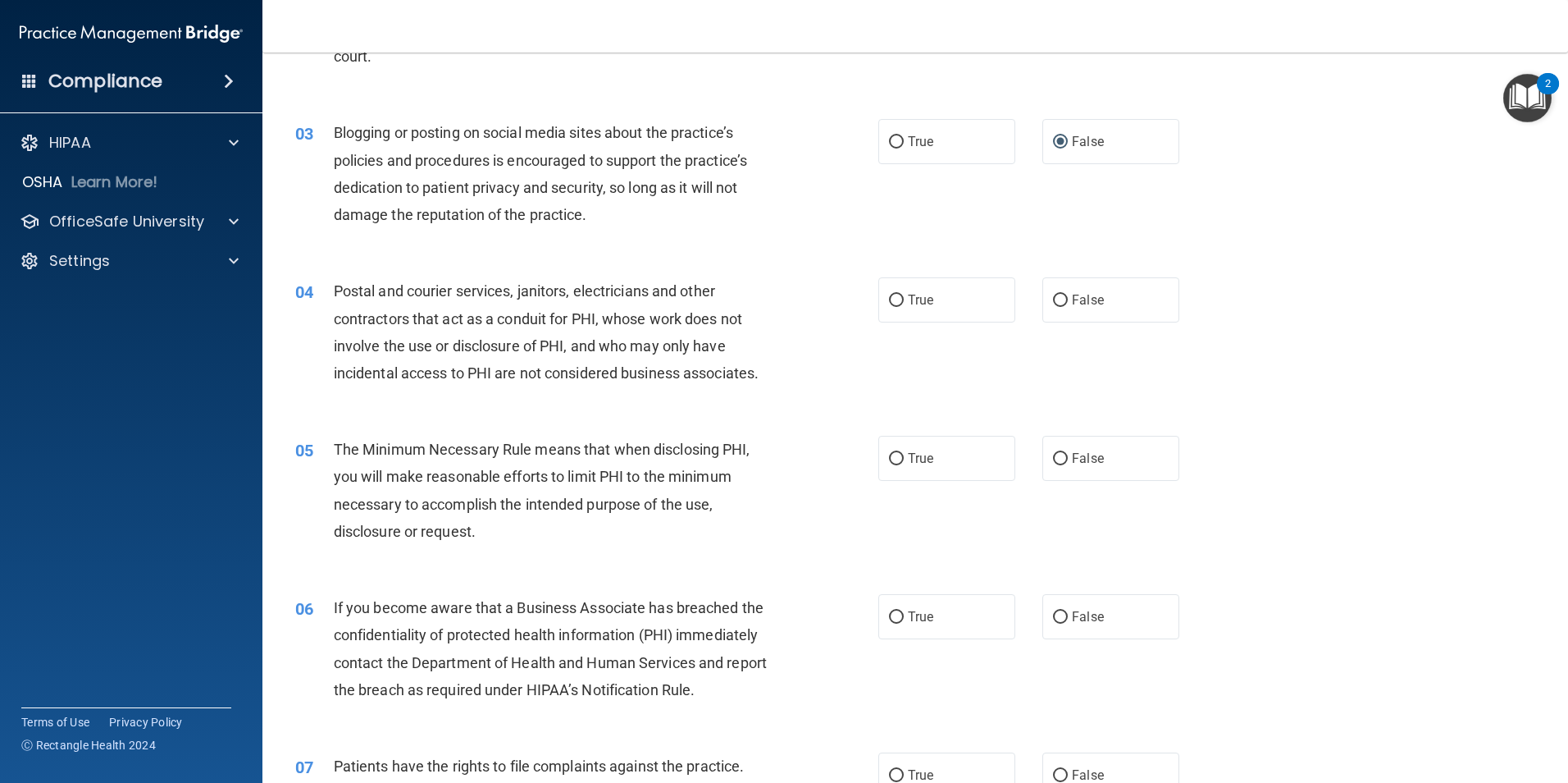
scroll to position [246, 0]
click at [938, 298] on label "True" at bounding box center [947, 299] width 137 height 45
click at [904, 298] on input "True" at bounding box center [896, 300] width 15 height 12
radio input "true"
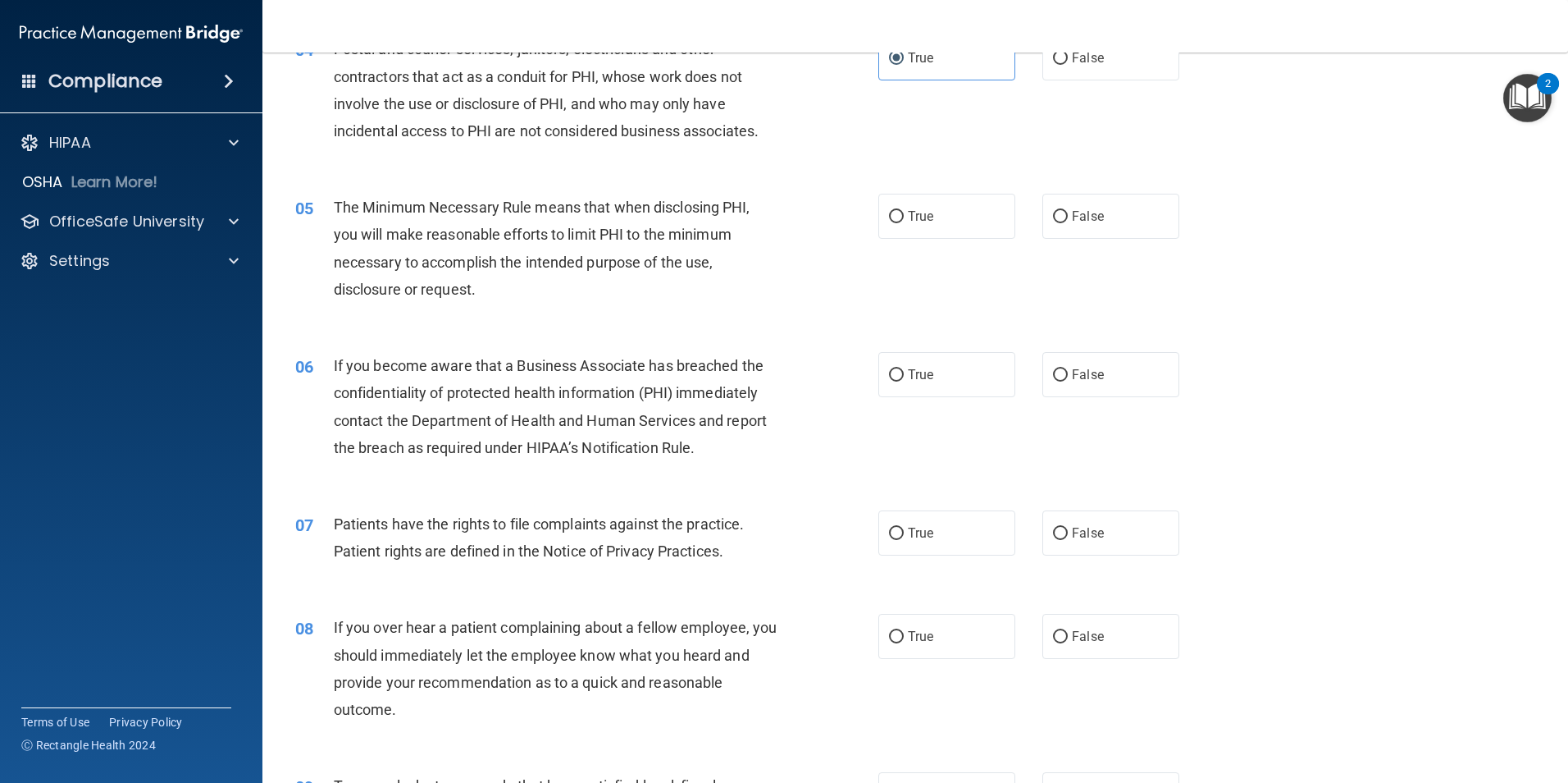
scroll to position [493, 0]
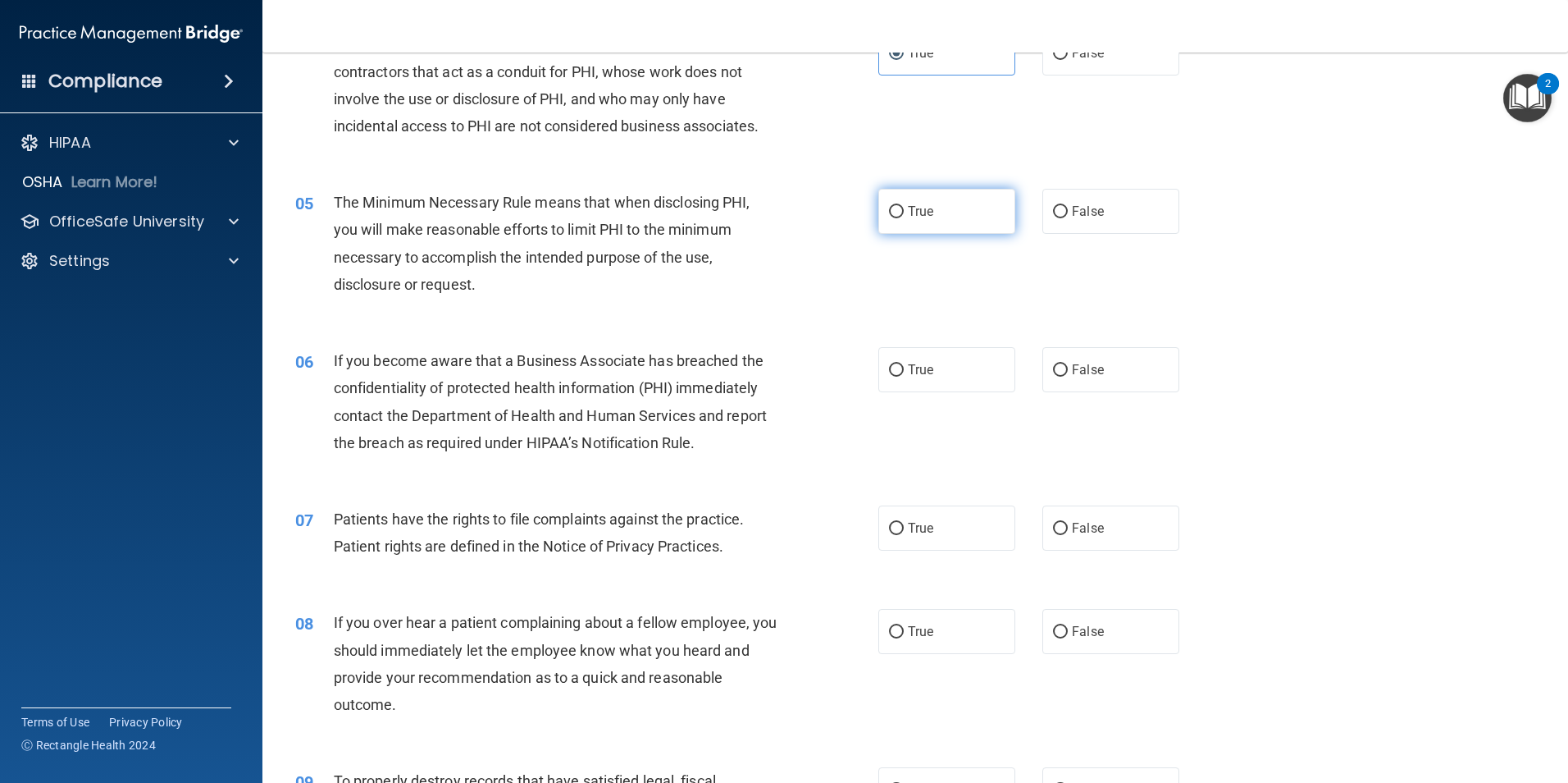
click at [910, 217] on span "True" at bounding box center [920, 211] width 26 height 16
click at [904, 217] on input "True" at bounding box center [896, 212] width 15 height 12
radio input "true"
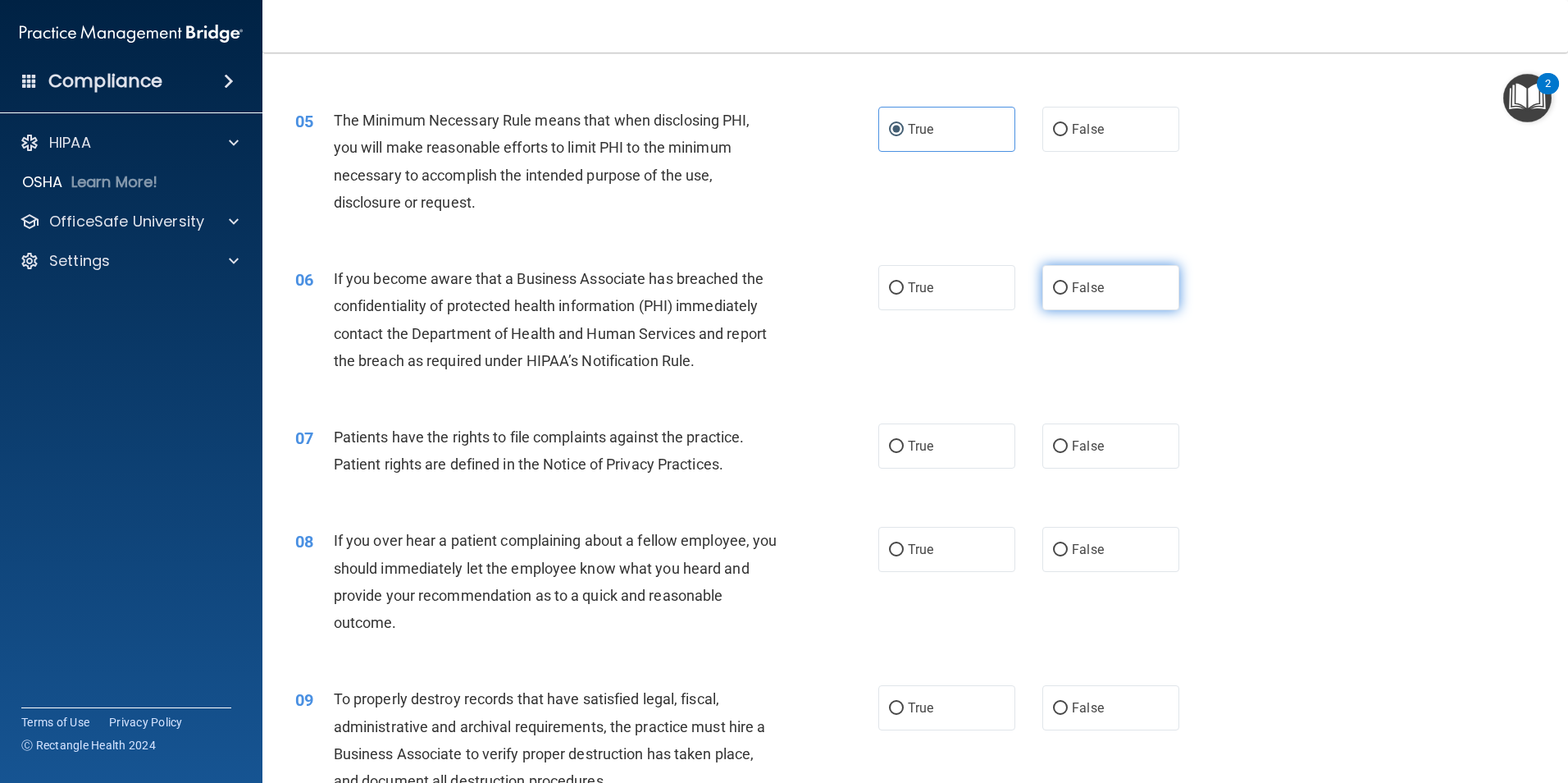
click at [1091, 285] on span "False" at bounding box center [1088, 288] width 32 height 16
click at [1068, 285] on input "False" at bounding box center [1060, 289] width 15 height 12
radio input "true"
click at [914, 448] on span "True" at bounding box center [920, 447] width 26 height 16
click at [904, 448] on input "True" at bounding box center [896, 447] width 15 height 12
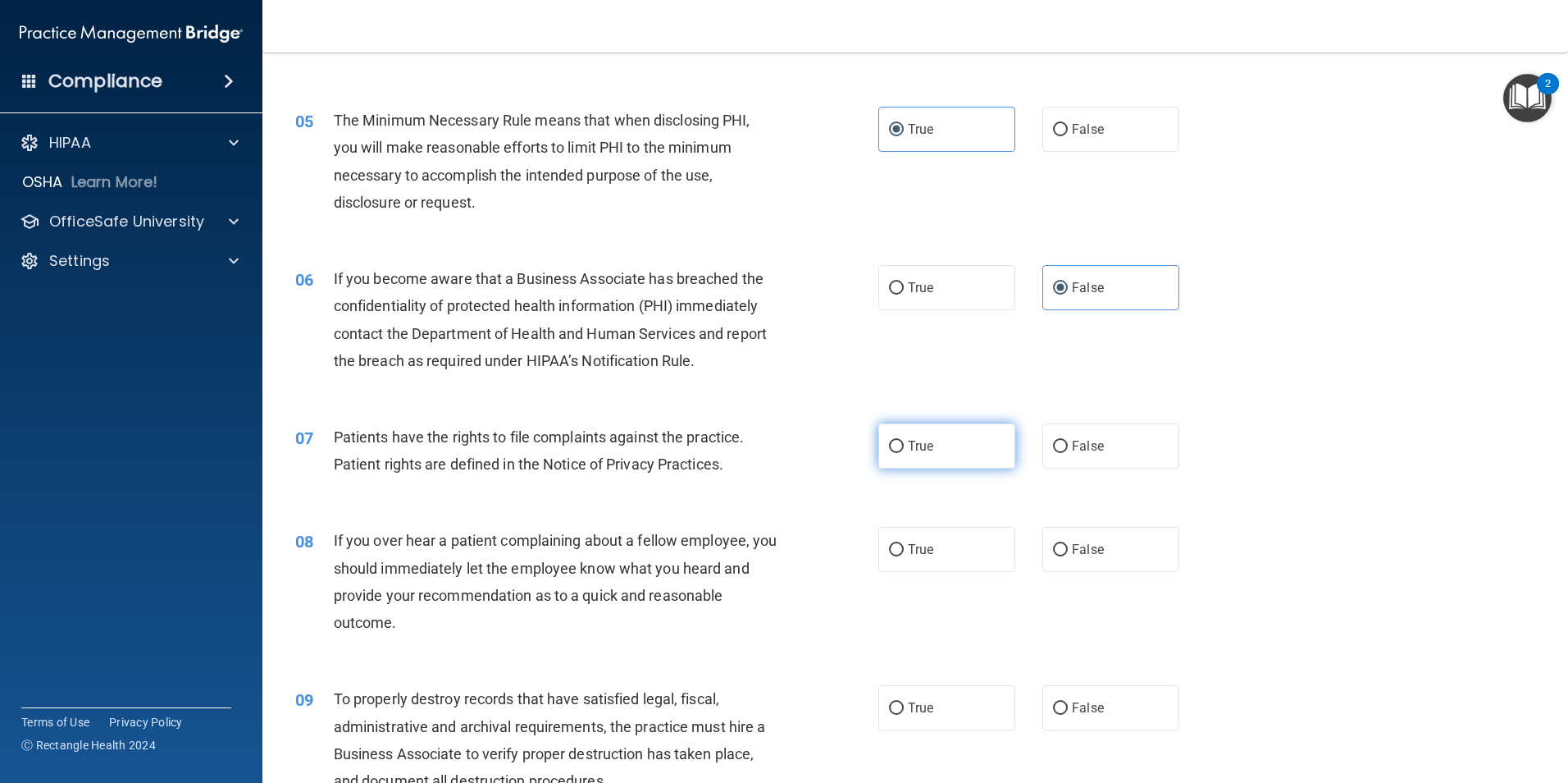
radio input "true"
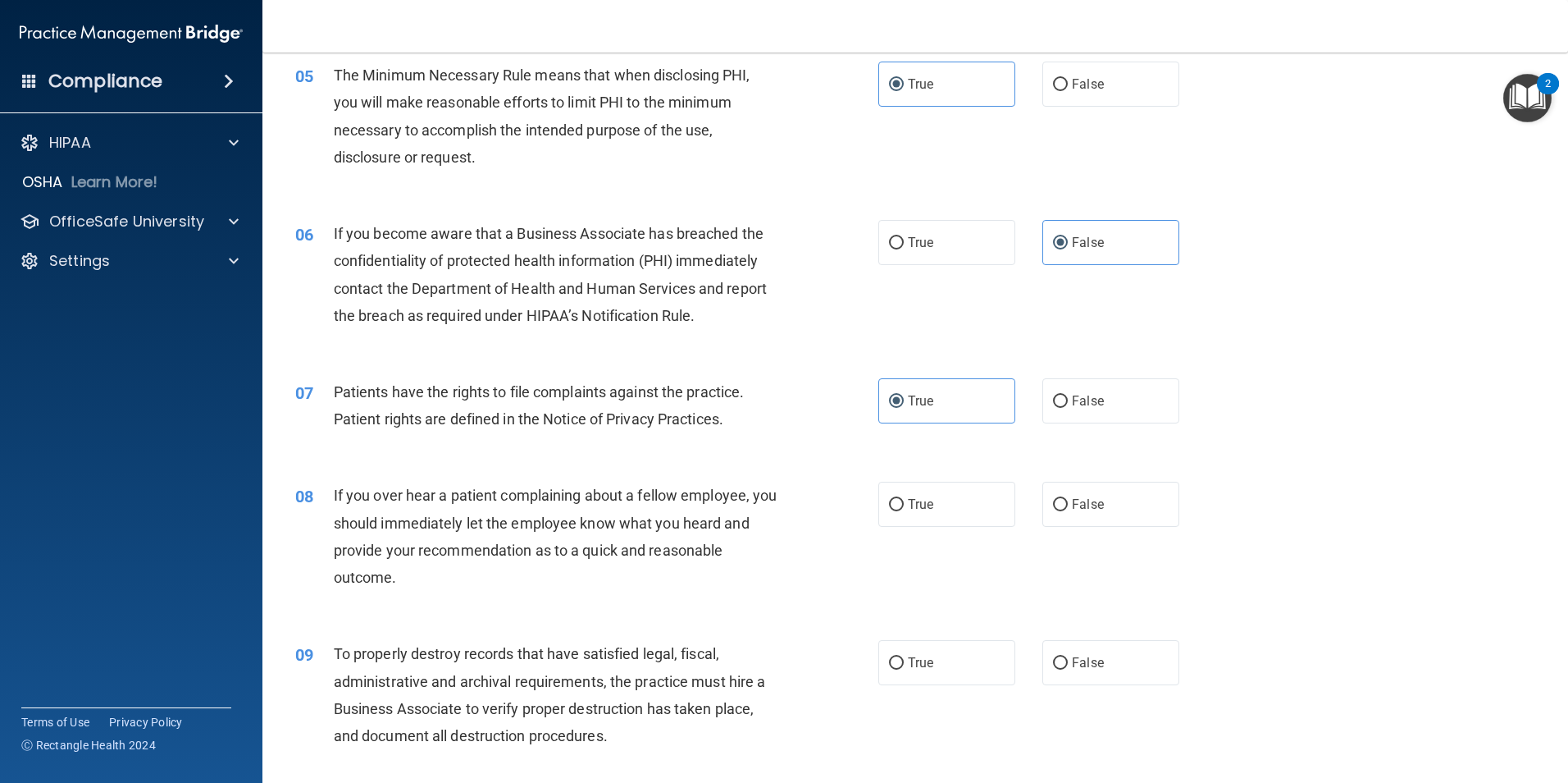
scroll to position [657, 0]
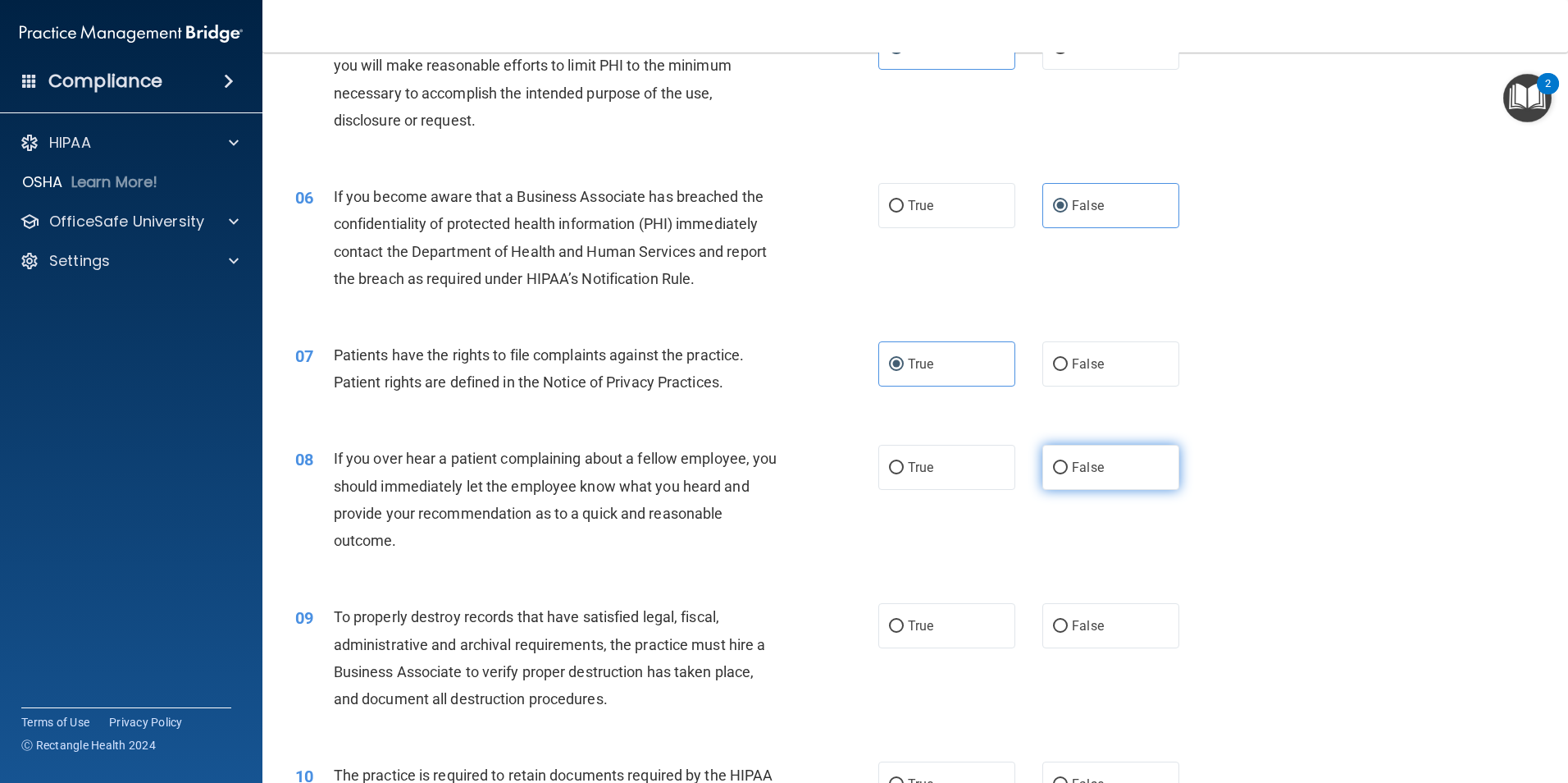
click at [1127, 464] on label "False" at bounding box center [1111, 467] width 137 height 45
click at [1068, 464] on input "False" at bounding box center [1060, 468] width 15 height 12
radio input "true"
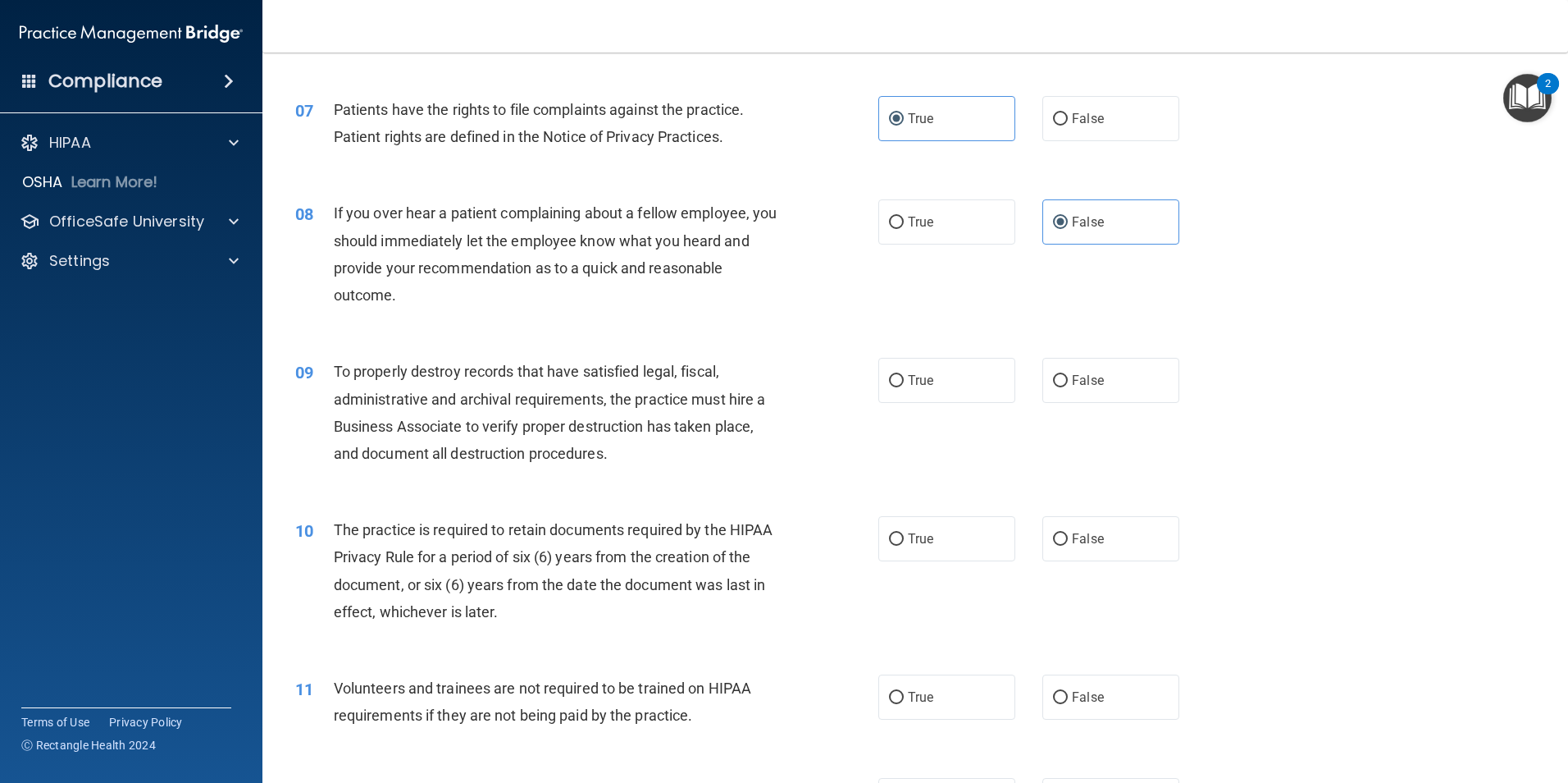
scroll to position [903, 0]
click at [1078, 381] on span "False" at bounding box center [1088, 380] width 32 height 16
click at [1068, 381] on input "False" at bounding box center [1060, 381] width 15 height 12
radio input "true"
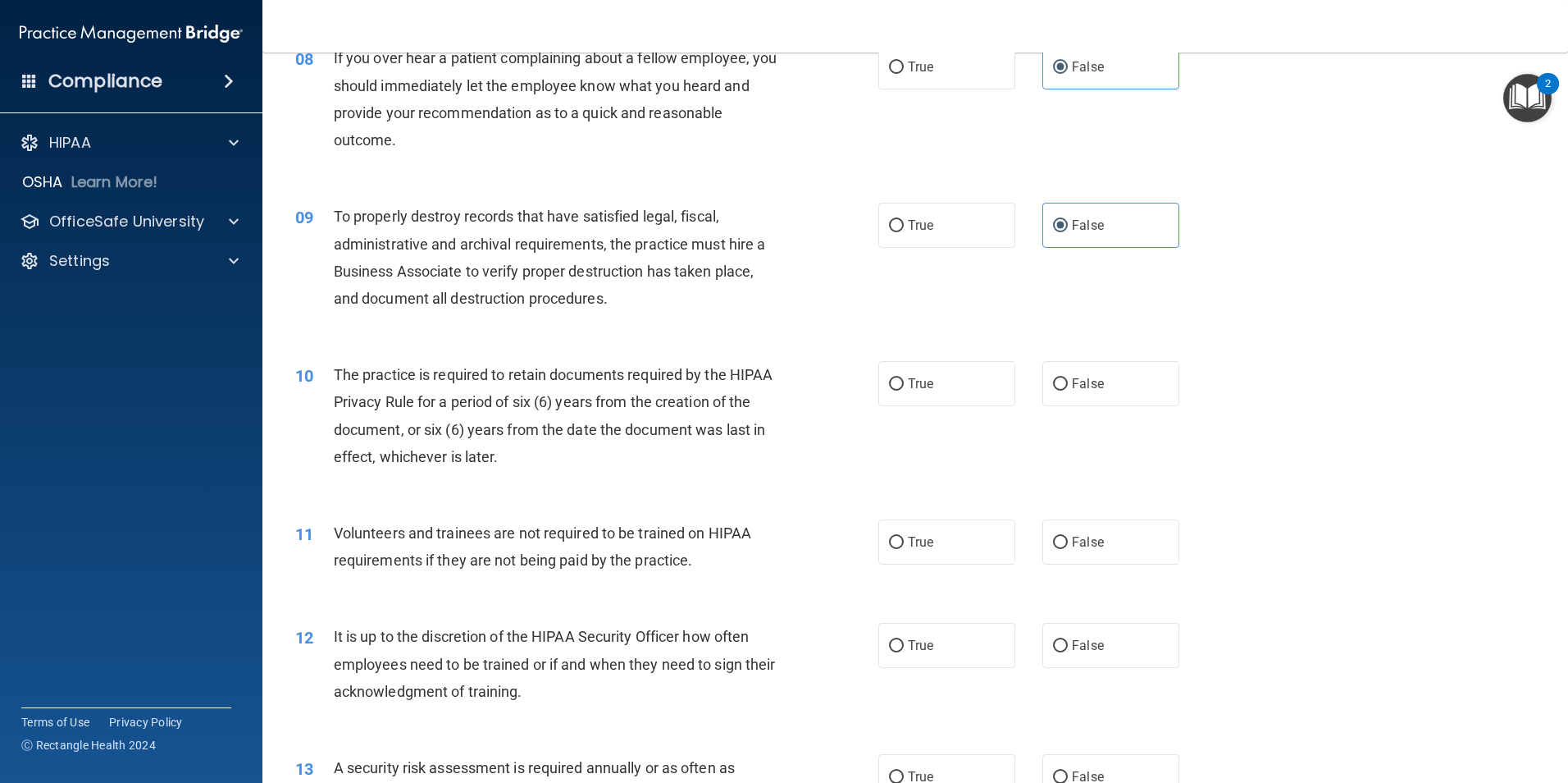
scroll to position [1067, 0]
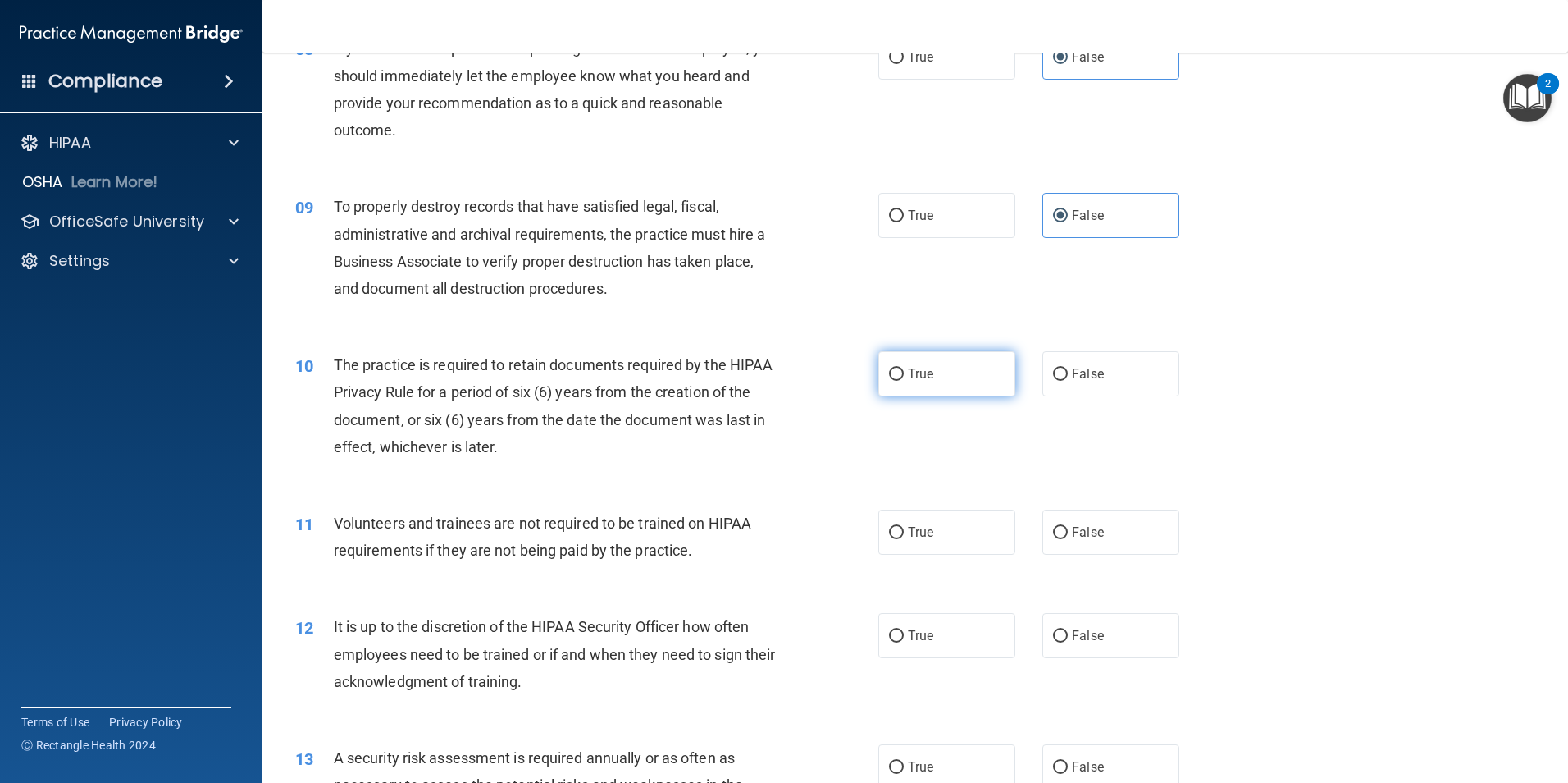
click at [908, 376] on span "True" at bounding box center [920, 374] width 26 height 16
click at [904, 376] on input "True" at bounding box center [896, 375] width 15 height 12
radio input "true"
click at [1056, 530] on input "False" at bounding box center [1060, 533] width 15 height 12
radio input "true"
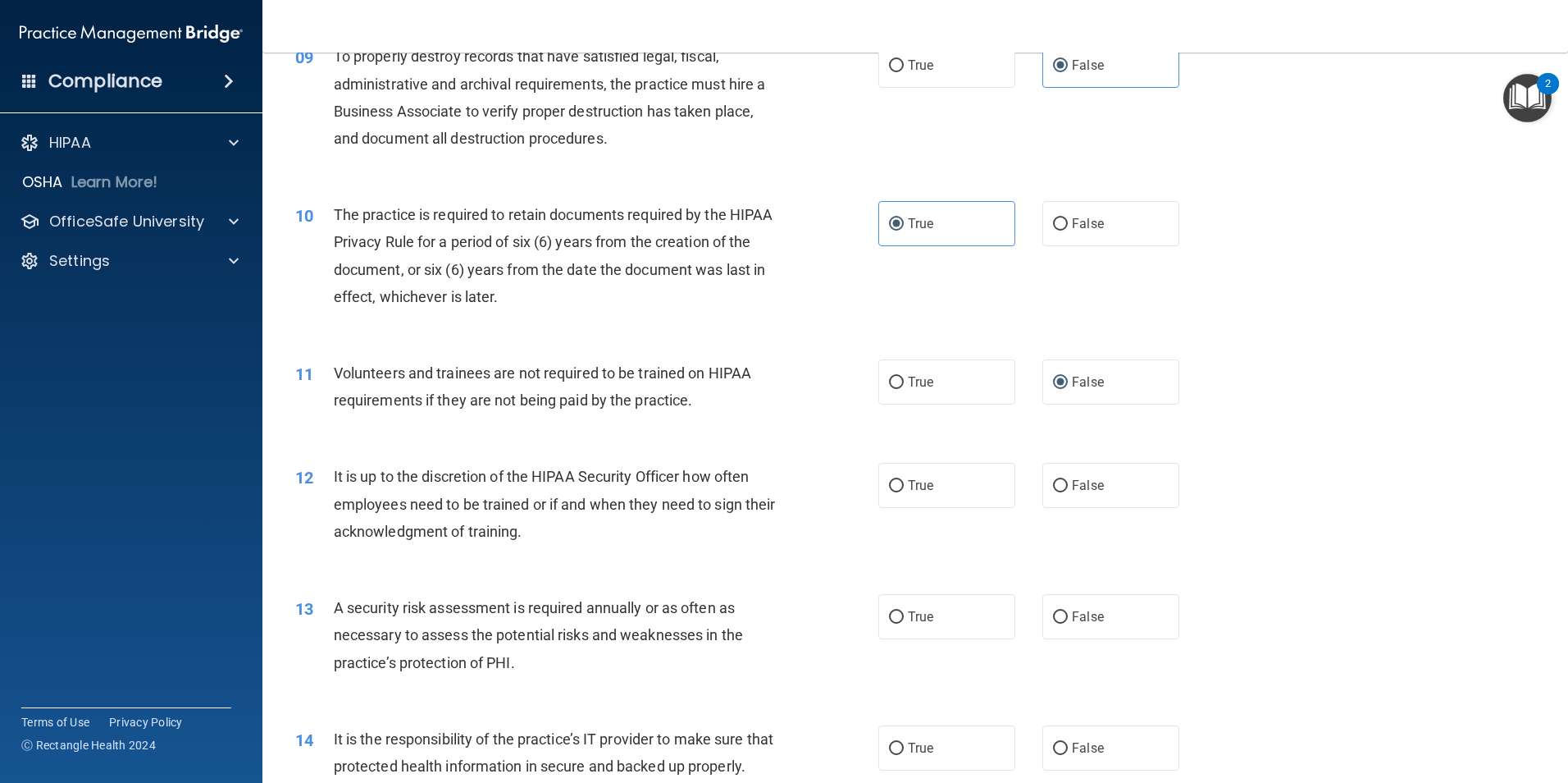
scroll to position [1231, 0]
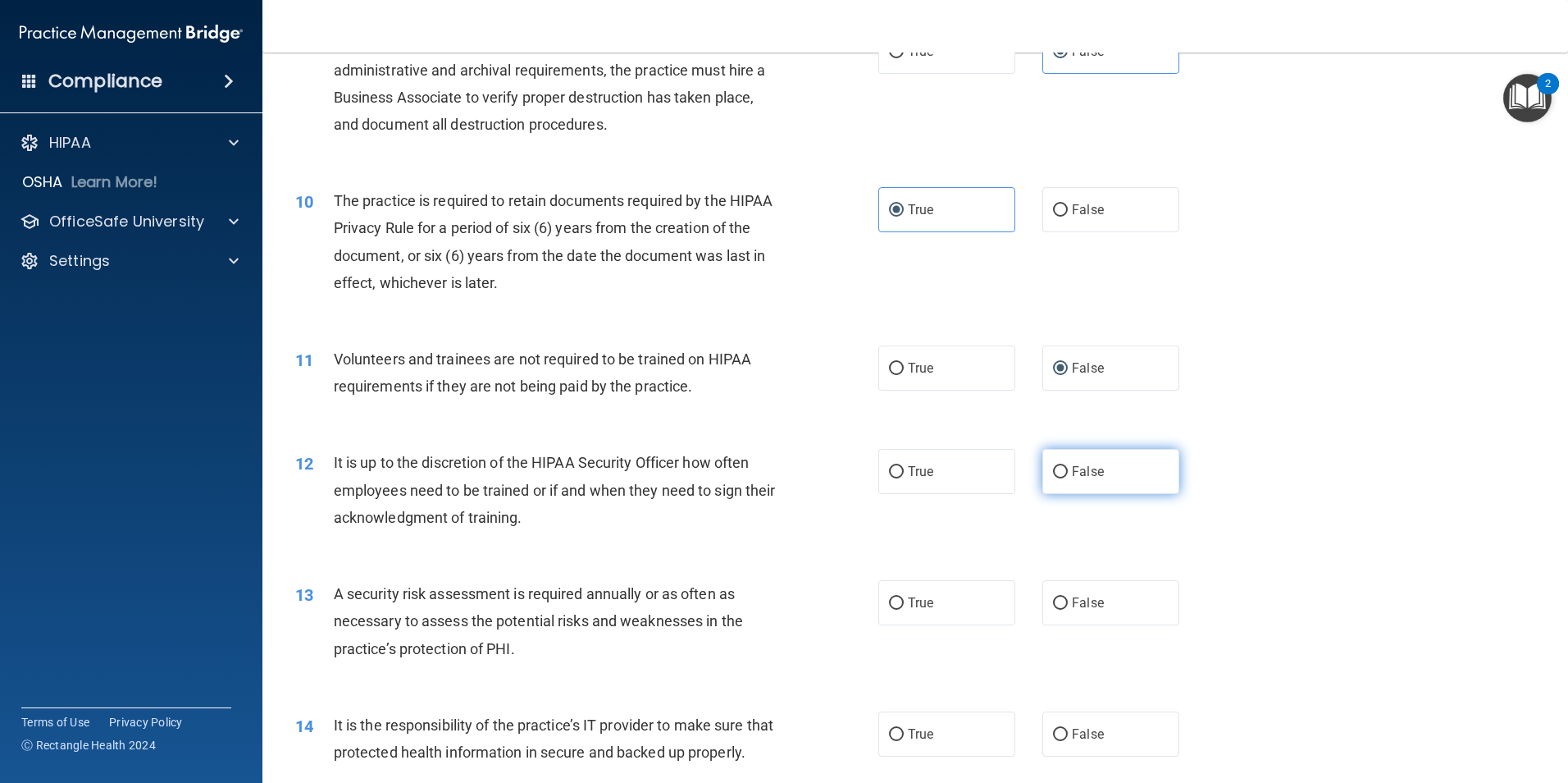
click at [1078, 471] on span "False" at bounding box center [1088, 471] width 32 height 16
click at [1068, 471] on input "False" at bounding box center [1060, 472] width 15 height 12
radio input "true"
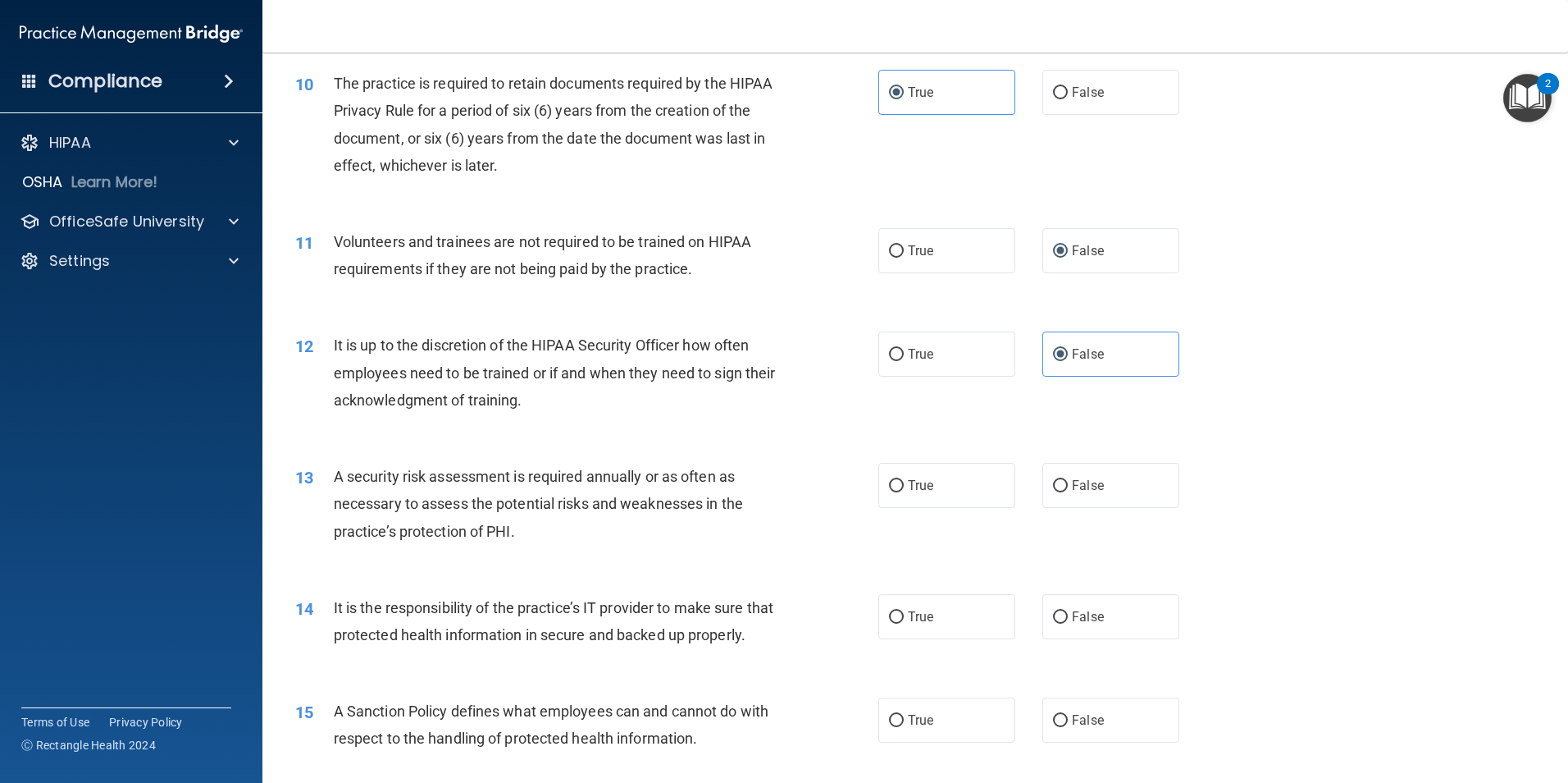
scroll to position [1477, 0]
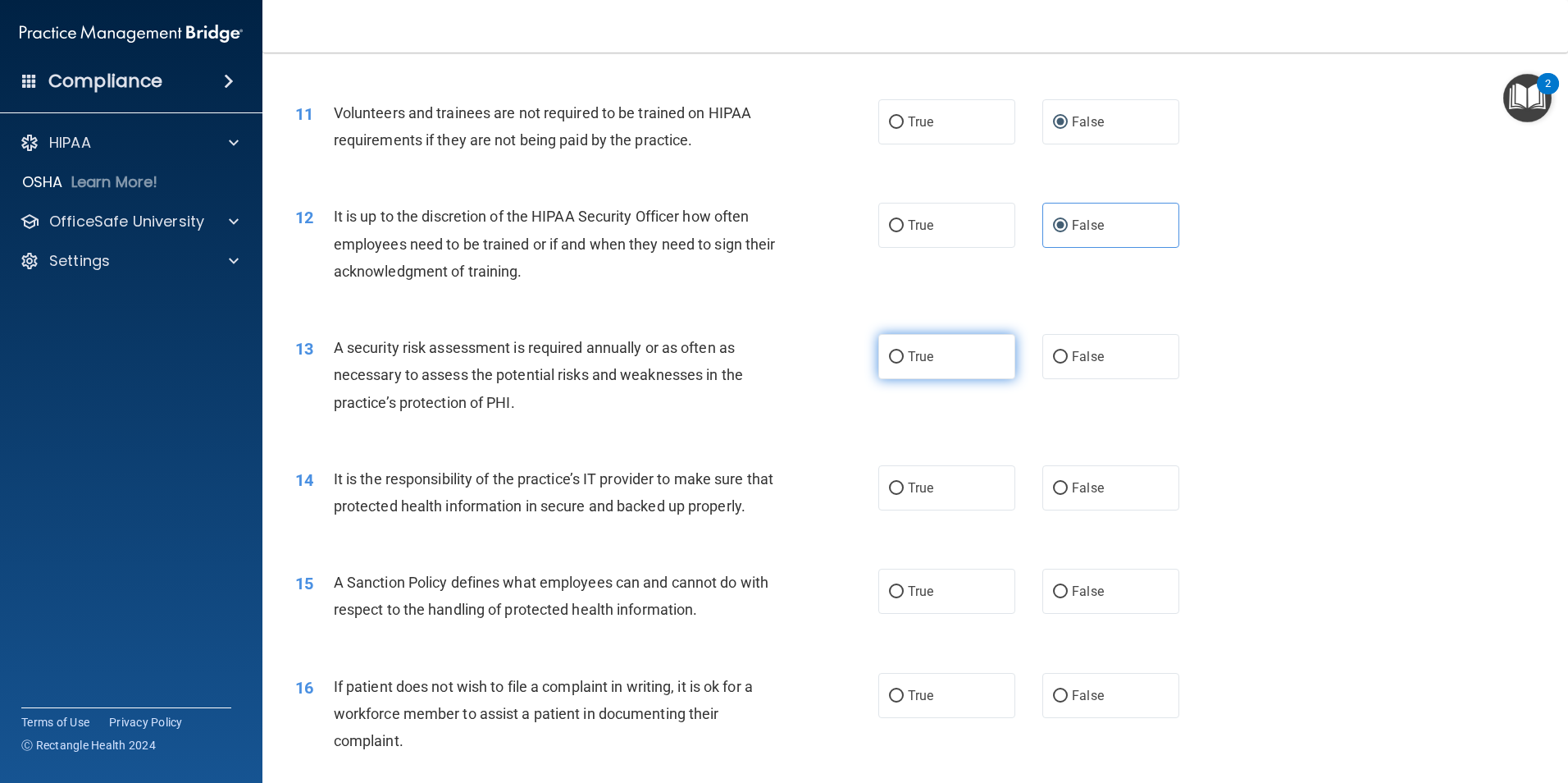
click at [941, 362] on label "True" at bounding box center [947, 356] width 137 height 45
click at [904, 362] on input "True" at bounding box center [896, 358] width 15 height 12
radio input "true"
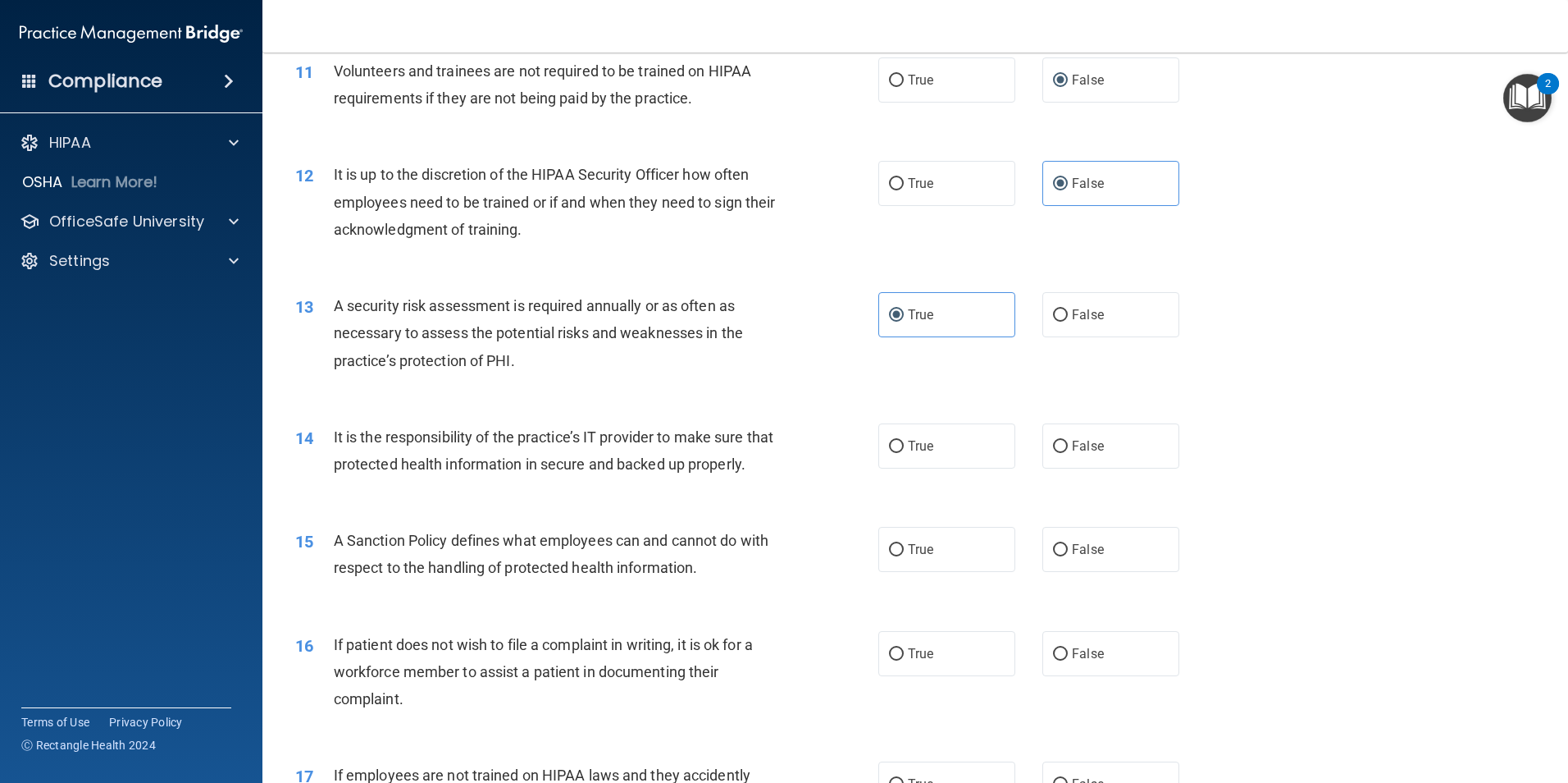
scroll to position [1559, 0]
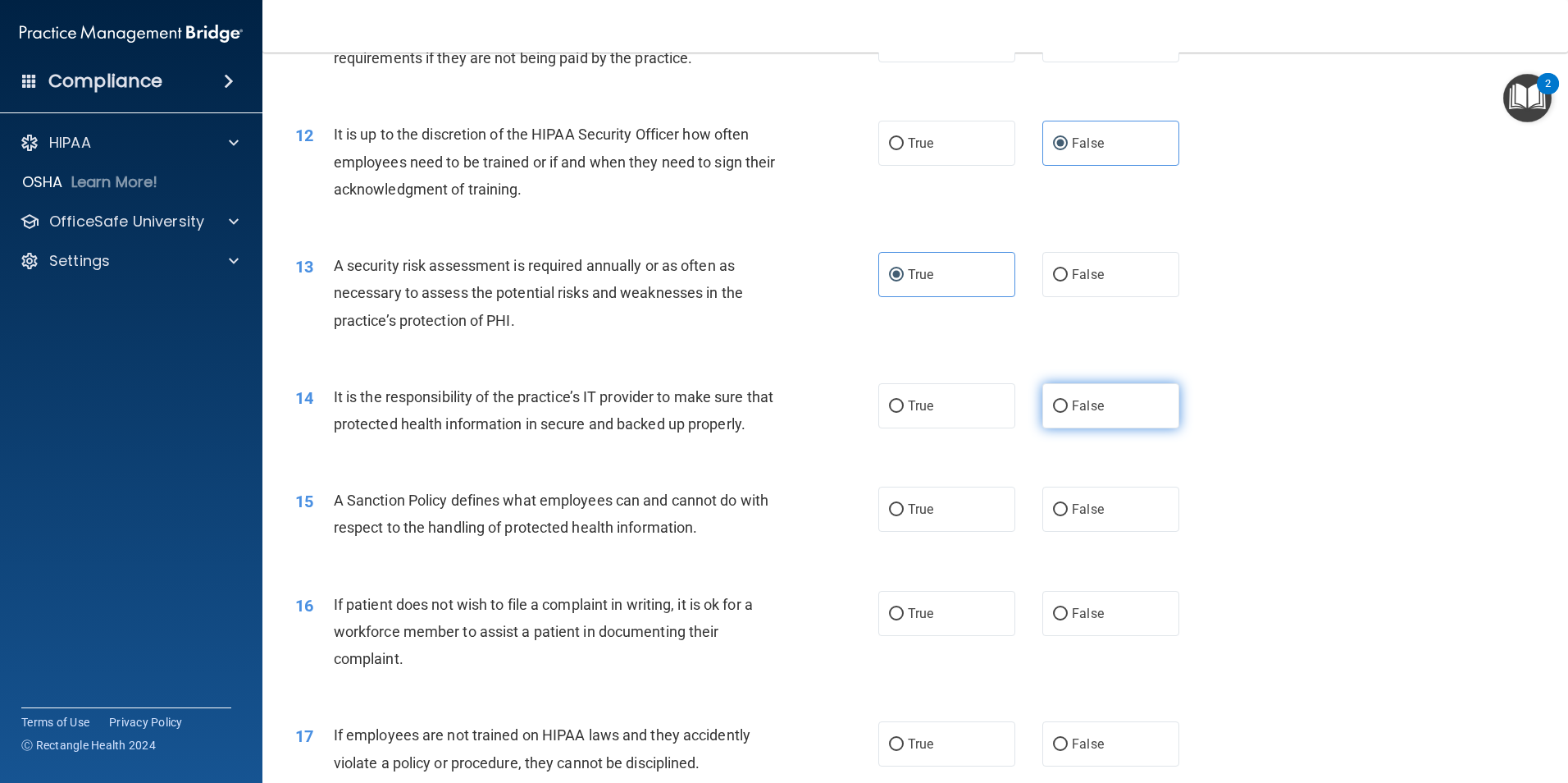
click at [1081, 404] on span "False" at bounding box center [1088, 406] width 32 height 16
click at [1068, 404] on input "False" at bounding box center [1060, 407] width 15 height 12
radio input "true"
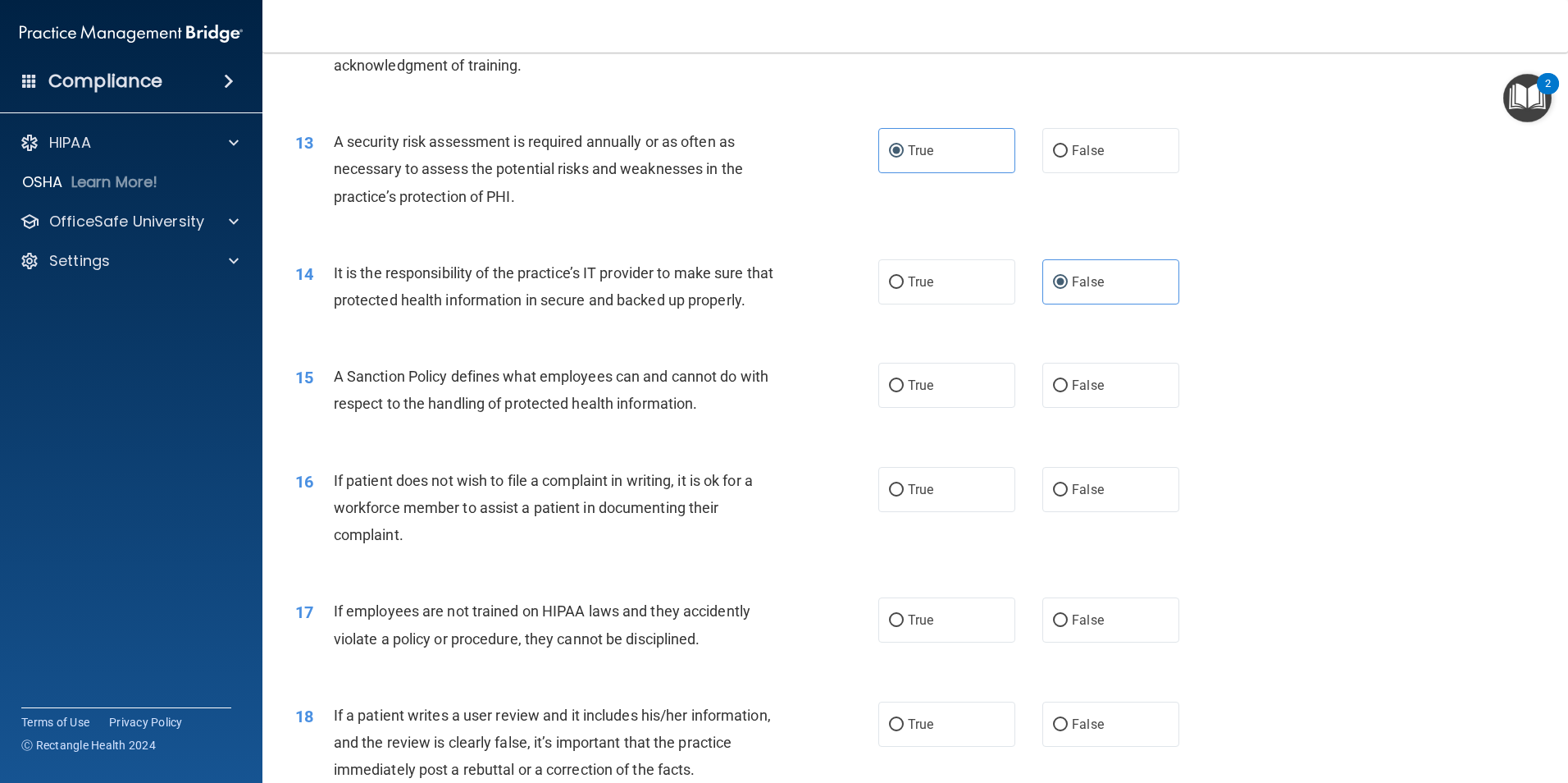
scroll to position [1723, 0]
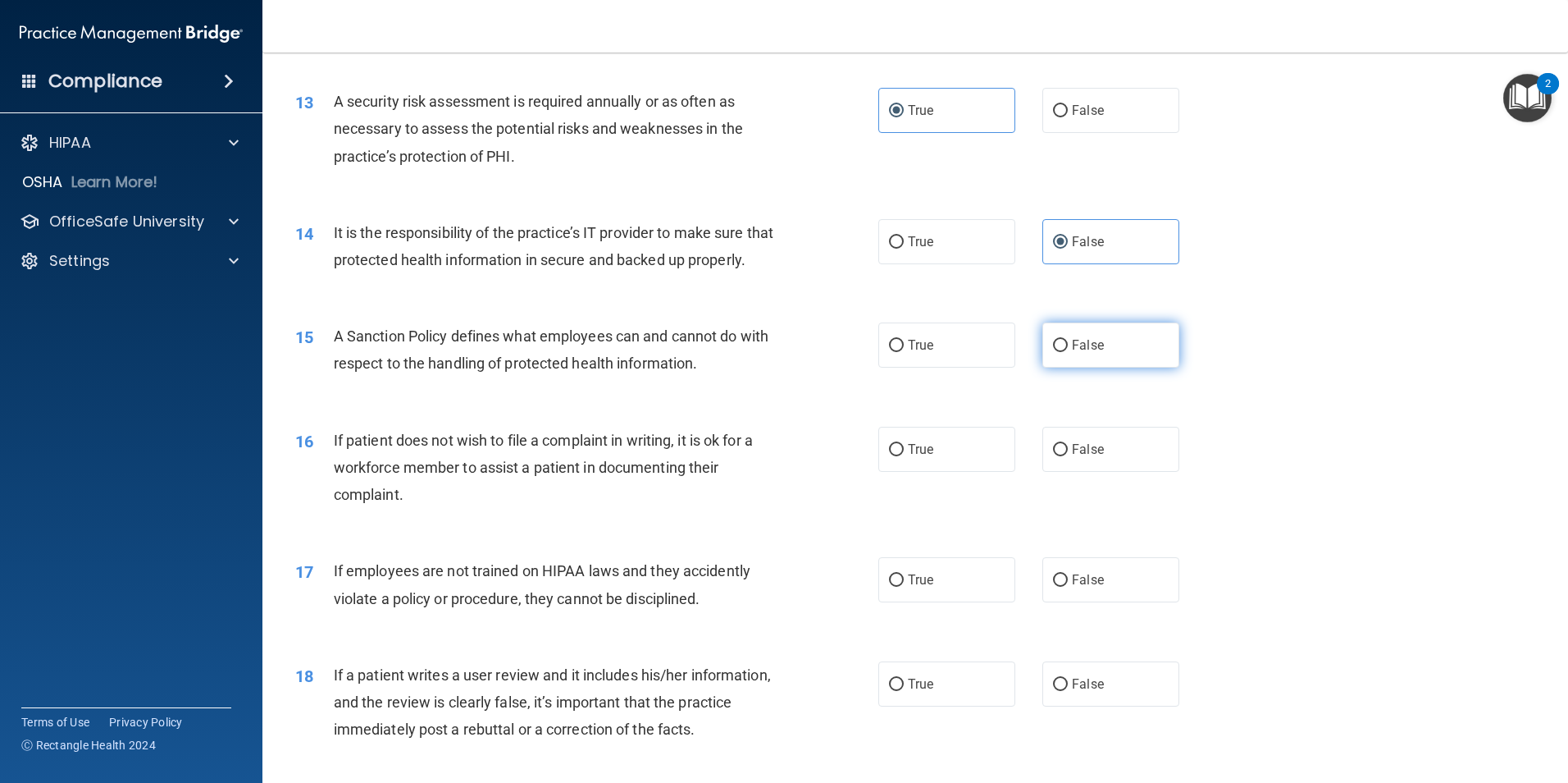
click at [1080, 352] on span "False" at bounding box center [1088, 345] width 32 height 16
click at [1068, 352] on input "False" at bounding box center [1060, 346] width 15 height 12
radio input "true"
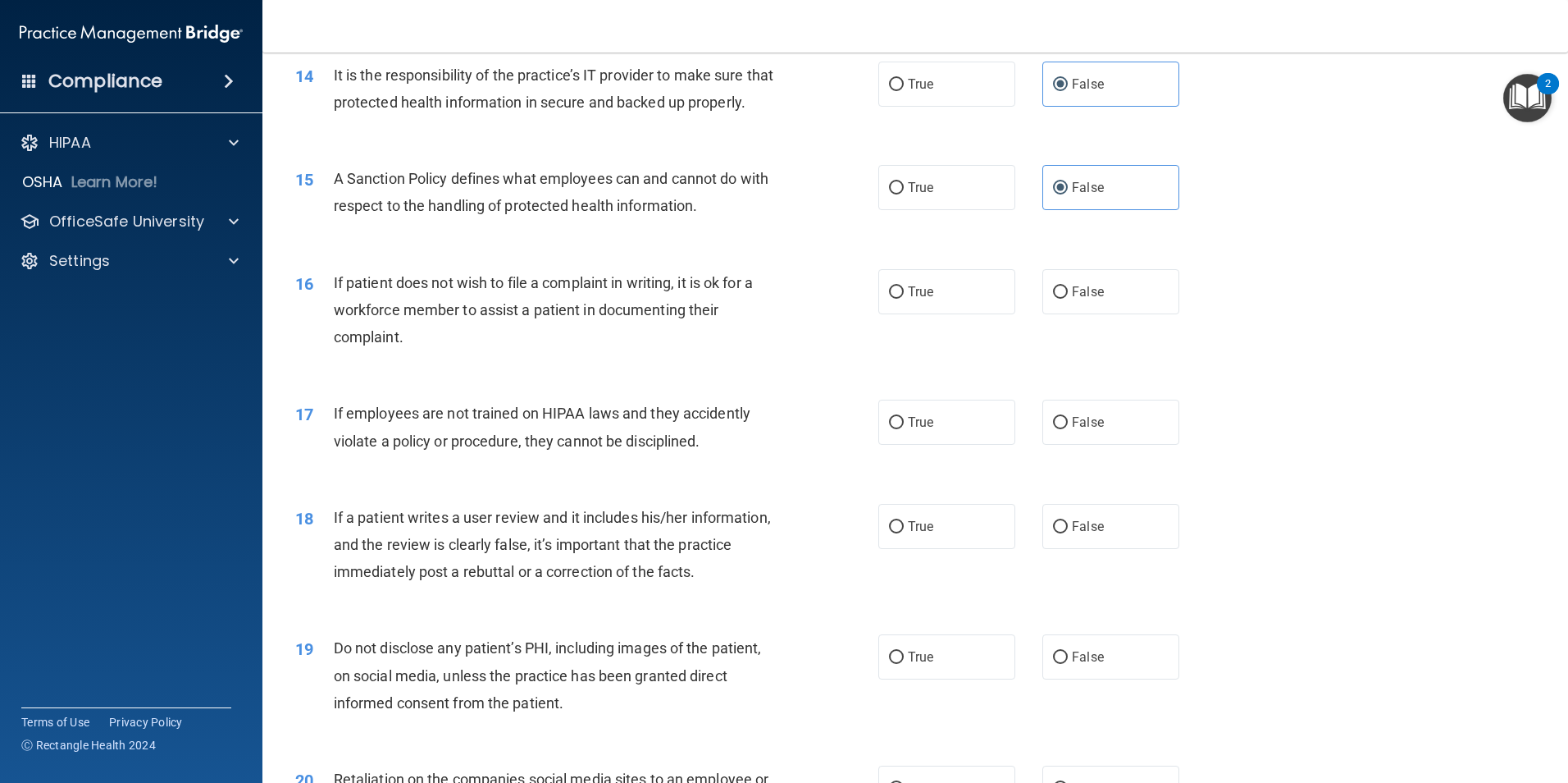
scroll to position [1887, 0]
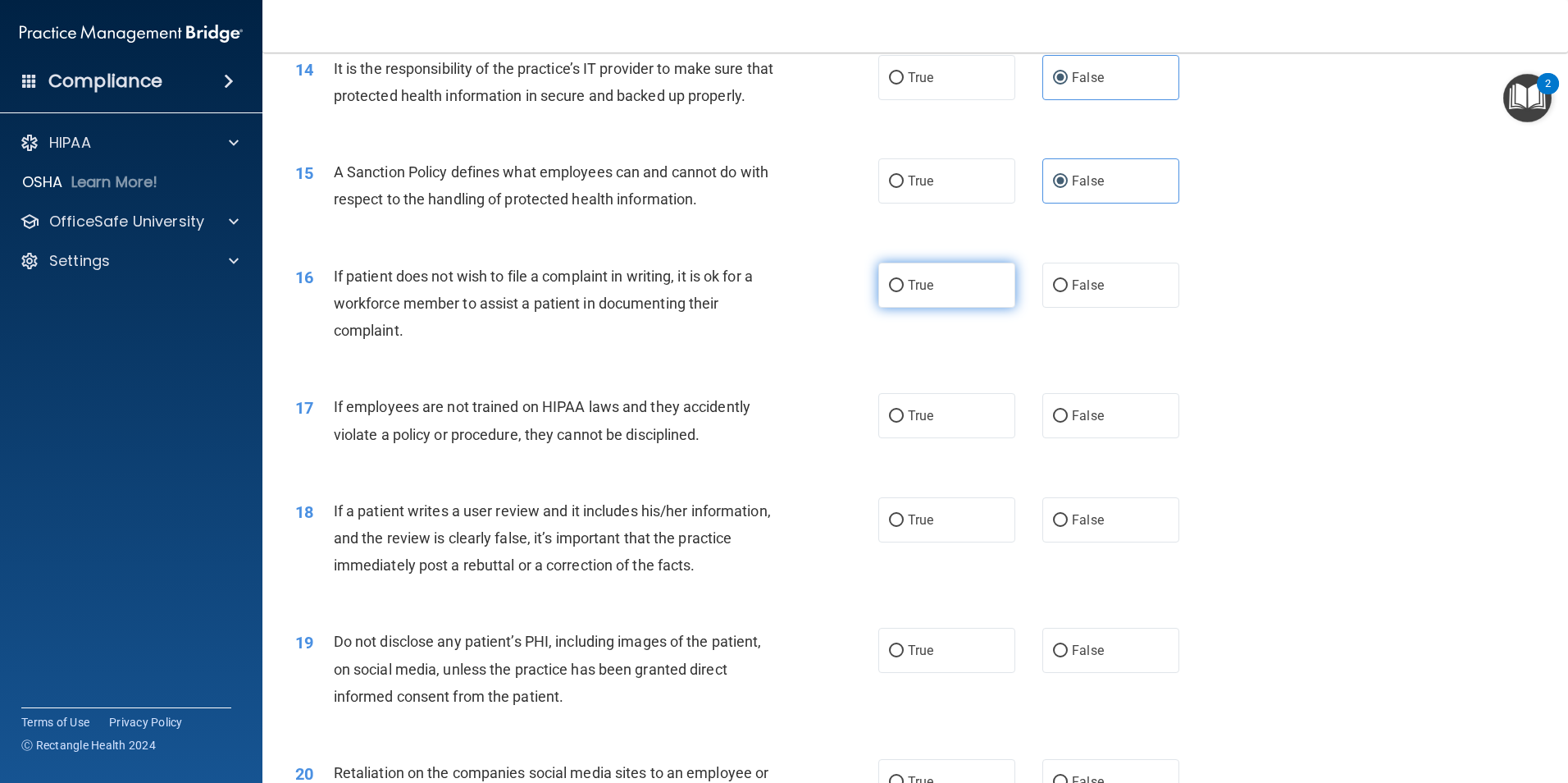
click at [931, 308] on label "True" at bounding box center [947, 285] width 137 height 45
click at [904, 292] on input "True" at bounding box center [896, 286] width 15 height 12
radio input "true"
click at [1072, 423] on span "False" at bounding box center [1088, 415] width 32 height 16
click at [1068, 423] on input "False" at bounding box center [1060, 416] width 15 height 12
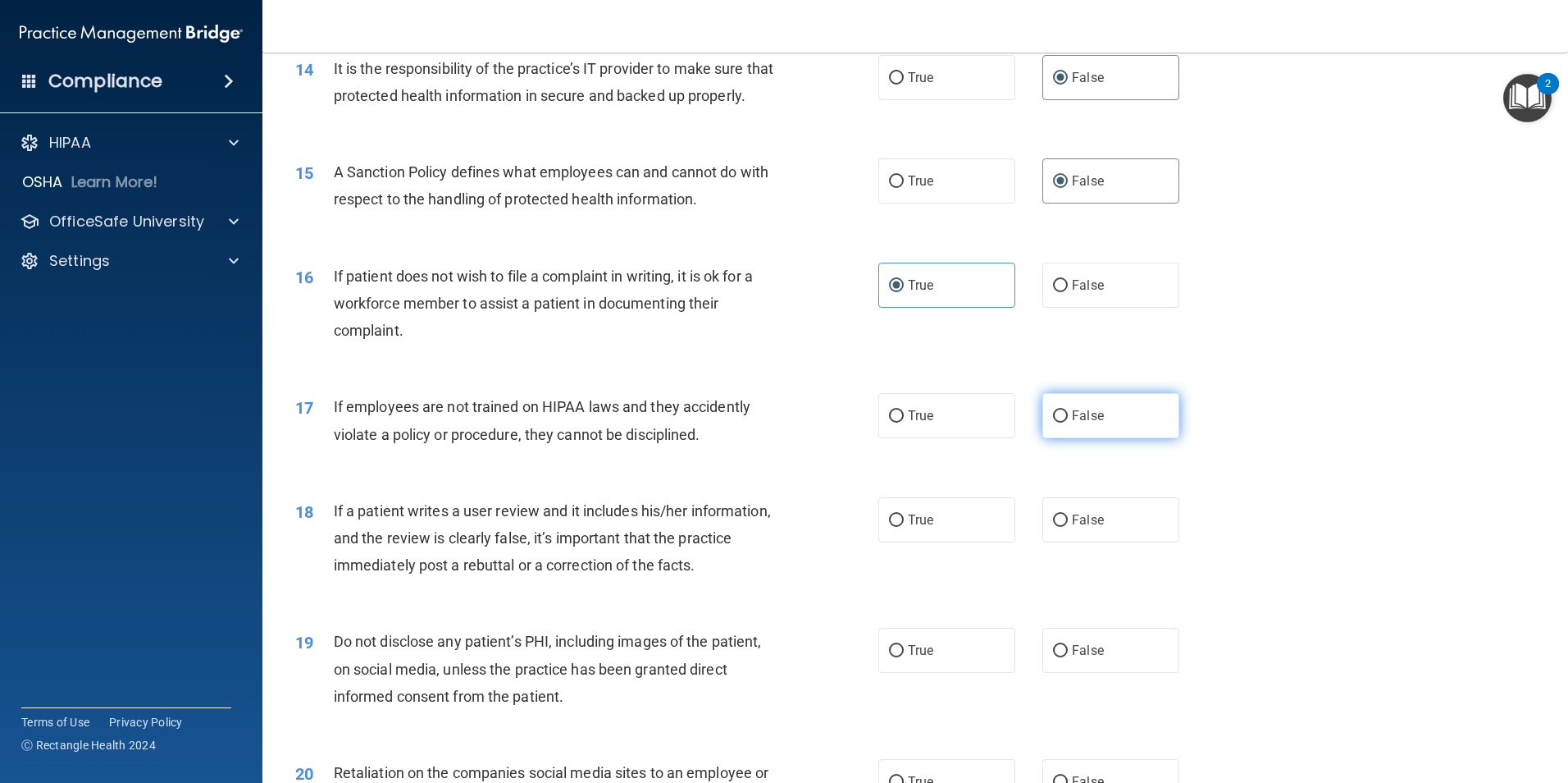
radio input "true"
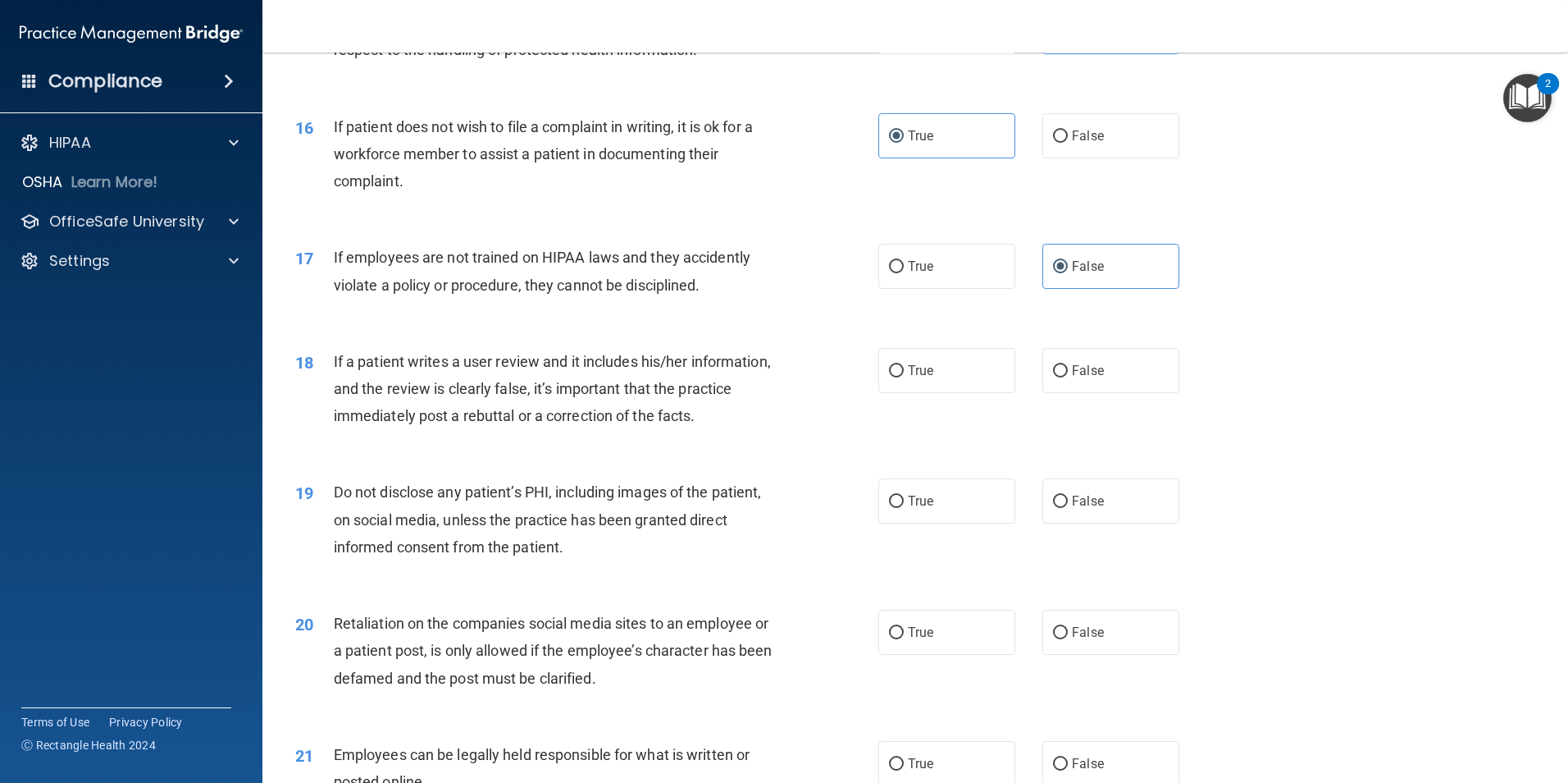
scroll to position [2133, 0]
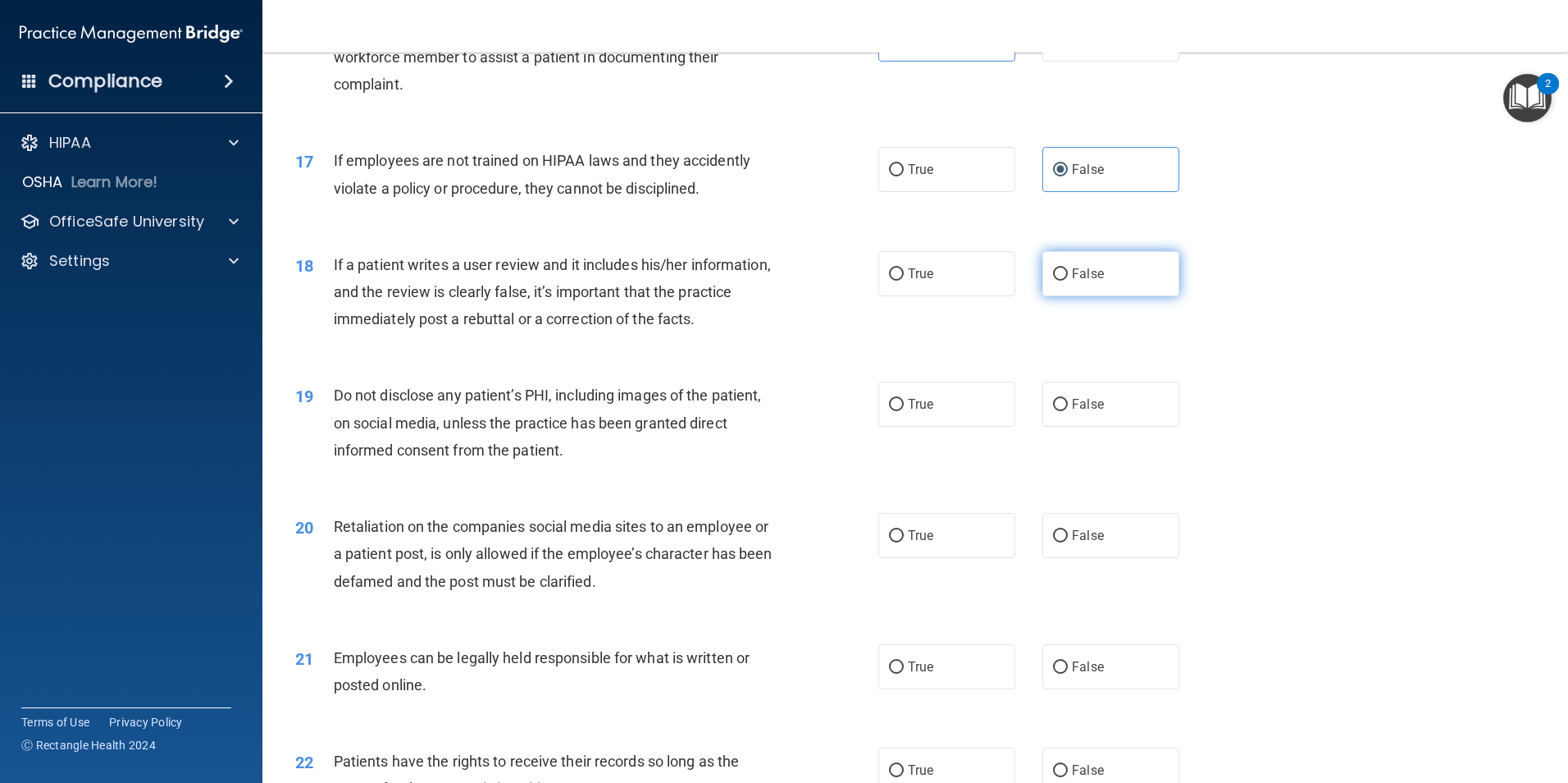
click at [1072, 281] on span "False" at bounding box center [1088, 274] width 32 height 16
click at [1066, 281] on input "False" at bounding box center [1060, 274] width 15 height 12
radio input "true"
click at [946, 427] on label "True" at bounding box center [947, 404] width 137 height 45
click at [904, 411] on input "True" at bounding box center [896, 405] width 15 height 12
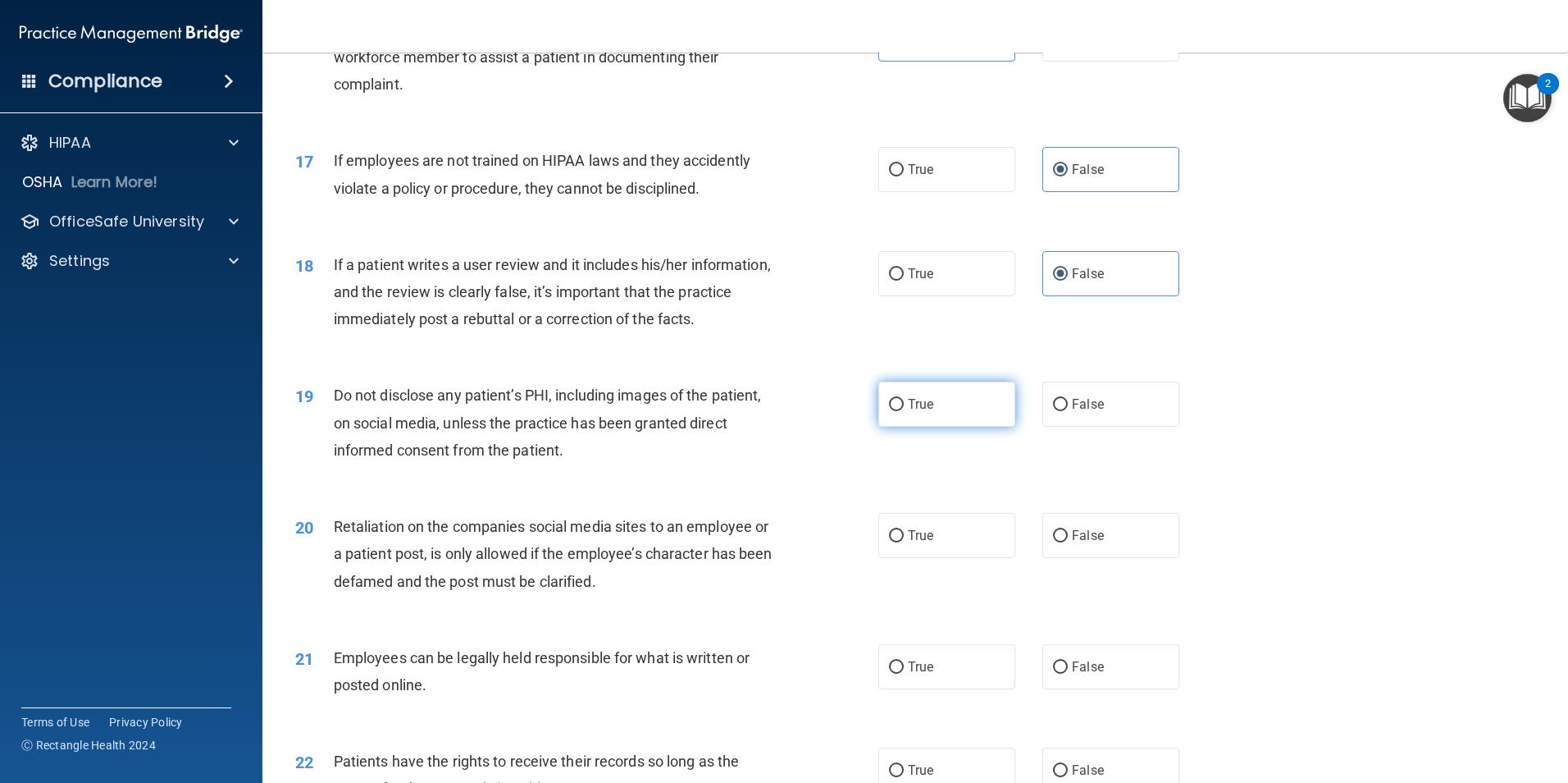
radio input "true"
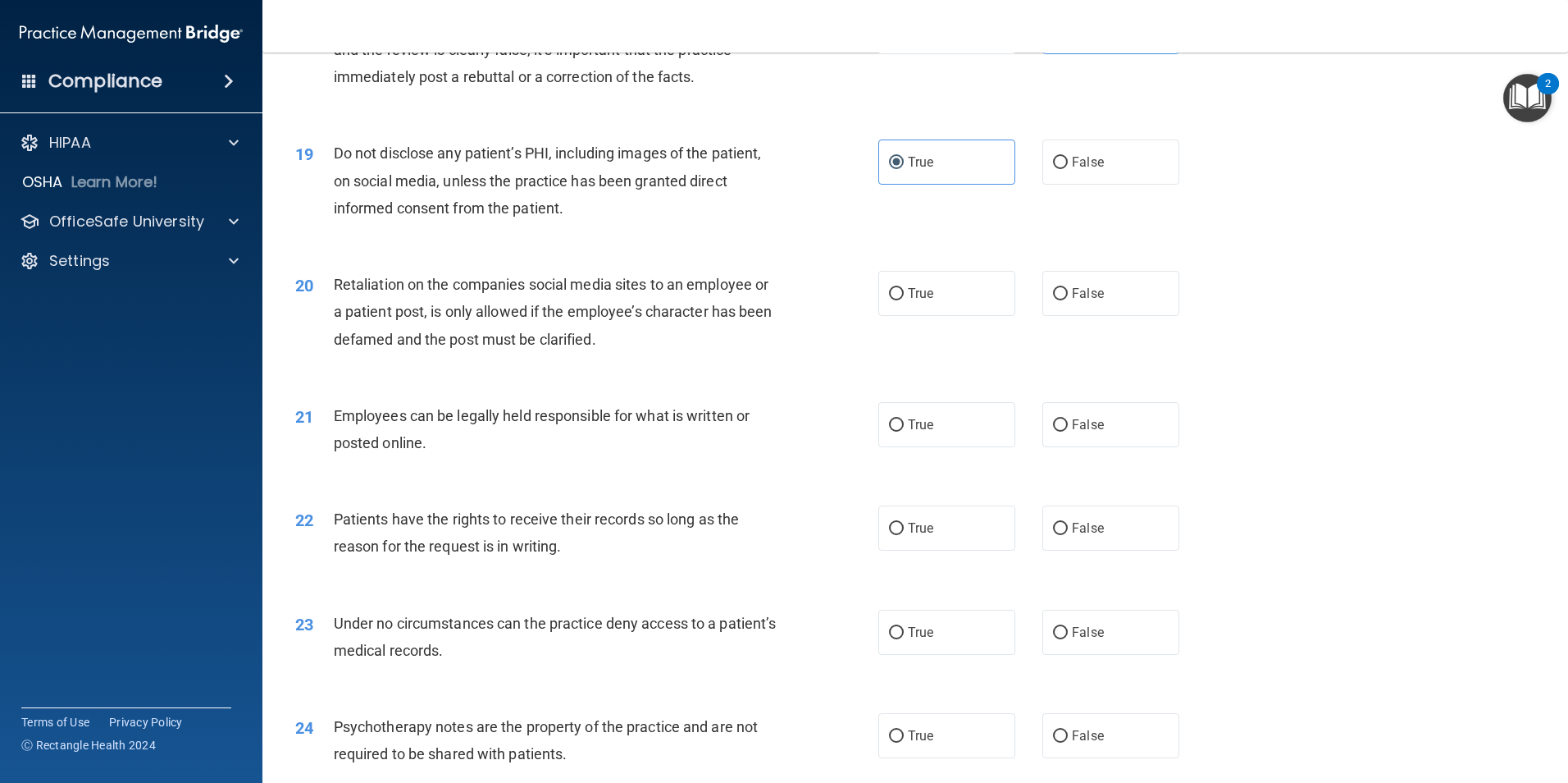
scroll to position [2380, 0]
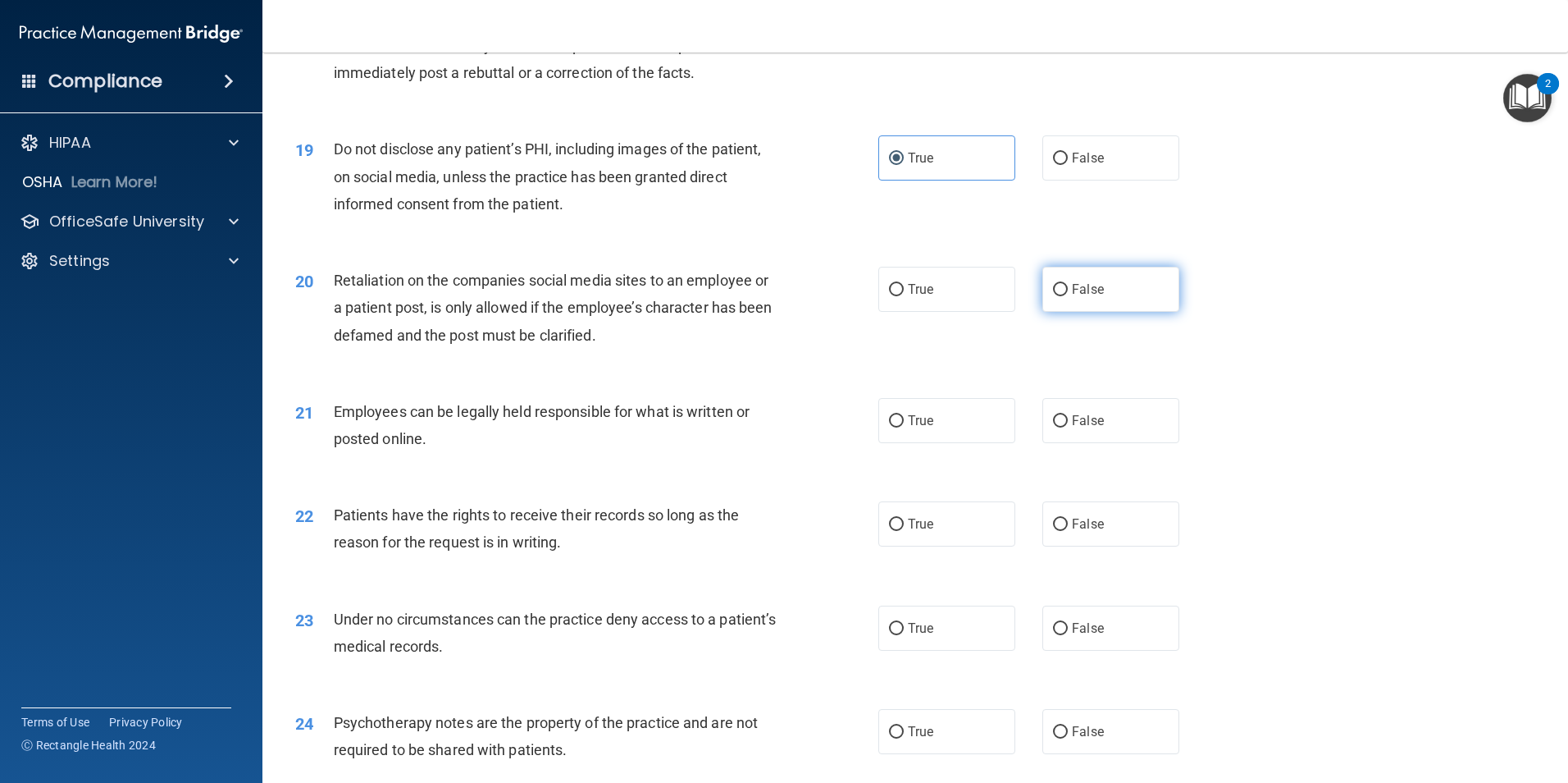
click at [1072, 297] on span "False" at bounding box center [1088, 289] width 32 height 16
click at [1068, 297] on input "False" at bounding box center [1060, 290] width 15 height 12
radio input "true"
click at [928, 429] on span "True" at bounding box center [920, 421] width 26 height 16
click at [904, 428] on input "True" at bounding box center [896, 422] width 15 height 12
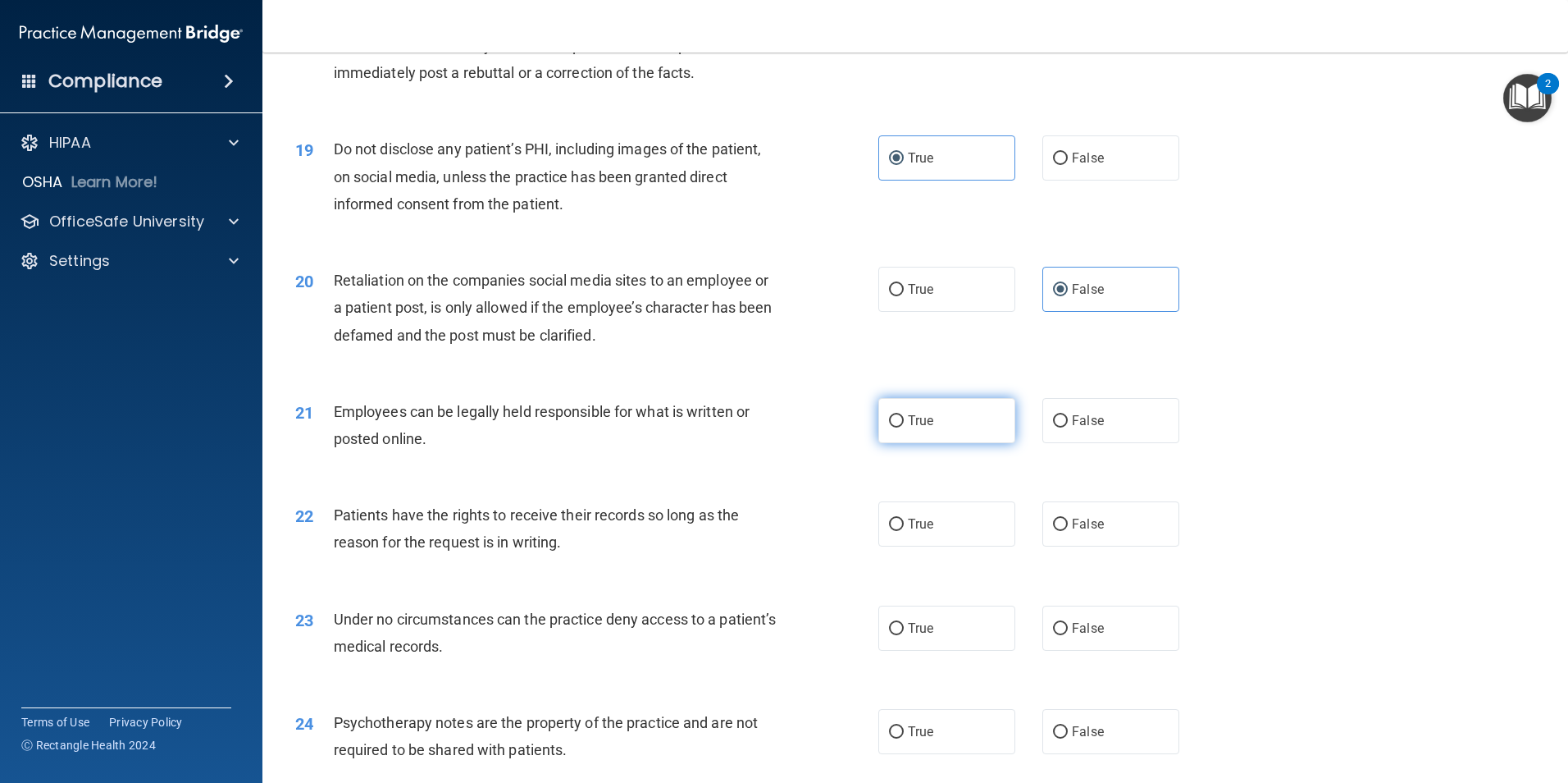
radio input "true"
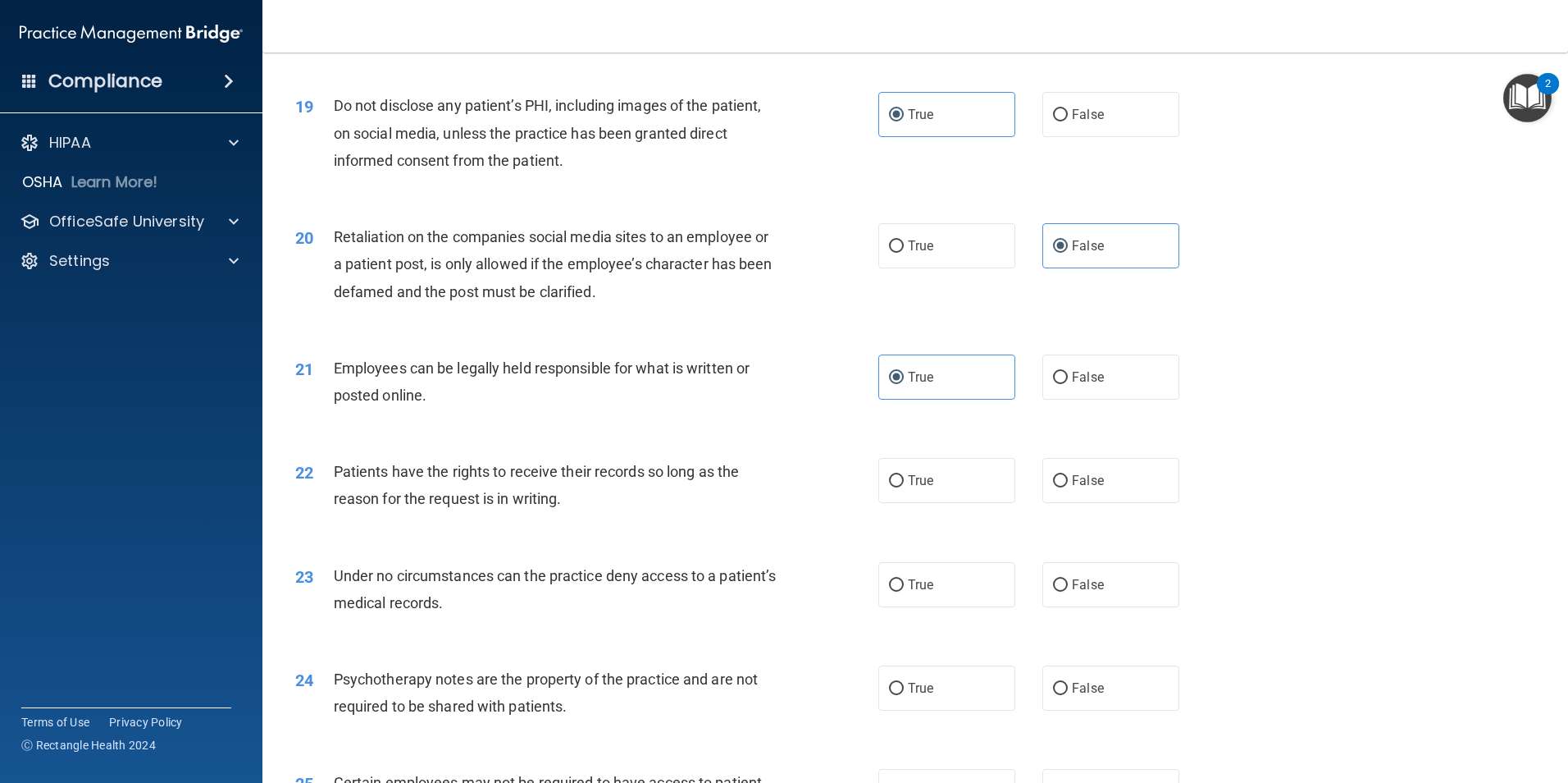
scroll to position [2544, 0]
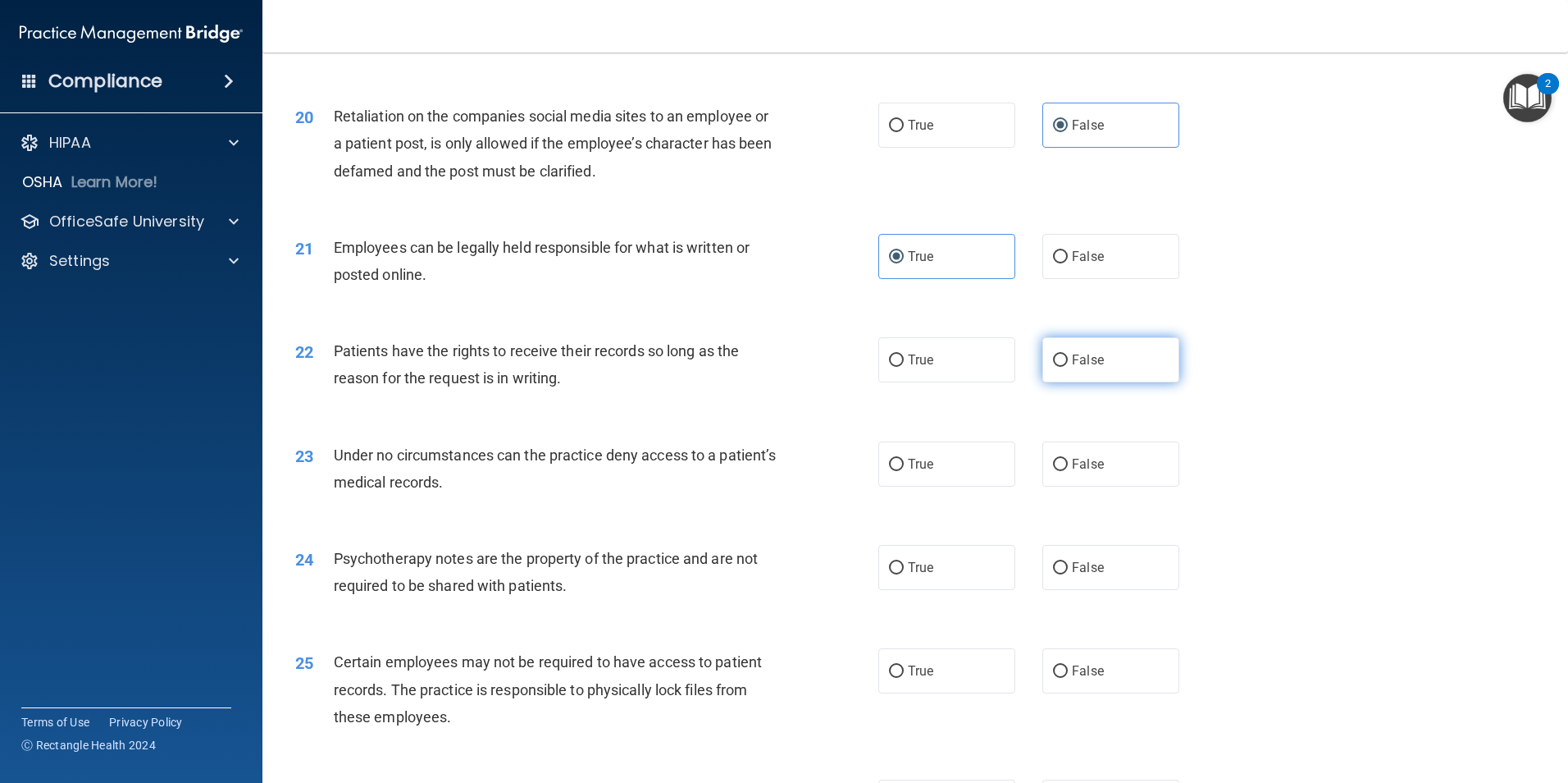
click at [1072, 368] on span "False" at bounding box center [1088, 360] width 32 height 16
click at [1068, 367] on input "False" at bounding box center [1060, 360] width 15 height 12
radio input "true"
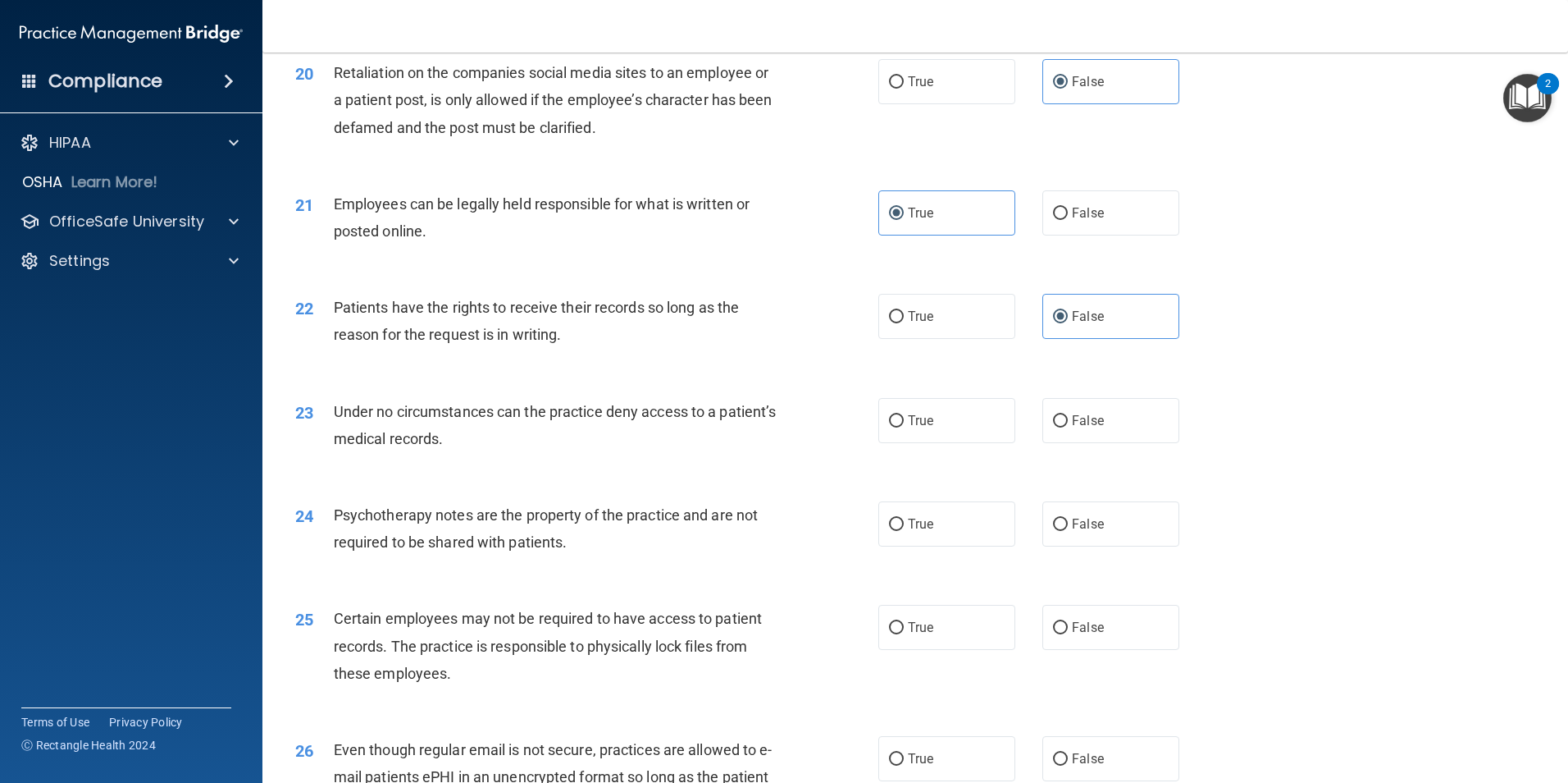
scroll to position [2790, 0]
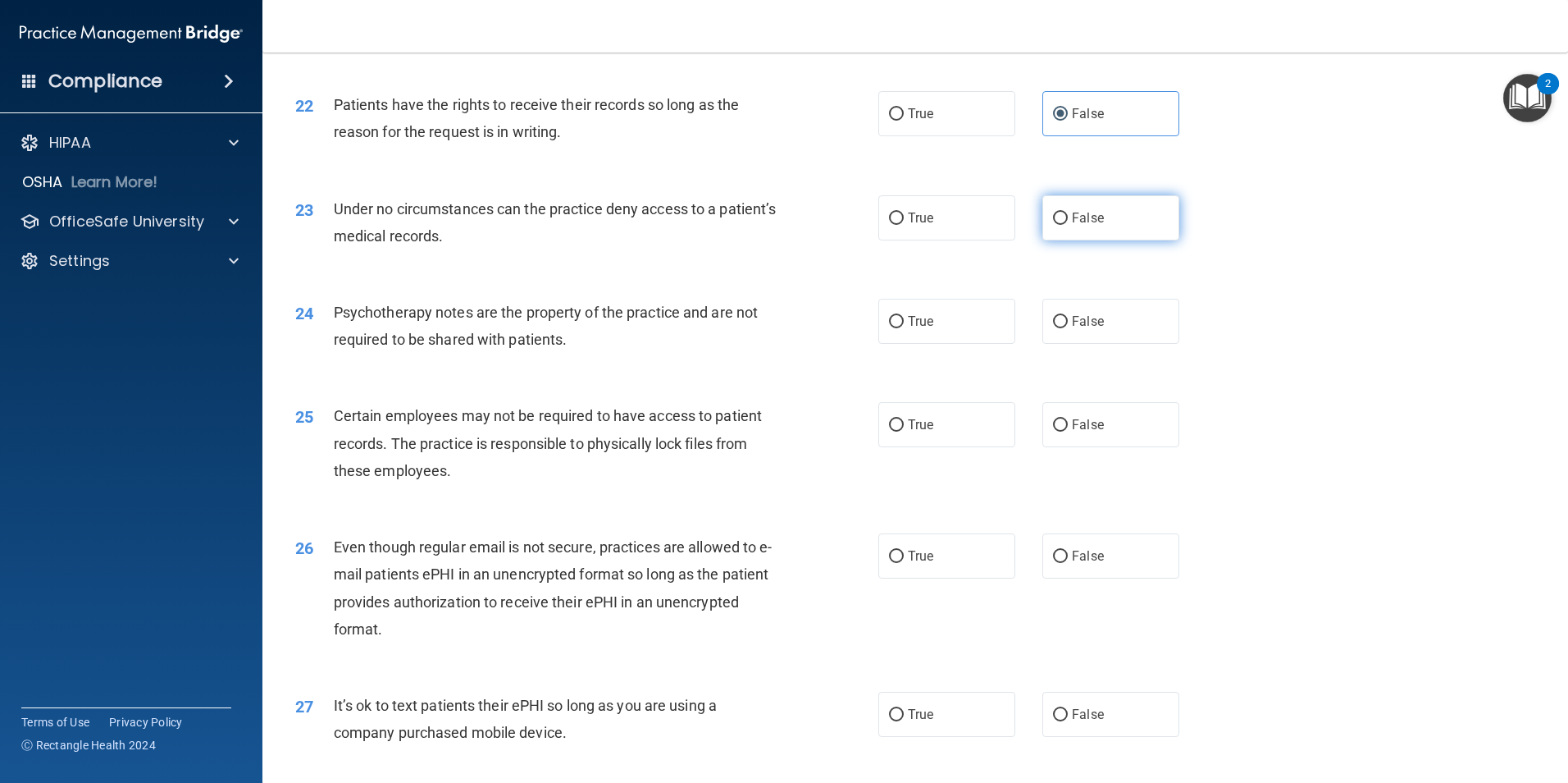
click at [1086, 225] on span "False" at bounding box center [1088, 218] width 32 height 16
drag, startPoint x: 1086, startPoint y: 244, endPoint x: 1048, endPoint y: 244, distance: 38.0
click at [1053, 225] on input "False" at bounding box center [1060, 218] width 15 height 12
radio input "true"
click at [908, 329] on span "True" at bounding box center [920, 321] width 26 height 16
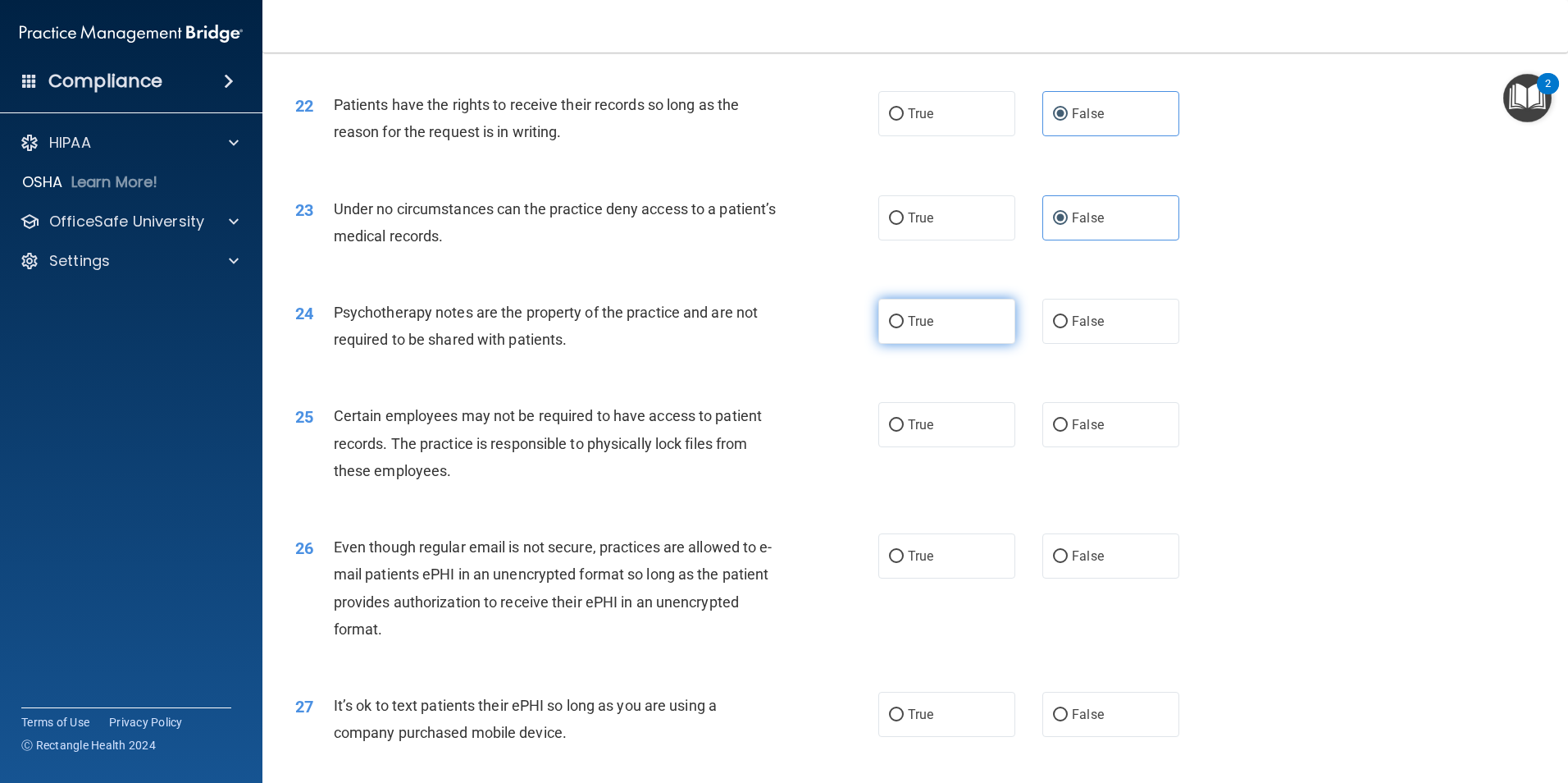
click at [904, 328] on input "True" at bounding box center [896, 322] width 15 height 12
radio input "true"
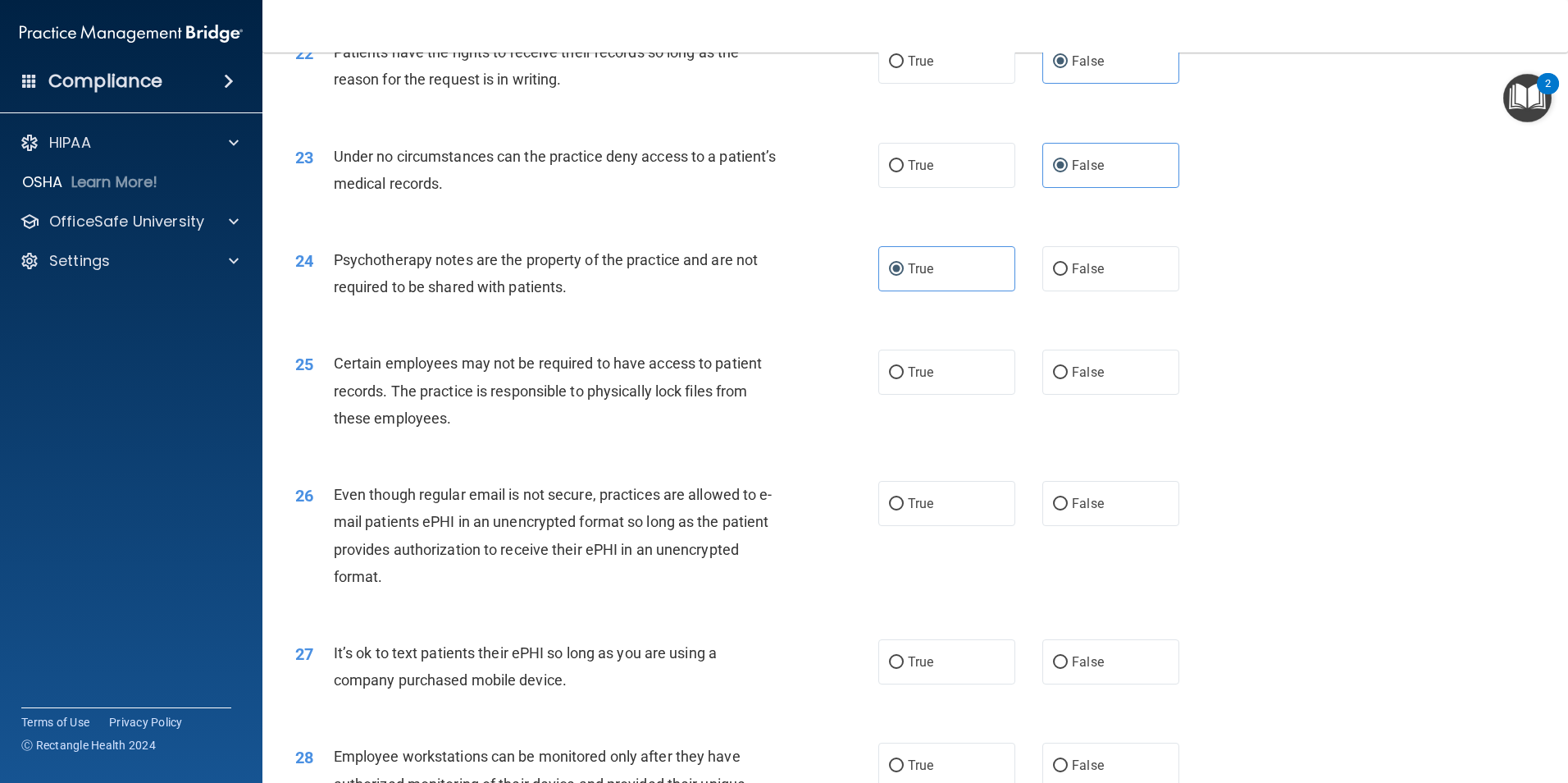
scroll to position [2872, 0]
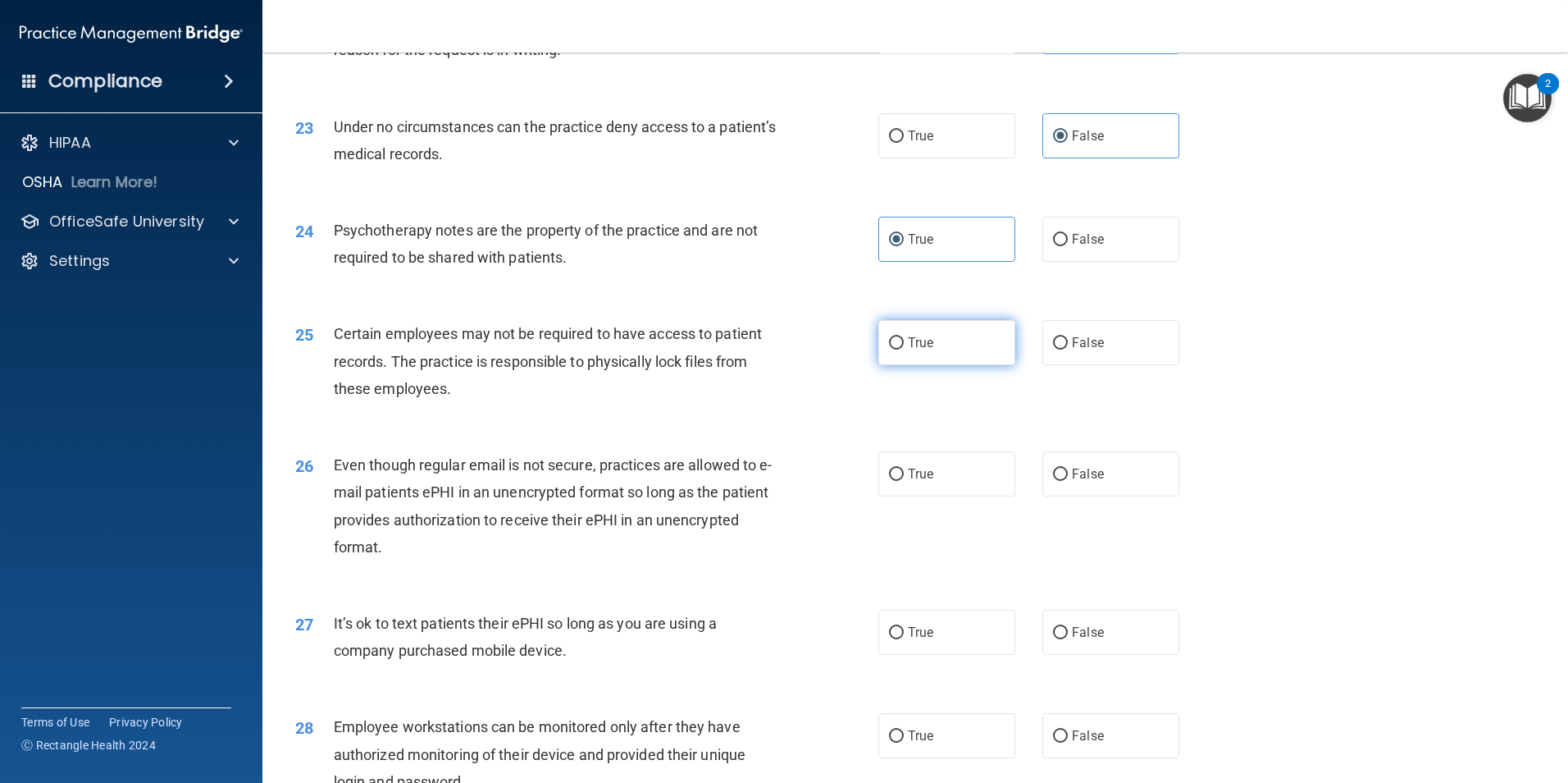
click at [911, 351] on span "True" at bounding box center [920, 343] width 26 height 16
click at [904, 350] on input "True" at bounding box center [896, 344] width 15 height 12
radio input "true"
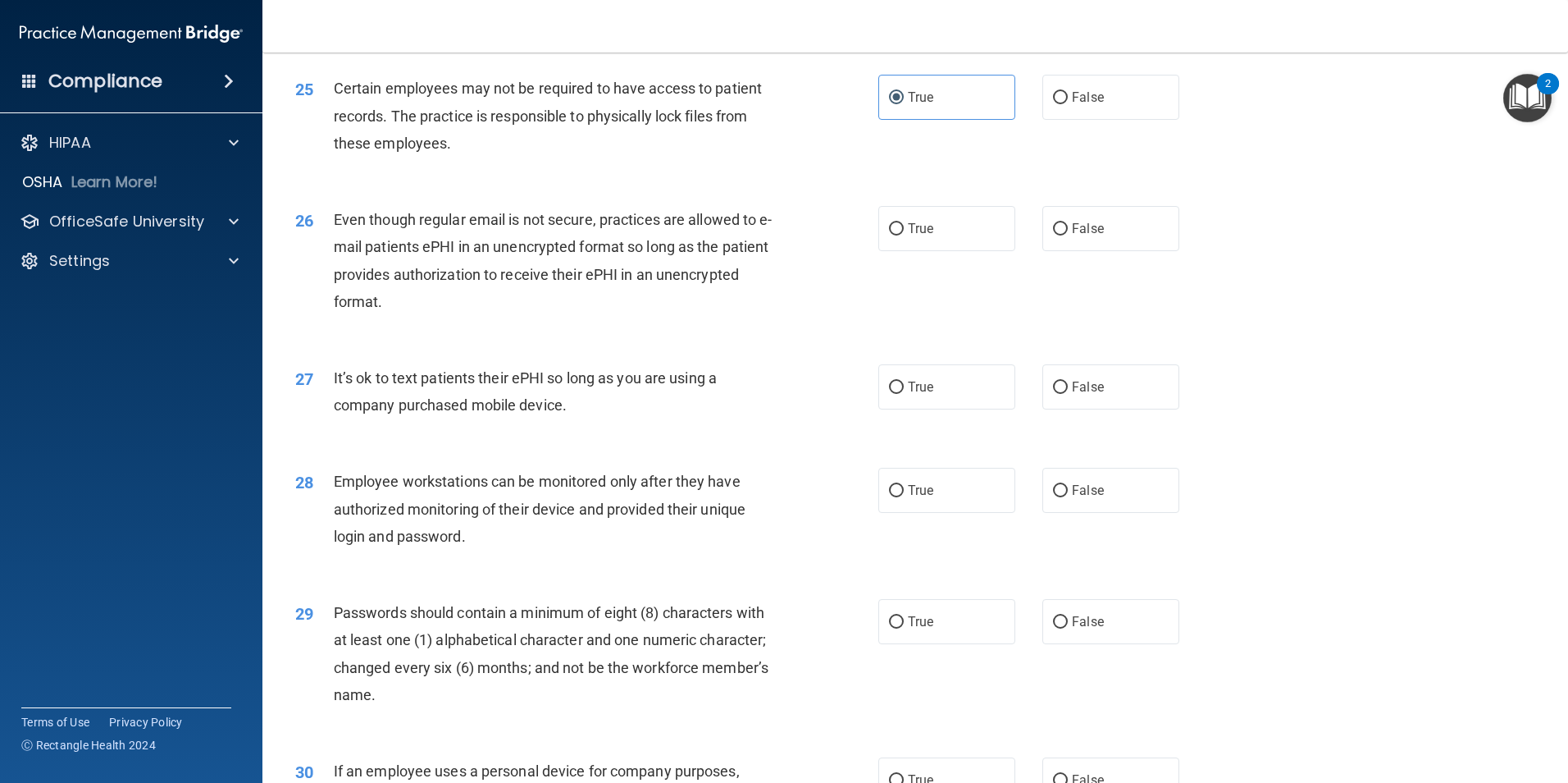
scroll to position [3119, 0]
click at [882, 250] on label "True" at bounding box center [947, 227] width 137 height 45
click at [889, 234] on input "True" at bounding box center [896, 229] width 15 height 12
radio input "true"
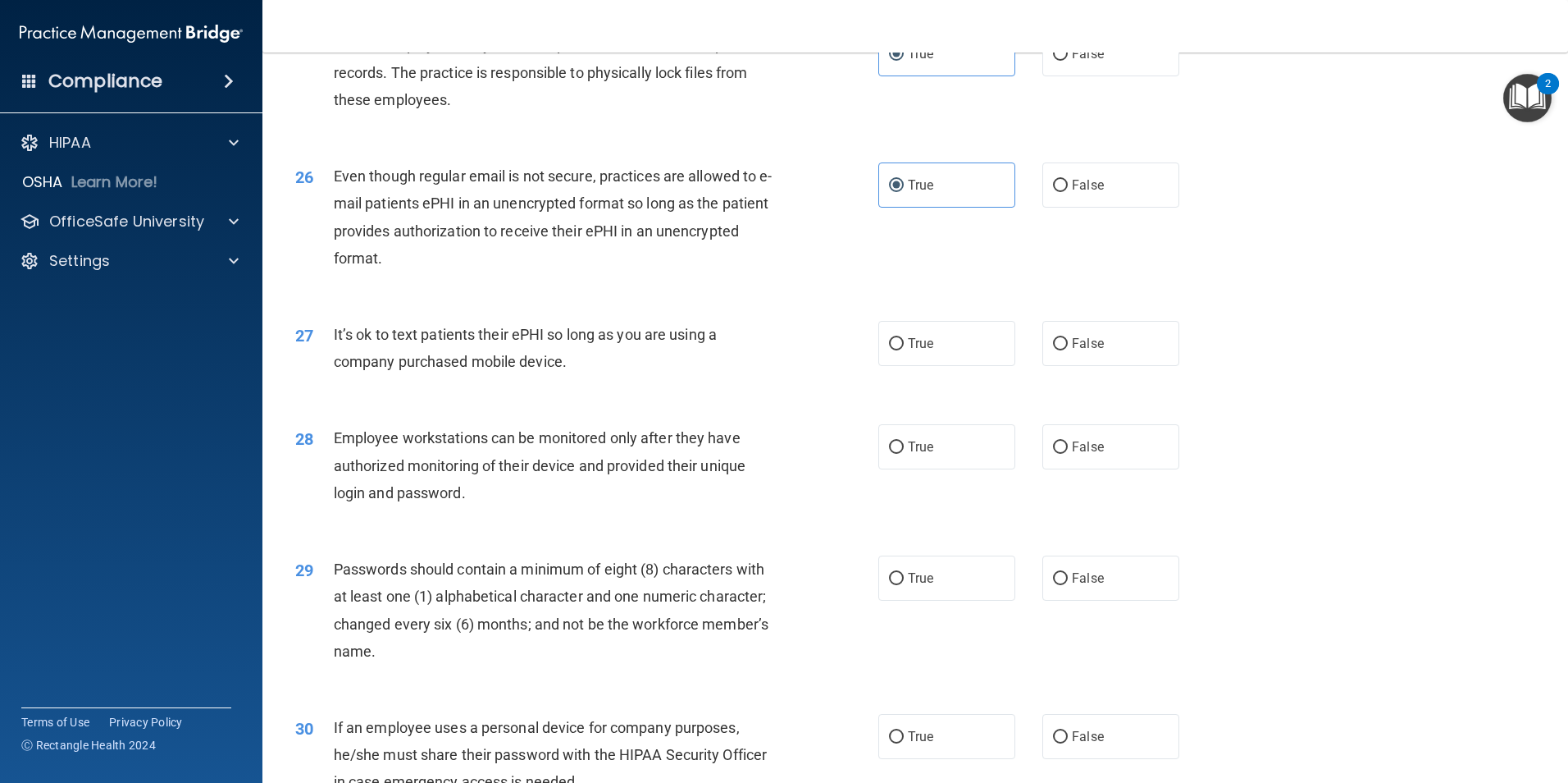
scroll to position [3200, 0]
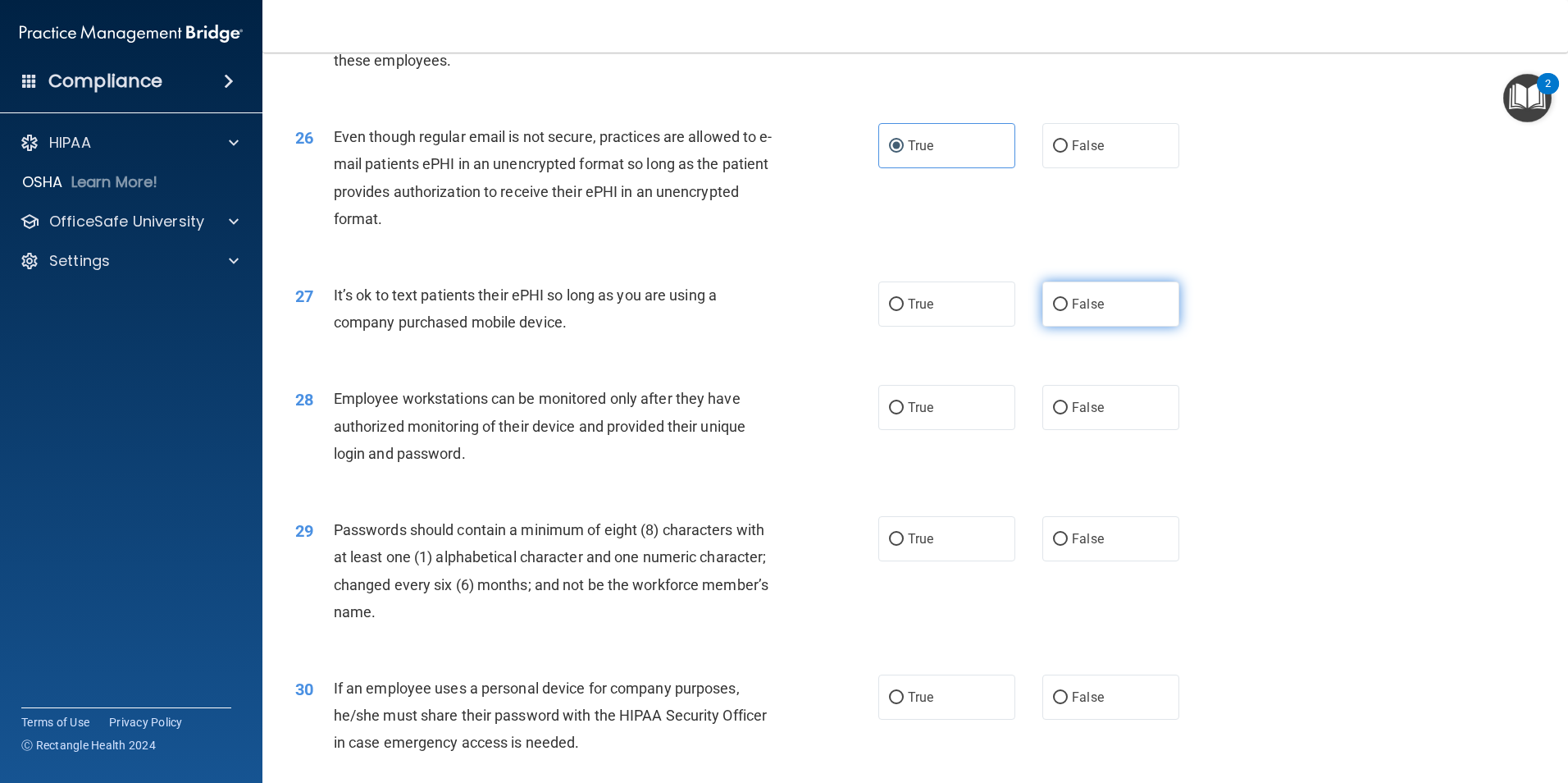
click at [1057, 311] on input "False" at bounding box center [1060, 304] width 15 height 12
radio input "true"
click at [1075, 415] on span "False" at bounding box center [1088, 407] width 32 height 16
click at [1068, 415] on input "False" at bounding box center [1060, 408] width 15 height 12
radio input "true"
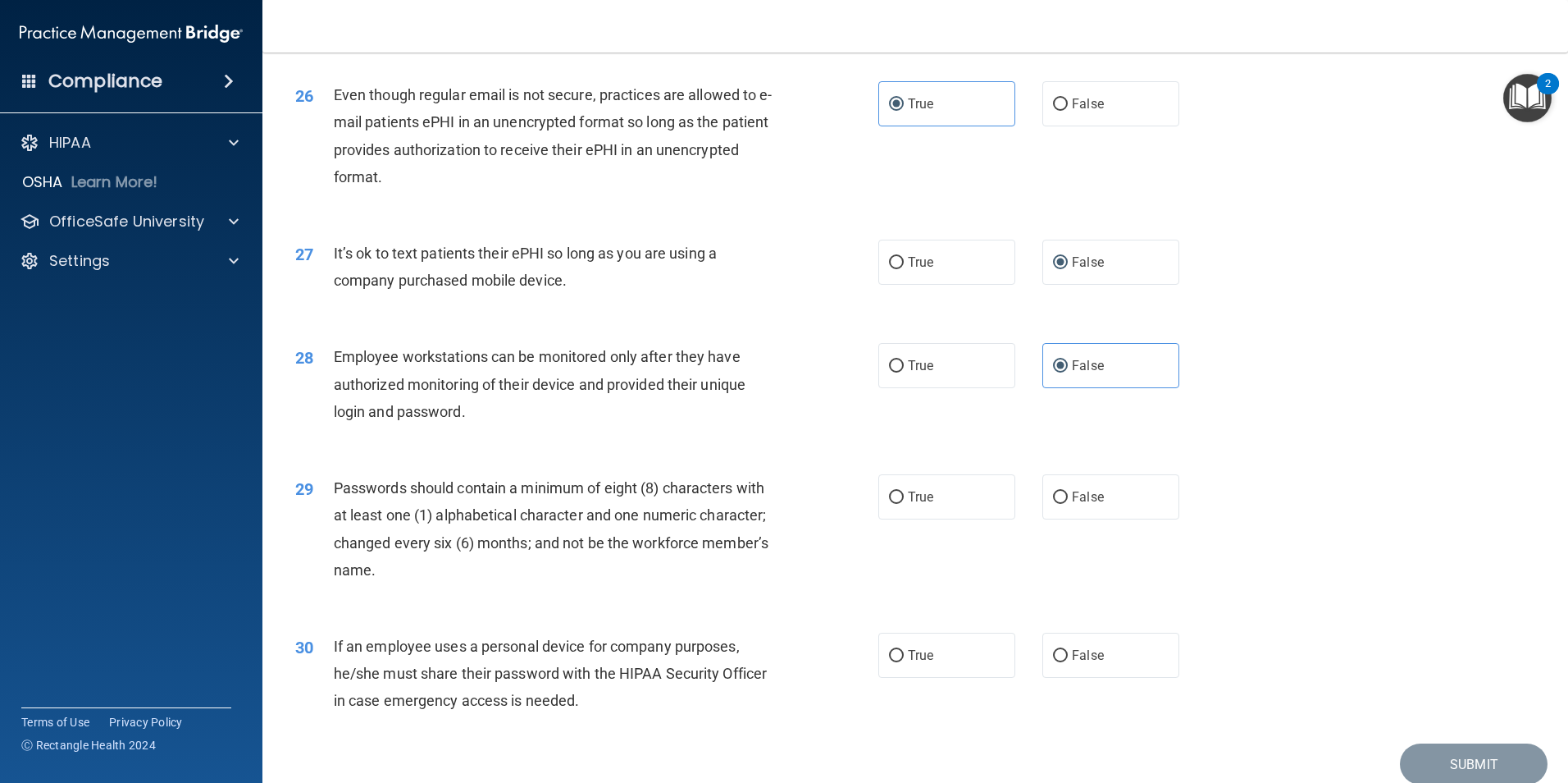
scroll to position [3337, 0]
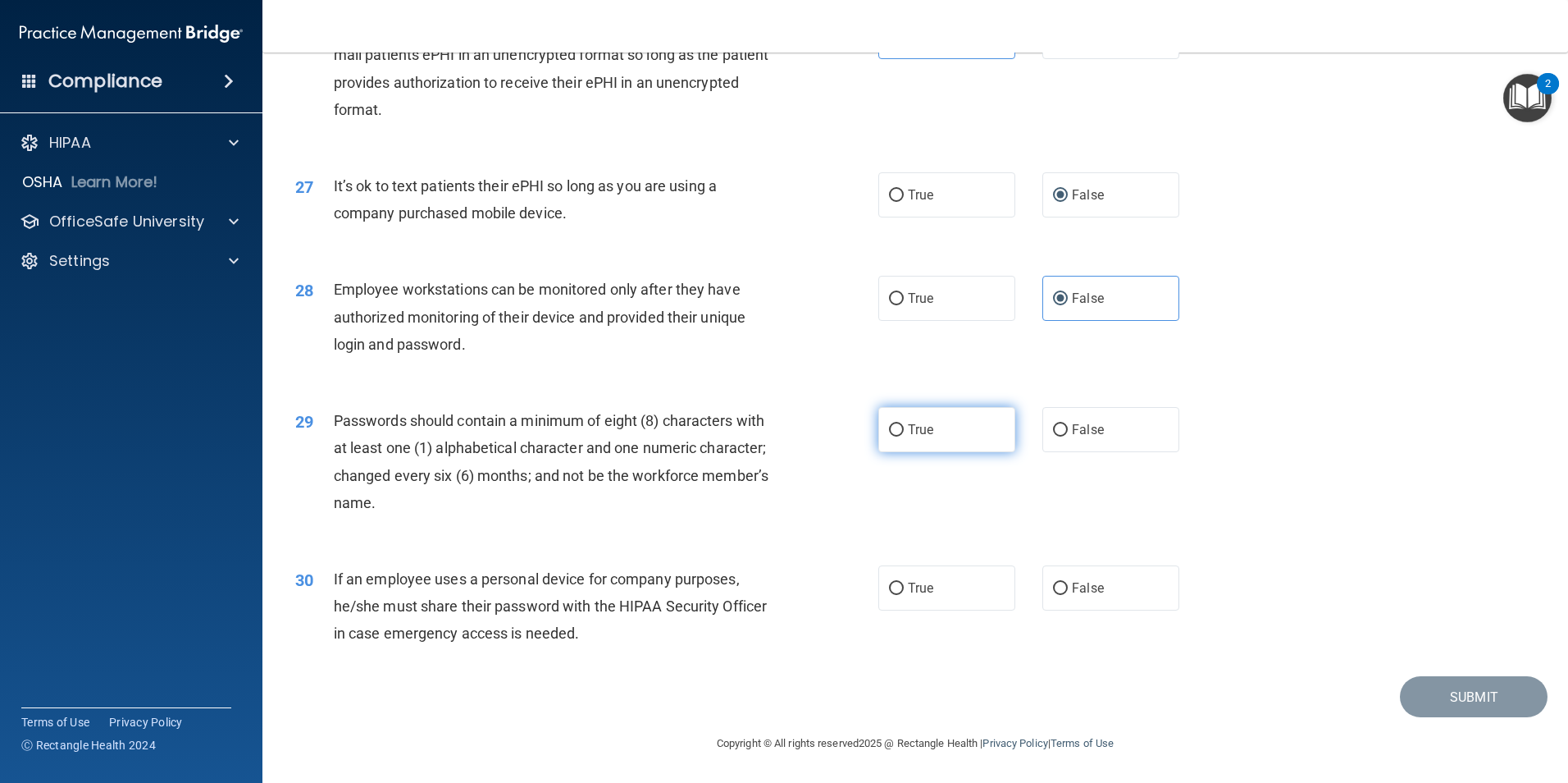
click at [937, 423] on label "True" at bounding box center [947, 430] width 137 height 45
click at [904, 424] on input "True" at bounding box center [896, 431] width 15 height 12
radio input "true"
click at [1053, 585] on input "False" at bounding box center [1060, 589] width 15 height 12
radio input "true"
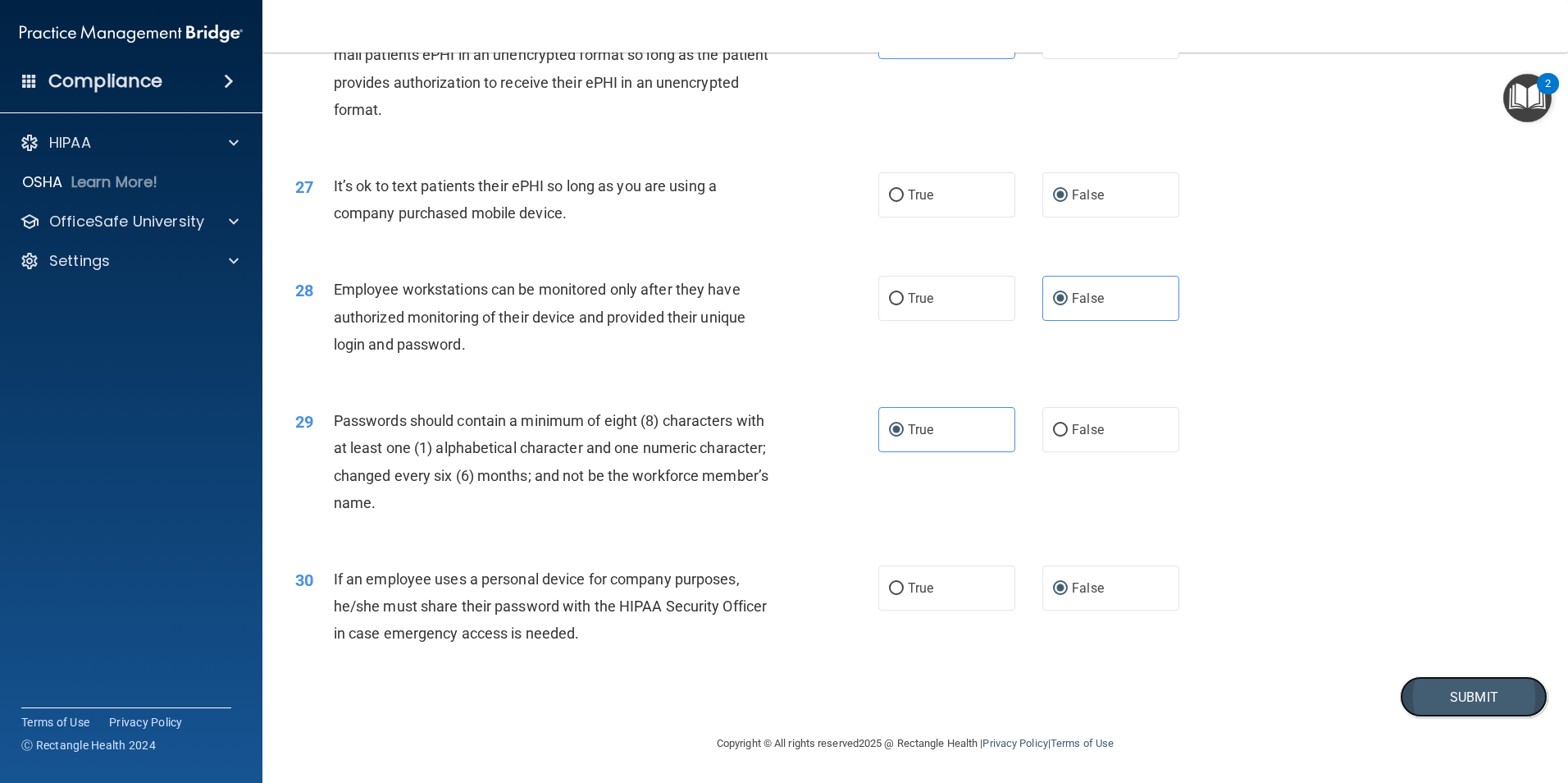
click at [1443, 696] on button "Submit" at bounding box center [1474, 697] width 147 height 42
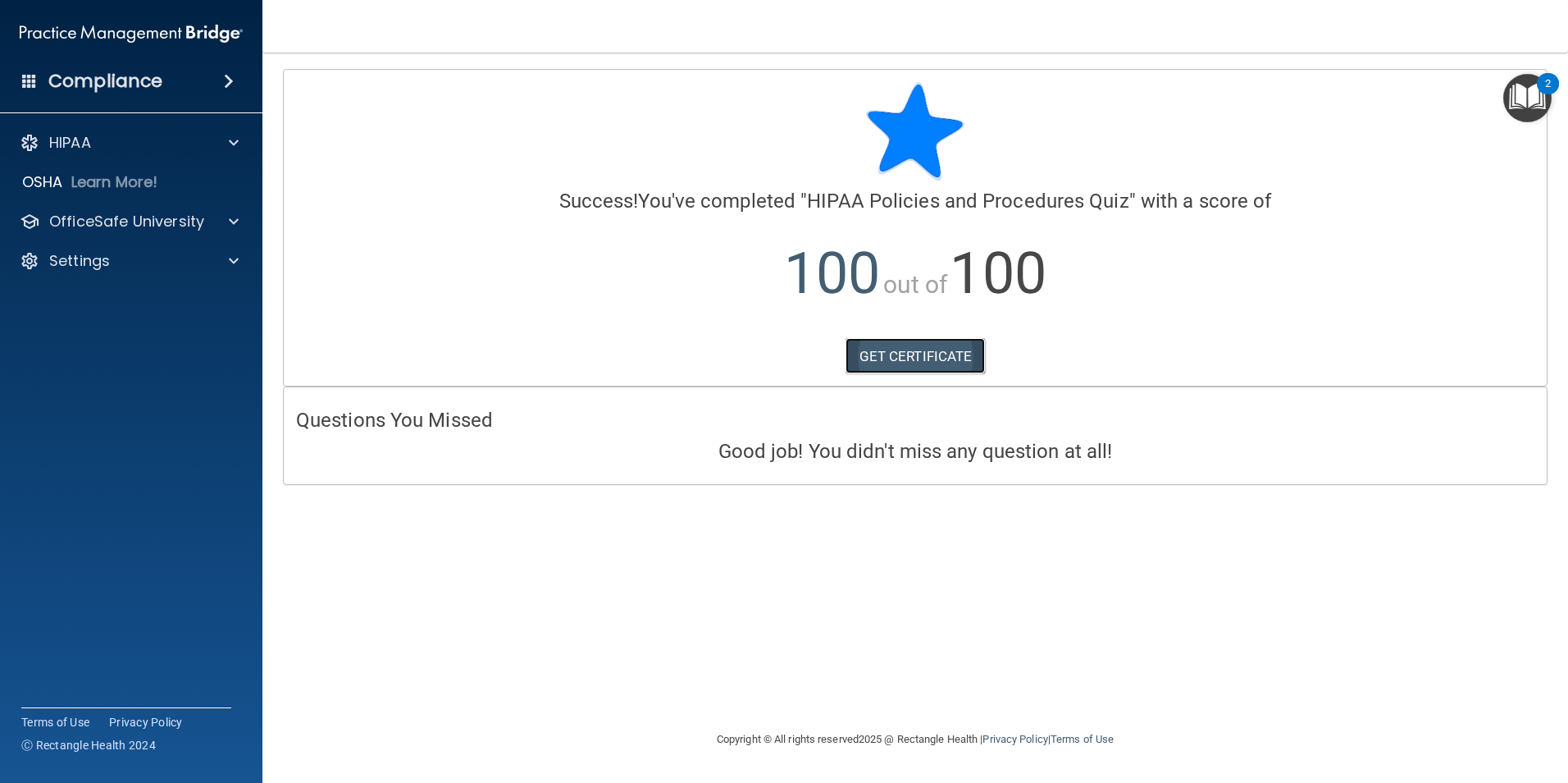
click at [895, 352] on link "GET CERTIFICATE" at bounding box center [916, 356] width 140 height 36
click at [169, 217] on p "OfficeSafe University" at bounding box center [126, 221] width 155 height 20
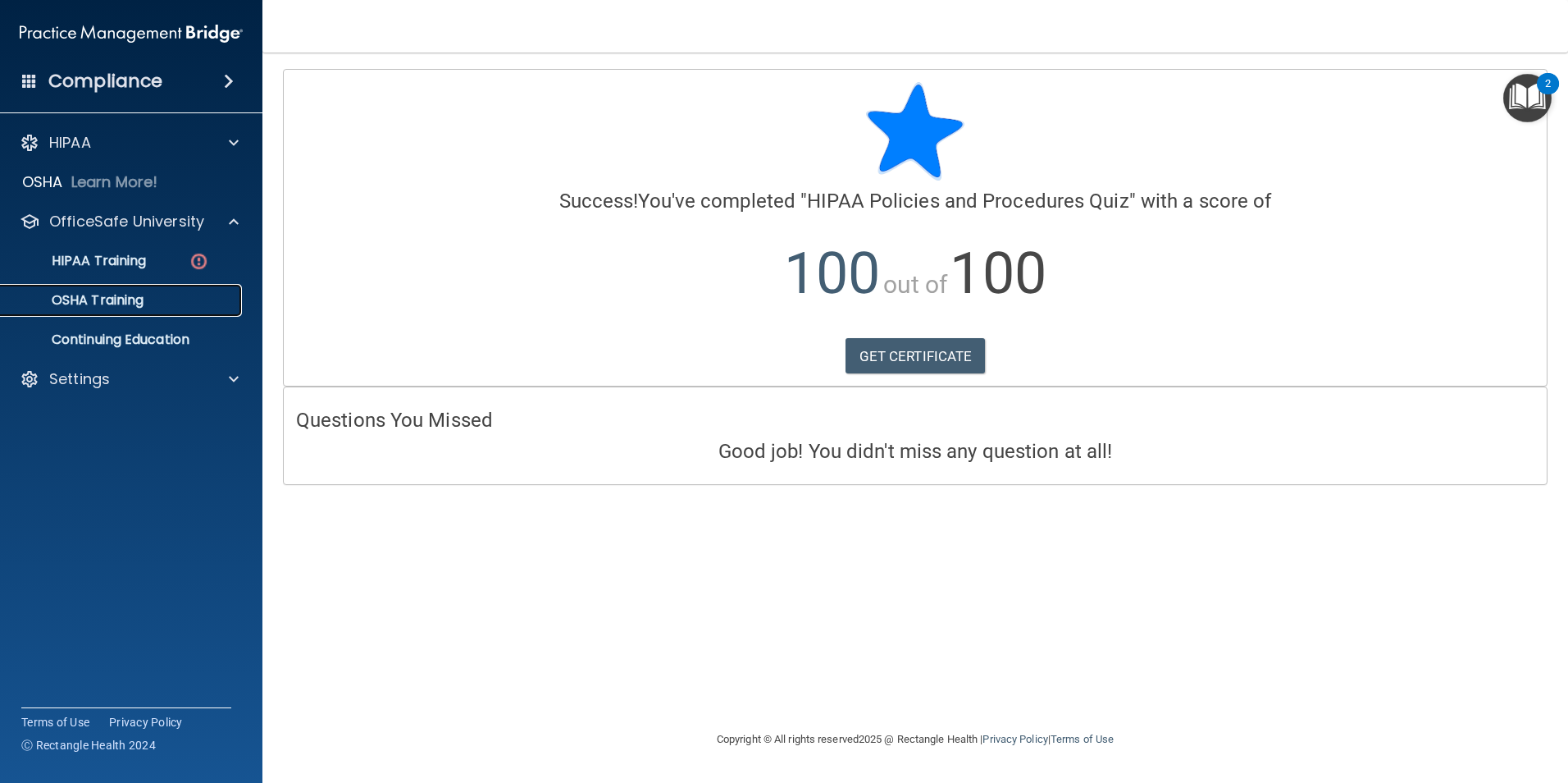
click at [120, 293] on p "OSHA Training" at bounding box center [77, 300] width 133 height 16
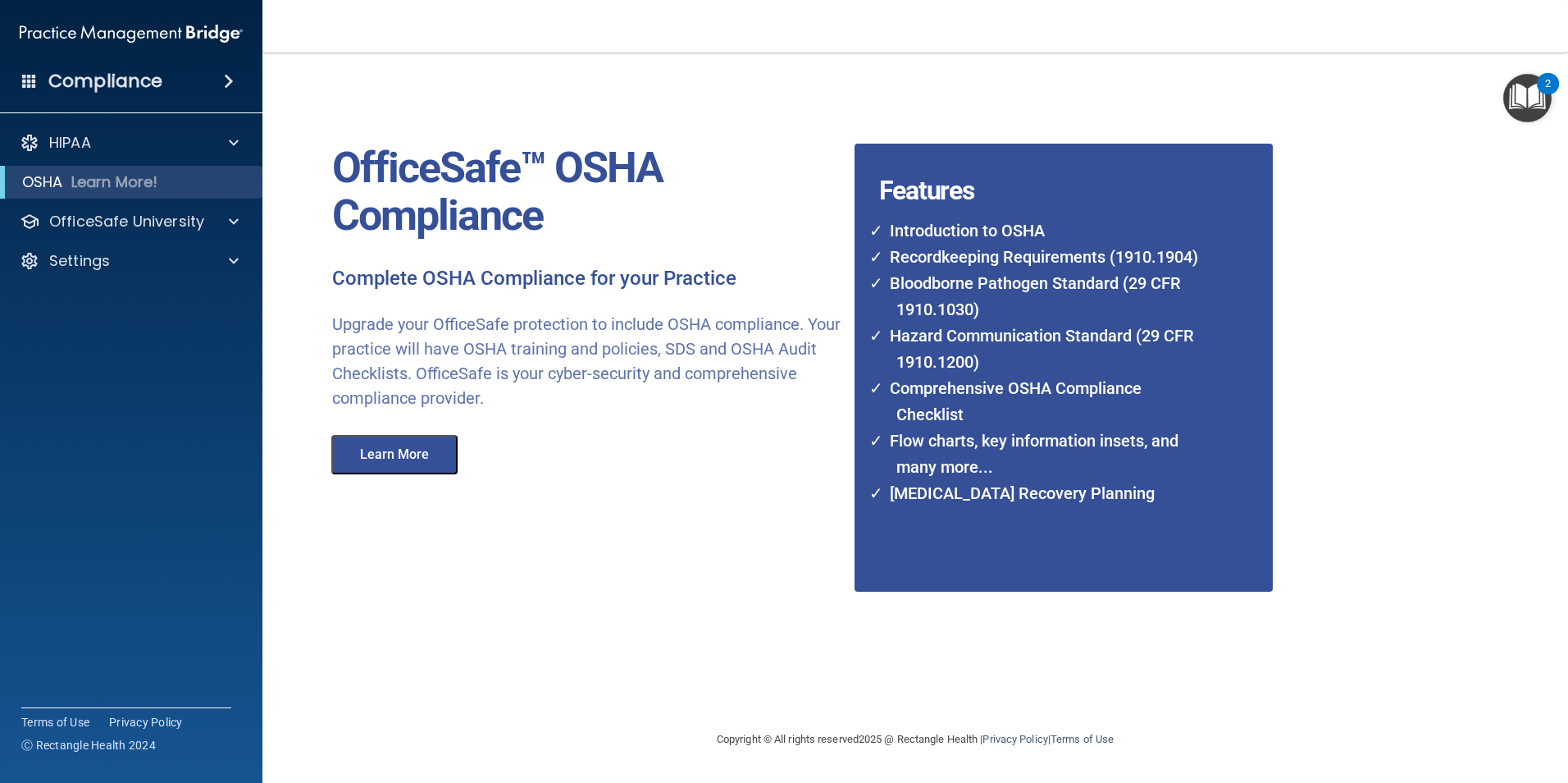
click at [393, 452] on button "Learn More" at bounding box center [394, 455] width 126 height 39
click at [134, 218] on p "OfficeSafe University" at bounding box center [126, 221] width 155 height 20
click at [127, 337] on p "Continuing Education" at bounding box center [122, 339] width 224 height 16
